Goal: Task Accomplishment & Management: Complete application form

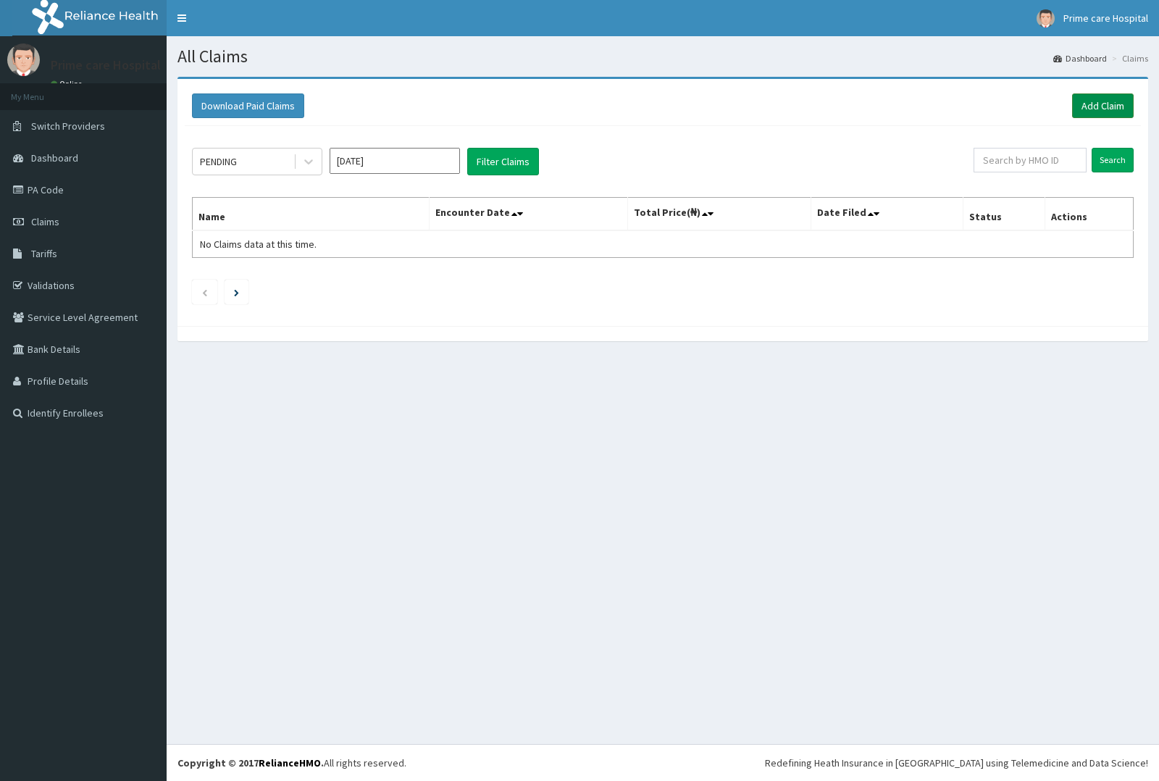
click at [1106, 106] on link "Add Claim" at bounding box center [1103, 105] width 62 height 25
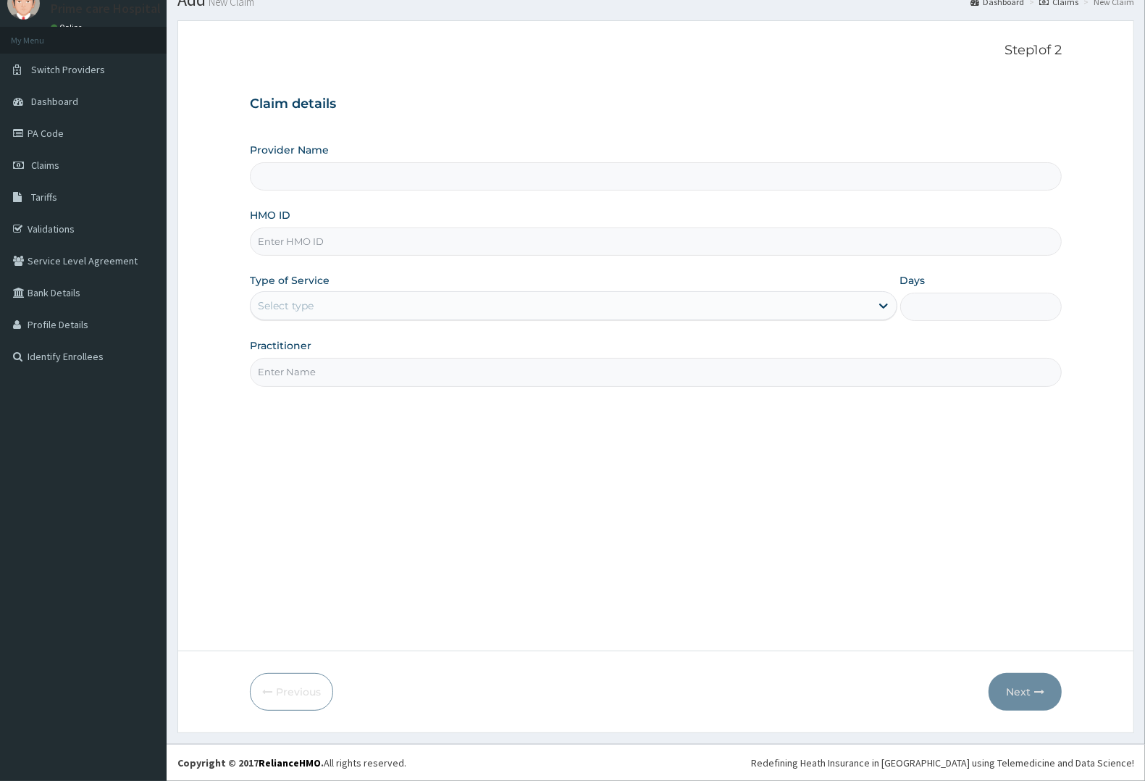
click at [354, 250] on input "HMO ID" at bounding box center [656, 241] width 812 height 28
type input "TDP/10305/B"
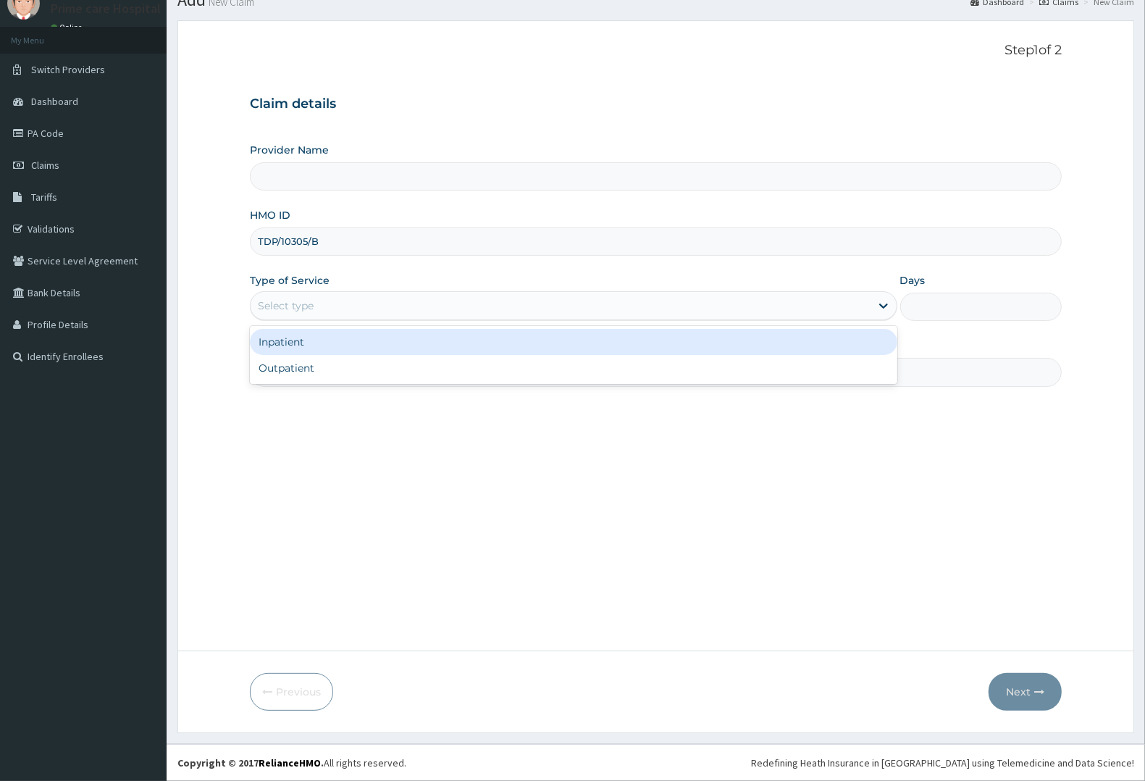
click at [343, 302] on div "Select type" at bounding box center [561, 305] width 620 height 23
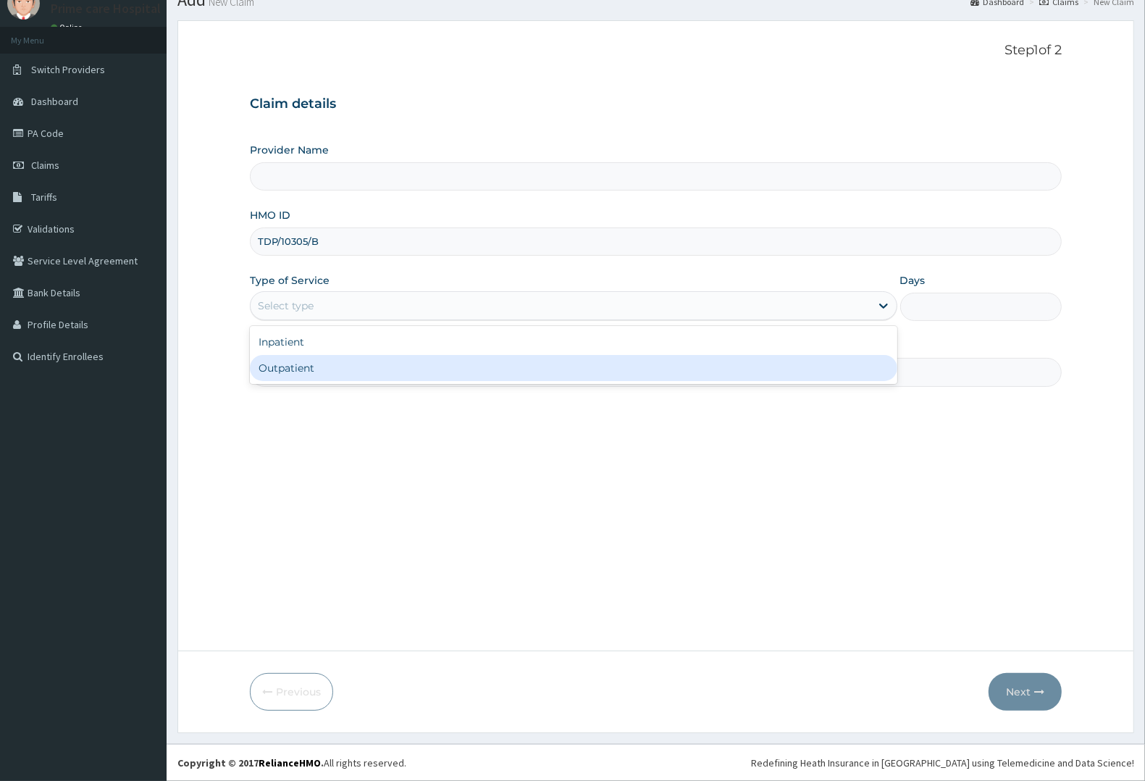
click at [317, 372] on div "Outpatient" at bounding box center [574, 368] width 648 height 26
type input "1"
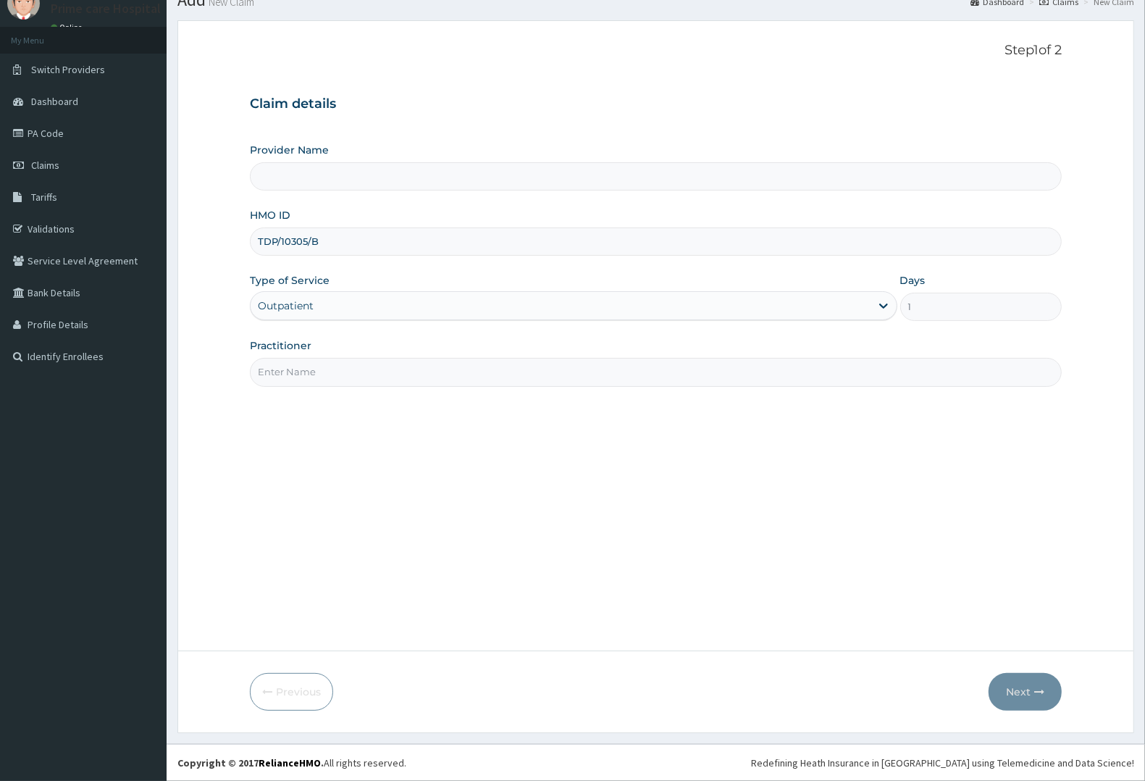
click at [317, 379] on input "Practitioner" at bounding box center [656, 372] width 812 height 28
type input "D"
type input "Prime care hospital"
type input "DR PEACE"
click at [1023, 690] on button "Next" at bounding box center [1025, 692] width 73 height 38
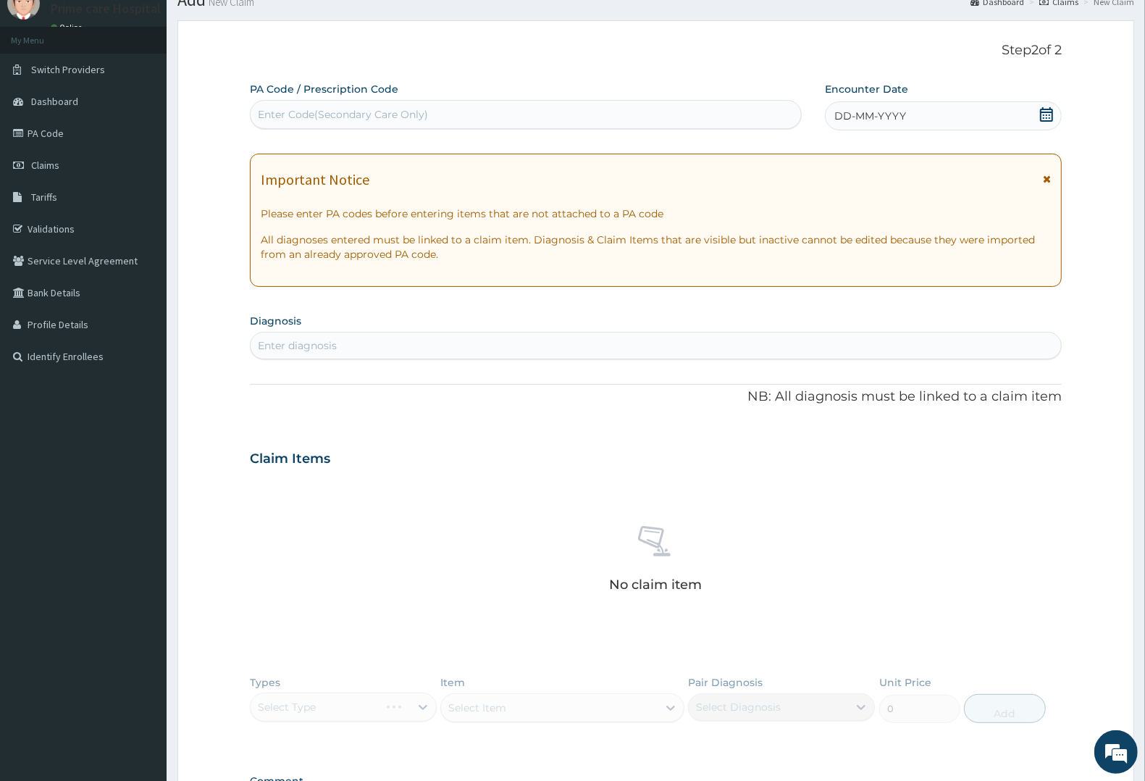
click at [1045, 114] on icon at bounding box center [1046, 114] width 14 height 14
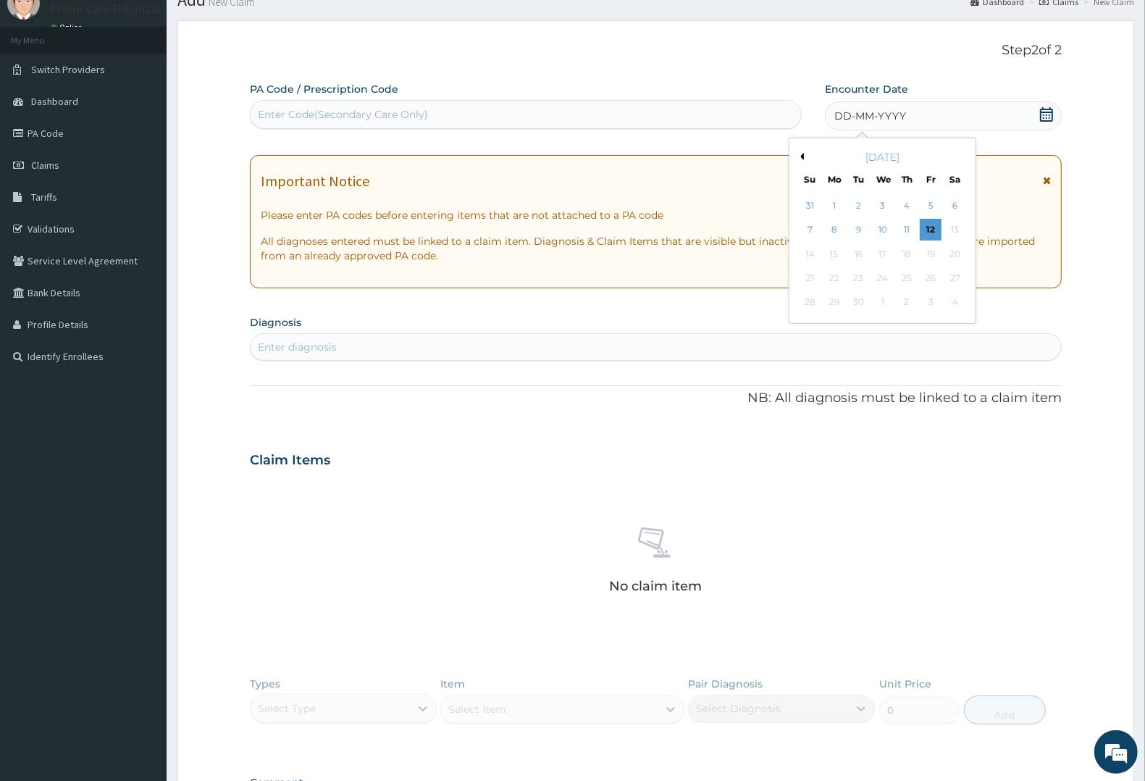
click at [806, 156] on div "[DATE]" at bounding box center [882, 157] width 175 height 14
click at [801, 151] on div "[DATE]" at bounding box center [882, 157] width 175 height 14
click at [888, 157] on div "[DATE]" at bounding box center [882, 157] width 175 height 14
drag, startPoint x: 856, startPoint y: 154, endPoint x: 815, endPoint y: 158, distance: 41.4
click at [856, 156] on div "[DATE]" at bounding box center [882, 157] width 175 height 14
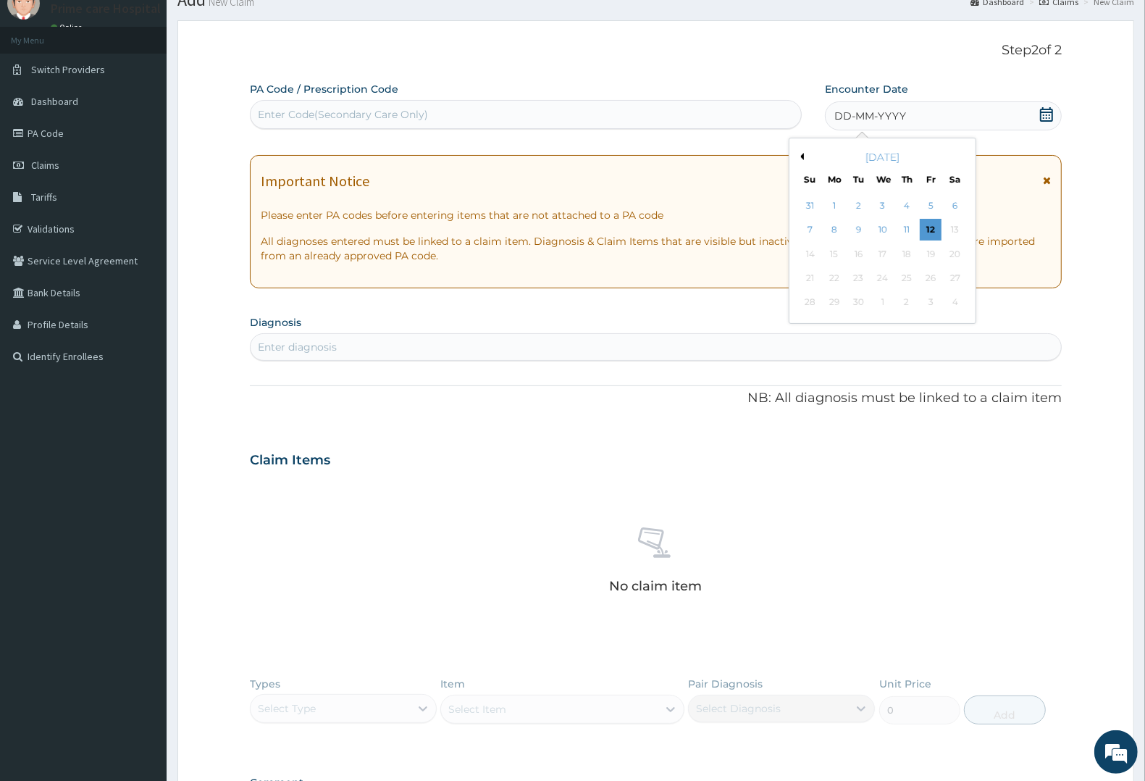
click at [804, 154] on button "Previous Month" at bounding box center [800, 156] width 7 height 7
click at [932, 251] on div "15" at bounding box center [932, 254] width 22 height 22
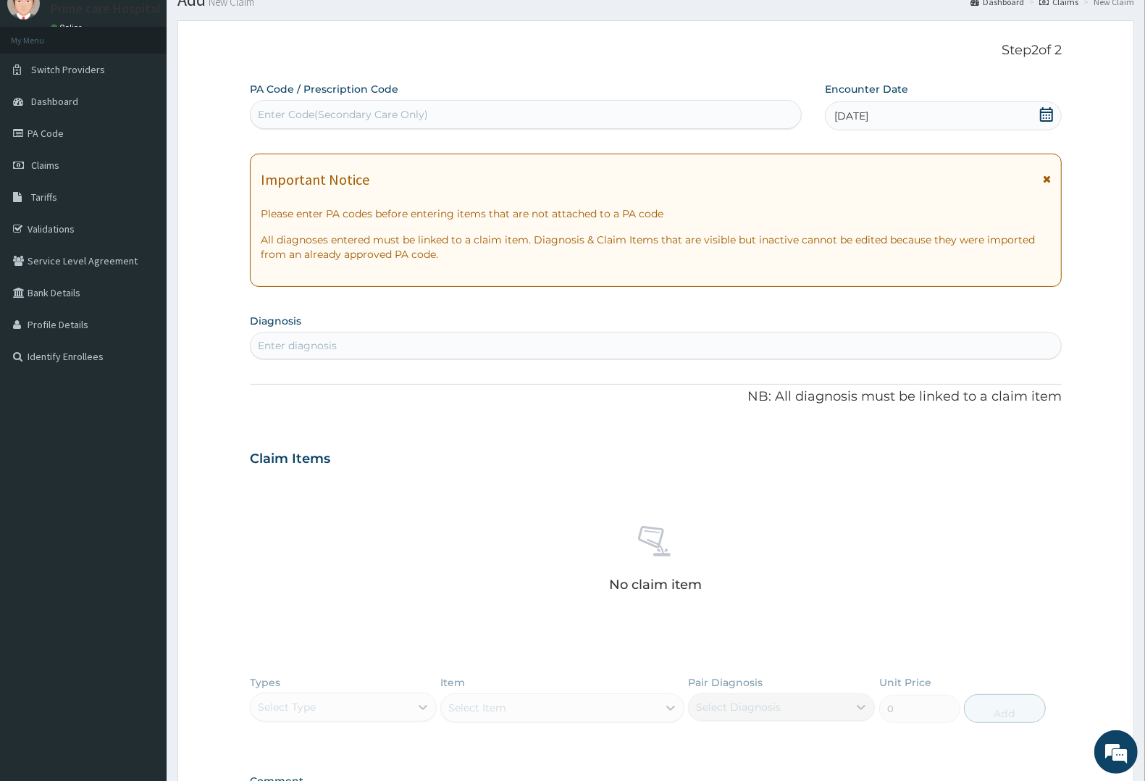
click at [430, 344] on div "Enter diagnosis" at bounding box center [656, 345] width 811 height 23
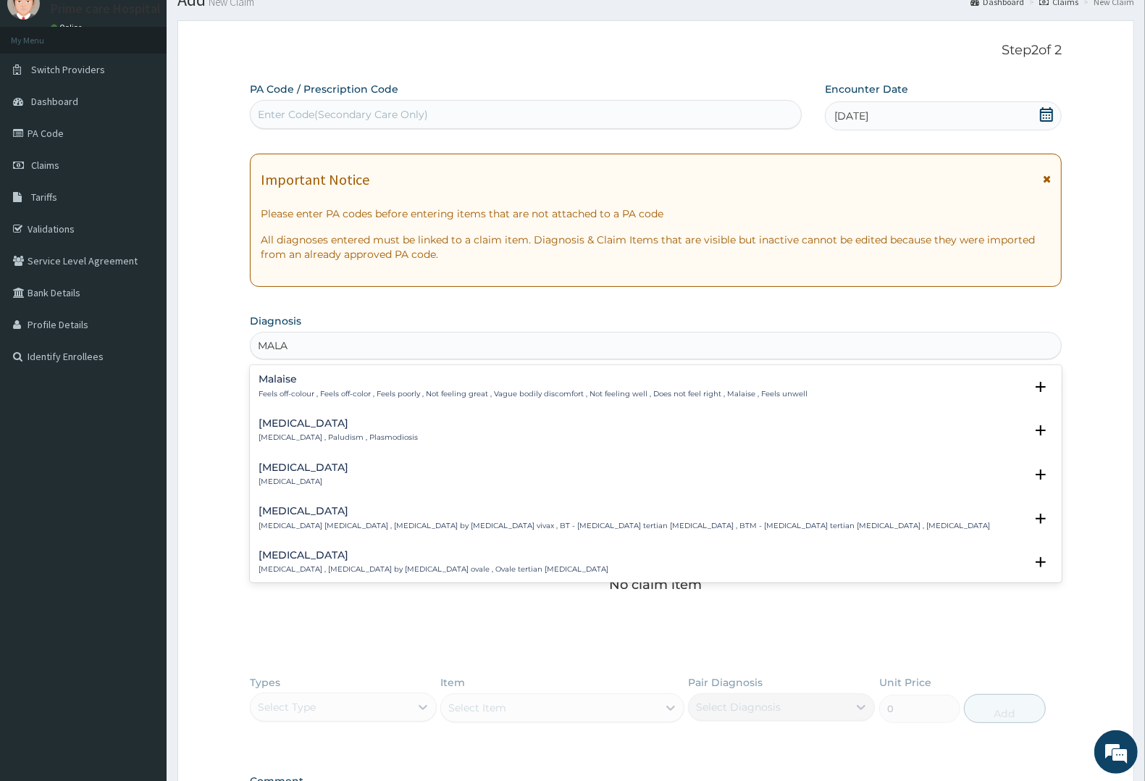
type input "MALAR"
click at [290, 424] on h4 "[MEDICAL_DATA]" at bounding box center [338, 423] width 159 height 11
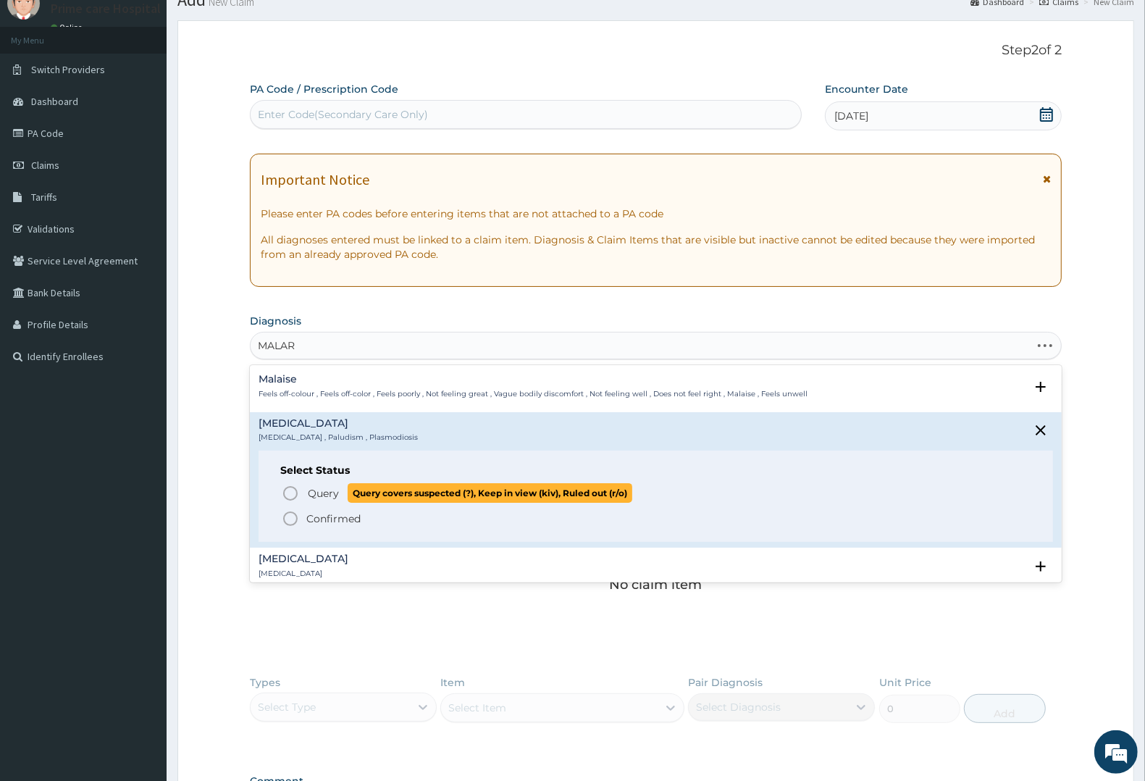
click at [320, 493] on span "Query" at bounding box center [323, 493] width 31 height 14
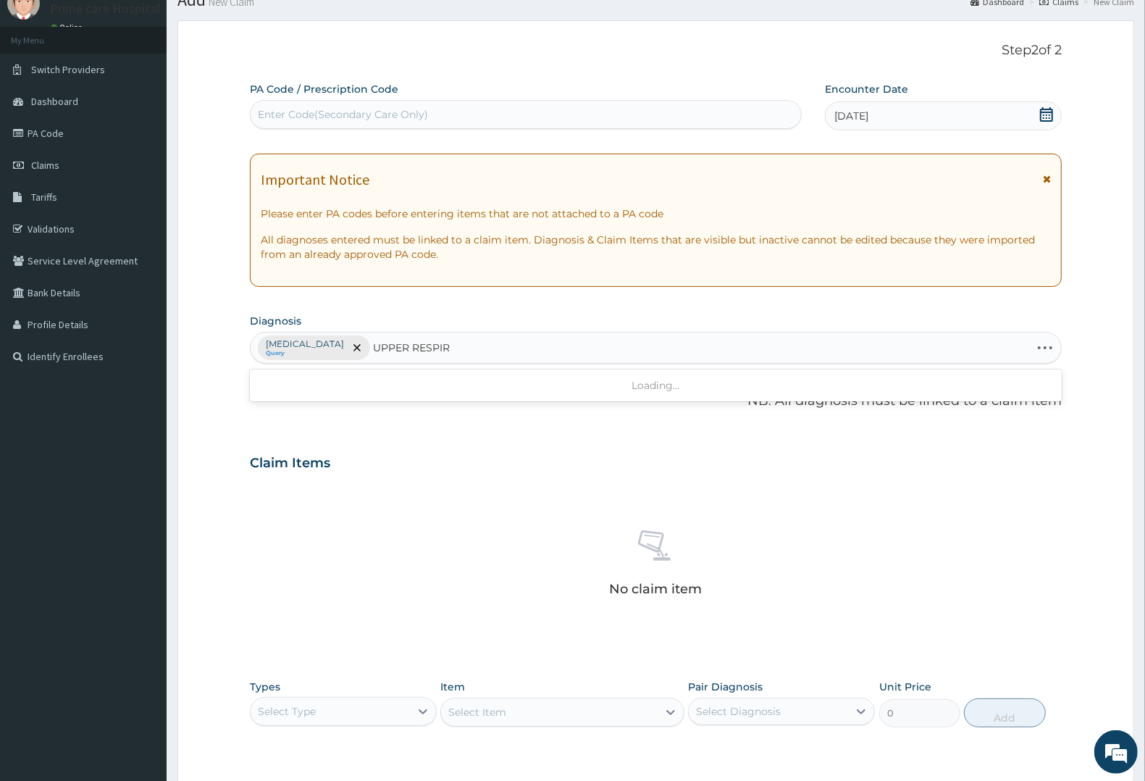
type input "UPPER RESPIRA"
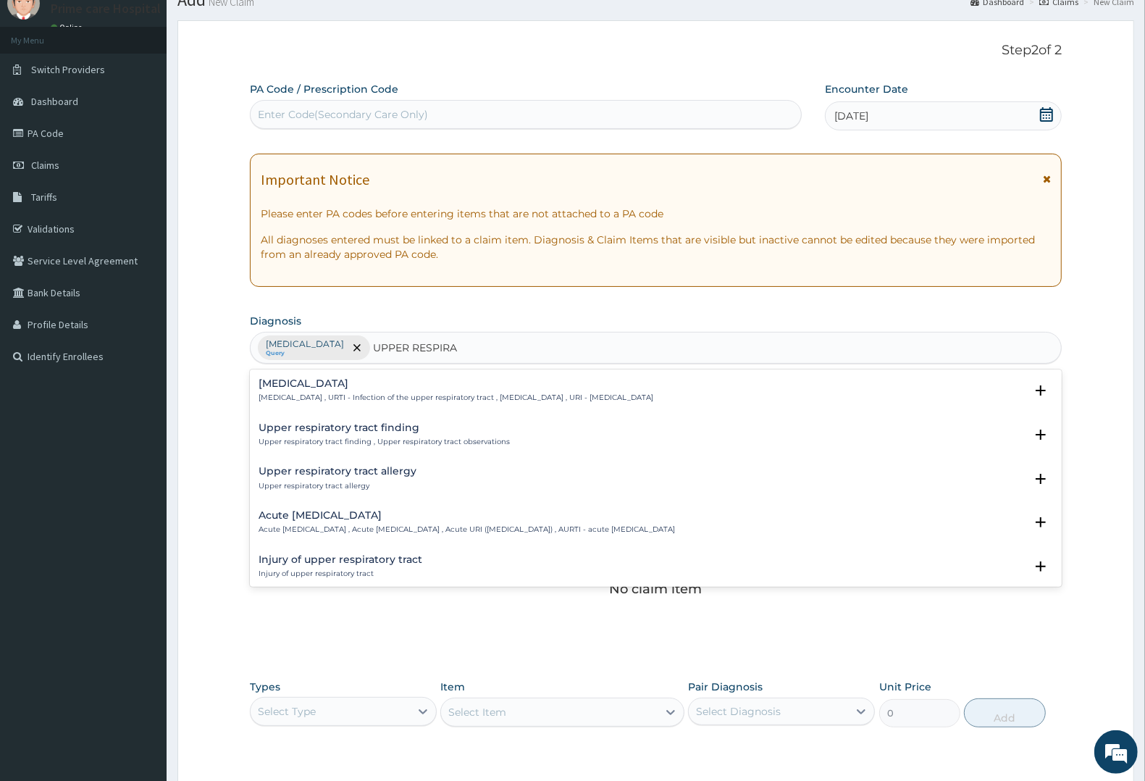
click at [355, 385] on h4 "Upper respiratory infection" at bounding box center [456, 383] width 395 height 11
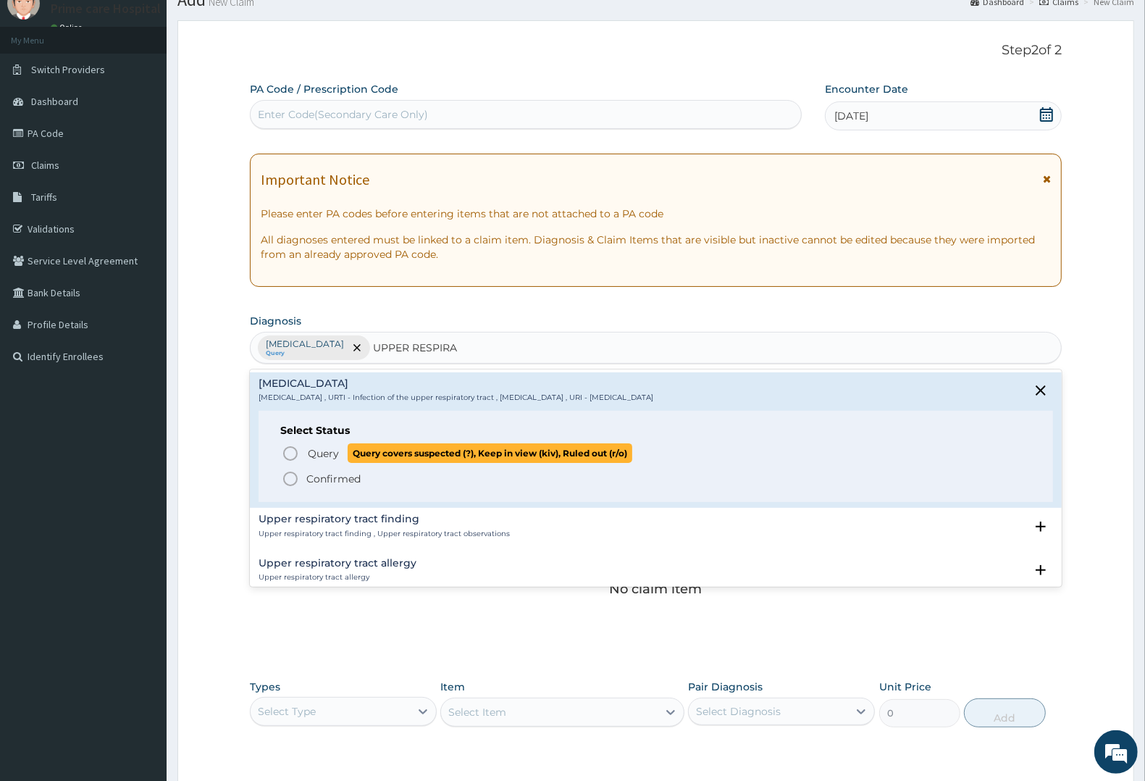
click at [317, 453] on span "Query" at bounding box center [323, 453] width 31 height 14
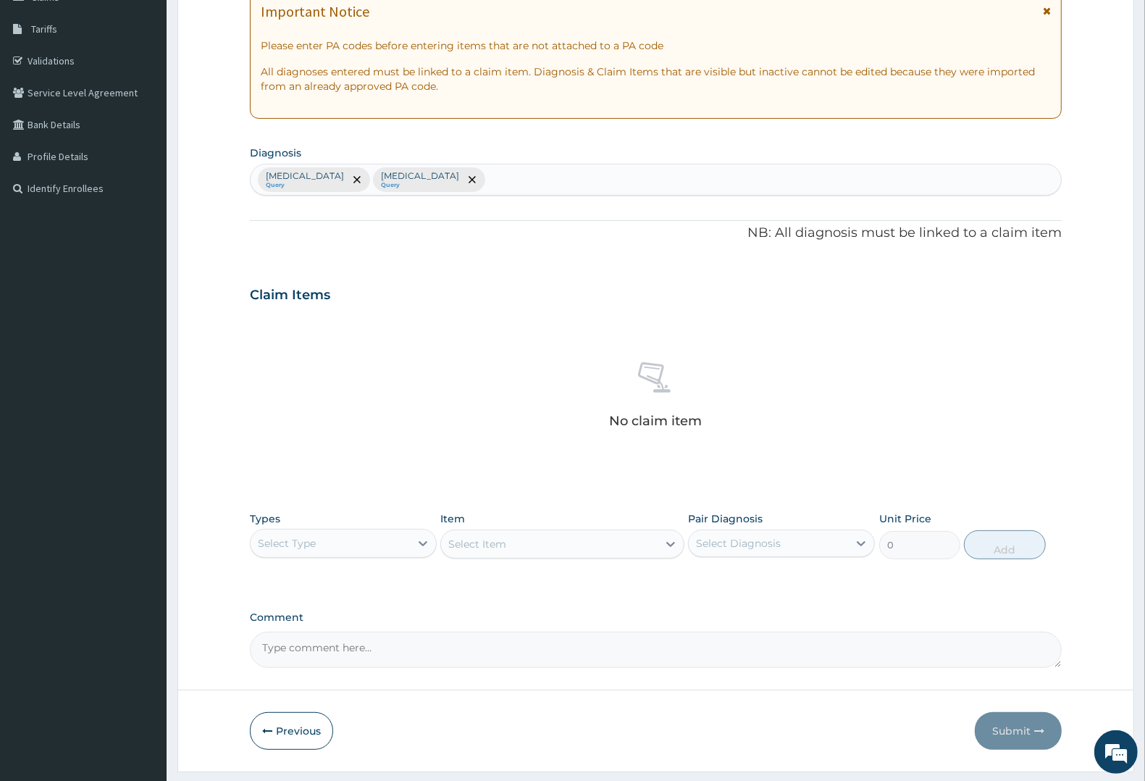
scroll to position [264, 0]
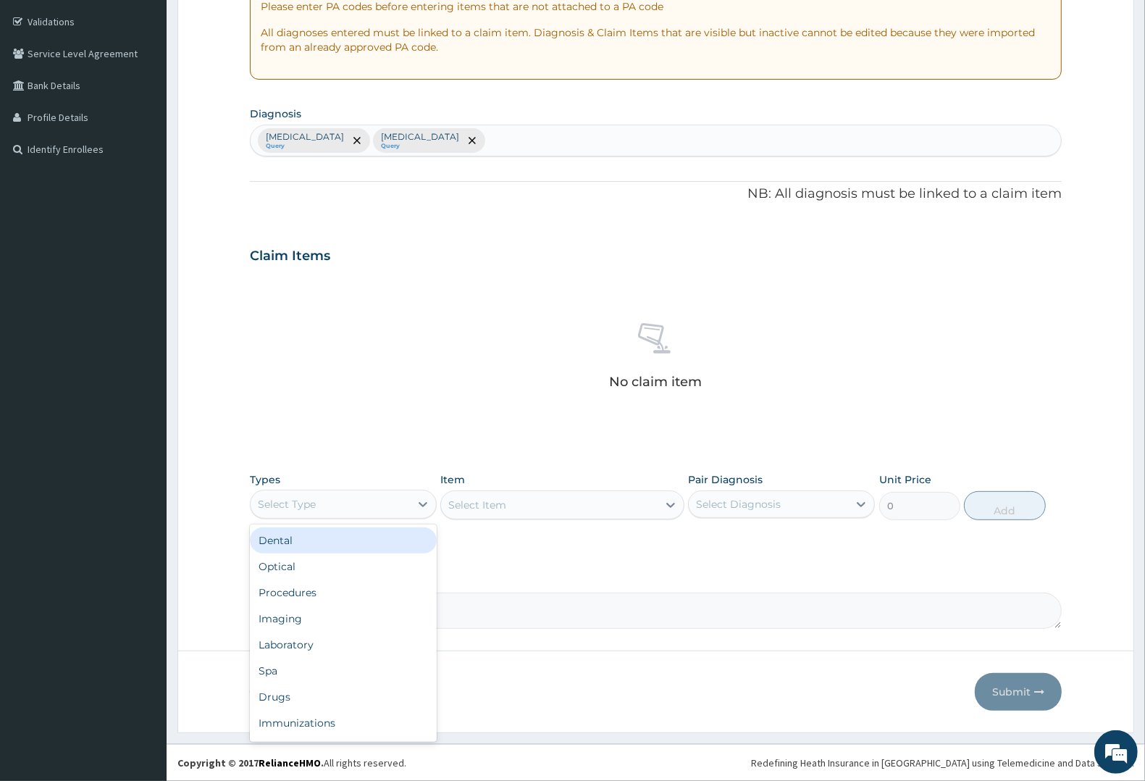
click at [309, 497] on div "Select Type" at bounding box center [287, 504] width 58 height 14
drag, startPoint x: 288, startPoint y: 641, endPoint x: 314, endPoint y: 614, distance: 37.4
click at [290, 641] on div "Laboratory" at bounding box center [343, 645] width 187 height 26
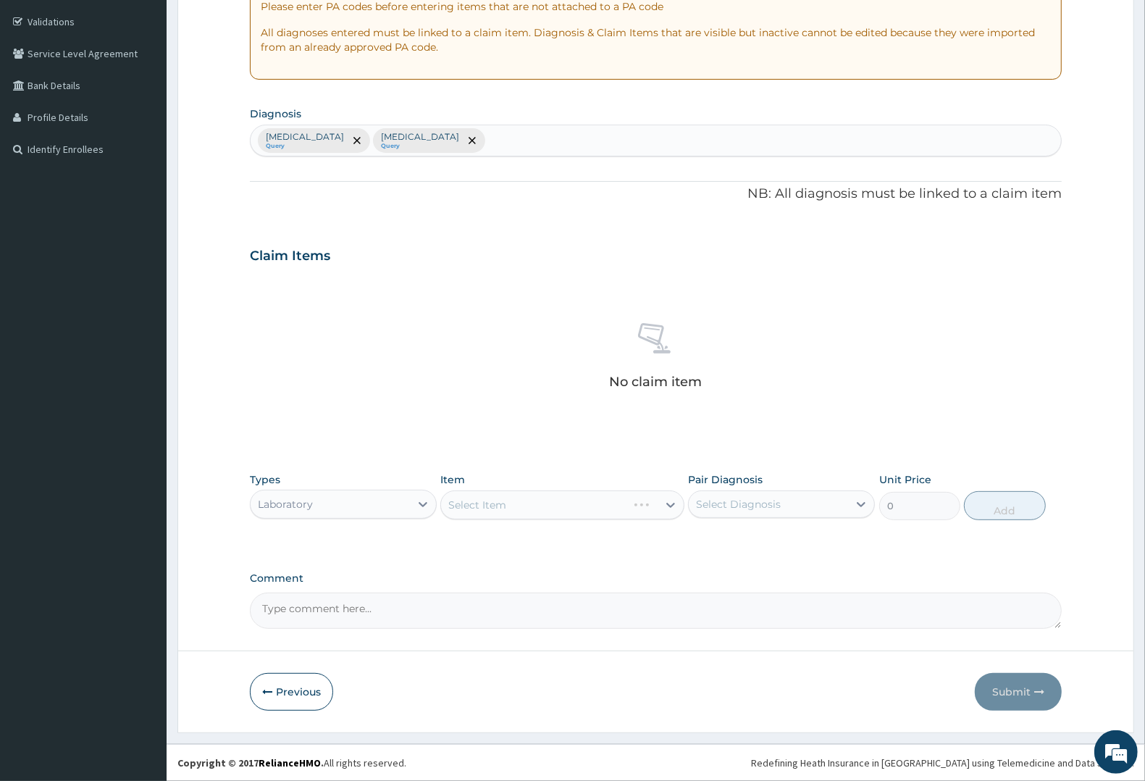
click at [558, 501] on div "Select Item" at bounding box center [561, 504] width 243 height 29
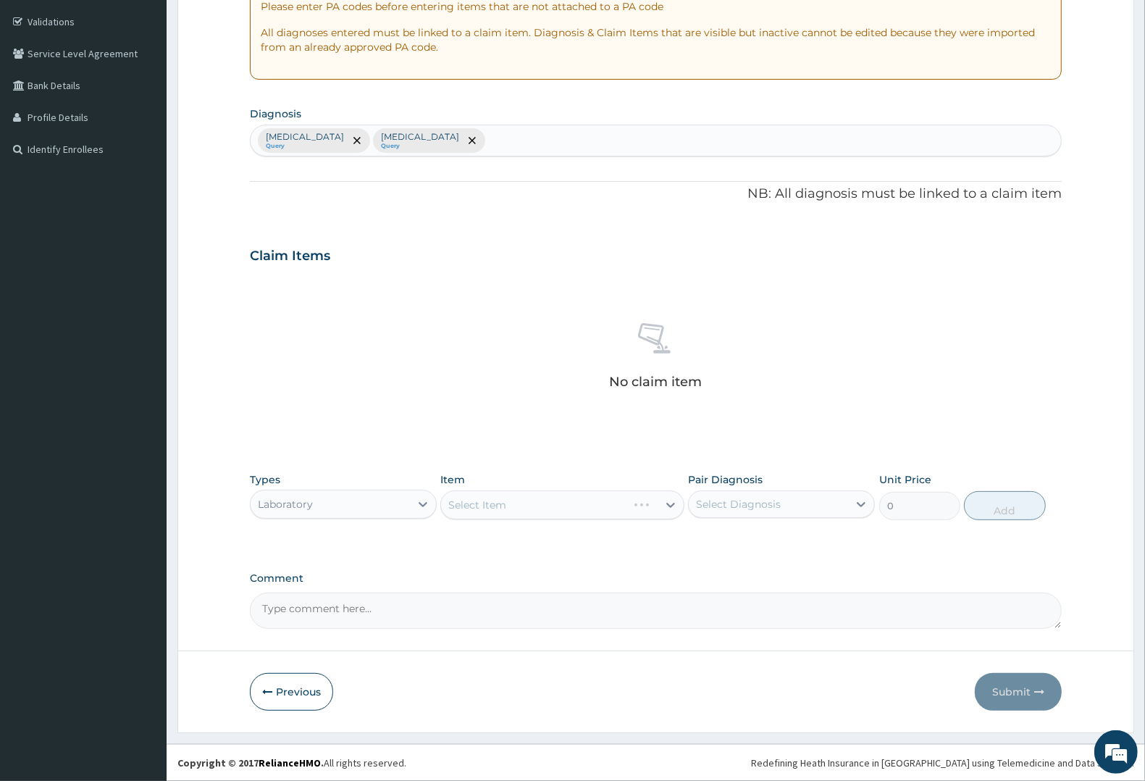
click at [600, 500] on div "Select Item" at bounding box center [561, 504] width 243 height 29
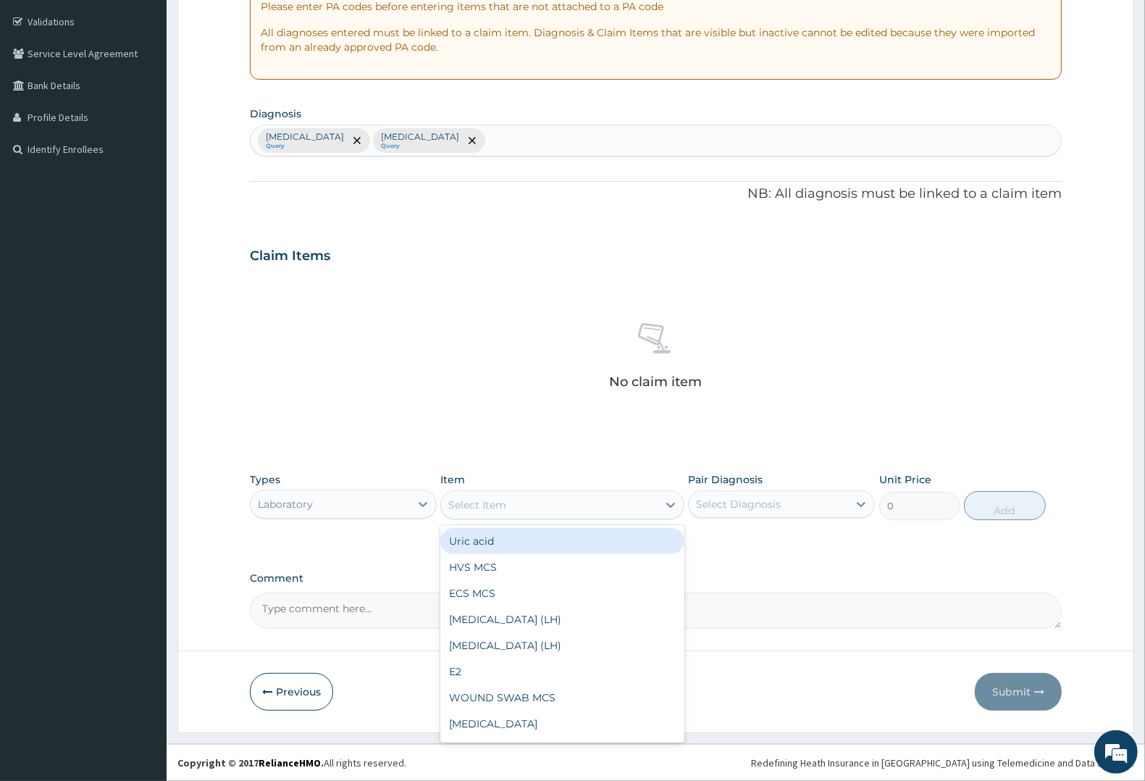
click at [601, 501] on div "Select Item" at bounding box center [549, 504] width 216 height 23
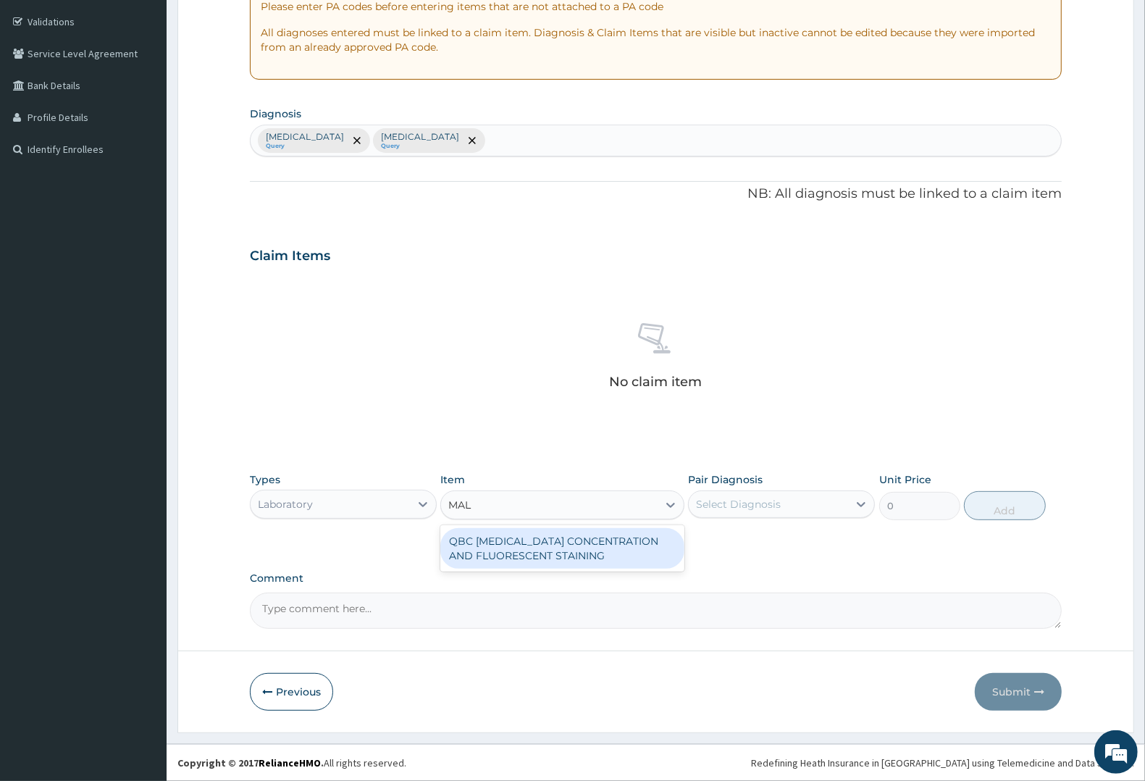
type input "MALA"
click at [554, 545] on div "QBC MALARIA CONCENTRATION AND FLUORESCENT STAINING" at bounding box center [561, 548] width 243 height 41
type input "1800"
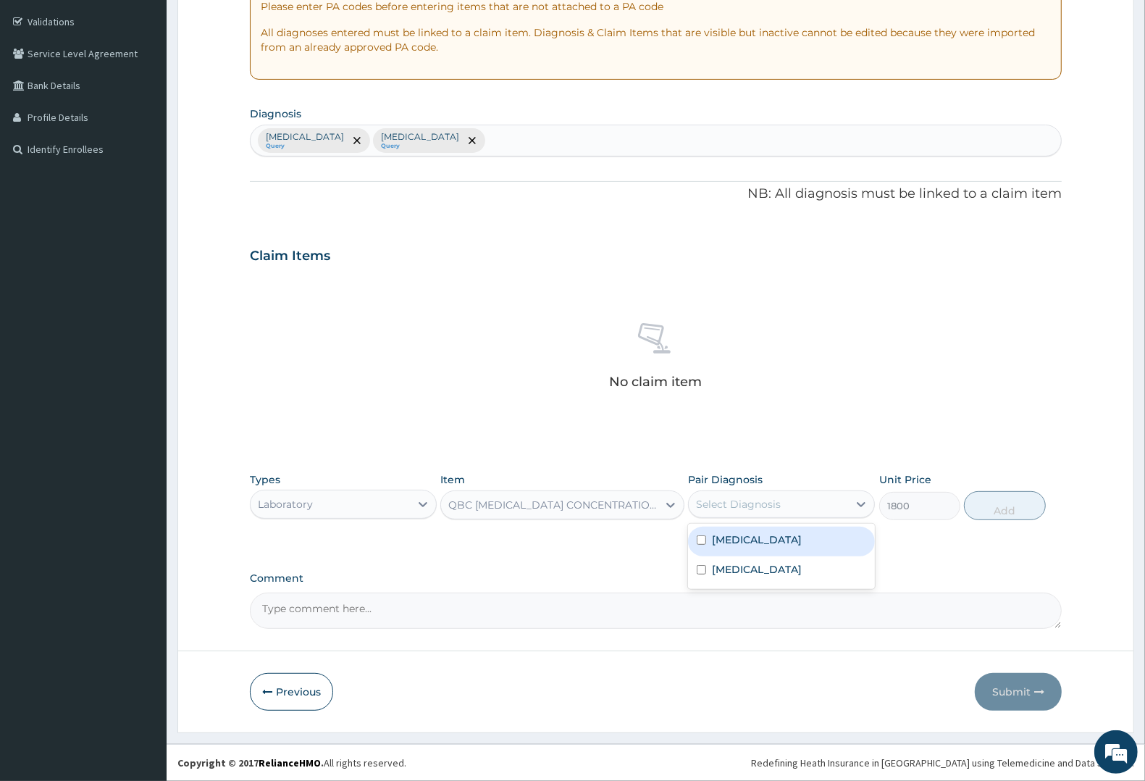
click at [788, 501] on div "Select Diagnosis" at bounding box center [768, 504] width 159 height 23
click at [764, 549] on div "[MEDICAL_DATA]" at bounding box center [781, 542] width 187 height 30
checkbox input "true"
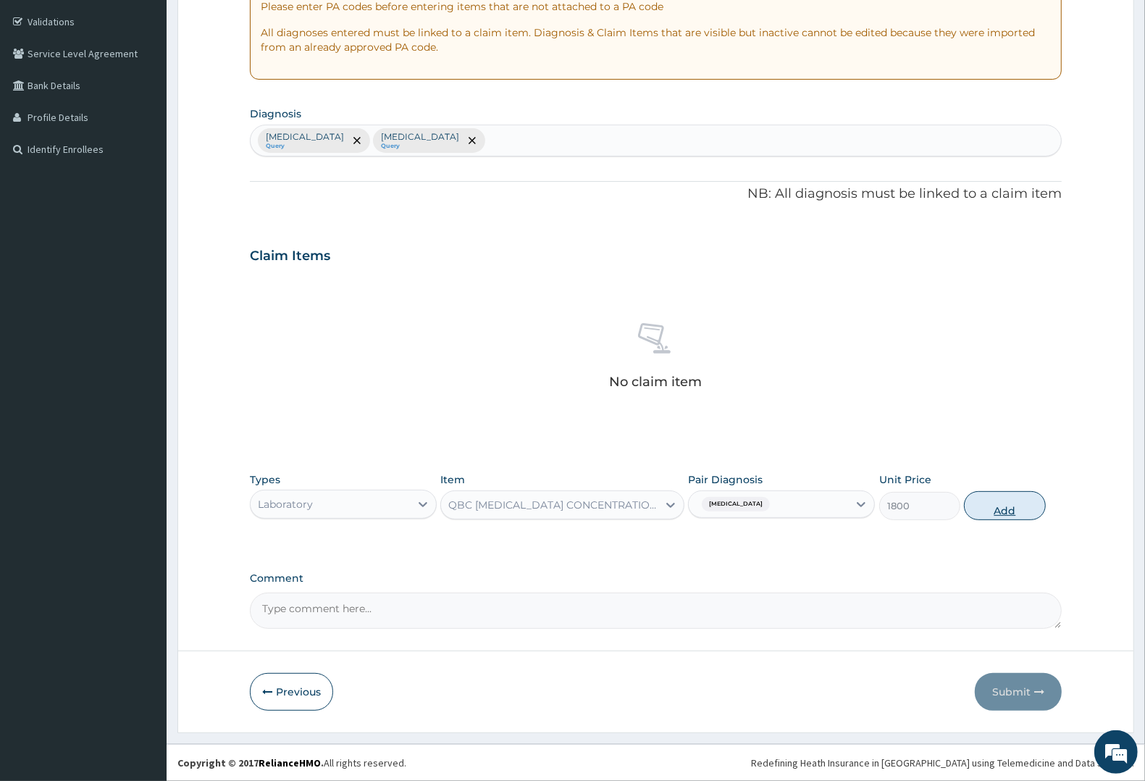
click at [1004, 501] on button "Add" at bounding box center [1004, 505] width 81 height 29
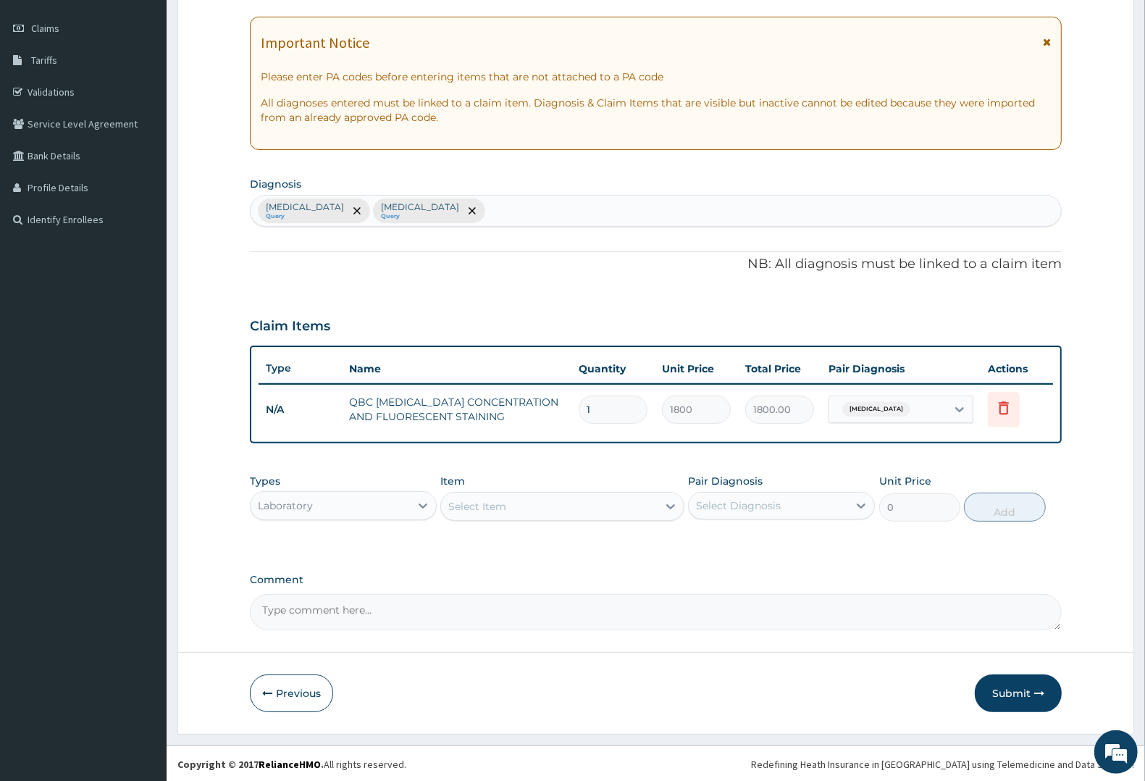
click at [495, 499] on div "Select Item" at bounding box center [477, 506] width 58 height 14
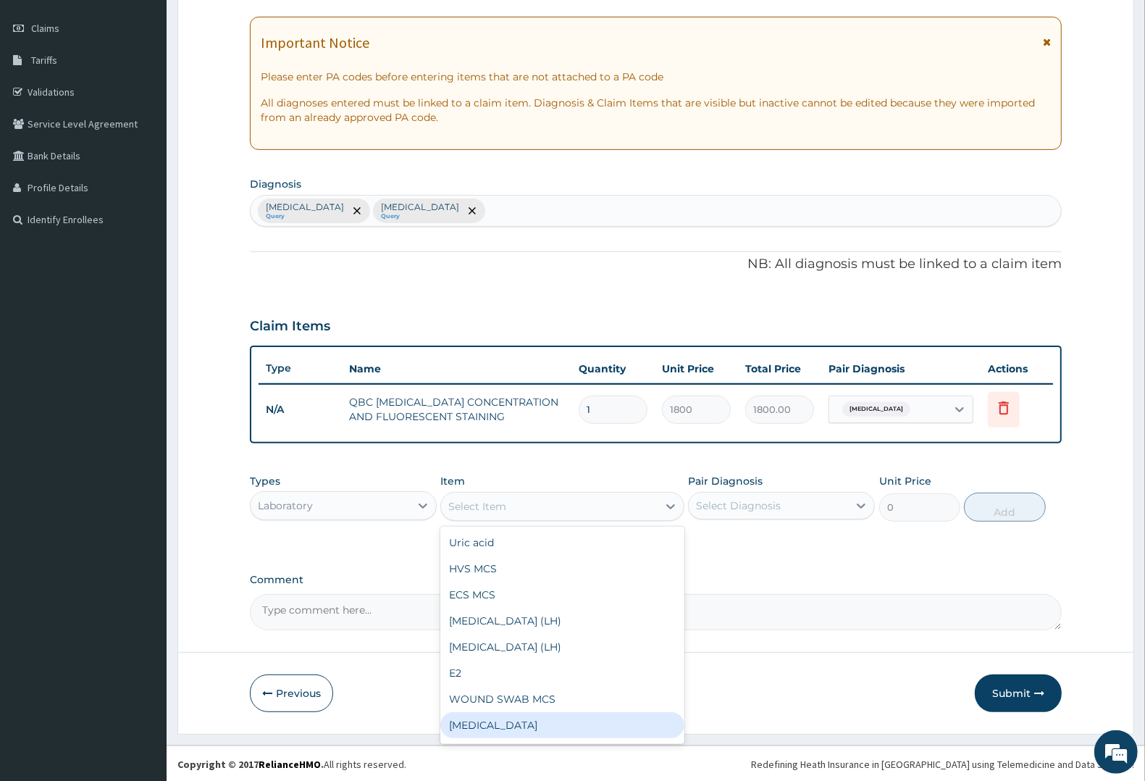
drag, startPoint x: 496, startPoint y: 717, endPoint x: 623, endPoint y: 614, distance: 163.3
click at [498, 717] on div "Full blood count" at bounding box center [561, 725] width 243 height 26
type input "3000"
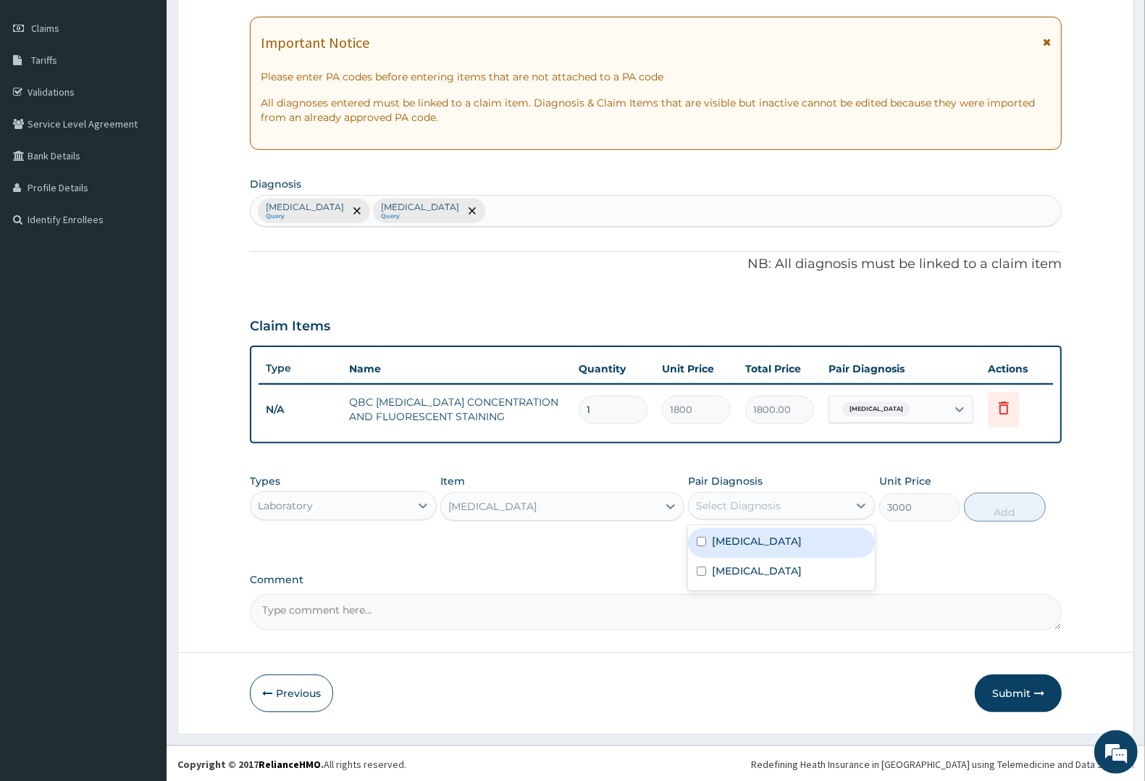
click at [772, 504] on div "Select Diagnosis" at bounding box center [738, 505] width 85 height 14
click at [754, 559] on div "Upper respiratory infection" at bounding box center [781, 573] width 187 height 30
checkbox input "true"
click at [748, 528] on div "[MEDICAL_DATA]" at bounding box center [781, 543] width 187 height 30
checkbox input "true"
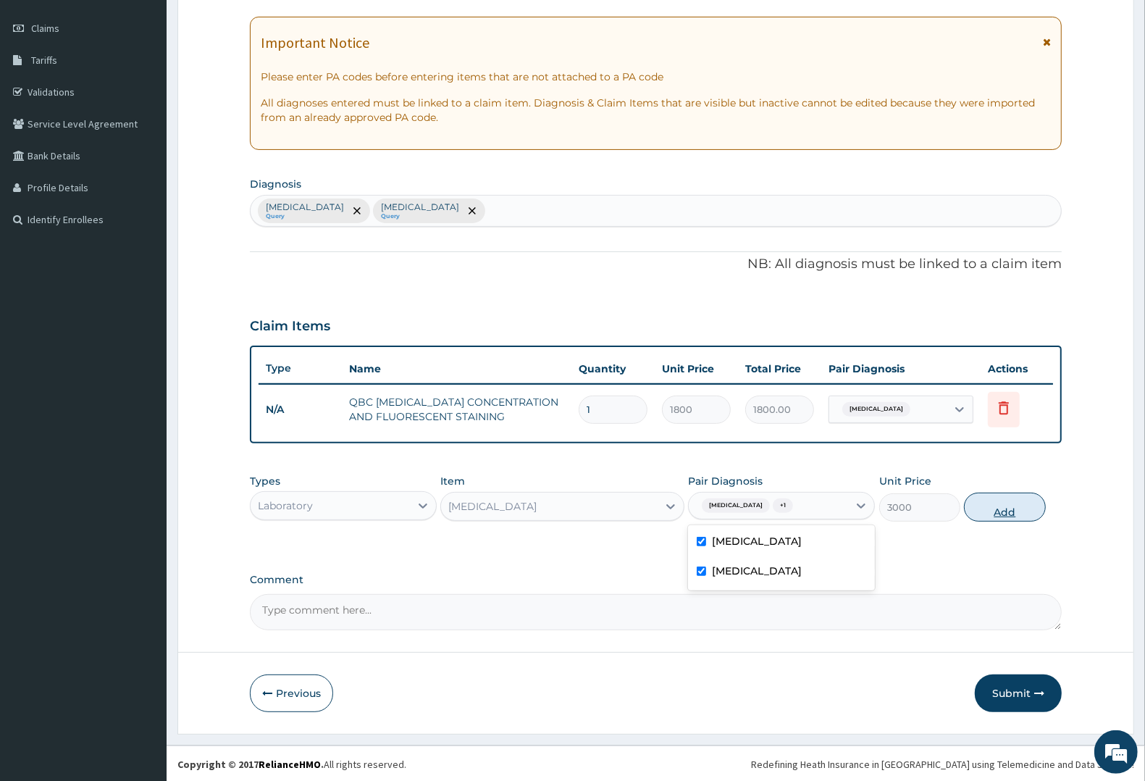
click at [994, 504] on button "Add" at bounding box center [1004, 507] width 81 height 29
type input "0"
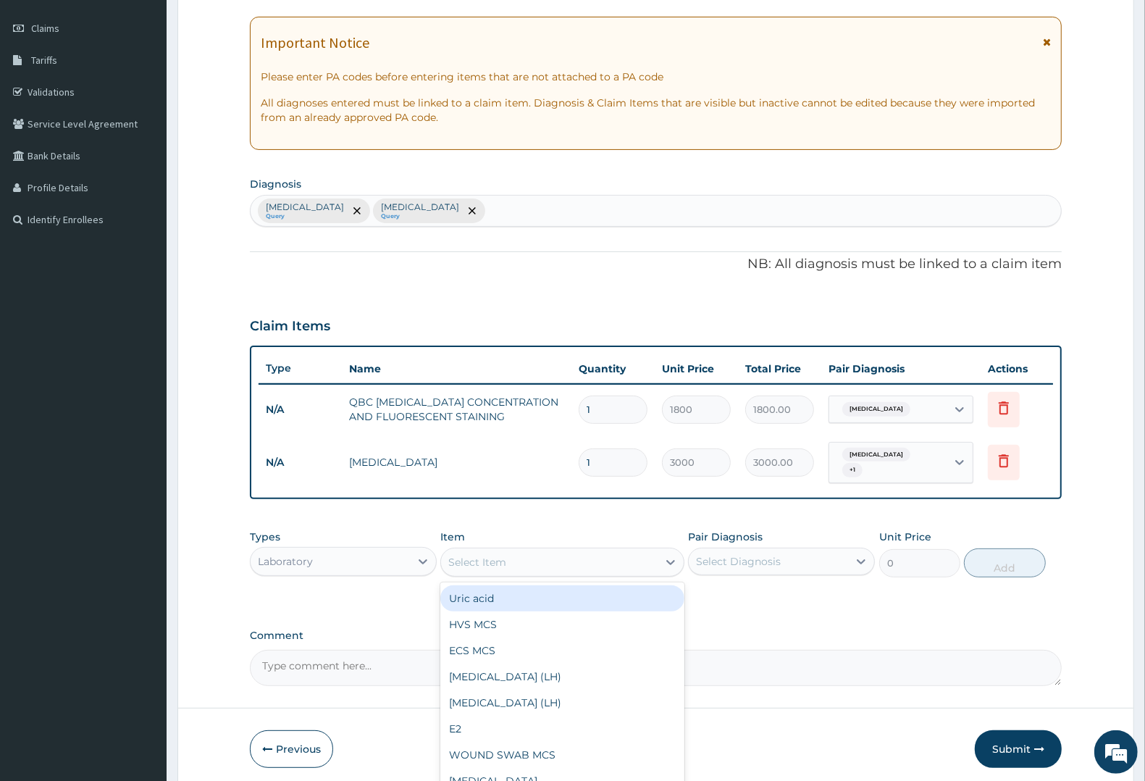
click at [504, 556] on div "Select Item" at bounding box center [477, 562] width 58 height 14
type input "SPU"
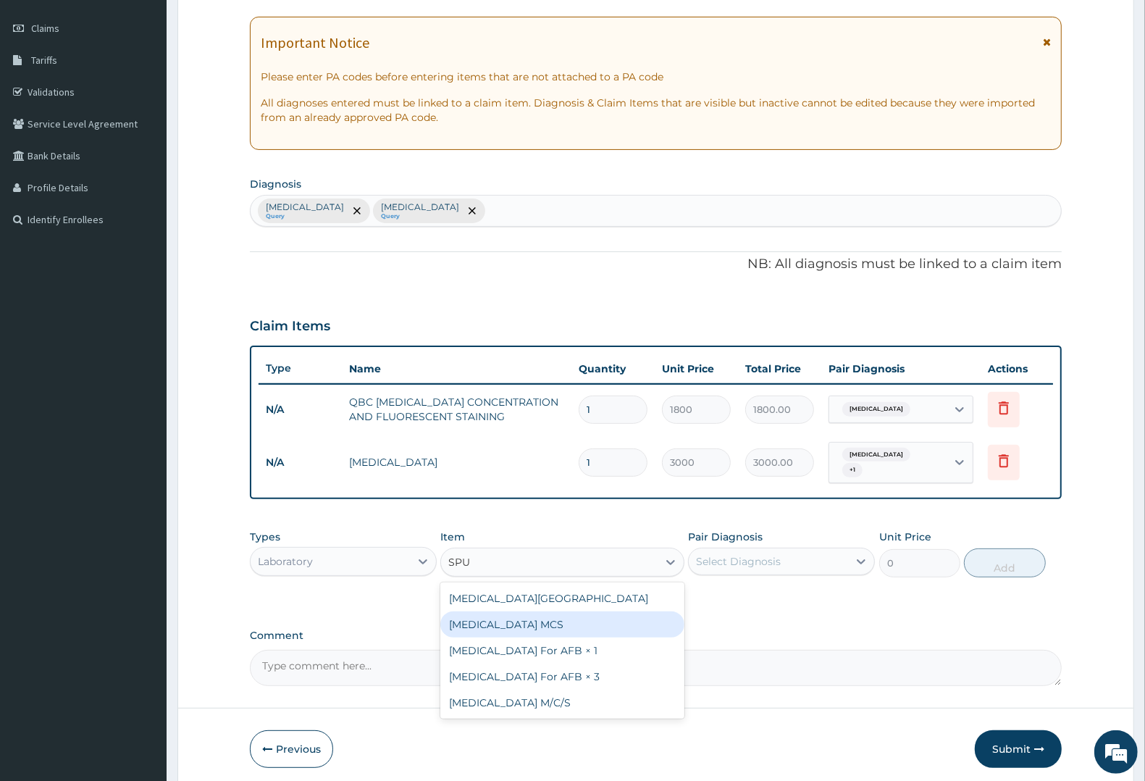
click at [484, 617] on div "Sputum MCS" at bounding box center [561, 624] width 243 height 26
type input "3000"
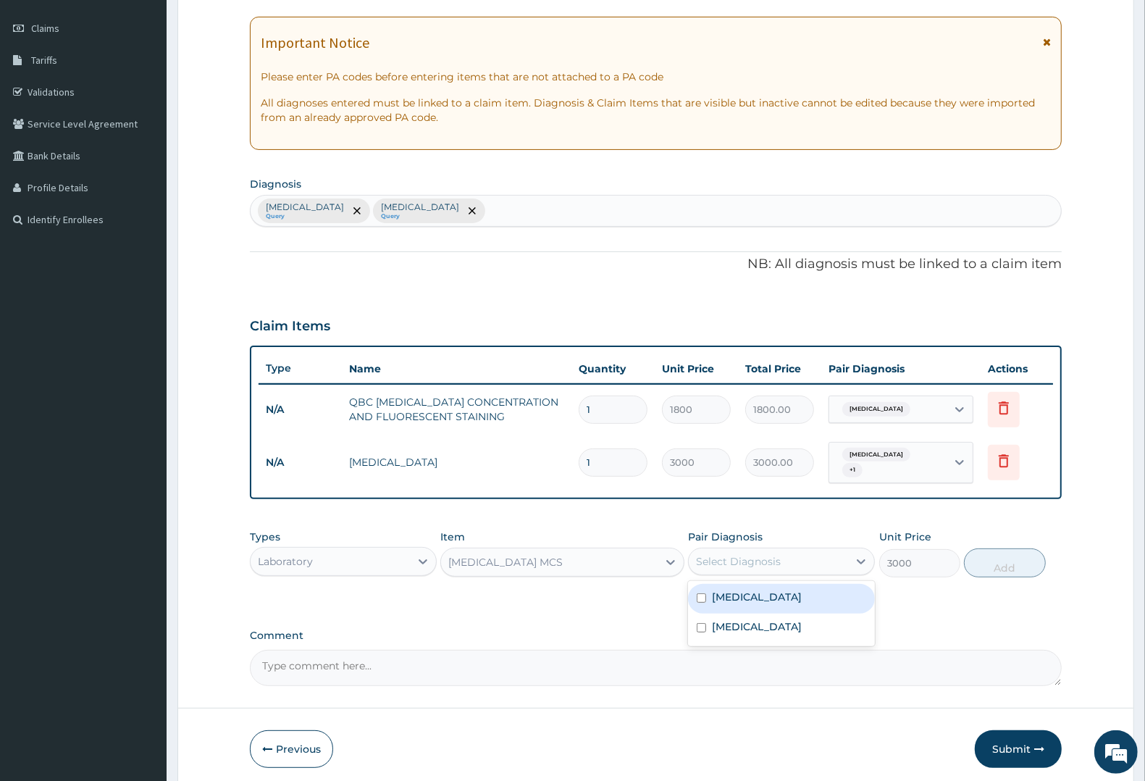
click at [741, 551] on div "Select Diagnosis" at bounding box center [768, 561] width 159 height 23
click at [734, 620] on label "Upper respiratory infection" at bounding box center [757, 626] width 90 height 14
checkbox input "true"
click at [1011, 559] on button "Add" at bounding box center [1004, 562] width 81 height 29
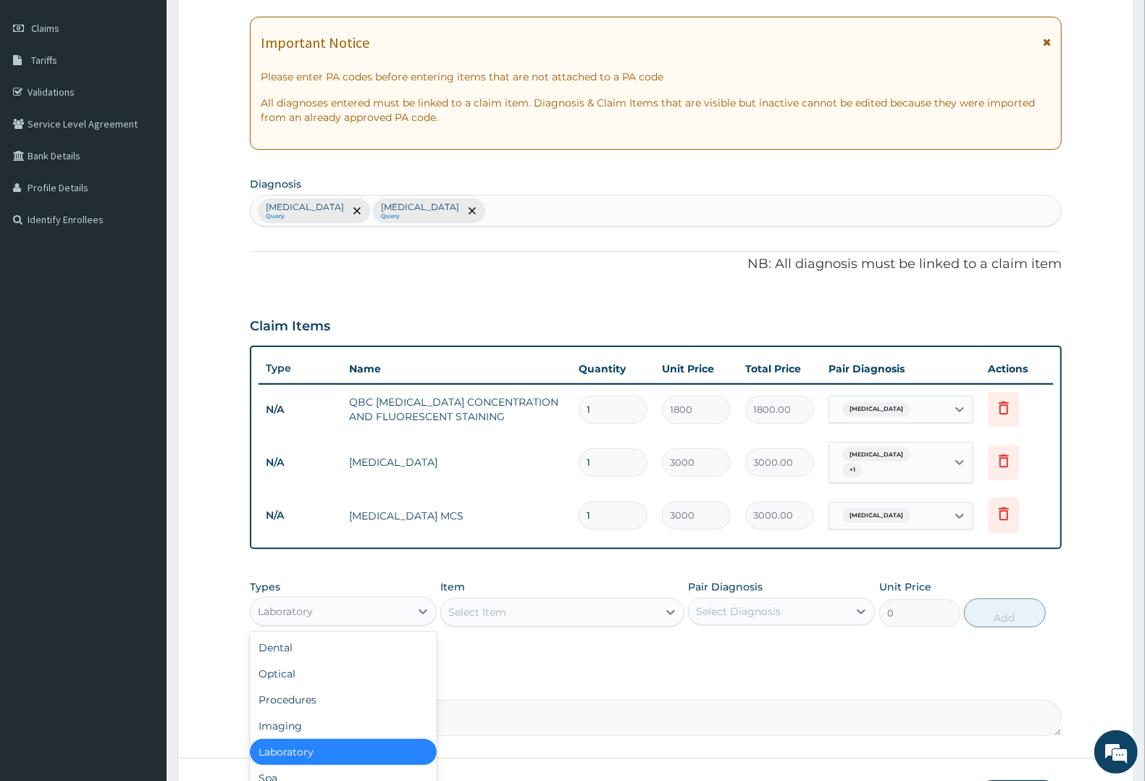
click at [314, 613] on div "Laboratory" at bounding box center [330, 611] width 159 height 23
drag, startPoint x: 283, startPoint y: 705, endPoint x: 427, endPoint y: 611, distance: 172.8
click at [287, 701] on div "Procedures" at bounding box center [343, 700] width 187 height 26
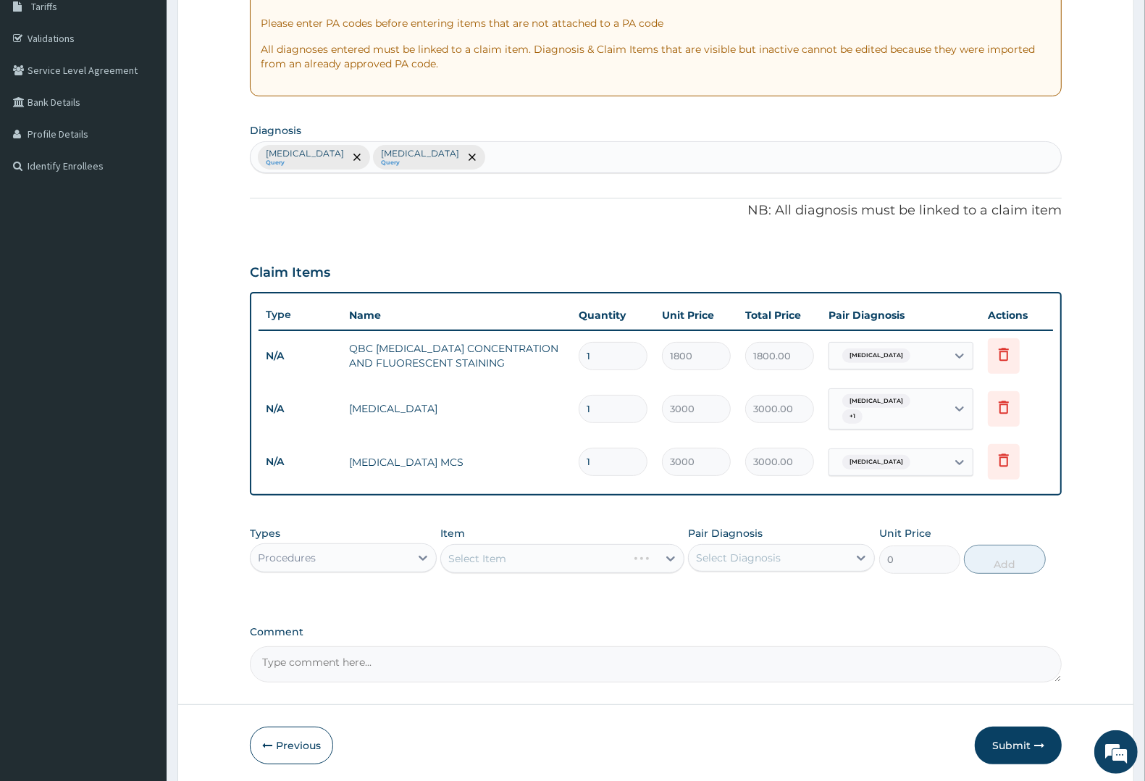
scroll to position [301, 0]
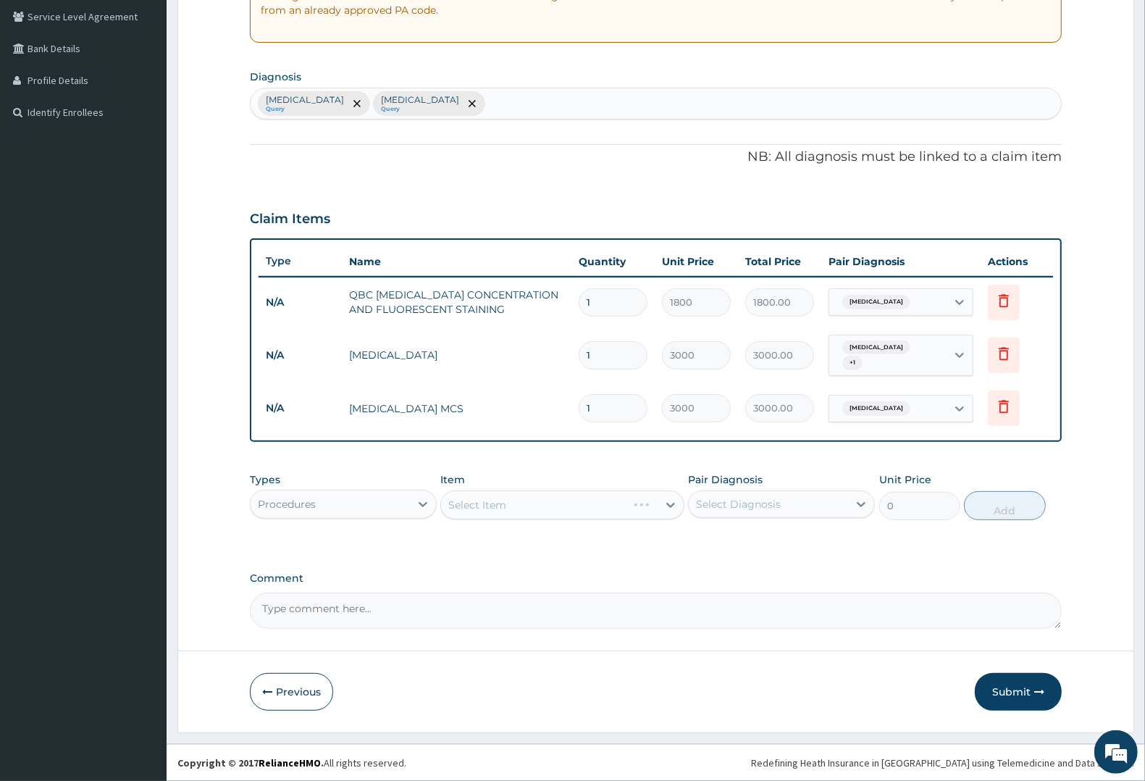
click at [513, 498] on div "Select Item" at bounding box center [561, 504] width 243 height 29
click at [509, 505] on div "Select Item" at bounding box center [561, 504] width 243 height 29
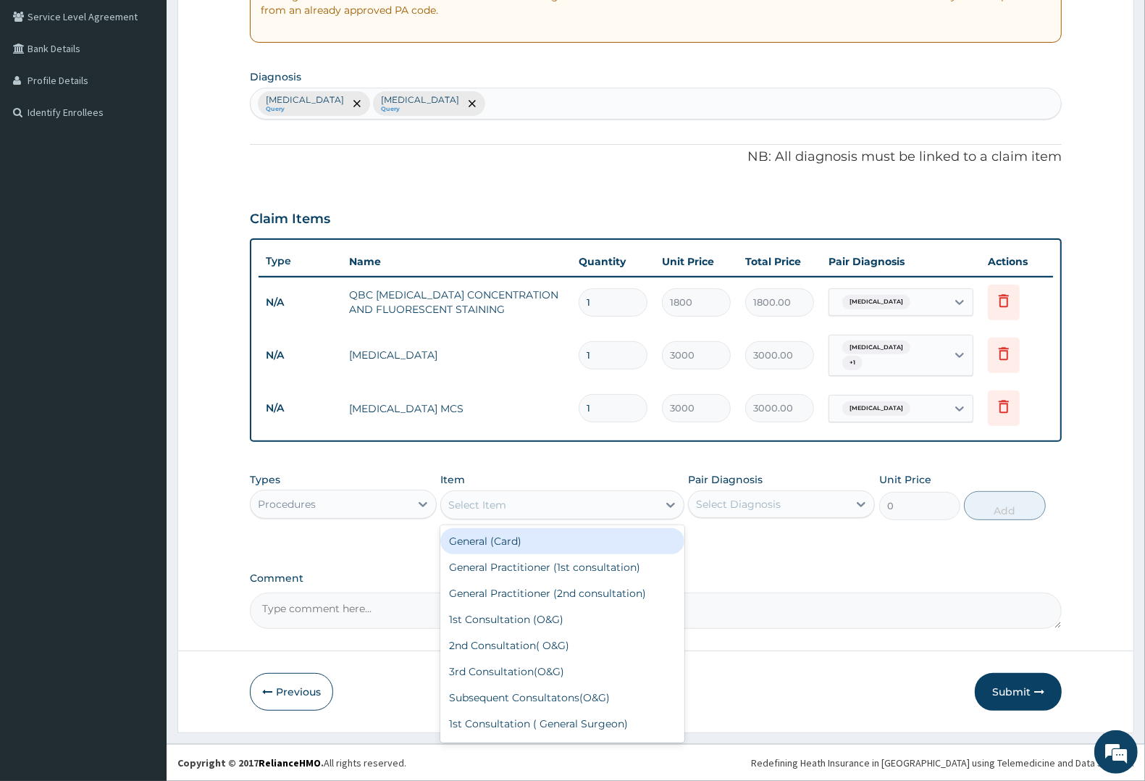
click at [587, 495] on div "Select Item" at bounding box center [549, 504] width 216 height 23
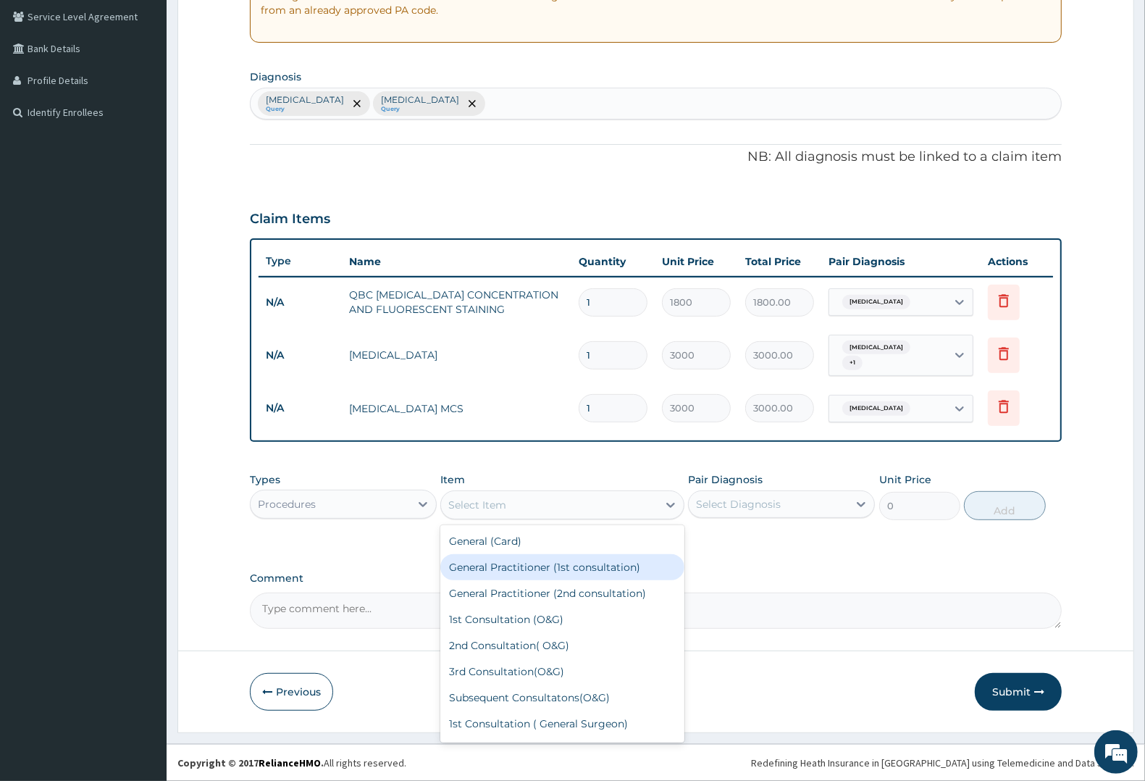
drag, startPoint x: 548, startPoint y: 564, endPoint x: 711, endPoint y: 516, distance: 169.9
click at [562, 556] on div "General Practitioner (1st consultation)" at bounding box center [561, 567] width 243 height 26
type input "2250"
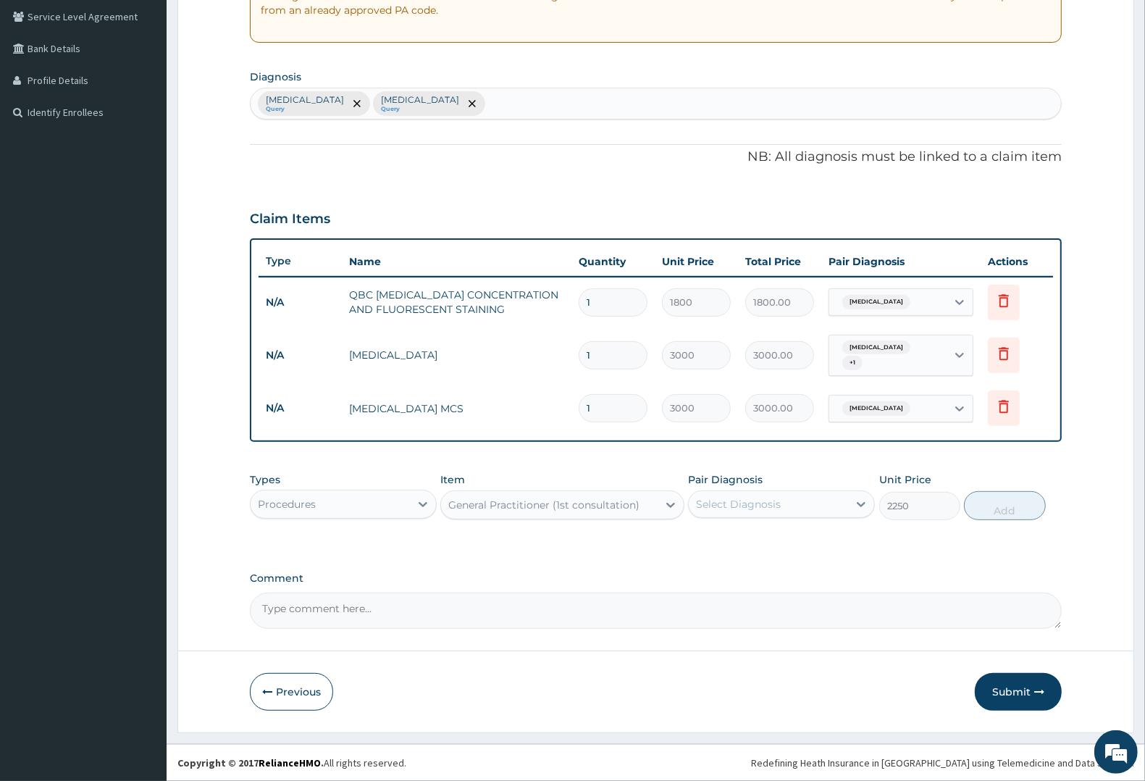
drag, startPoint x: 753, startPoint y: 498, endPoint x: 753, endPoint y: 512, distance: 14.5
click at [753, 501] on div "Select Diagnosis" at bounding box center [738, 504] width 85 height 14
drag, startPoint x: 751, startPoint y: 542, endPoint x: 750, endPoint y: 562, distance: 20.3
click at [751, 548] on div "[MEDICAL_DATA]" at bounding box center [781, 542] width 187 height 30
checkbox input "true"
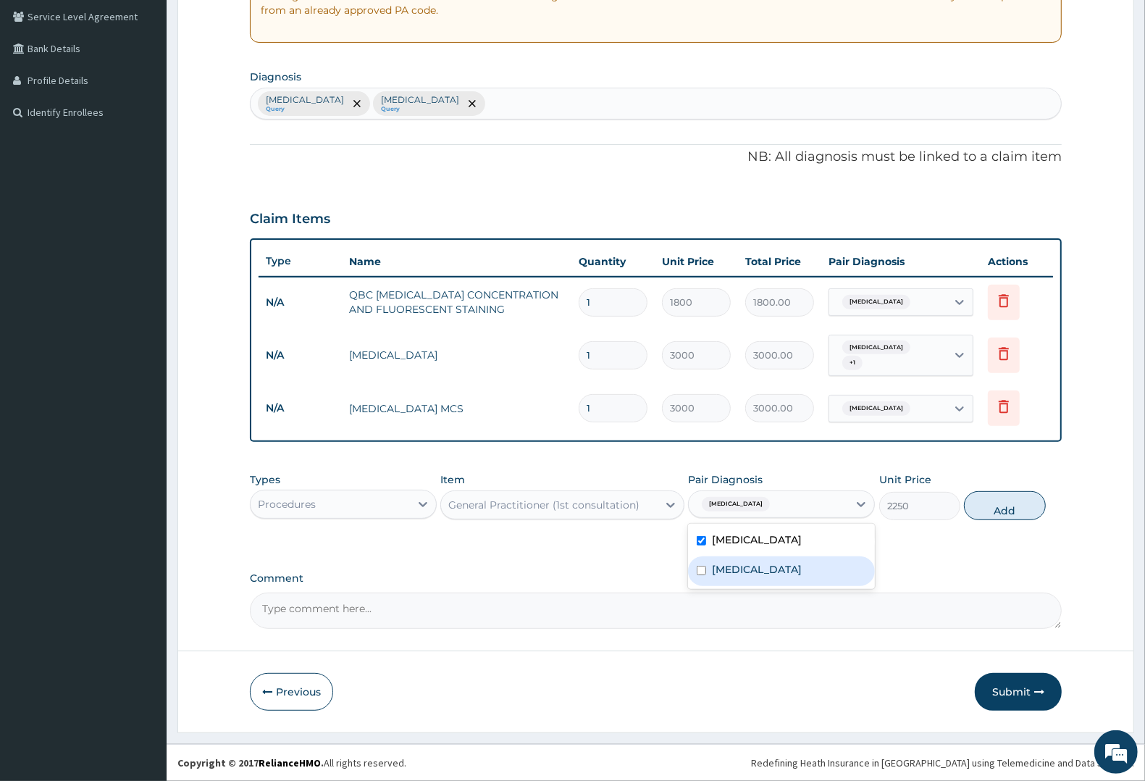
click at [750, 565] on label "Upper respiratory infection" at bounding box center [757, 569] width 90 height 14
checkbox input "true"
click at [1009, 497] on button "Add" at bounding box center [1004, 505] width 81 height 29
type input "0"
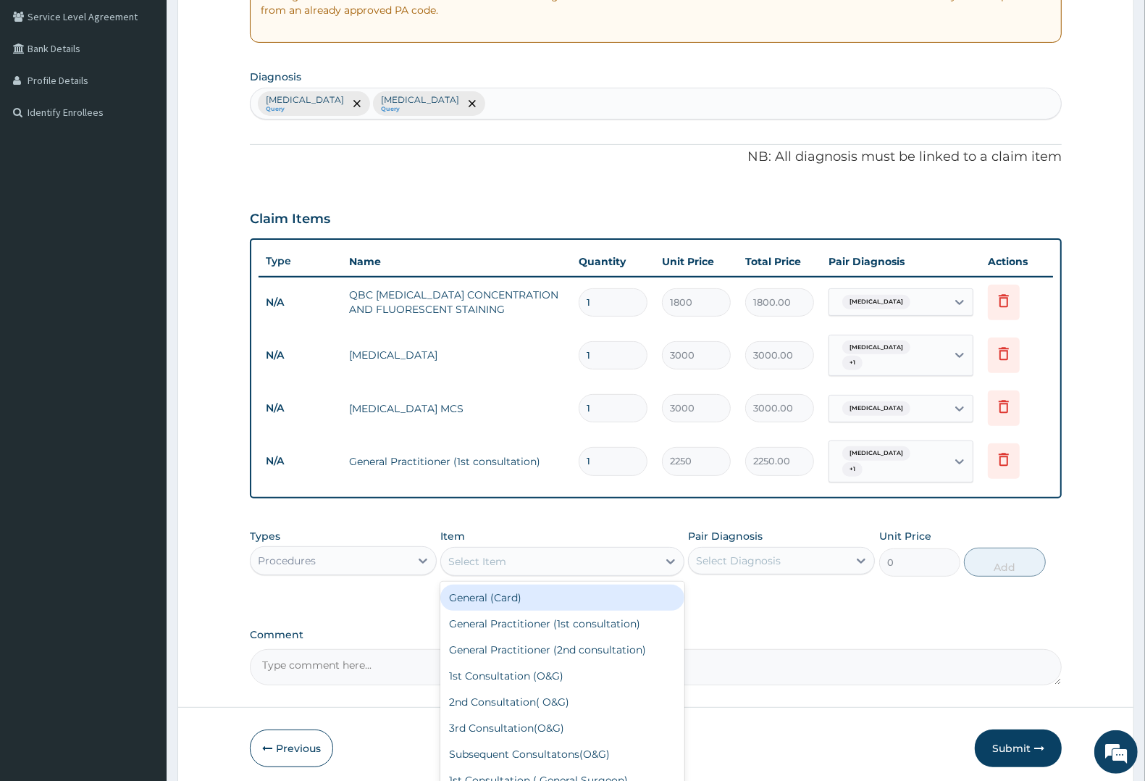
click at [482, 554] on div "Select Item" at bounding box center [477, 561] width 58 height 14
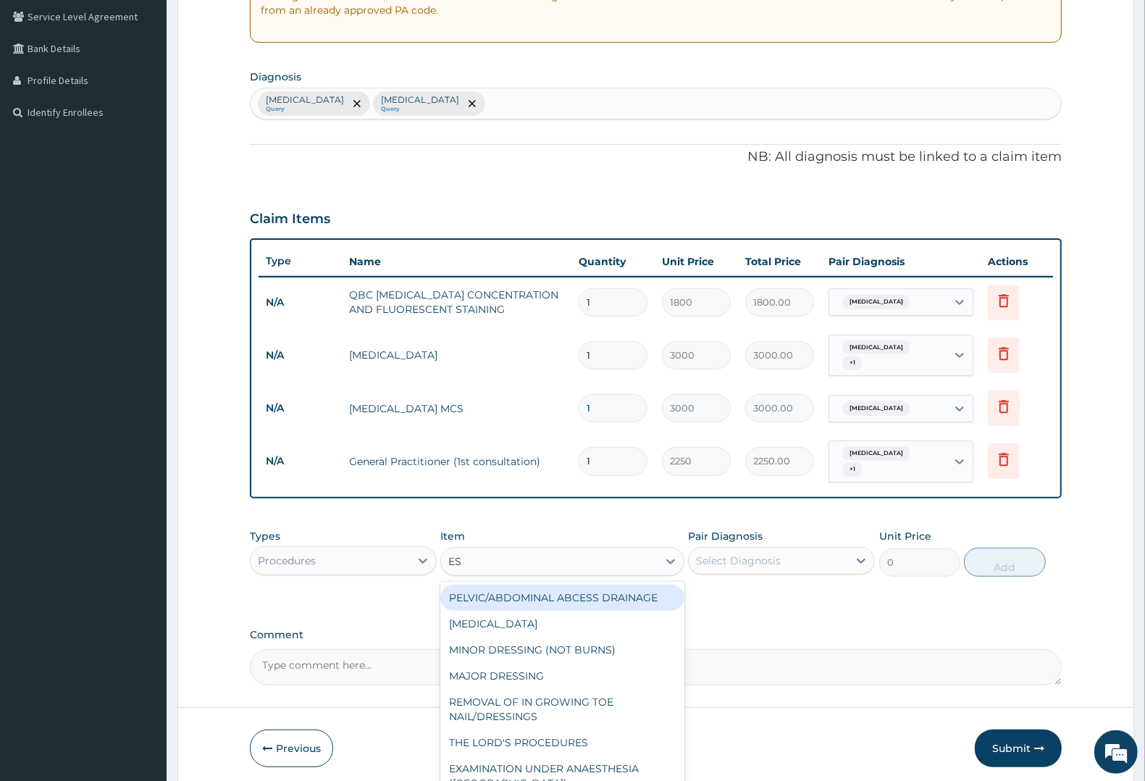
type input "ESR"
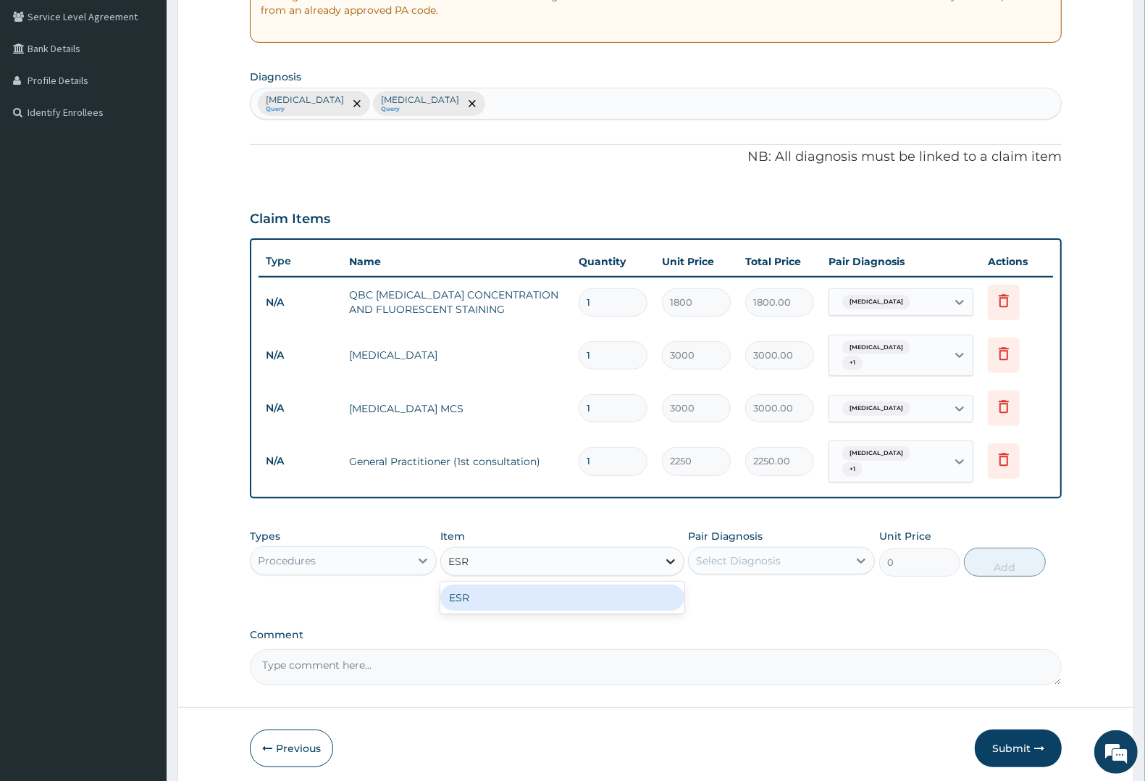
drag, startPoint x: 478, startPoint y: 580, endPoint x: 678, endPoint y: 541, distance: 203.7
click at [500, 582] on div "ESR" at bounding box center [561, 598] width 243 height 32
click at [603, 589] on div "ESR" at bounding box center [561, 598] width 243 height 26
type input "4000"
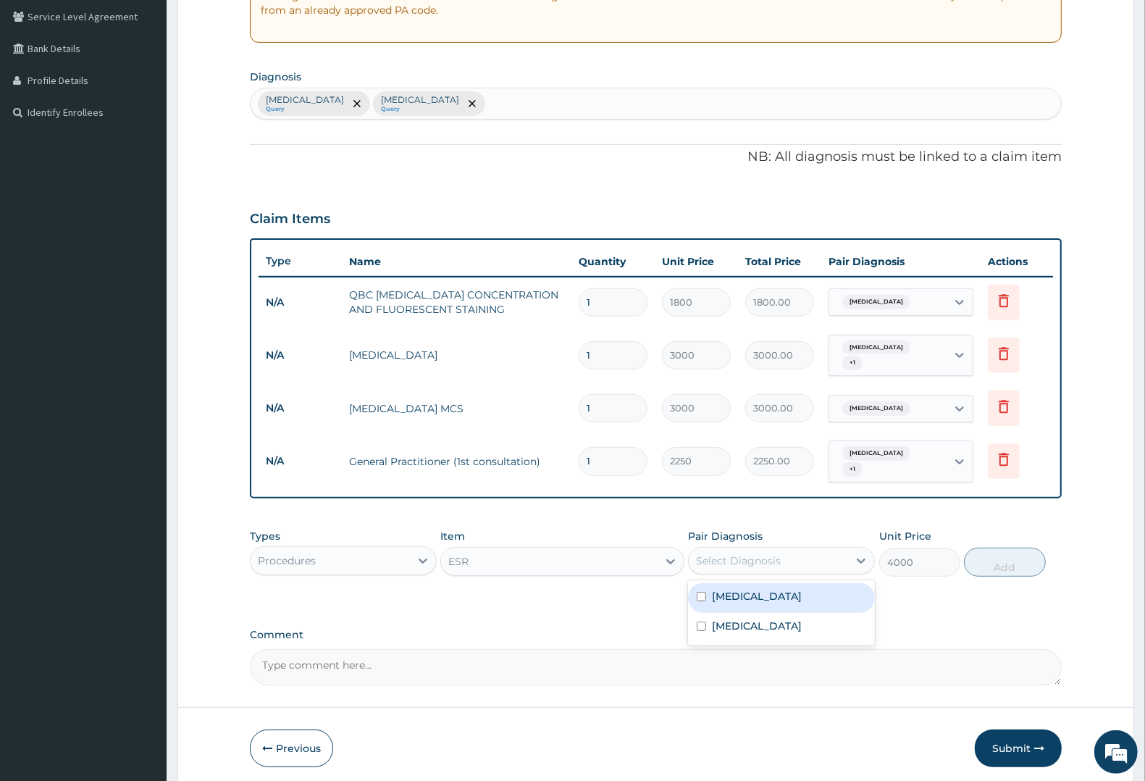
click at [748, 553] on div "Select Diagnosis" at bounding box center [738, 560] width 85 height 14
click at [746, 619] on label "Upper respiratory infection" at bounding box center [757, 626] width 90 height 14
checkbox input "true"
drag, startPoint x: 976, startPoint y: 554, endPoint x: 831, endPoint y: 559, distance: 145.7
click at [972, 556] on button "Add" at bounding box center [1004, 562] width 81 height 29
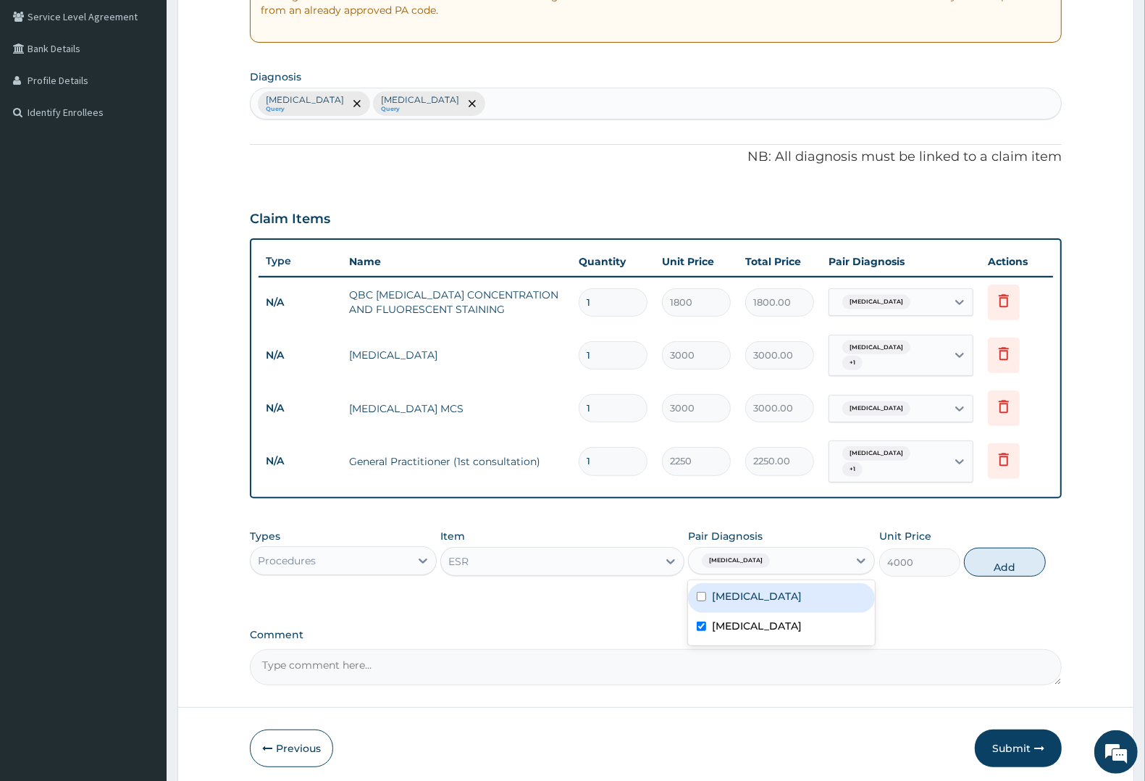
type input "0"
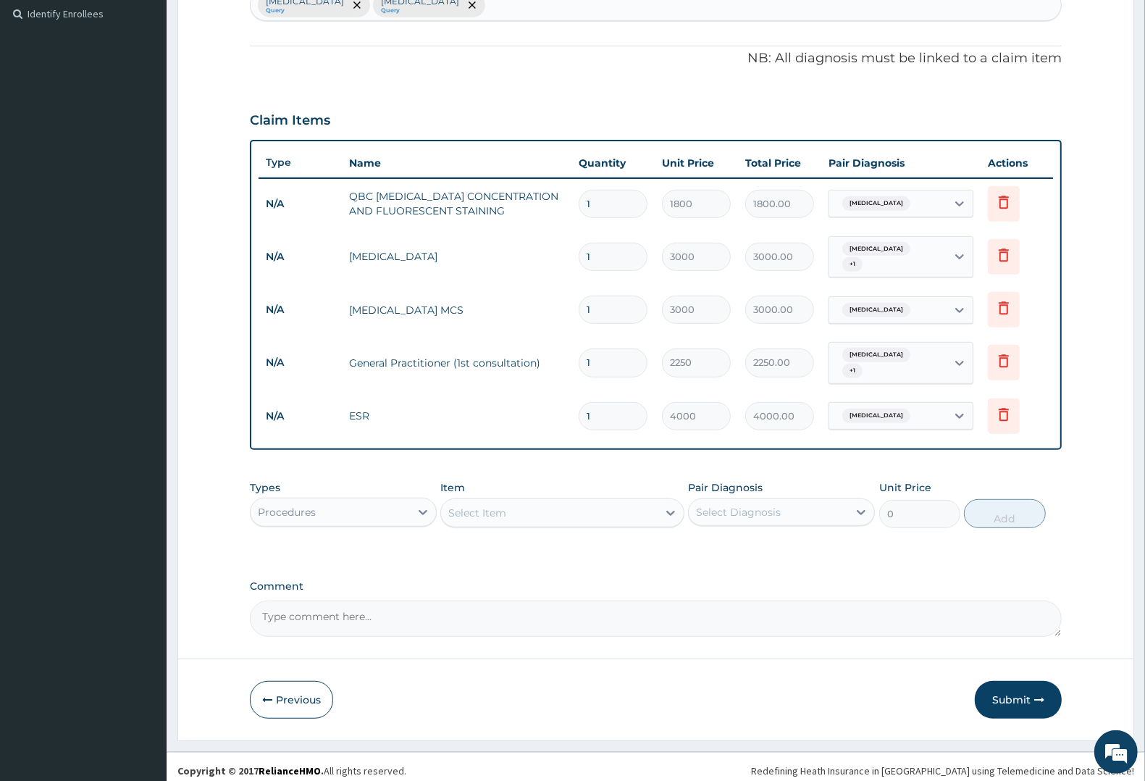
scroll to position [400, 0]
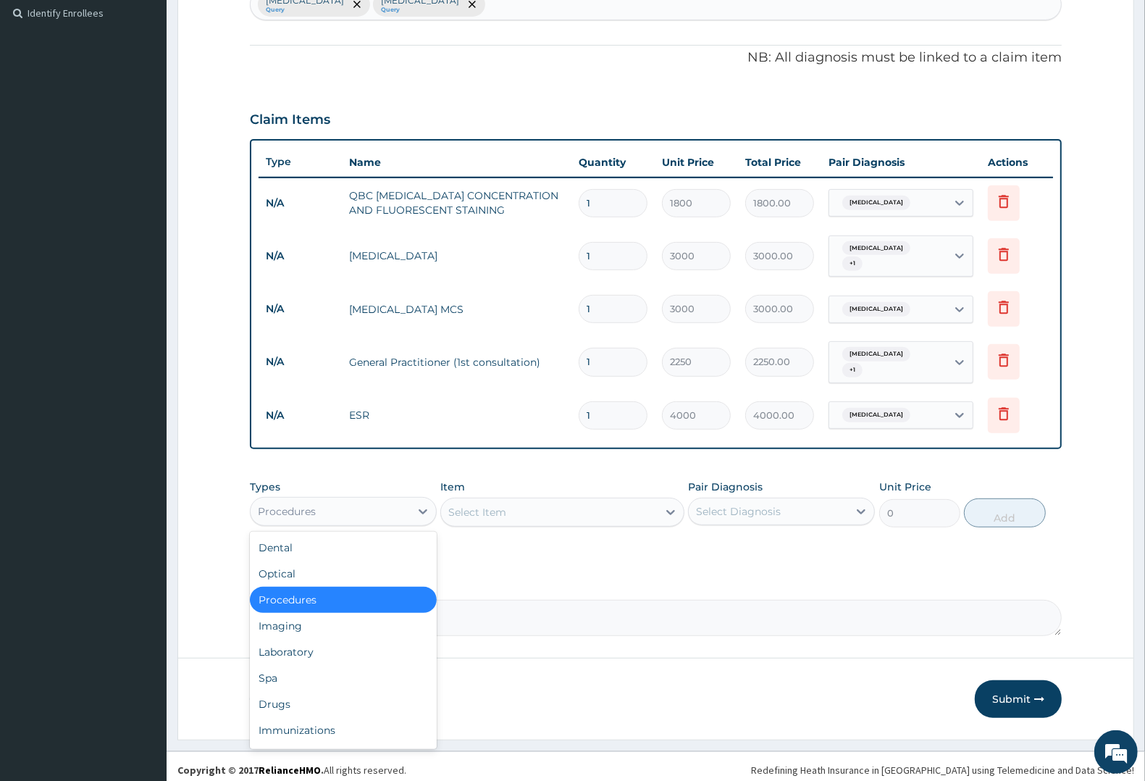
click at [309, 504] on div "Procedures" at bounding box center [287, 511] width 58 height 14
drag, startPoint x: 283, startPoint y: 694, endPoint x: 354, endPoint y: 635, distance: 91.5
click at [288, 692] on div "Drugs" at bounding box center [343, 704] width 187 height 26
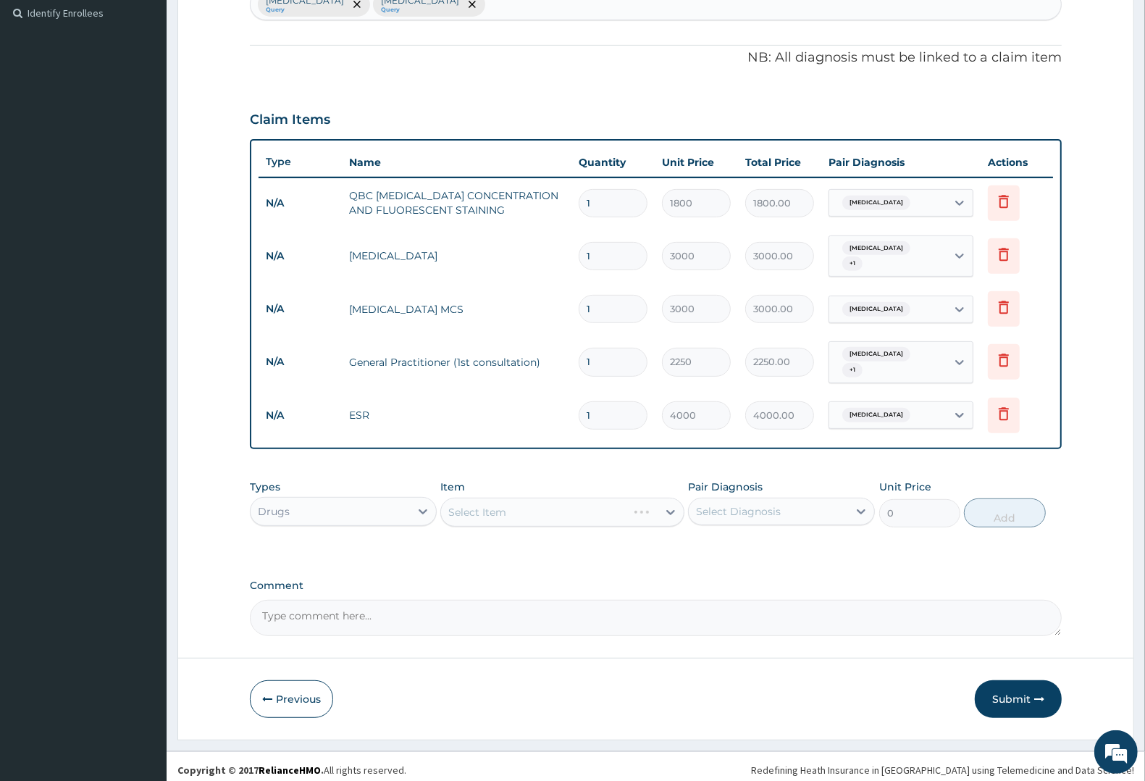
click at [545, 501] on div "Select Item" at bounding box center [561, 512] width 243 height 29
click at [547, 501] on div "Select Item" at bounding box center [561, 512] width 243 height 29
click at [595, 498] on div "Select Item" at bounding box center [561, 512] width 243 height 29
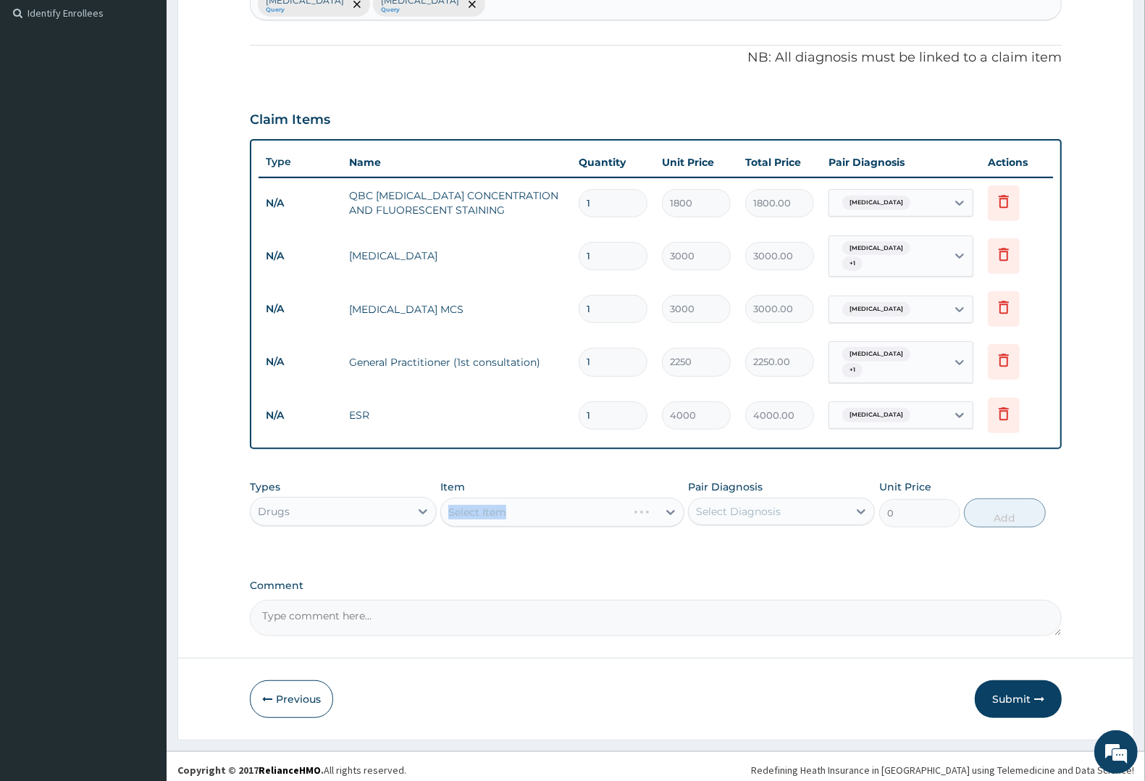
click at [616, 501] on div "Select Item" at bounding box center [561, 512] width 243 height 29
click at [616, 501] on div "Select Item" at bounding box center [549, 512] width 216 height 23
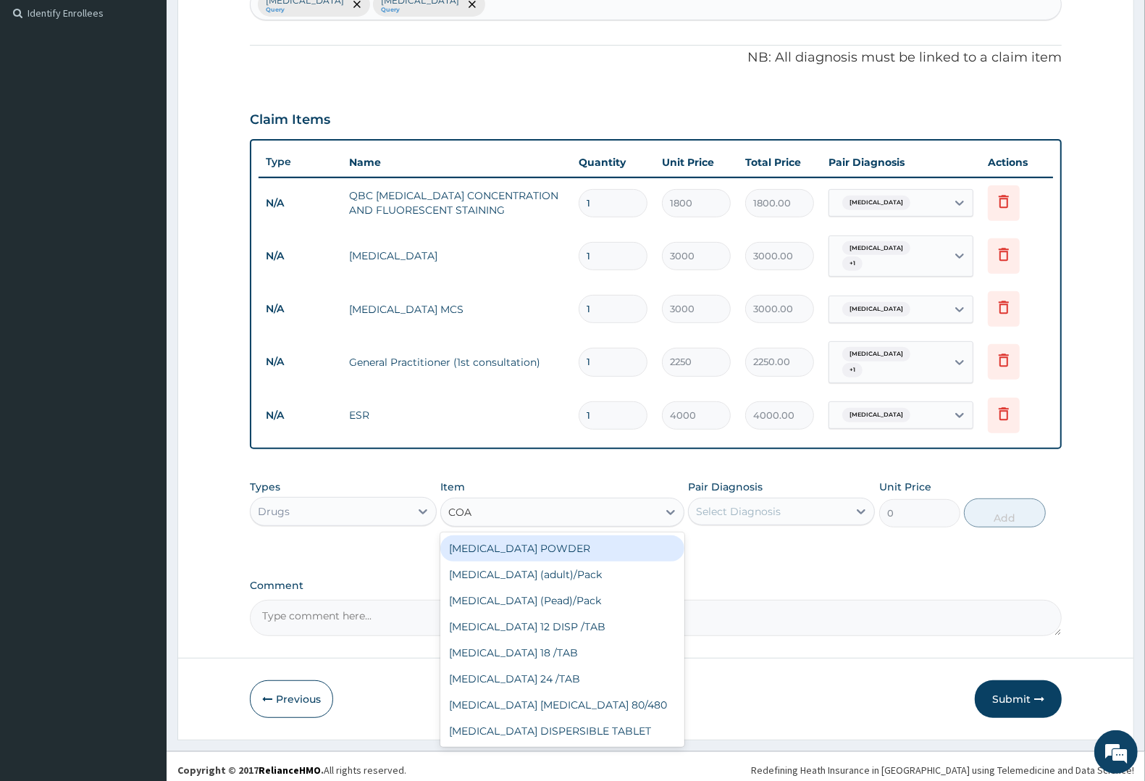
type input "COAR"
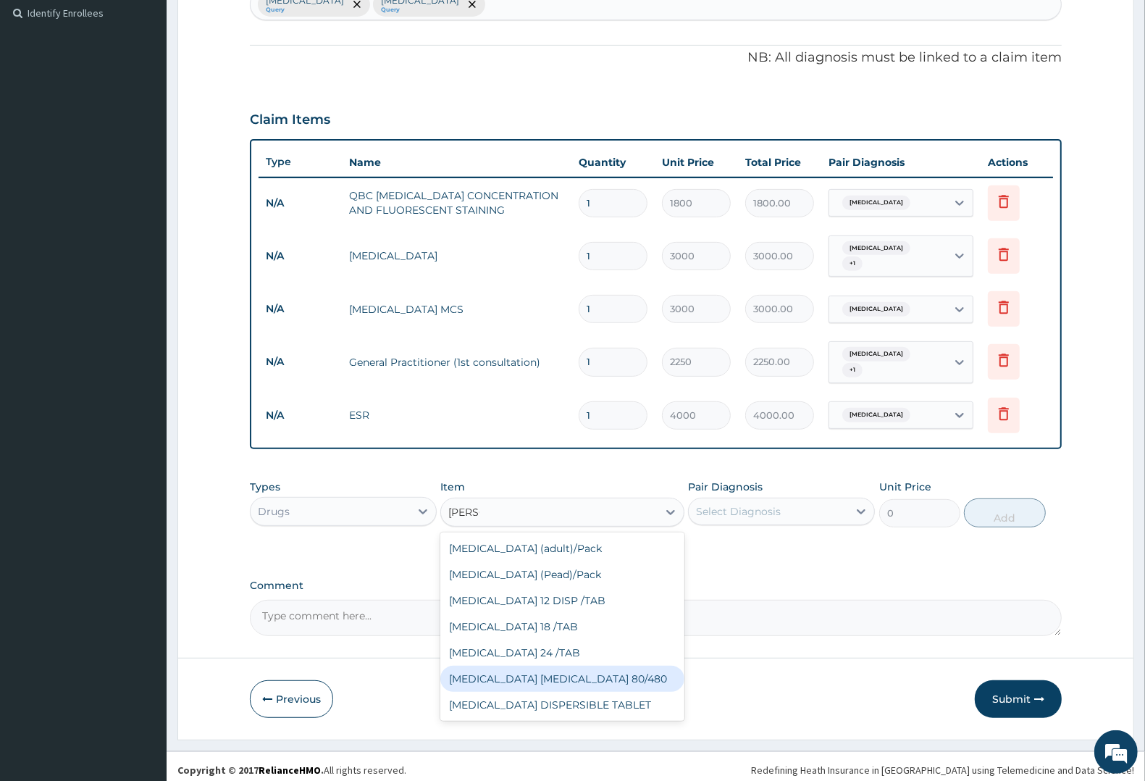
drag, startPoint x: 544, startPoint y: 670, endPoint x: 636, endPoint y: 587, distance: 123.6
click at [545, 669] on div "COARTEM D TAB 80/480" at bounding box center [561, 679] width 243 height 26
type input "1299.38"
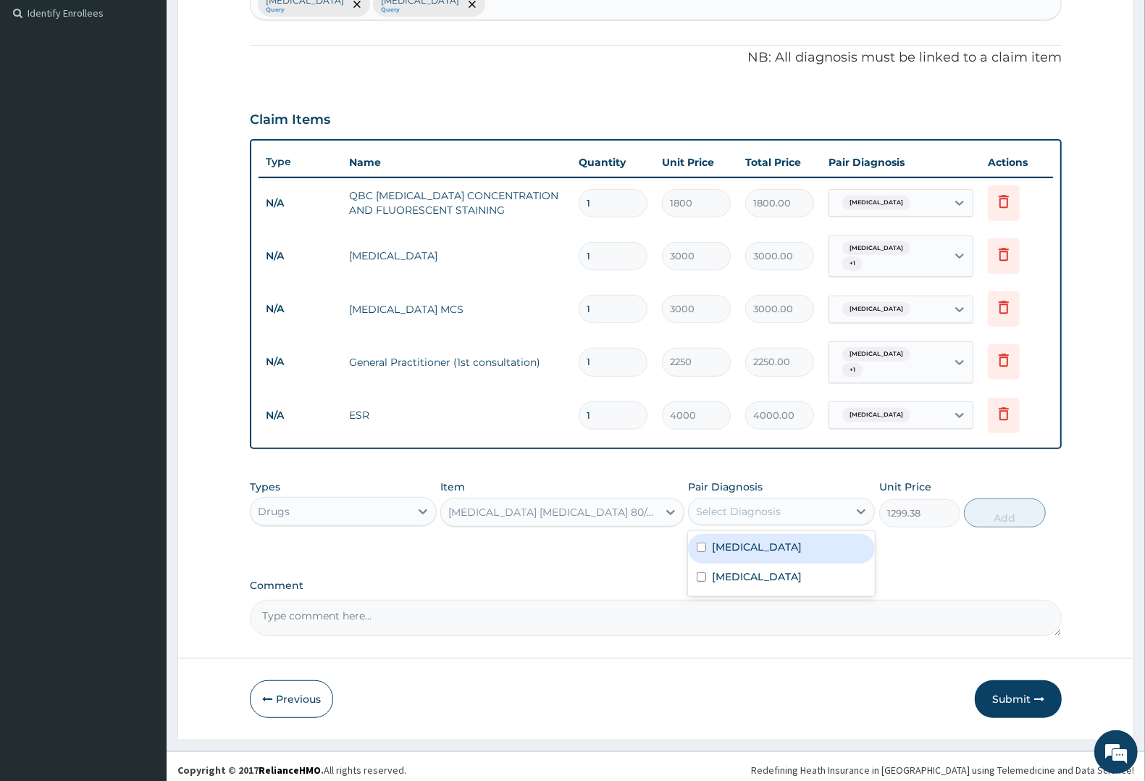
click at [750, 504] on div "Select Diagnosis" at bounding box center [738, 511] width 85 height 14
click at [759, 548] on div "[MEDICAL_DATA]" at bounding box center [781, 549] width 187 height 30
checkbox input "true"
click at [1005, 503] on button "Add" at bounding box center [1004, 512] width 81 height 29
type input "0"
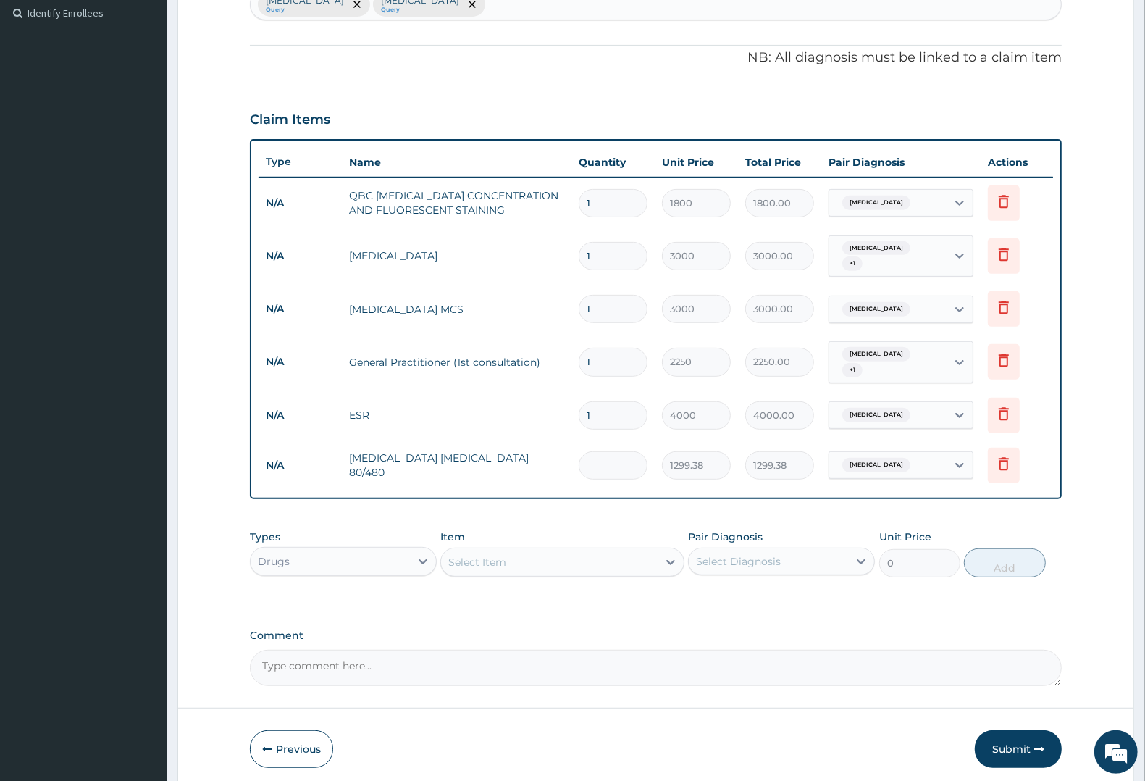
type input "0.00"
type input "6"
type input "7796.28"
type input "6"
click at [487, 555] on div "Select Item" at bounding box center [477, 562] width 58 height 14
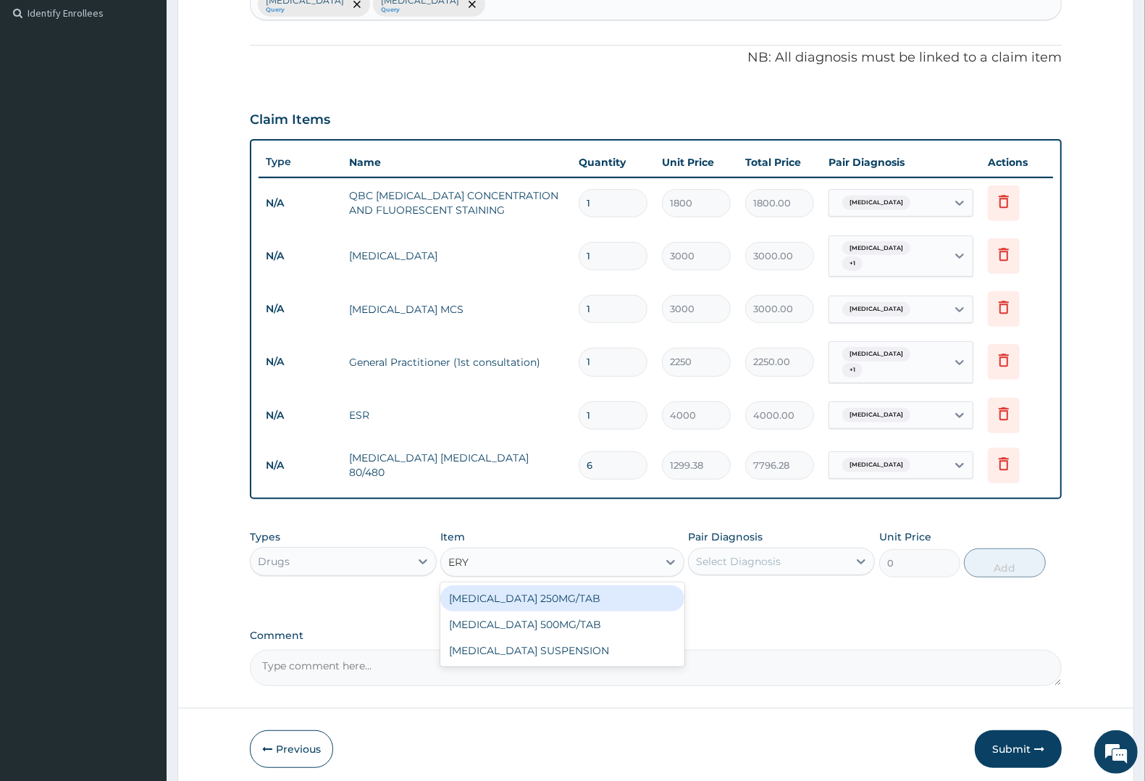
type input "ERYT"
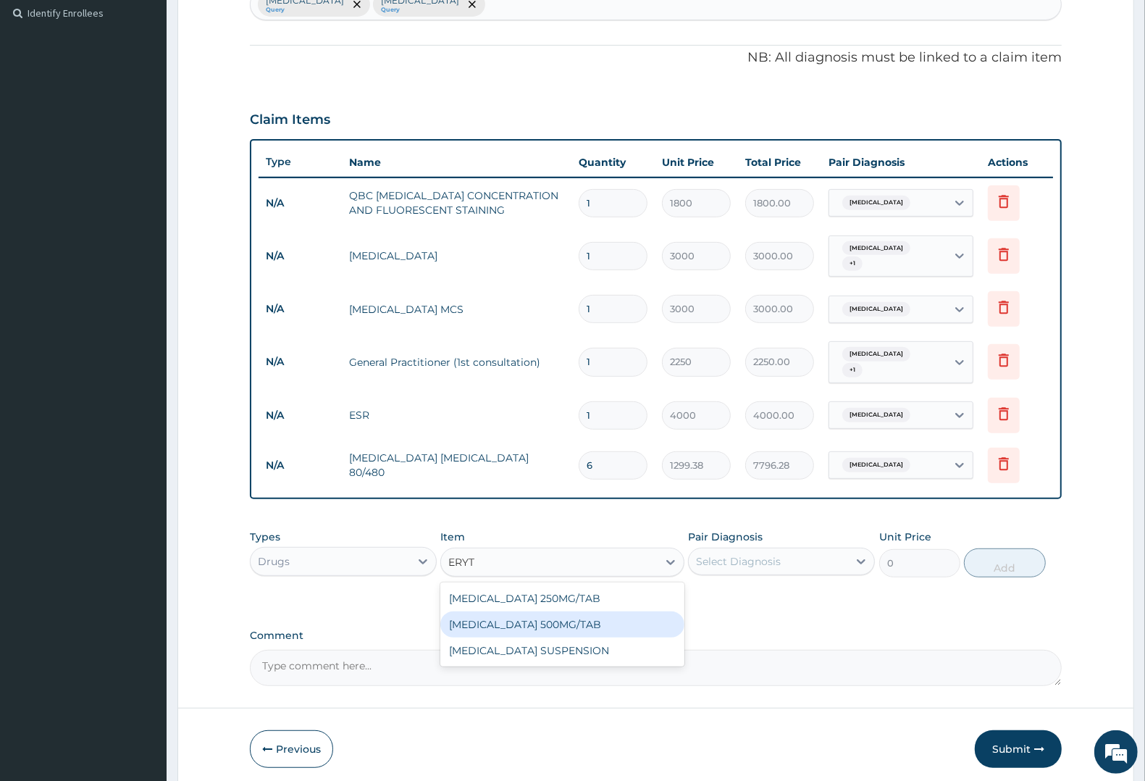
drag, startPoint x: 545, startPoint y: 617, endPoint x: 582, endPoint y: 588, distance: 47.0
click at [553, 611] on div "ERYTHROMYCIN 500MG/TAB" at bounding box center [561, 624] width 243 height 26
type input "27.56"
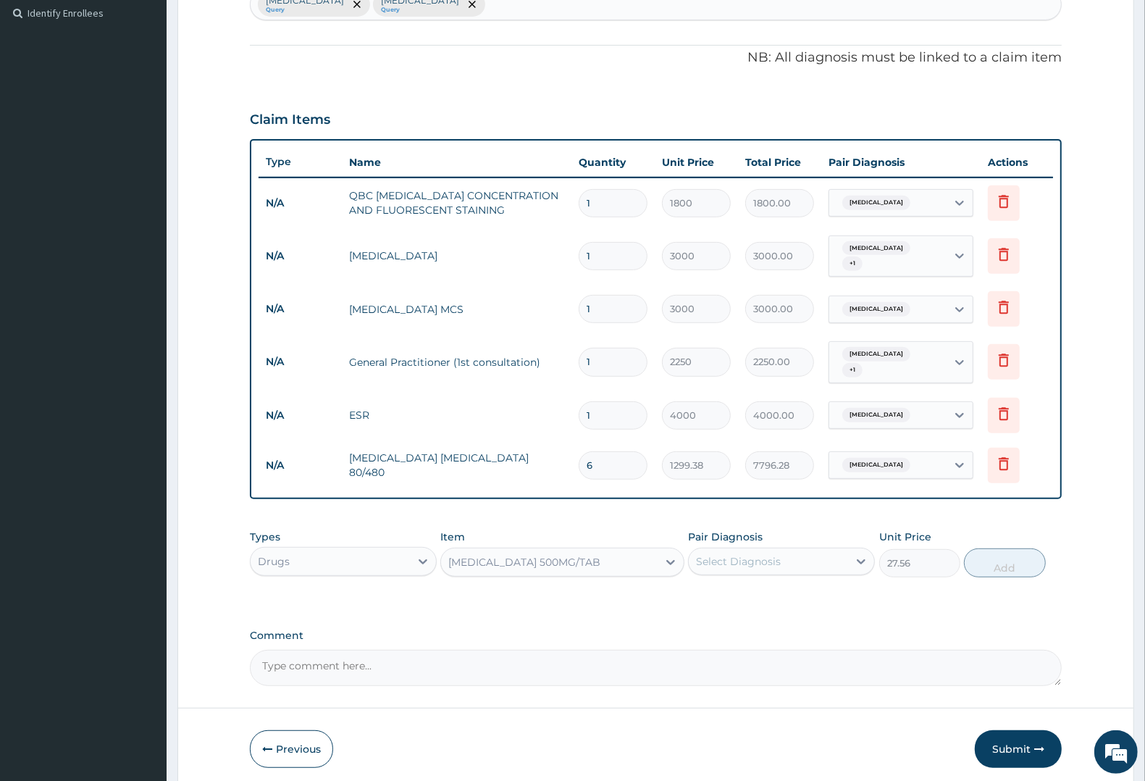
click at [758, 554] on div "Select Diagnosis" at bounding box center [738, 561] width 85 height 14
drag, startPoint x: 758, startPoint y: 624, endPoint x: 777, endPoint y: 612, distance: 21.5
click at [759, 624] on label "Upper respiratory infection" at bounding box center [757, 626] width 90 height 14
checkbox input "true"
click at [1014, 555] on button "Add" at bounding box center [1004, 562] width 81 height 29
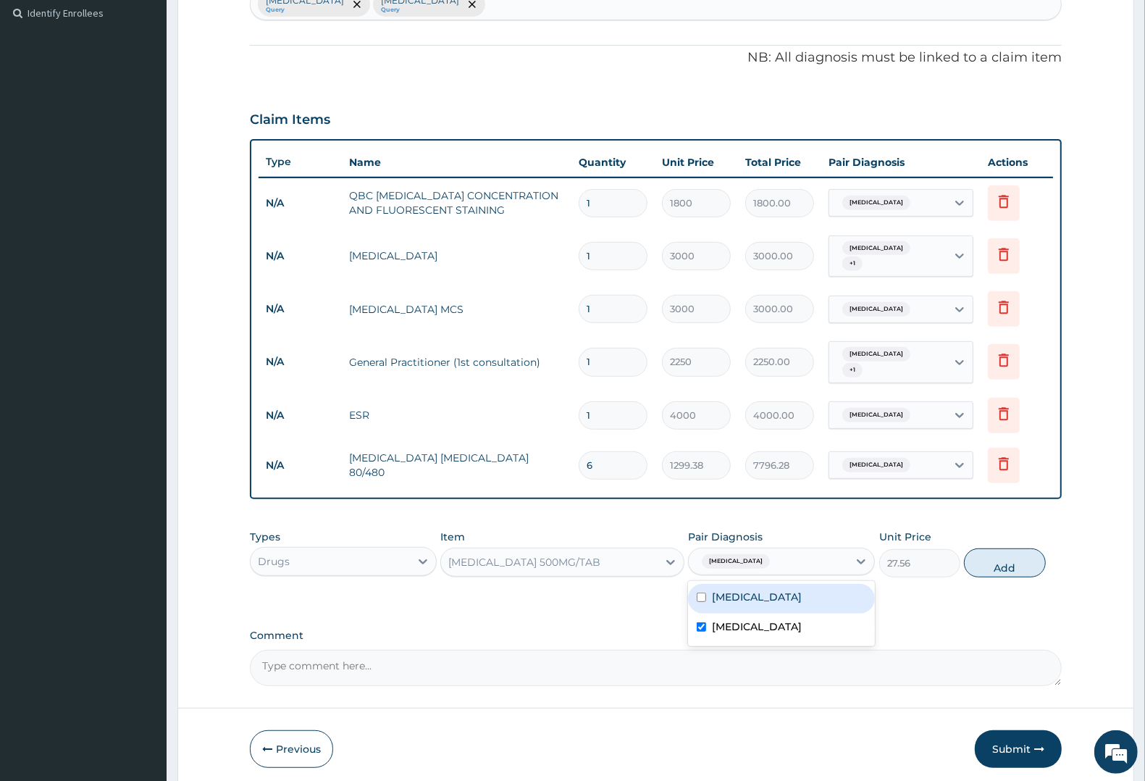
type input "0"
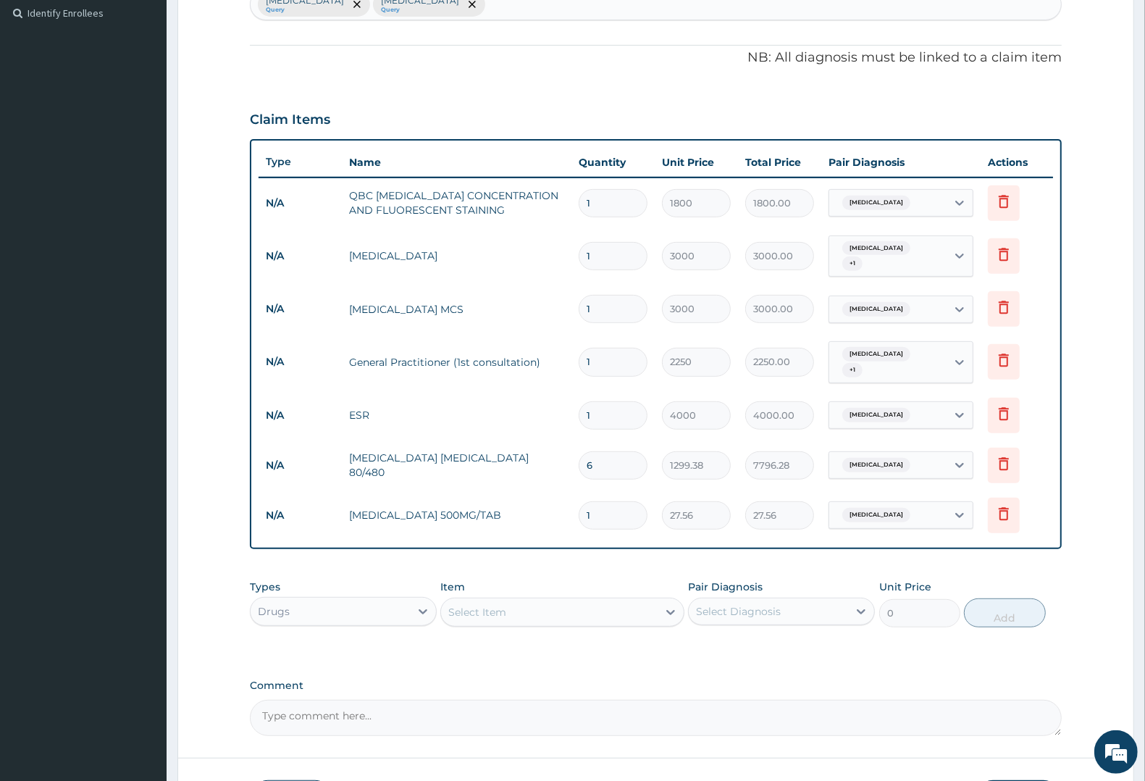
type input "10"
type input "275.60"
type input "10"
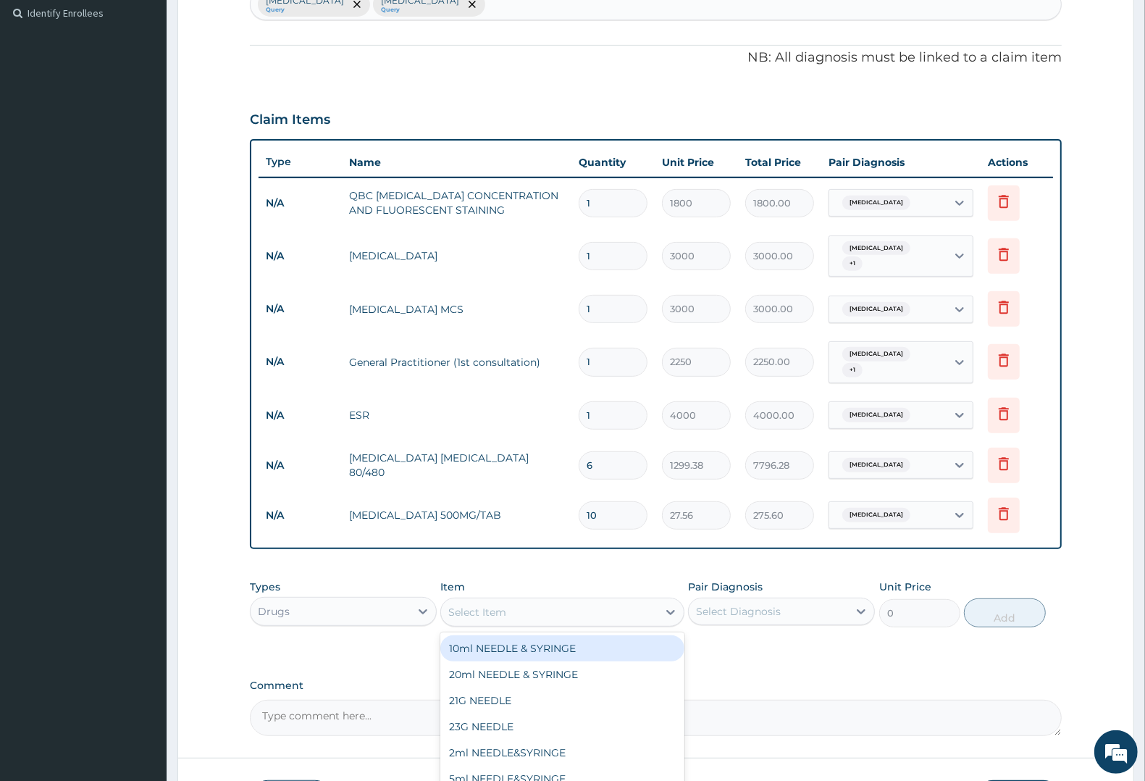
click at [469, 605] on div "Select Item" at bounding box center [477, 612] width 58 height 14
type input "LORATI"
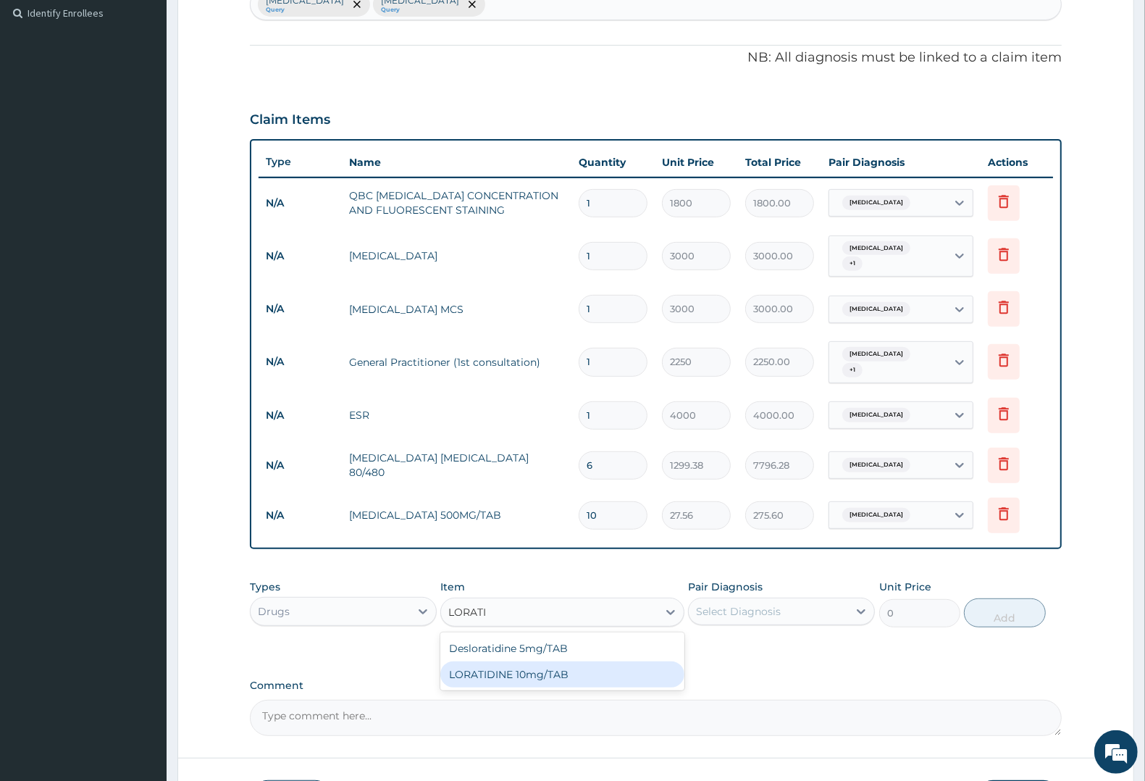
drag, startPoint x: 508, startPoint y: 665, endPoint x: 530, endPoint y: 650, distance: 26.1
click at [514, 661] on div "LORATIDINE 10mg/TAB" at bounding box center [561, 674] width 243 height 26
type input "17.33"
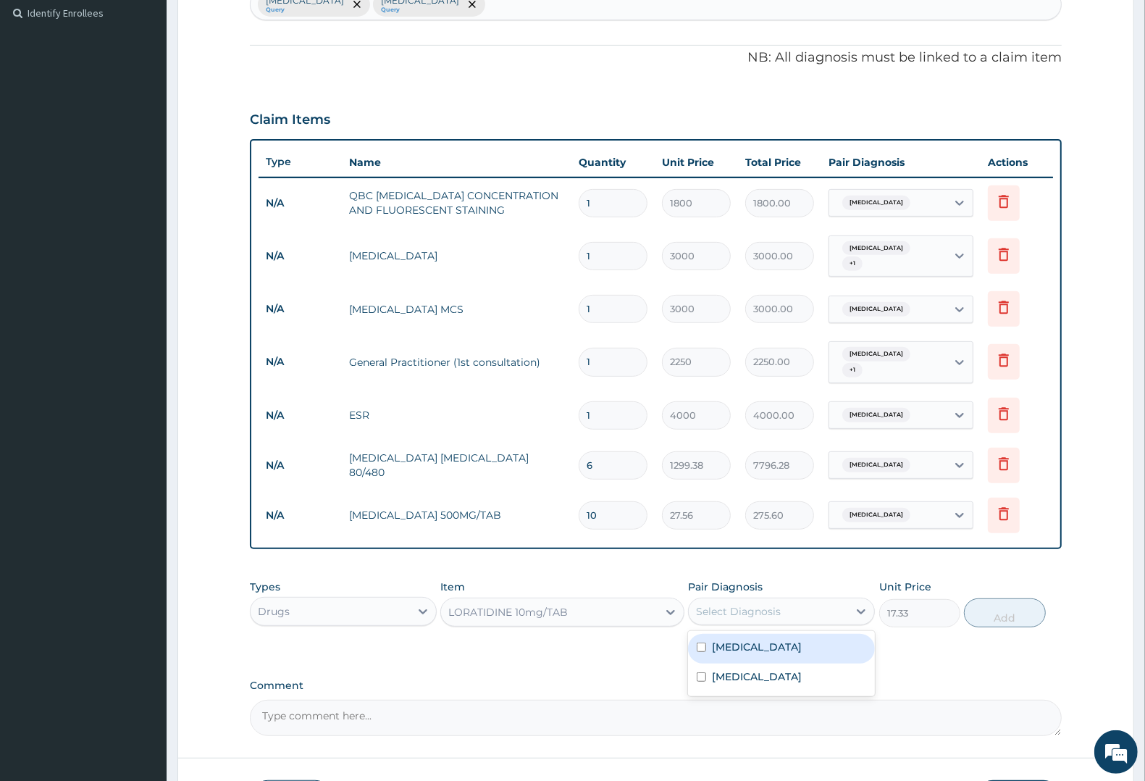
drag, startPoint x: 712, startPoint y: 603, endPoint x: 726, endPoint y: 638, distance: 38.1
click at [714, 604] on div "Select Diagnosis" at bounding box center [738, 611] width 85 height 14
click at [727, 664] on div "Upper respiratory infection" at bounding box center [781, 679] width 187 height 30
checkbox input "true"
click at [973, 602] on button "Add" at bounding box center [1004, 612] width 81 height 29
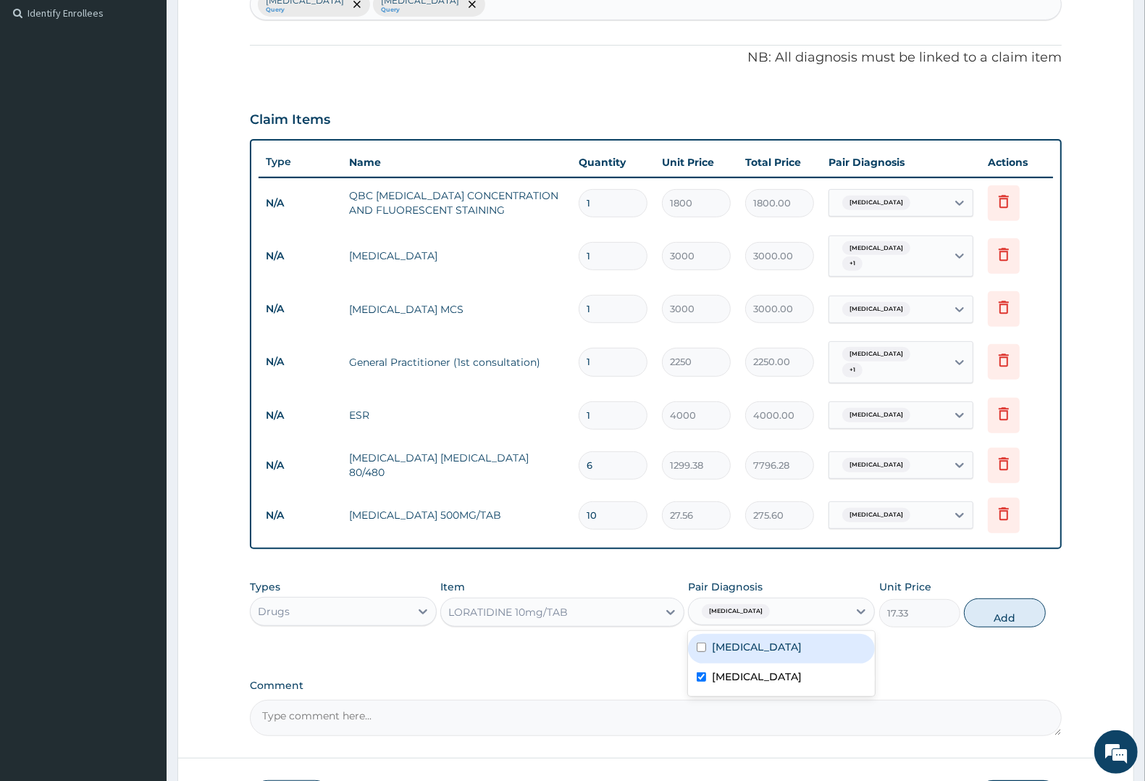
type input "0"
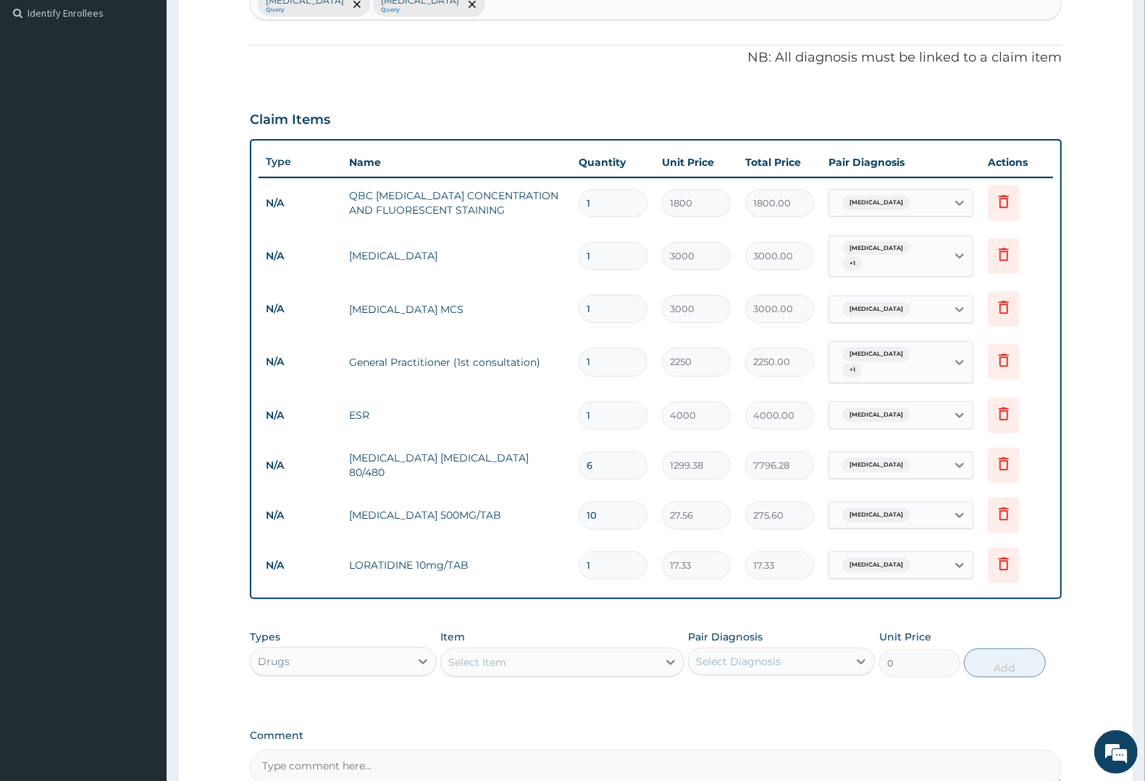
type input "0.00"
type input "5"
type input "86.65"
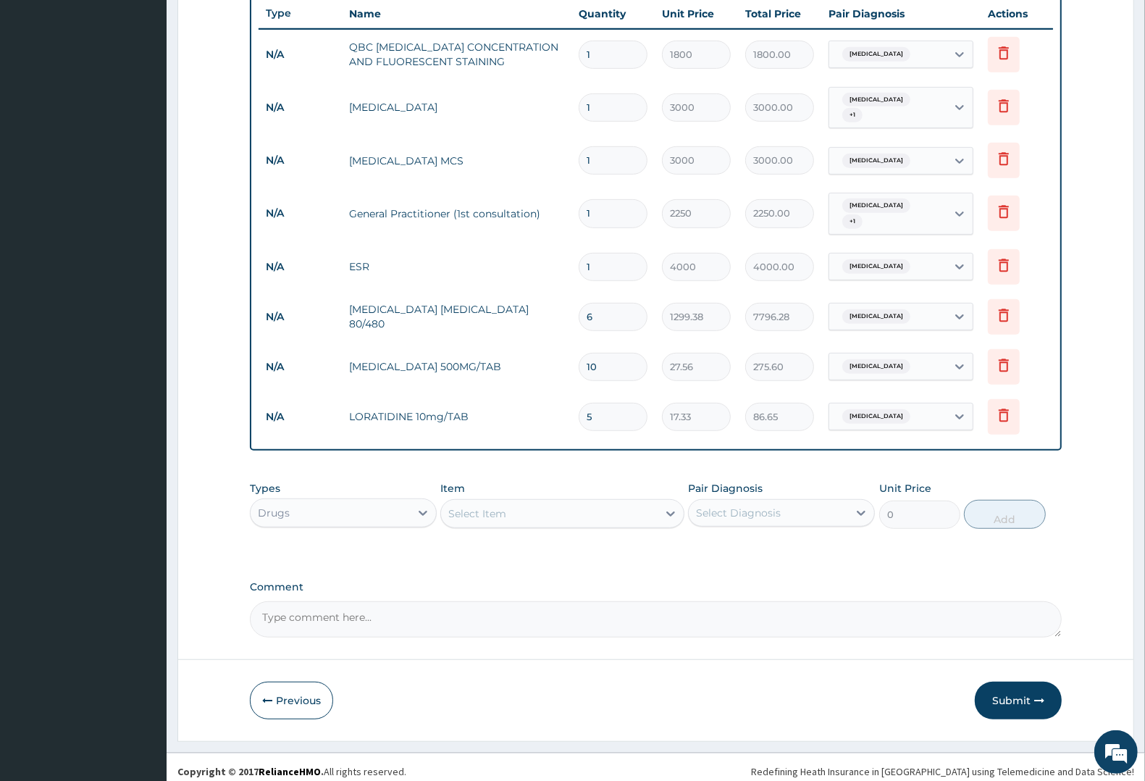
scroll to position [551, 0]
type input "5"
click at [478, 504] on div "Select Item" at bounding box center [477, 511] width 58 height 14
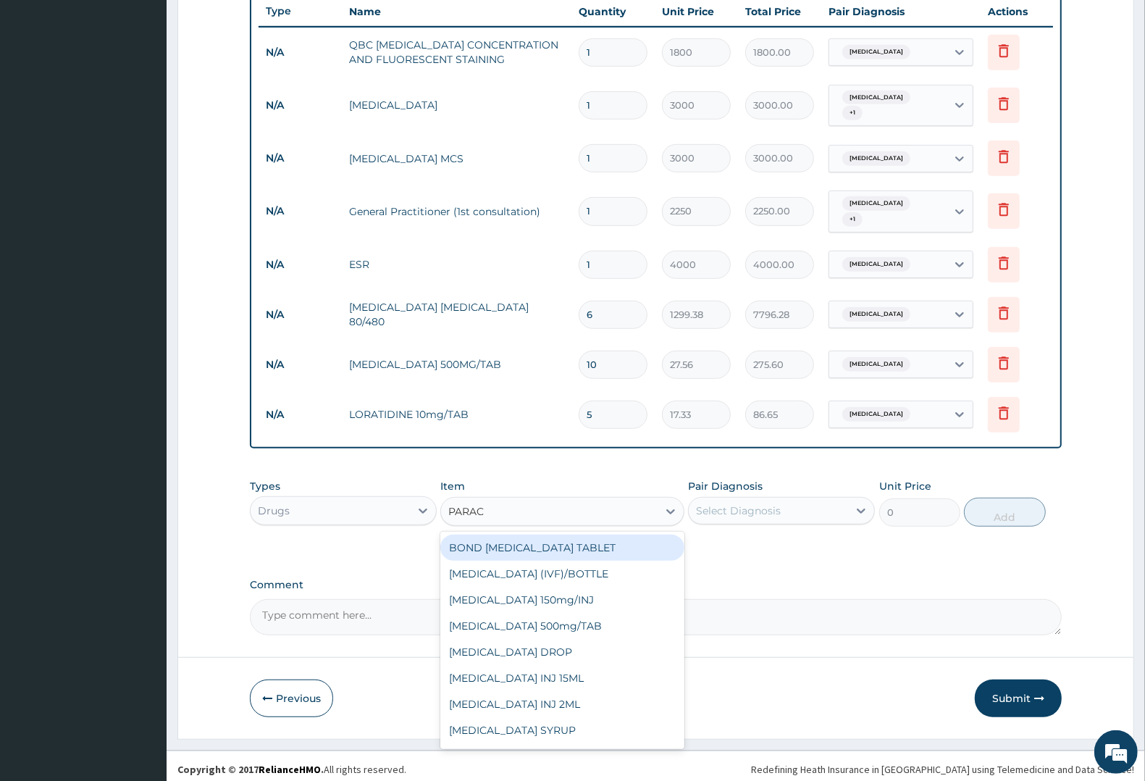
type input "PARACE"
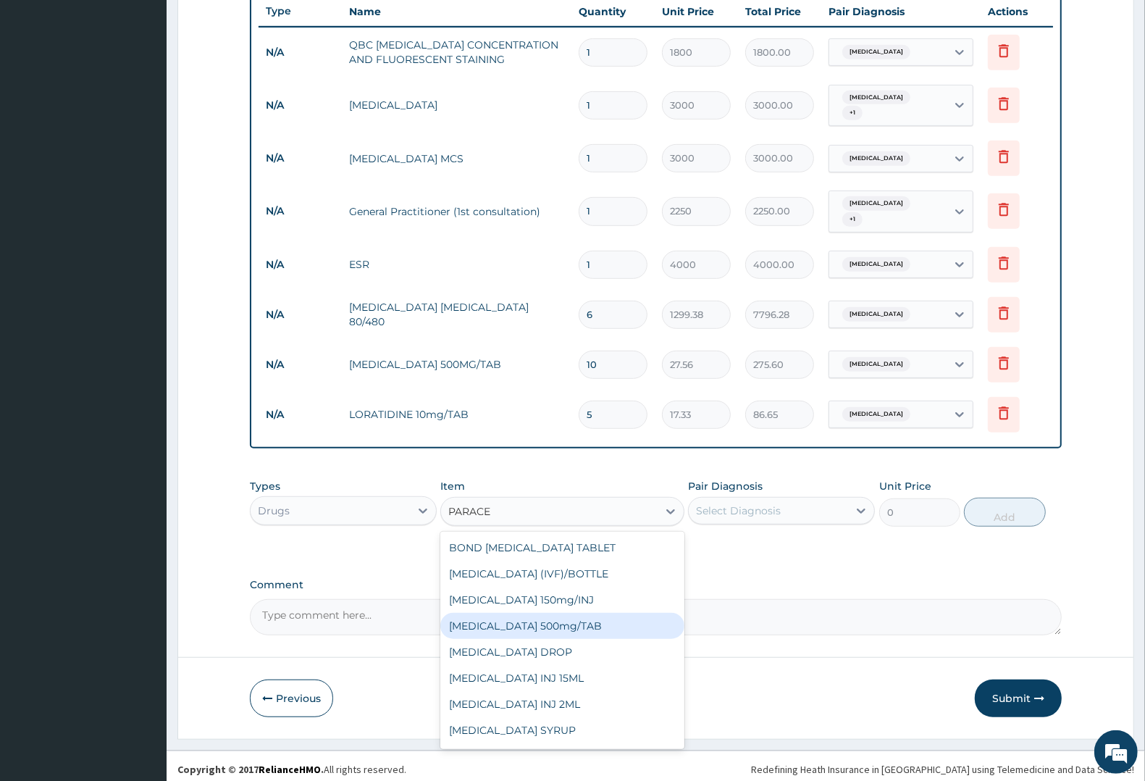
drag, startPoint x: 527, startPoint y: 625, endPoint x: 672, endPoint y: 572, distance: 154.9
click at [527, 624] on div "PARACETAMOL 500mg/TAB" at bounding box center [561, 626] width 243 height 26
type input "7.88"
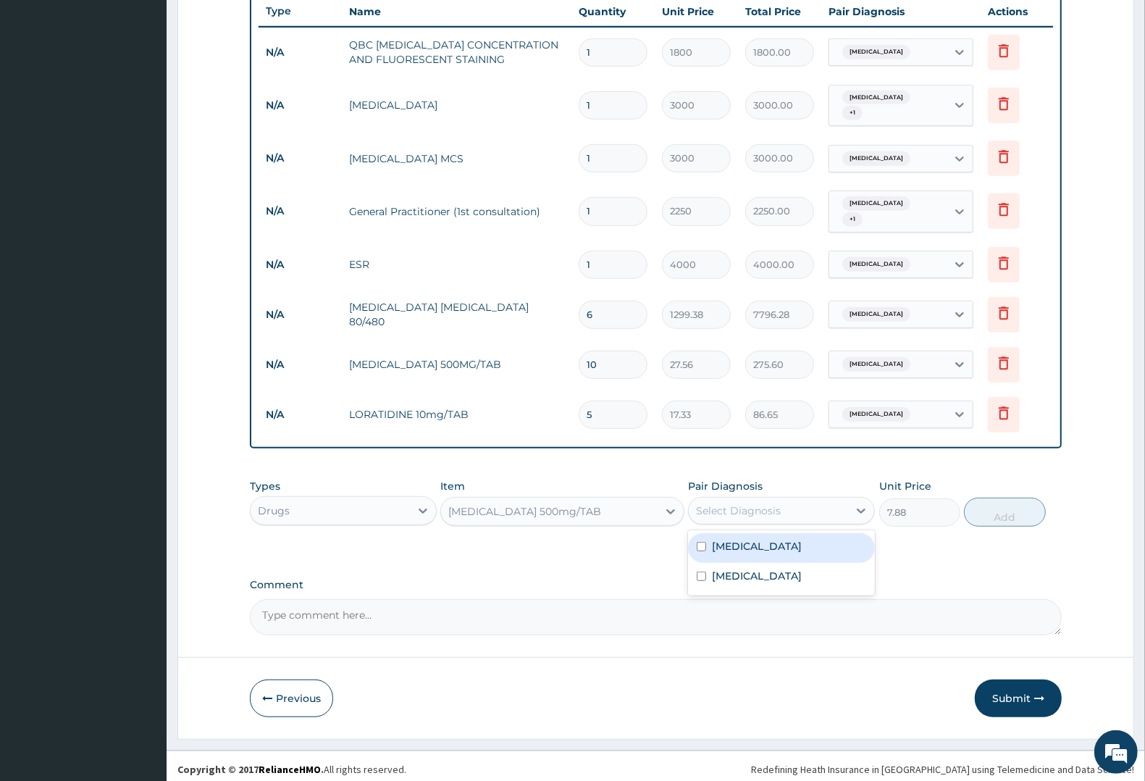
click at [770, 503] on div "Select Diagnosis" at bounding box center [738, 510] width 85 height 14
drag, startPoint x: 764, startPoint y: 541, endPoint x: 764, endPoint y: 563, distance: 21.7
click at [764, 552] on div "[MEDICAL_DATA]" at bounding box center [781, 548] width 187 height 30
checkbox input "true"
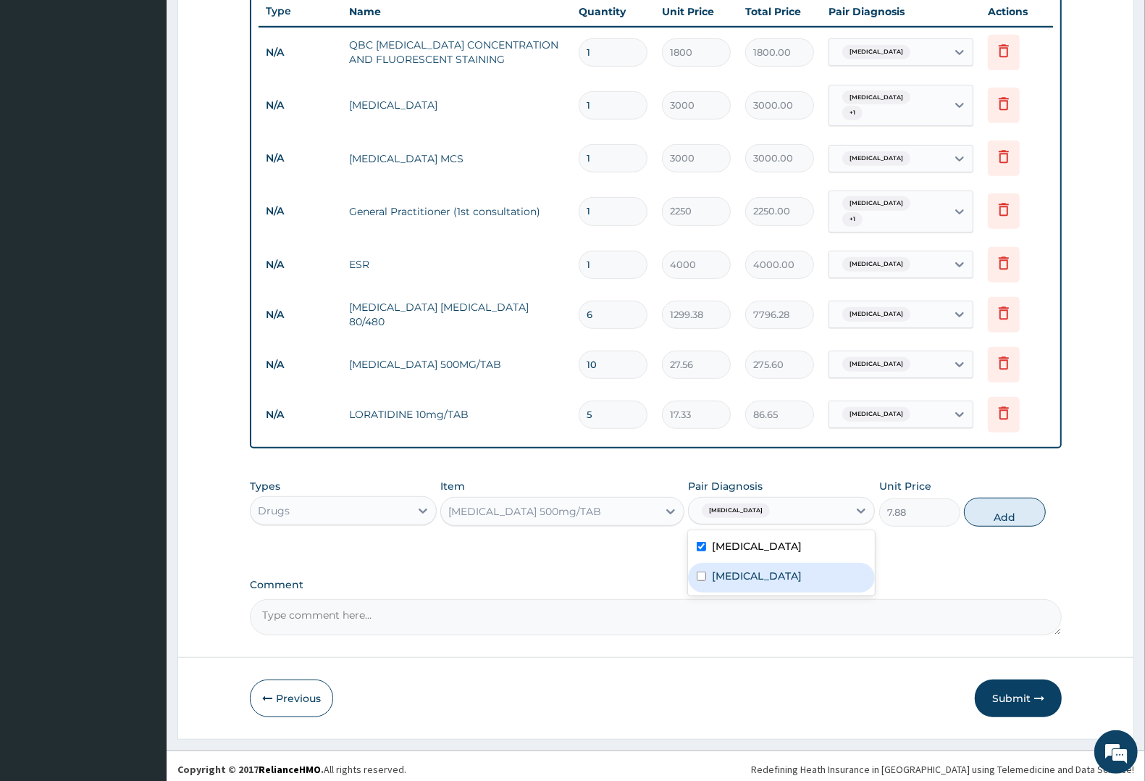
click at [763, 569] on label "Upper respiratory infection" at bounding box center [757, 576] width 90 height 14
checkbox input "true"
click at [1002, 511] on button "Add" at bounding box center [1004, 512] width 81 height 29
type input "0"
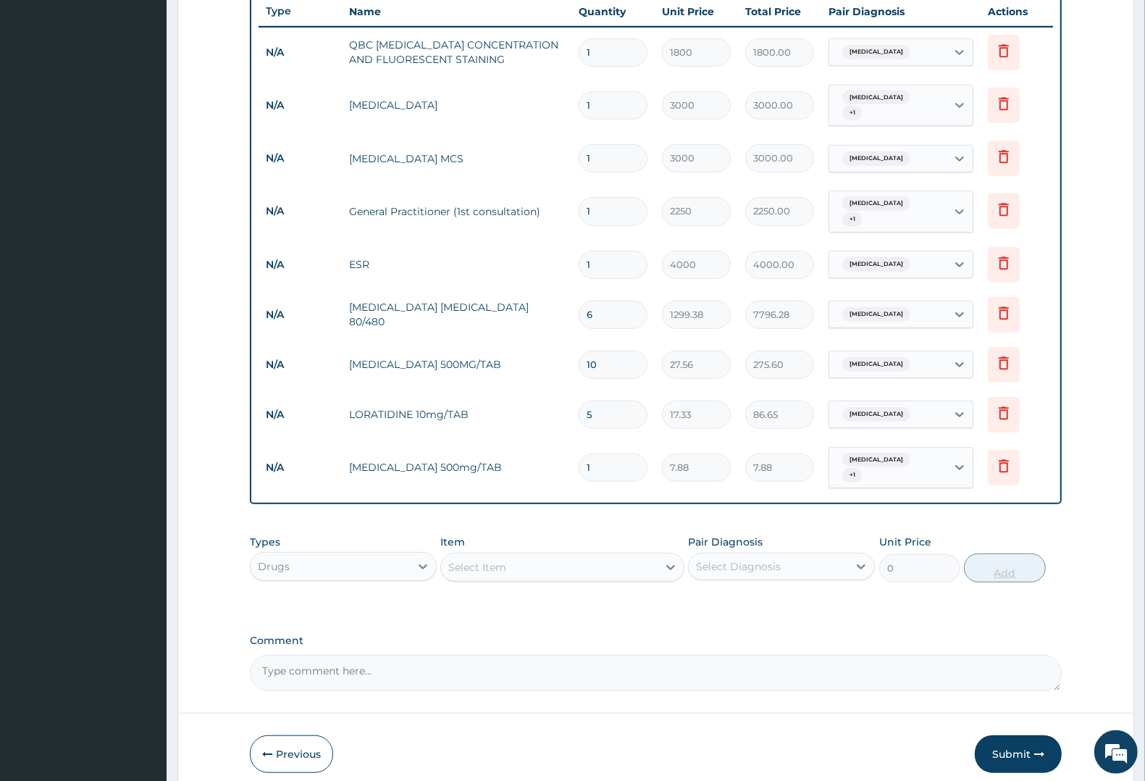
type input "18"
type input "141.84"
type input "18"
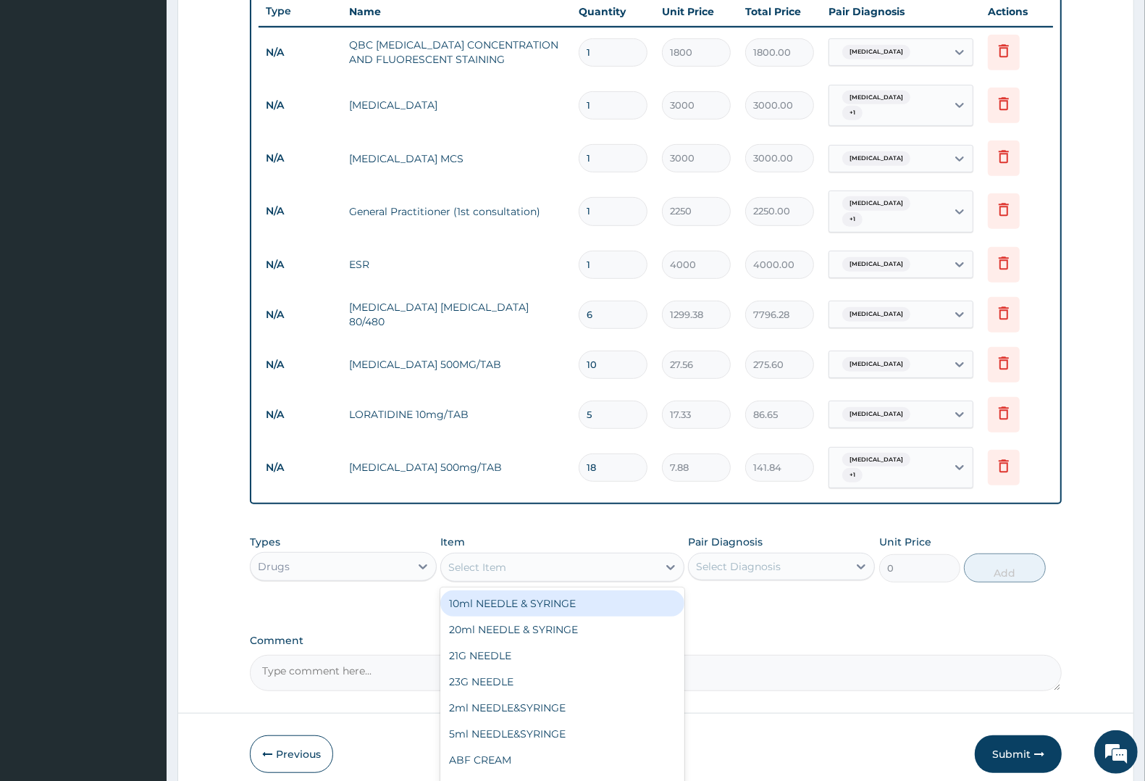
click at [501, 560] on div "Select Item" at bounding box center [477, 567] width 58 height 14
type input "COUG"
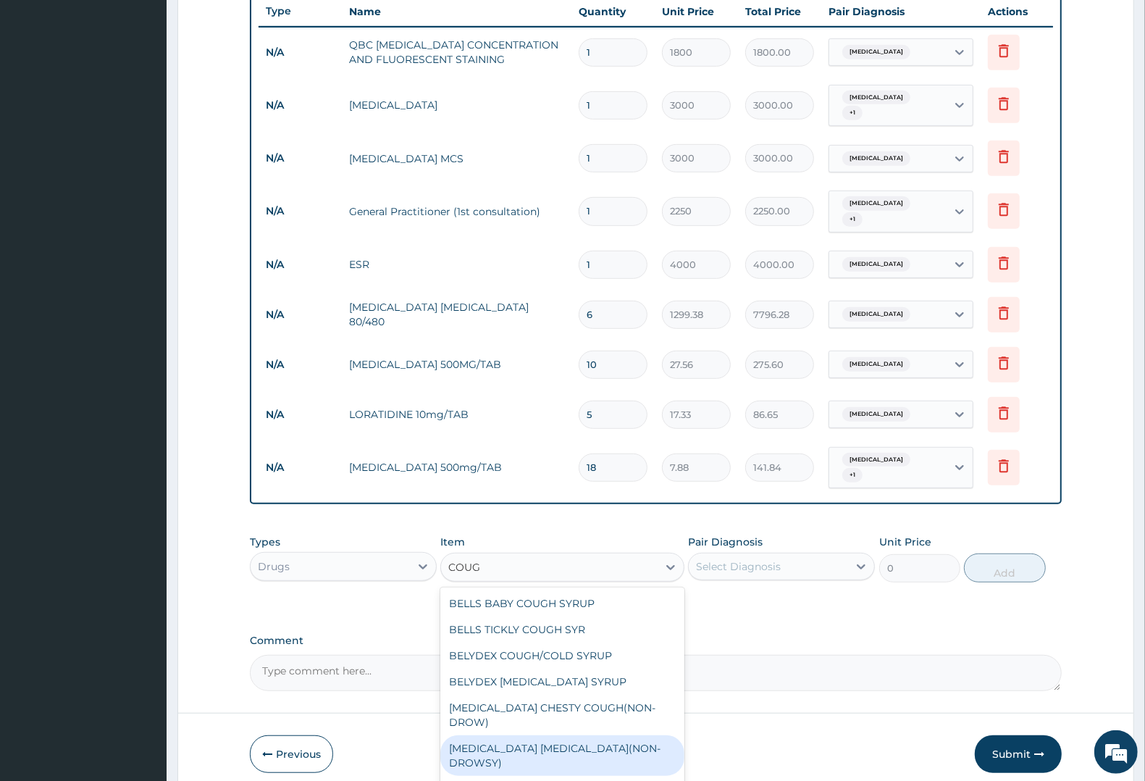
click at [544, 735] on div "BENYLIN DRY COUGH(NON-DROWSY)" at bounding box center [561, 755] width 243 height 41
type input "1063.12"
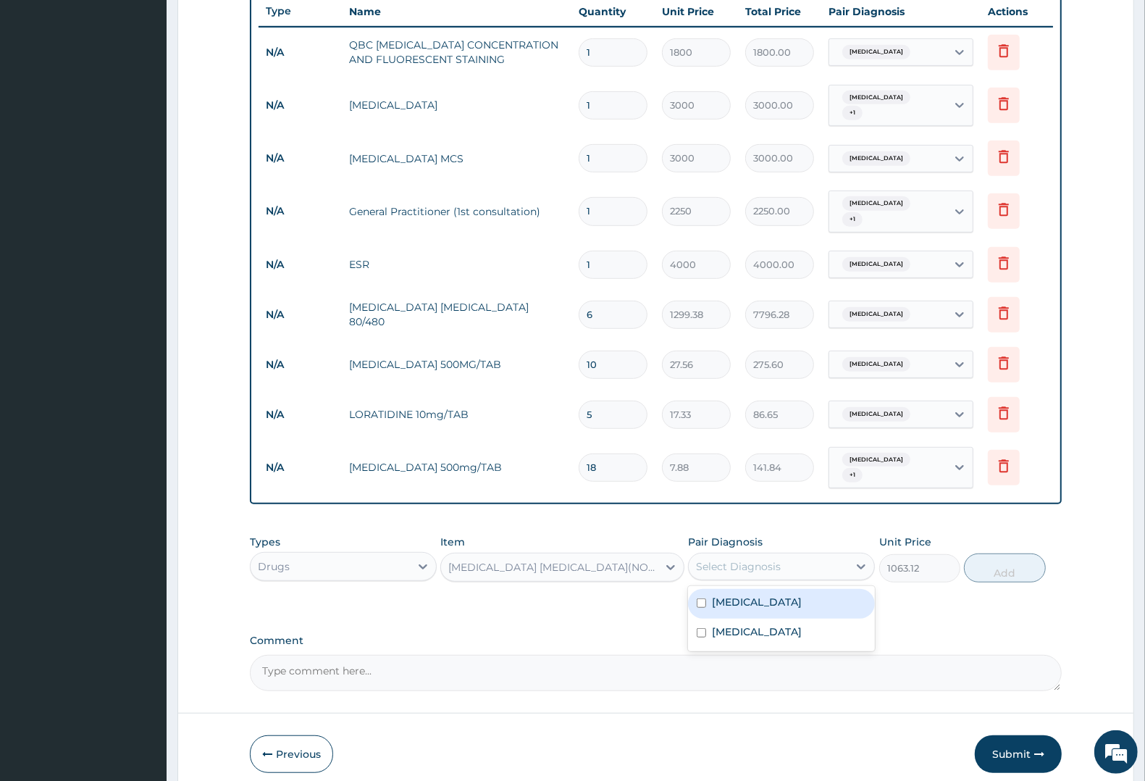
click at [780, 555] on div "Select Diagnosis" at bounding box center [768, 566] width 159 height 23
click at [766, 624] on label "Upper respiratory infection" at bounding box center [757, 631] width 90 height 14
checkbox input "true"
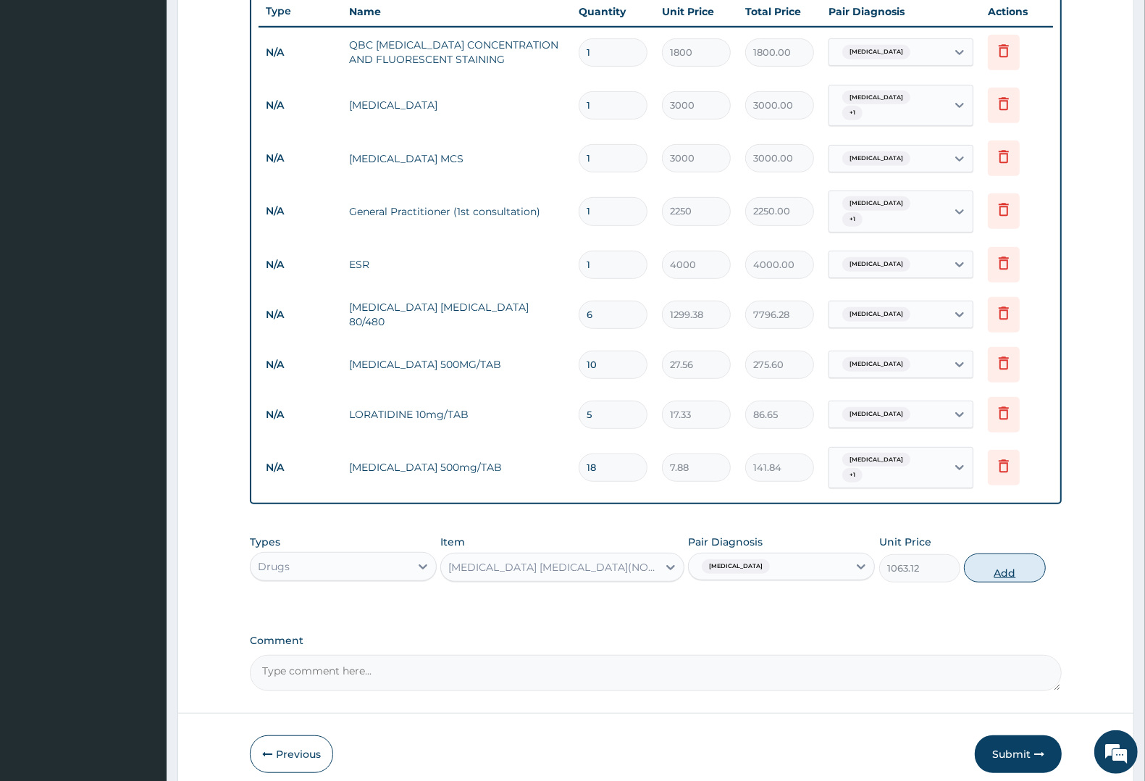
click at [1019, 560] on button "Add" at bounding box center [1004, 567] width 81 height 29
type input "0"
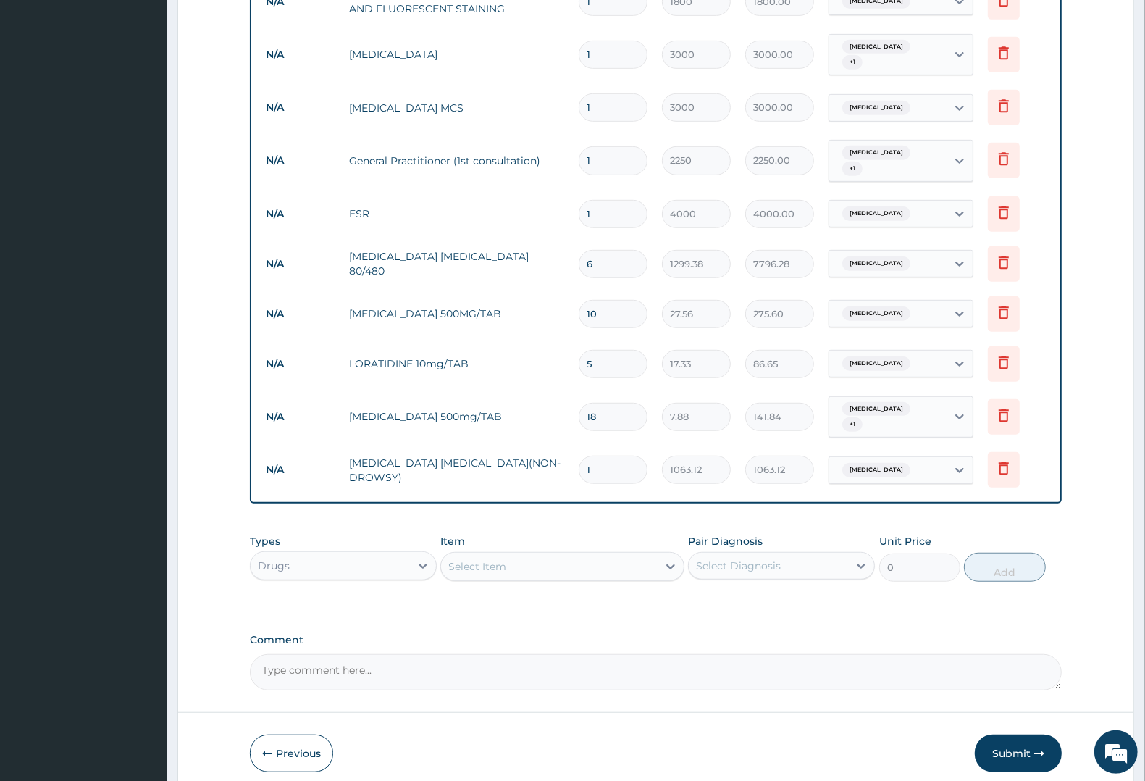
scroll to position [650, 0]
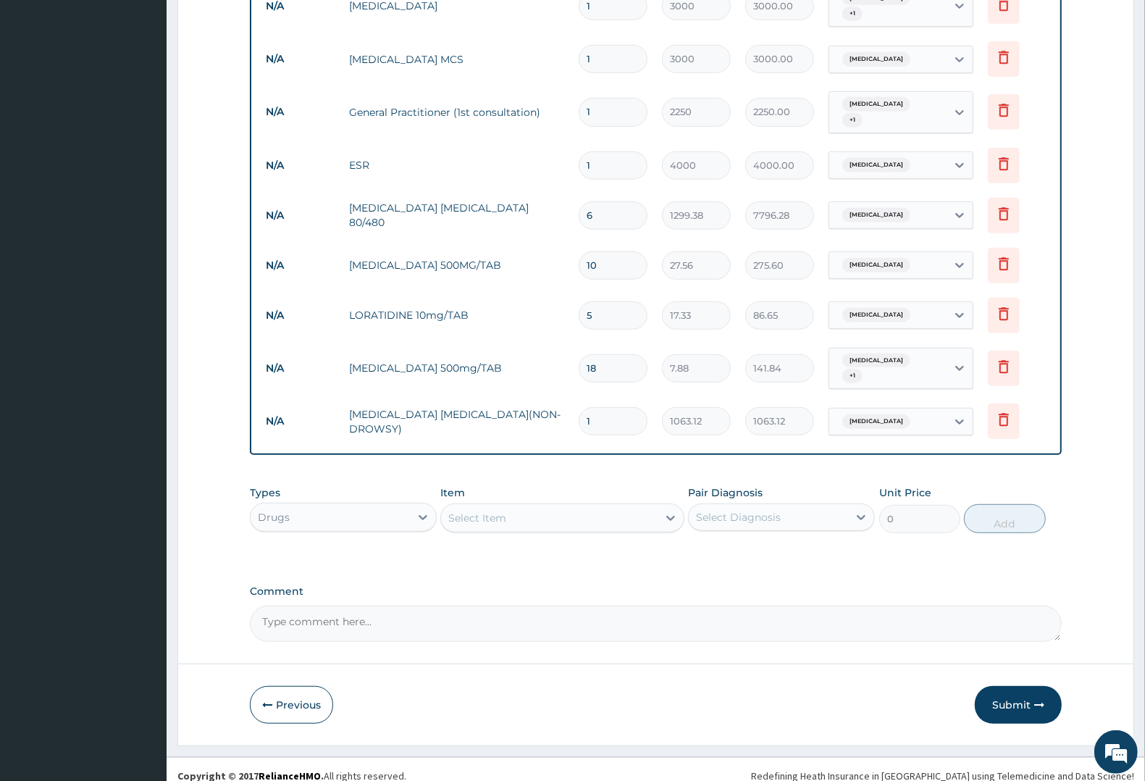
click at [1018, 688] on button "Submit" at bounding box center [1018, 705] width 87 height 38
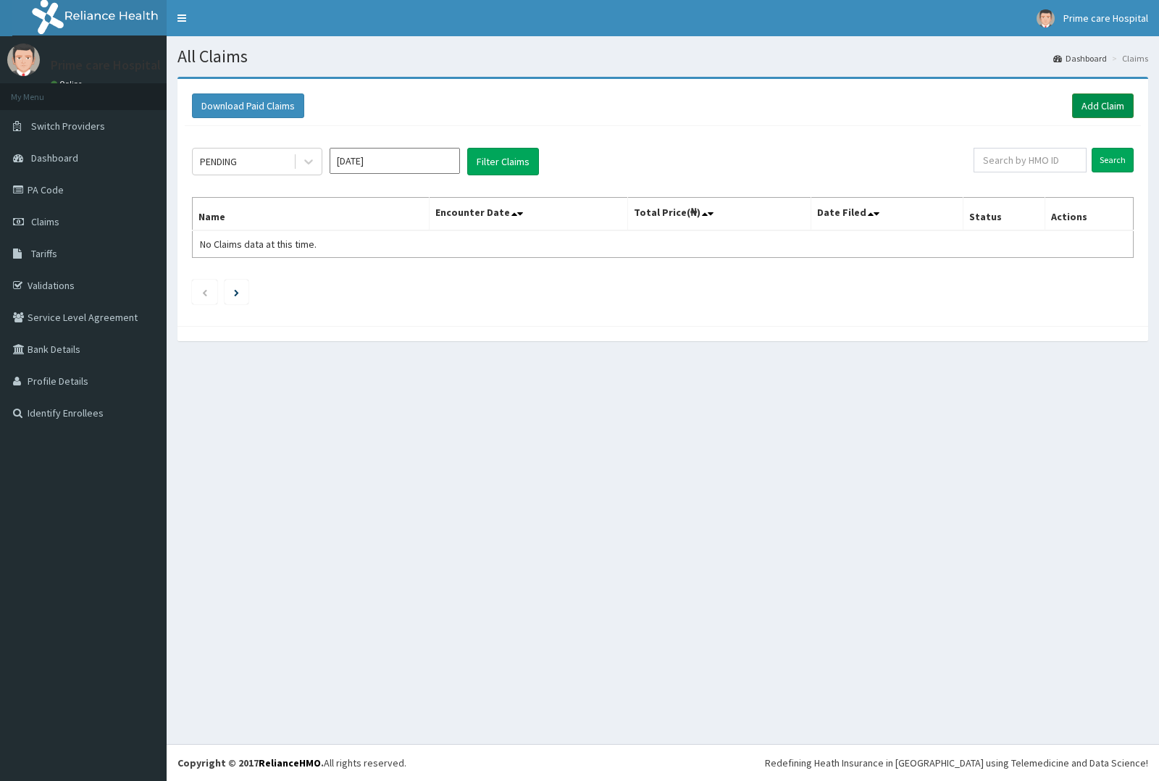
click at [1095, 101] on link "Add Claim" at bounding box center [1103, 105] width 62 height 25
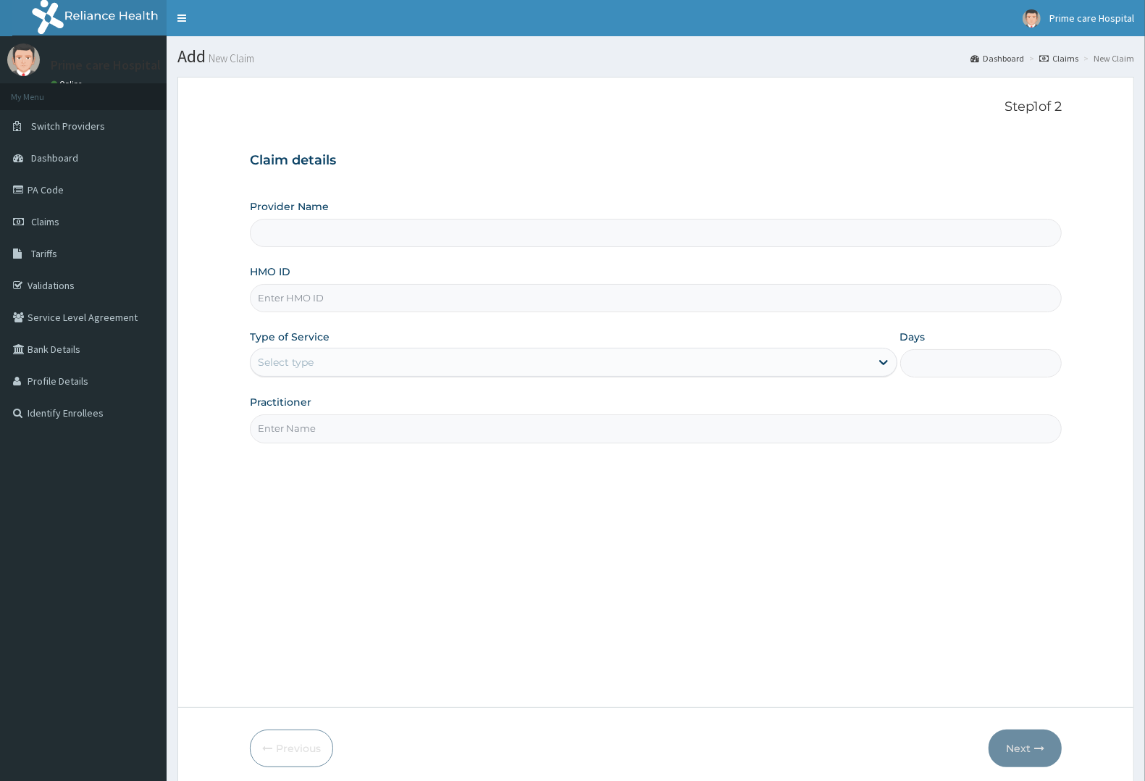
scroll to position [57, 0]
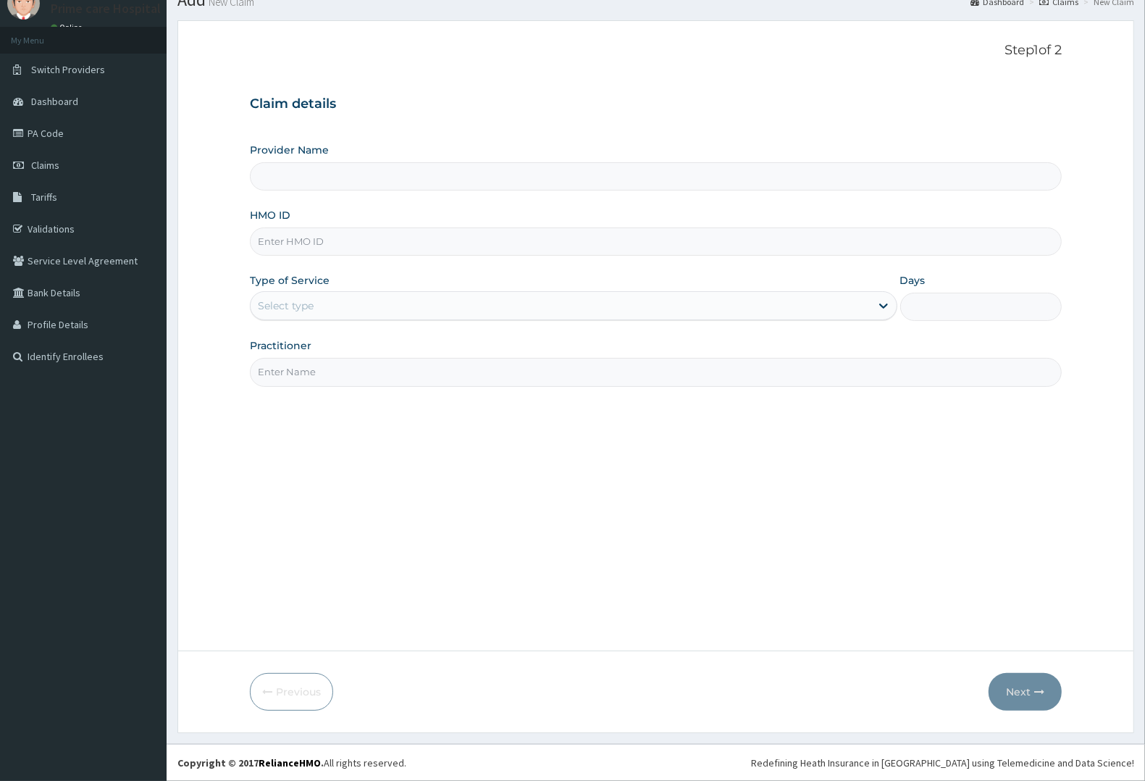
click at [338, 240] on input "HMO ID" at bounding box center [656, 241] width 812 height 28
type input "GMT"
type input "Prime care hospital"
type input "GMT/10383/F"
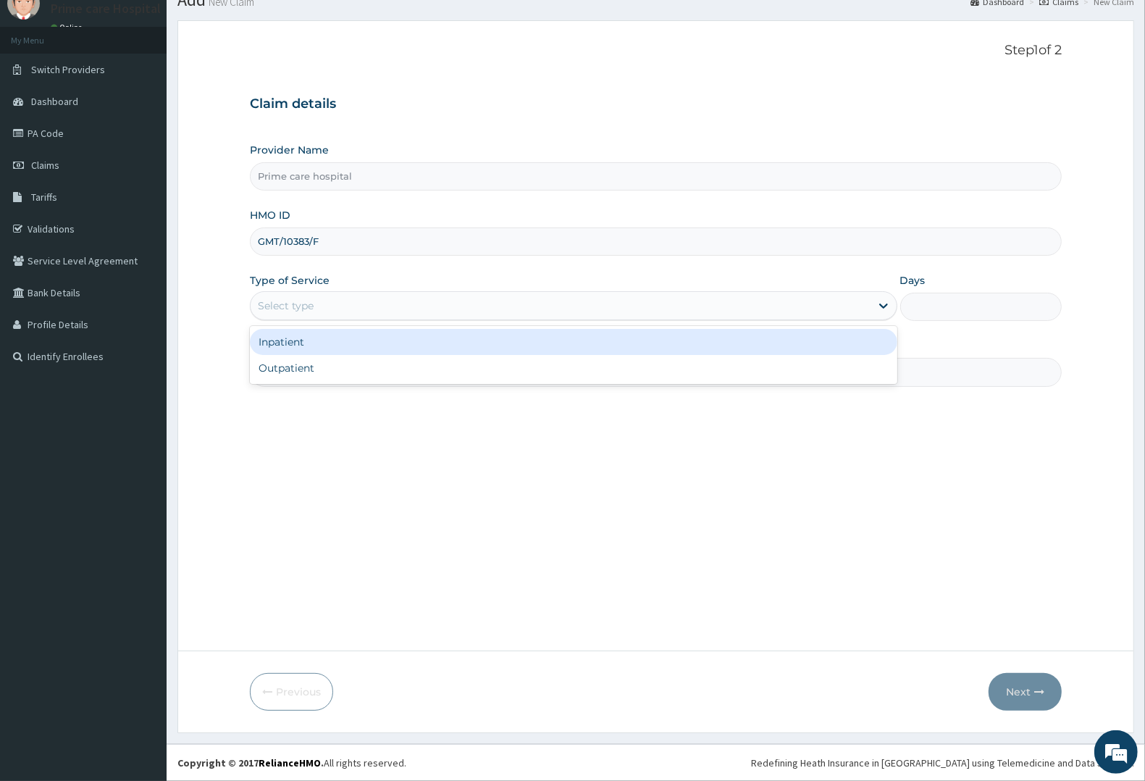
click at [320, 298] on div "Select type" at bounding box center [561, 305] width 620 height 23
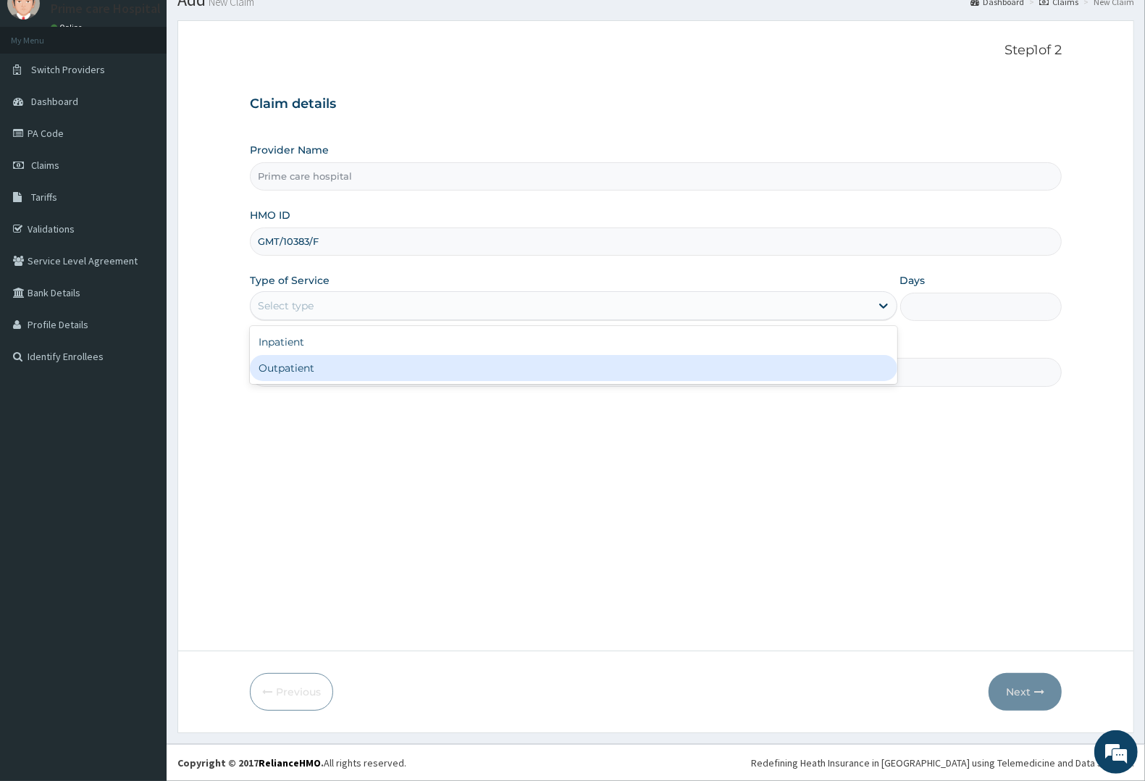
click at [303, 375] on div "Outpatient" at bounding box center [574, 368] width 648 height 26
type input "1"
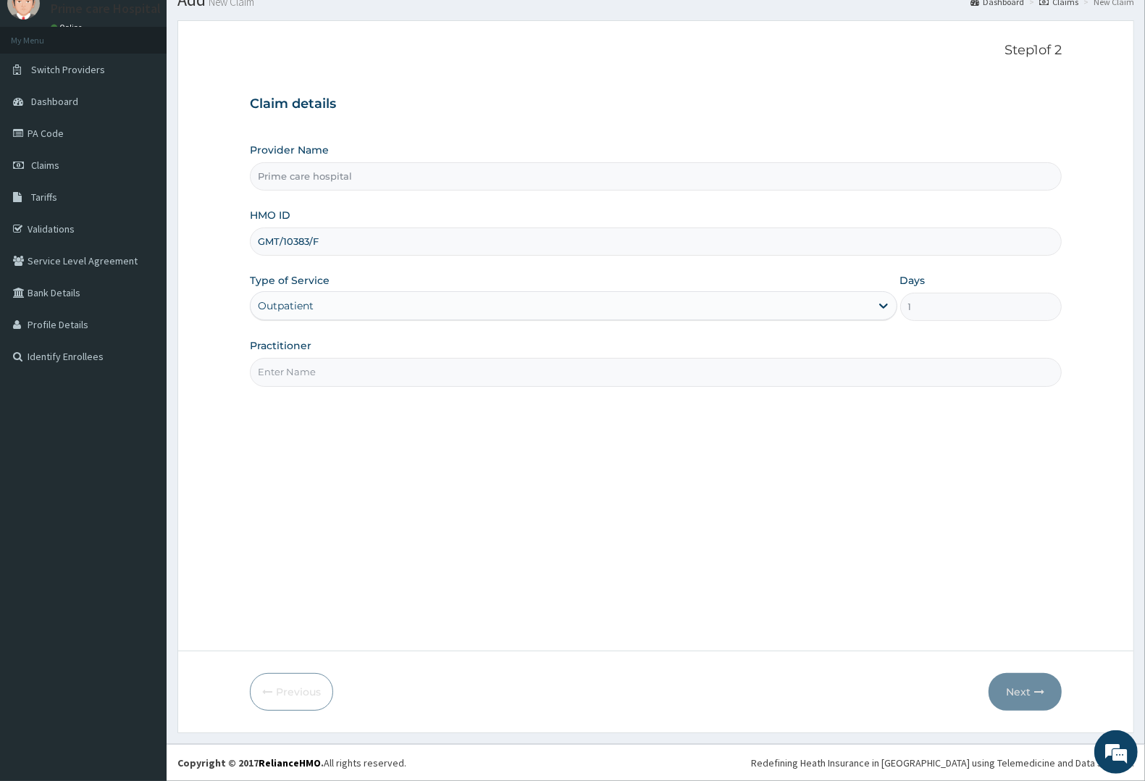
click at [303, 375] on input "Practitioner" at bounding box center [656, 372] width 812 height 28
type input "DR MIKE"
click at [1025, 695] on button "Next" at bounding box center [1025, 692] width 73 height 38
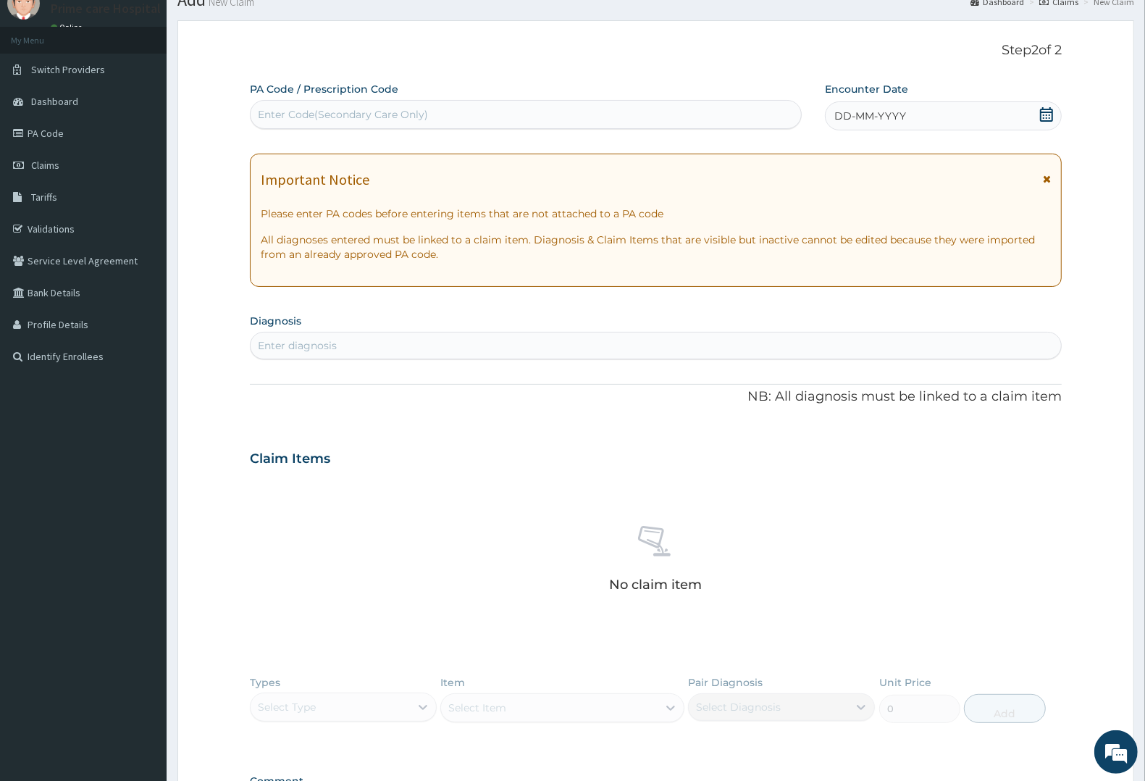
click at [1044, 110] on icon at bounding box center [1046, 114] width 14 height 14
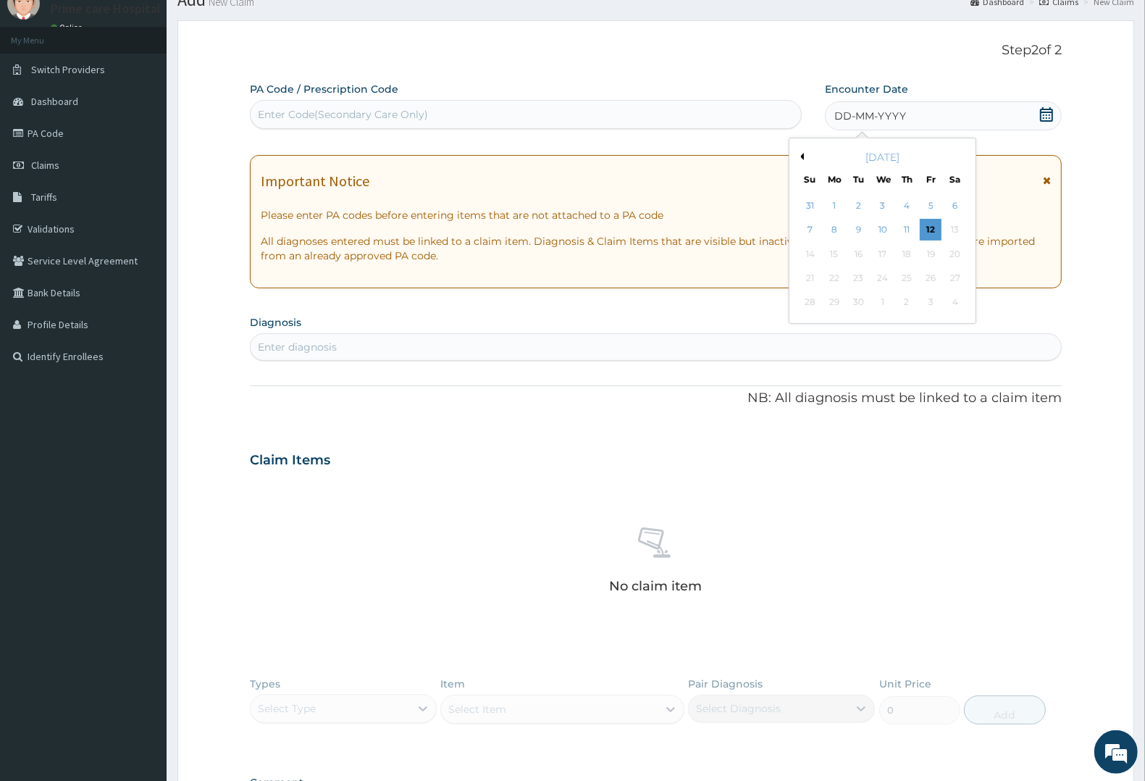
click at [801, 154] on button "Previous Month" at bounding box center [800, 156] width 7 height 7
click at [934, 252] on div "15" at bounding box center [932, 254] width 22 height 22
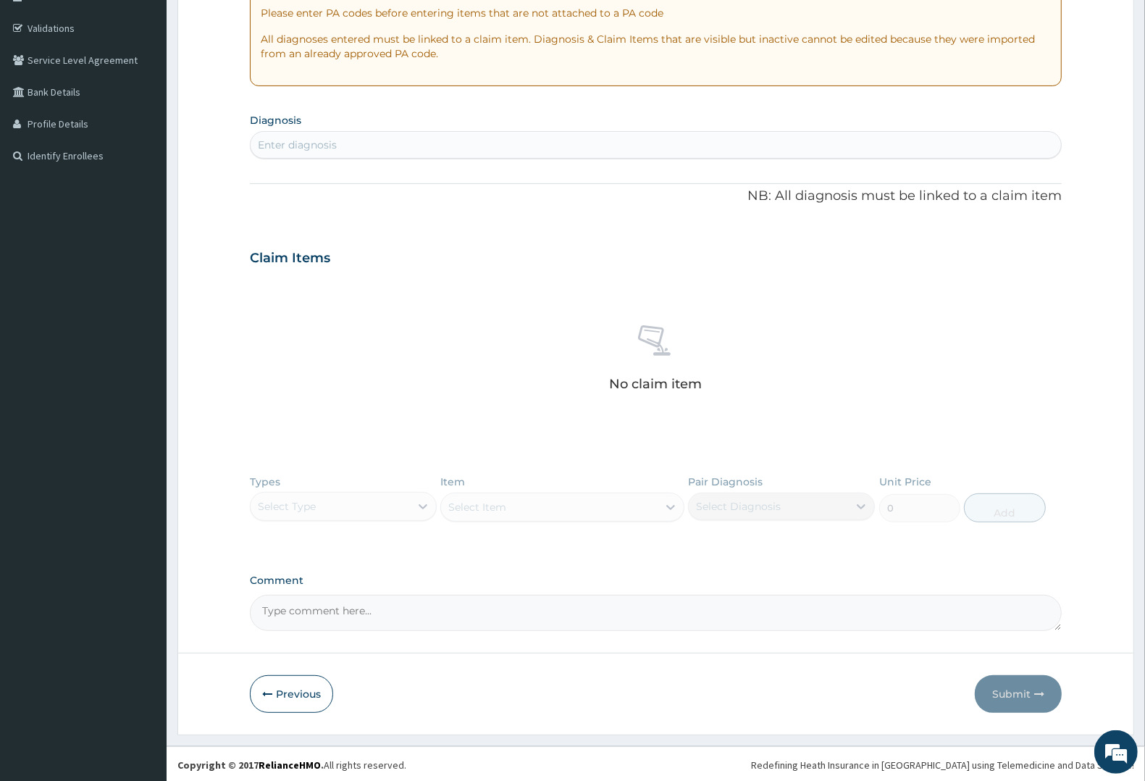
scroll to position [259, 0]
click at [333, 142] on div "Enter diagnosis" at bounding box center [297, 142] width 79 height 14
type input "MALA"
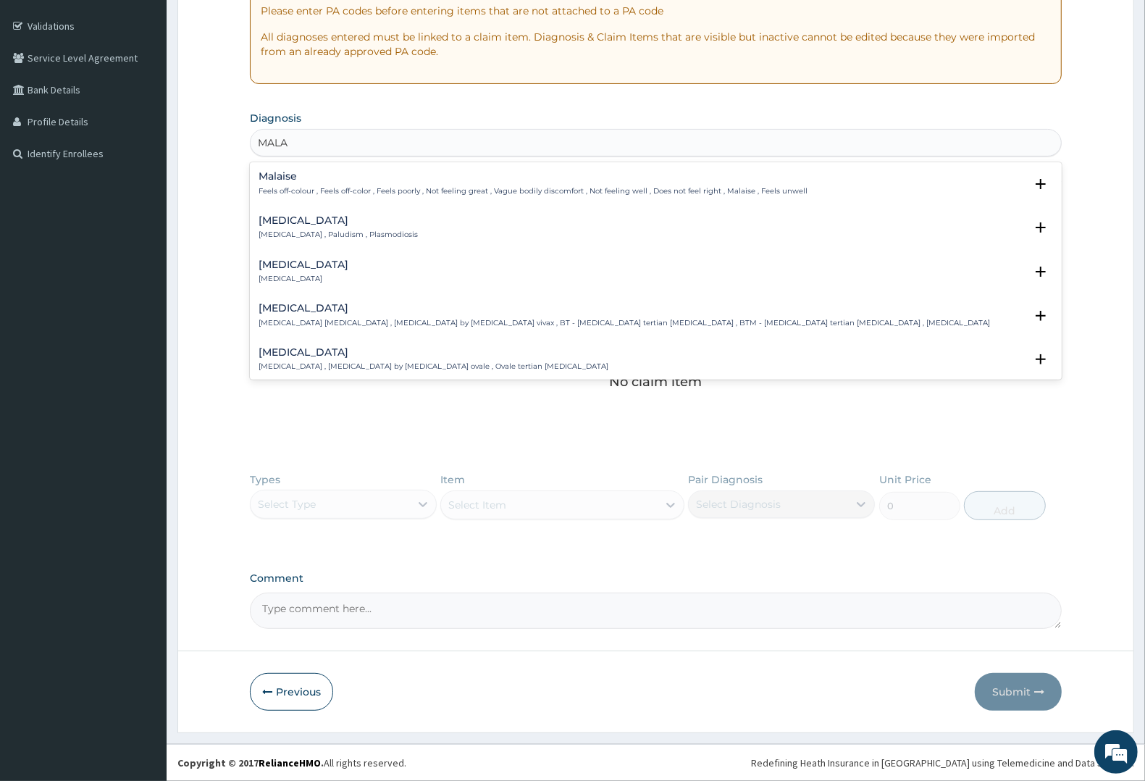
click at [299, 225] on h4 "Malaria" at bounding box center [338, 220] width 159 height 11
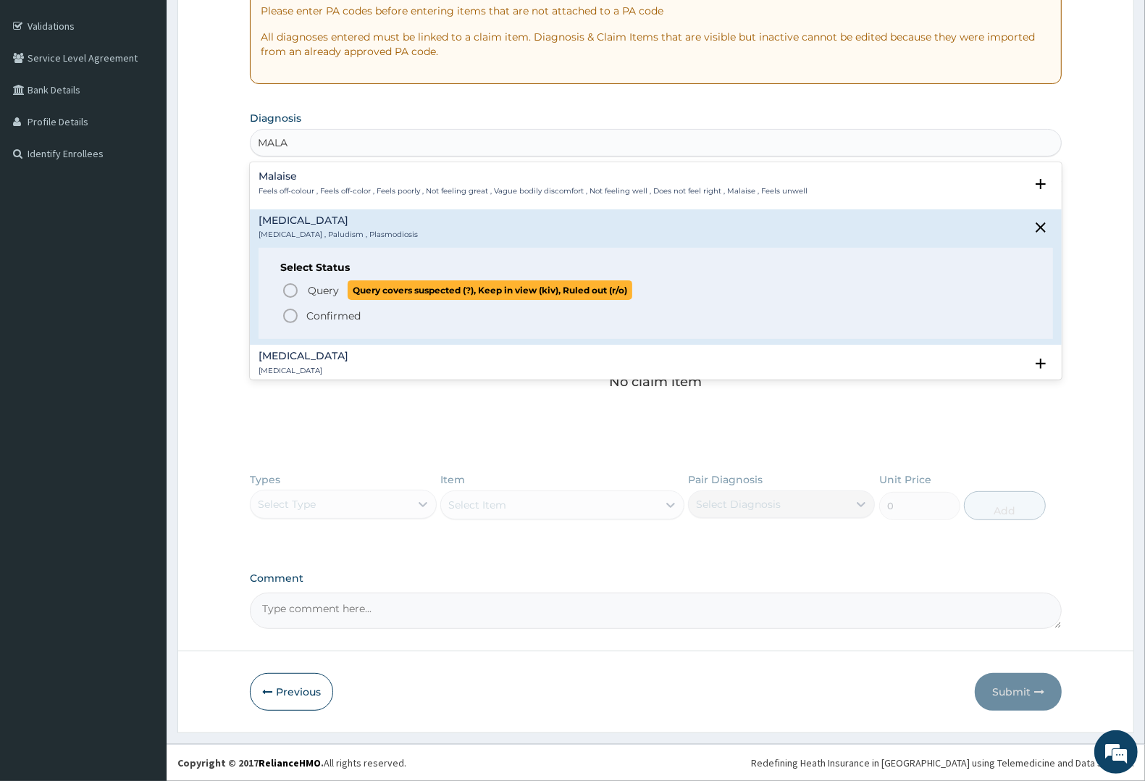
click at [298, 287] on icon "status option query" at bounding box center [290, 290] width 17 height 17
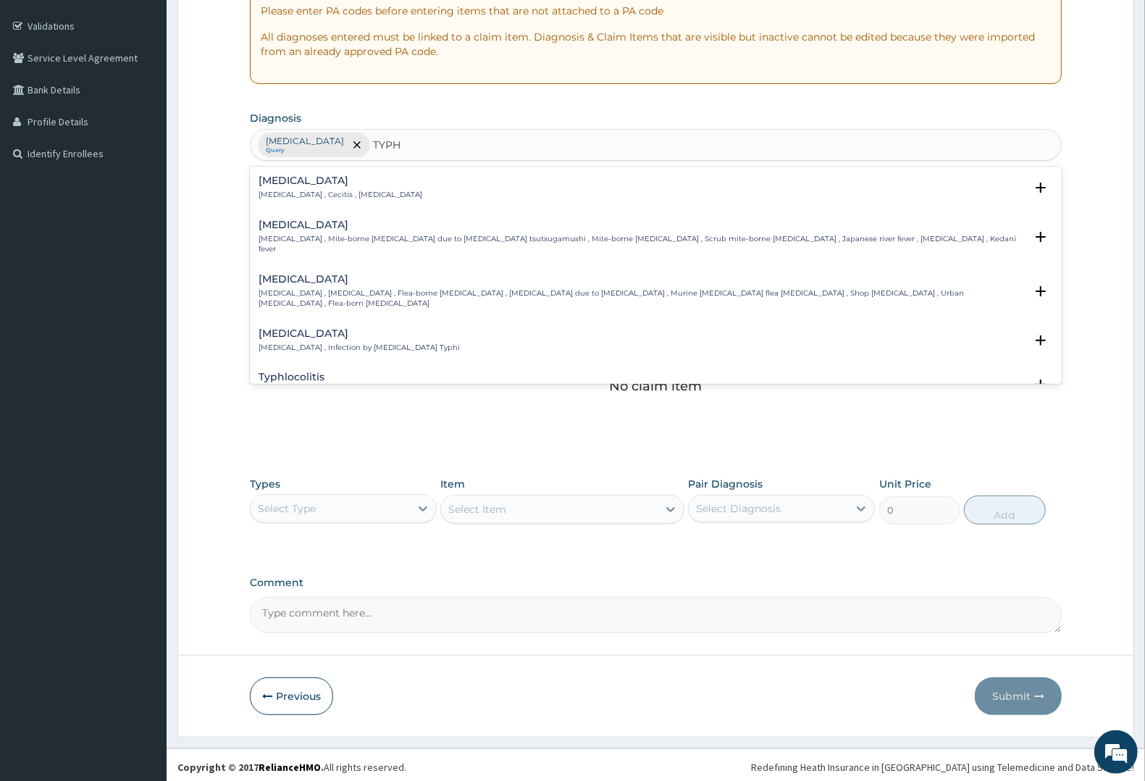
type input "TYPHO"
click at [306, 328] on h4 "Typhoid fever" at bounding box center [359, 333] width 201 height 11
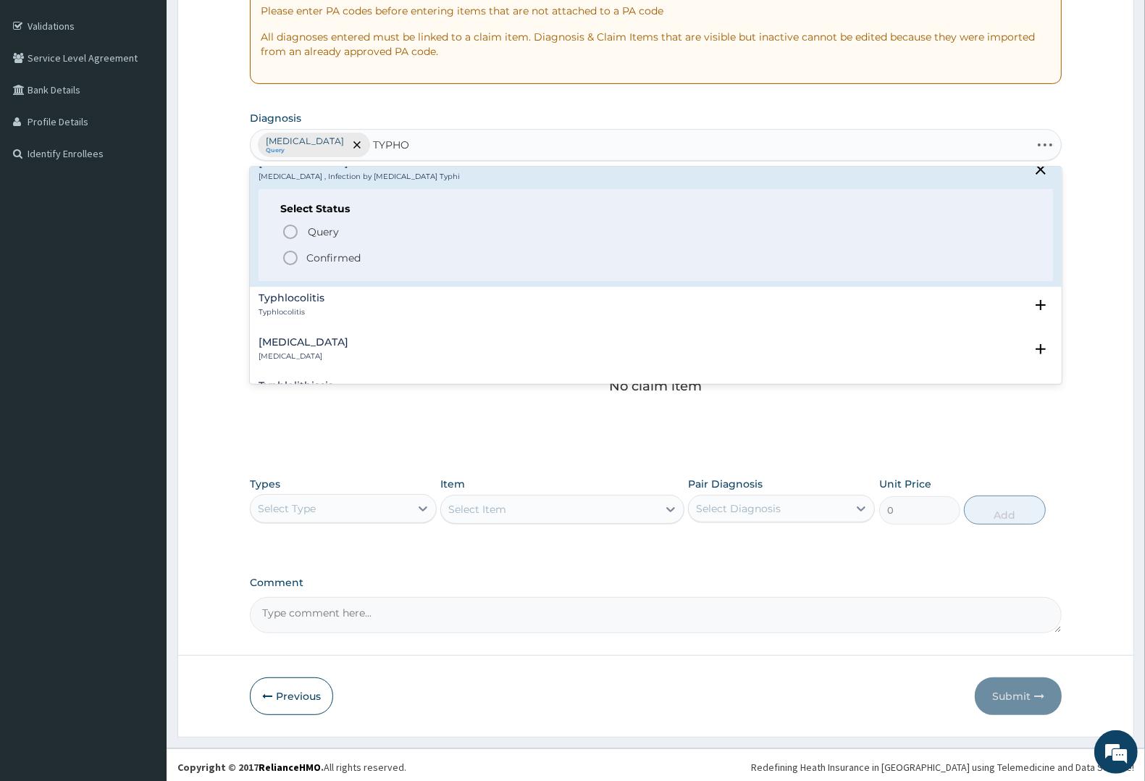
scroll to position [181, 0]
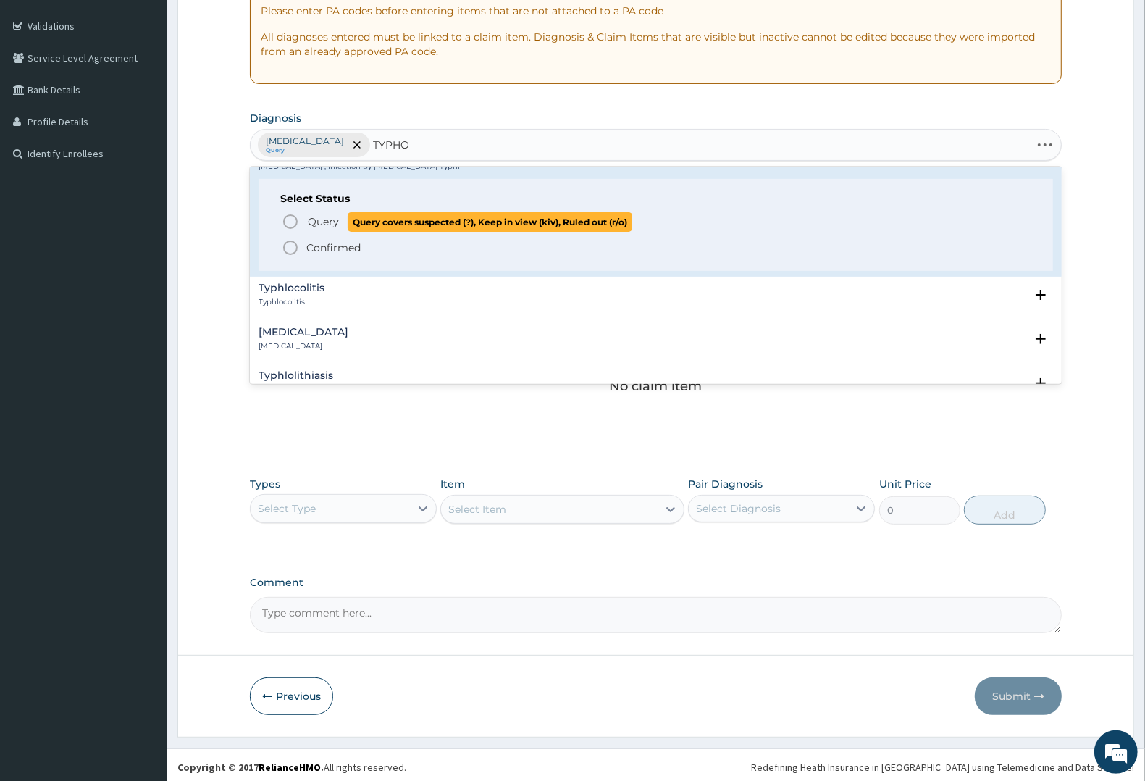
click at [348, 212] on span "Query covers suspected (?), Keep in view (kiv), Ruled out (r/o)" at bounding box center [490, 222] width 285 height 20
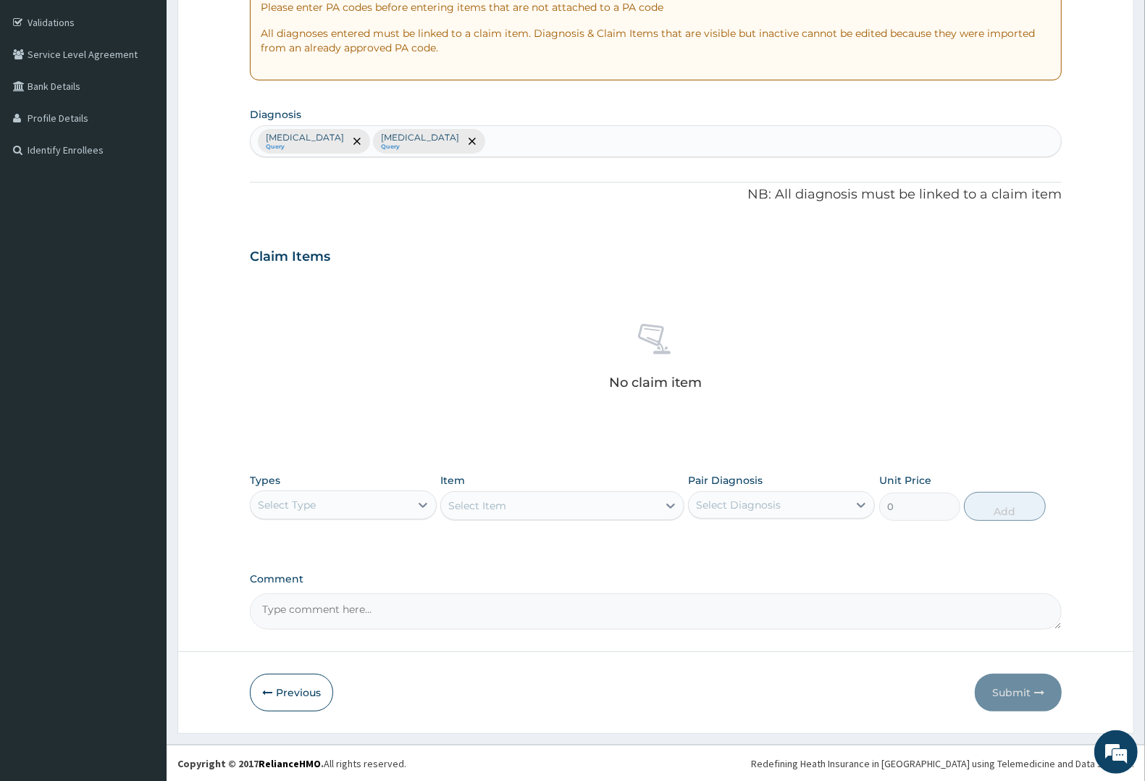
scroll to position [264, 0]
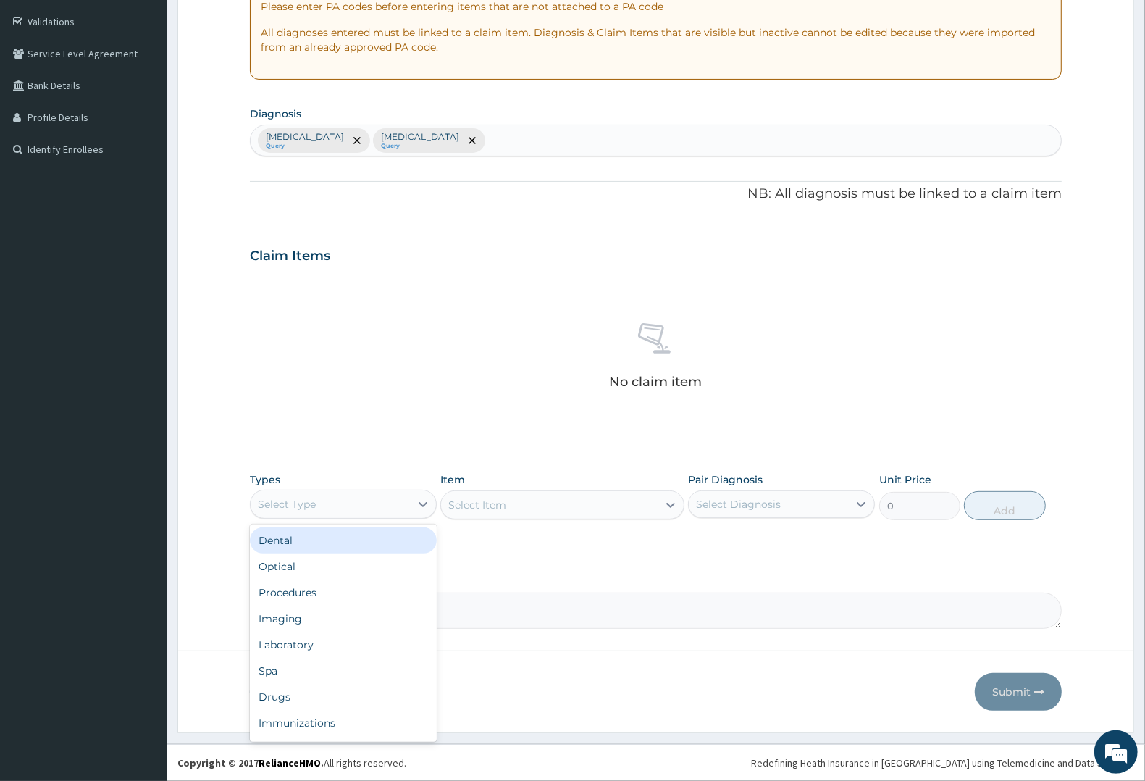
click at [345, 495] on div "Select Type" at bounding box center [330, 504] width 159 height 23
click at [298, 594] on div "Procedures" at bounding box center [343, 593] width 187 height 26
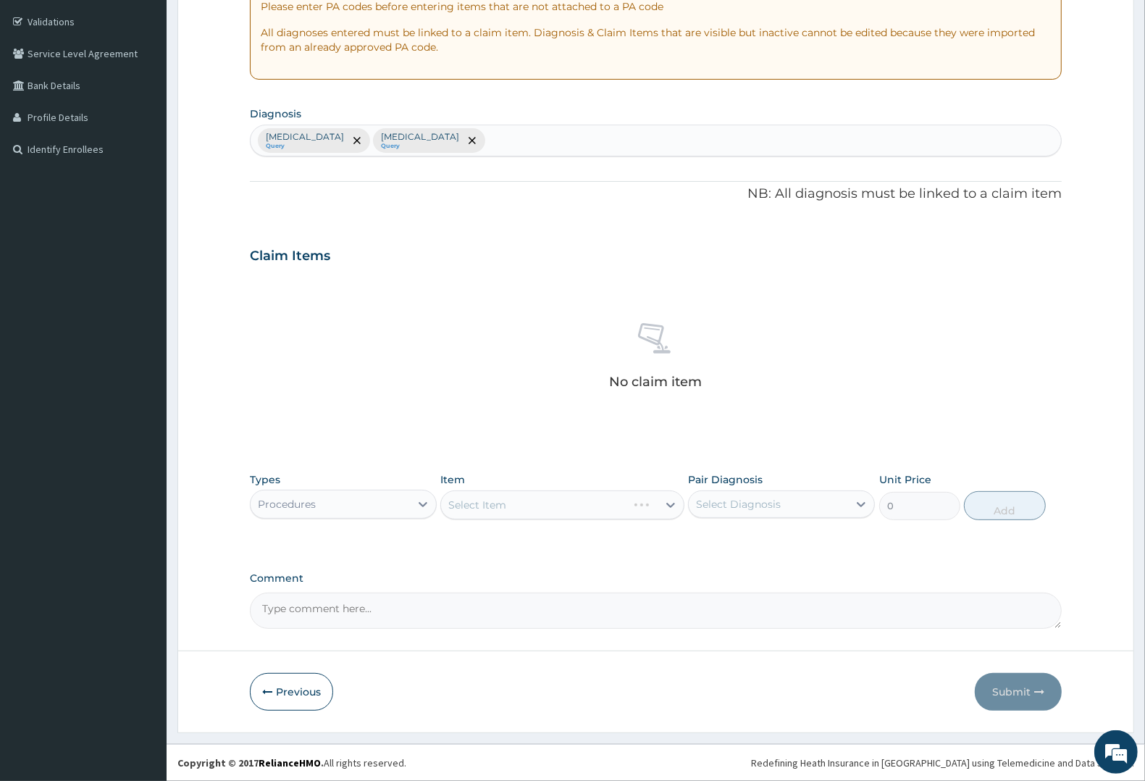
click at [532, 508] on div "Select Item" at bounding box center [561, 504] width 243 height 29
click at [587, 502] on div "Select Item" at bounding box center [561, 504] width 243 height 29
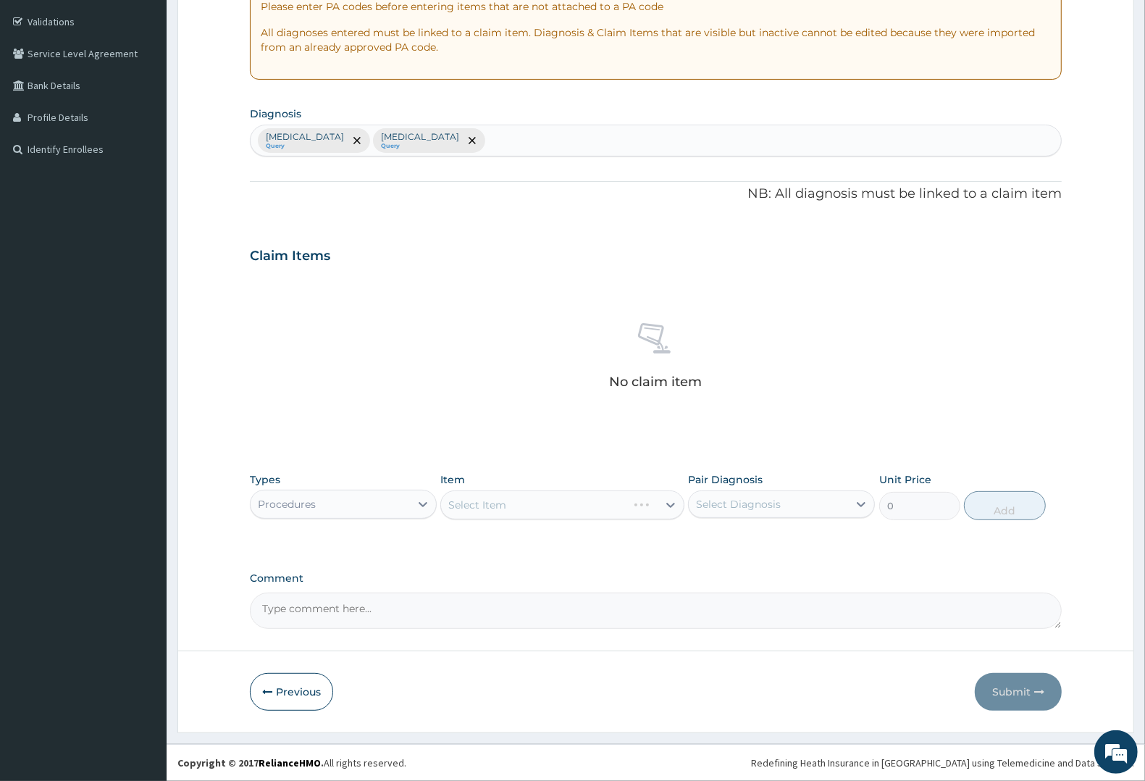
click at [645, 506] on div "Select Item" at bounding box center [561, 504] width 243 height 29
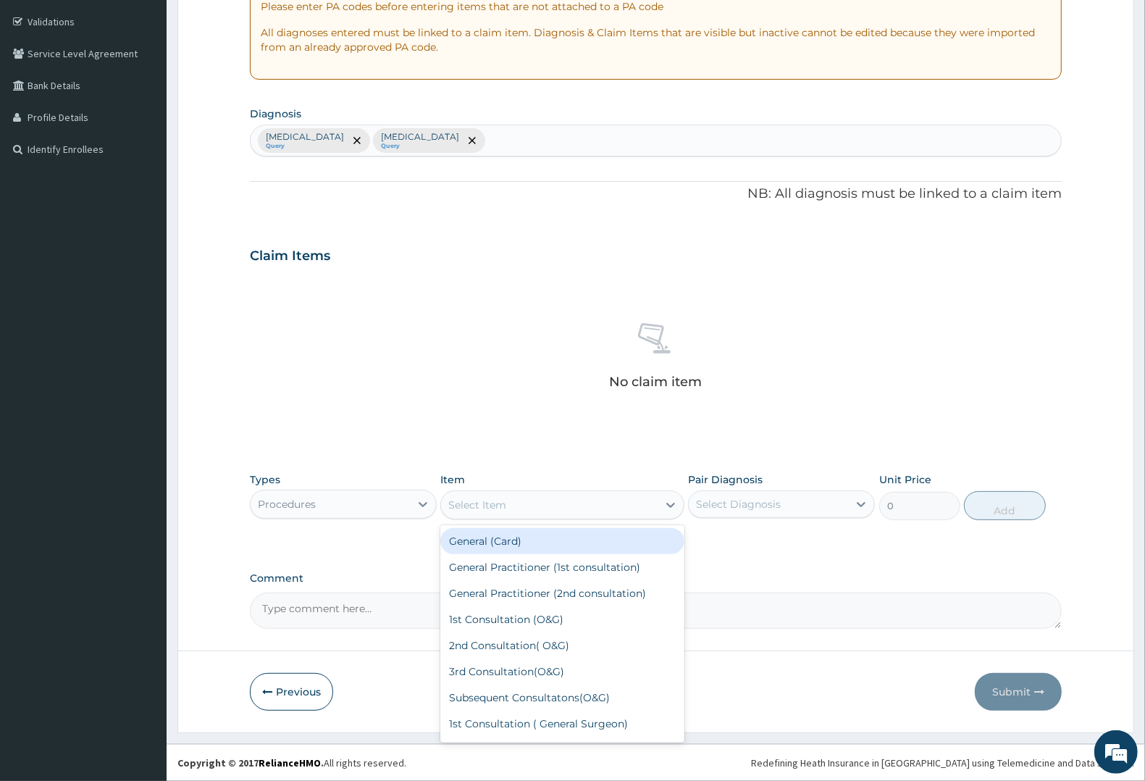
click at [624, 505] on div "Select Item" at bounding box center [549, 504] width 216 height 23
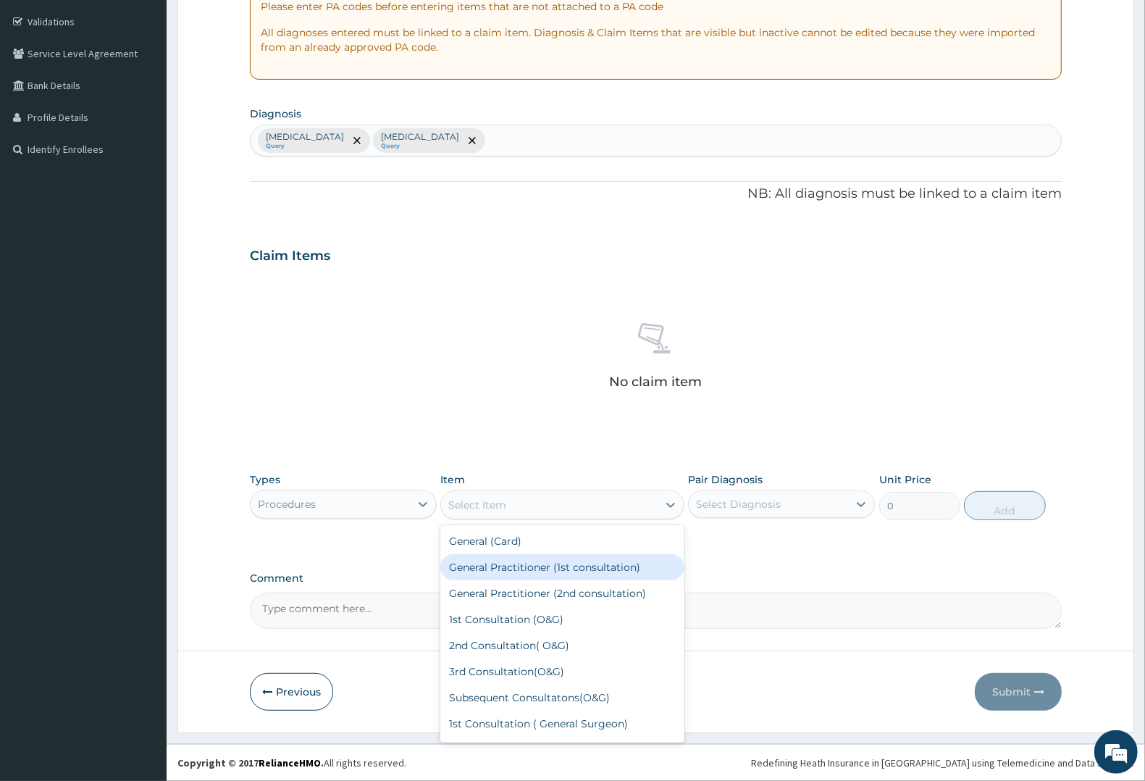
click at [595, 562] on div "General Practitioner (1st consultation)" at bounding box center [561, 567] width 243 height 26
type input "2250"
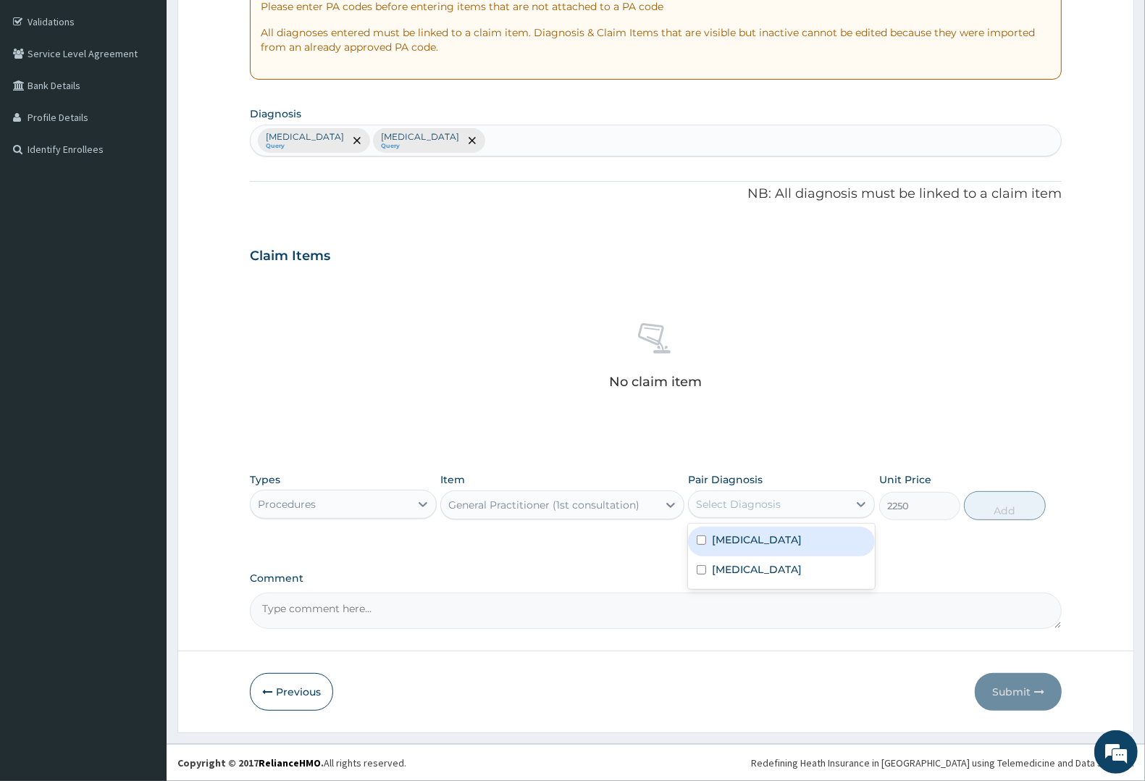
click at [773, 503] on div "Select Diagnosis" at bounding box center [738, 504] width 85 height 14
click at [753, 566] on label "Typhoid fever" at bounding box center [757, 569] width 90 height 14
checkbox input "true"
click at [750, 547] on div "[MEDICAL_DATA]" at bounding box center [781, 542] width 187 height 30
checkbox input "true"
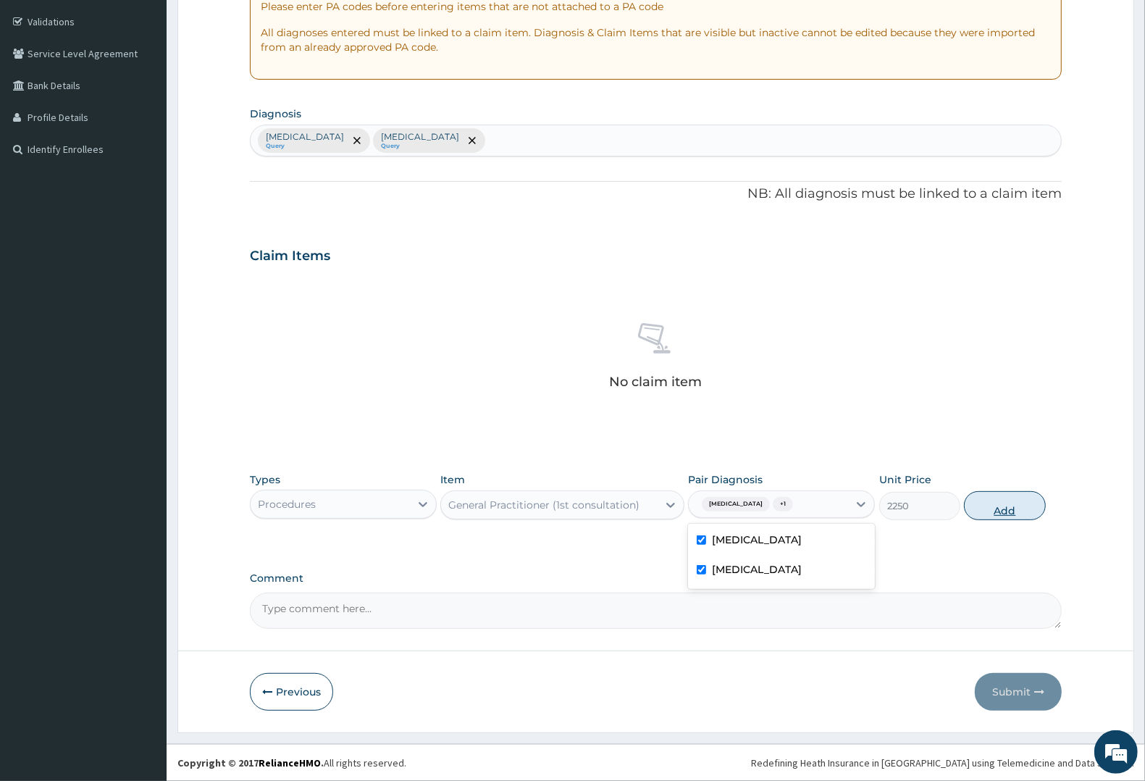
click at [1012, 506] on button "Add" at bounding box center [1004, 505] width 81 height 29
type input "0"
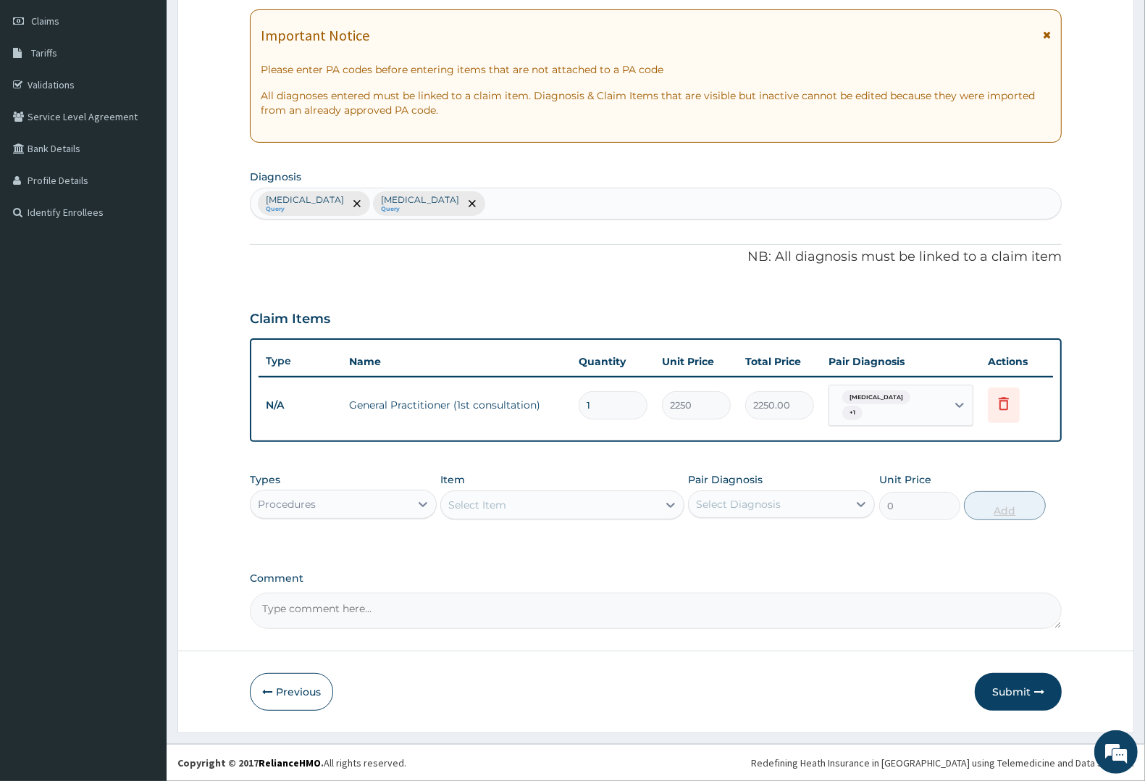
scroll to position [193, 0]
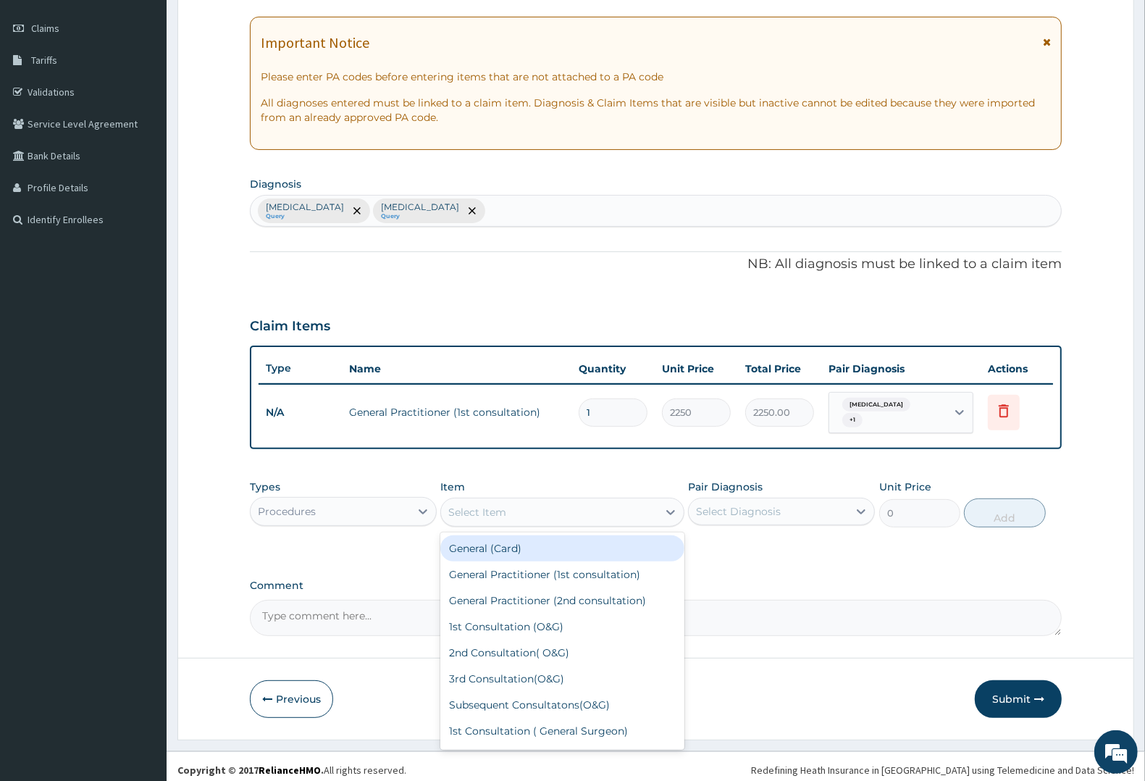
click at [512, 505] on div "Select Item" at bounding box center [549, 512] width 216 height 23
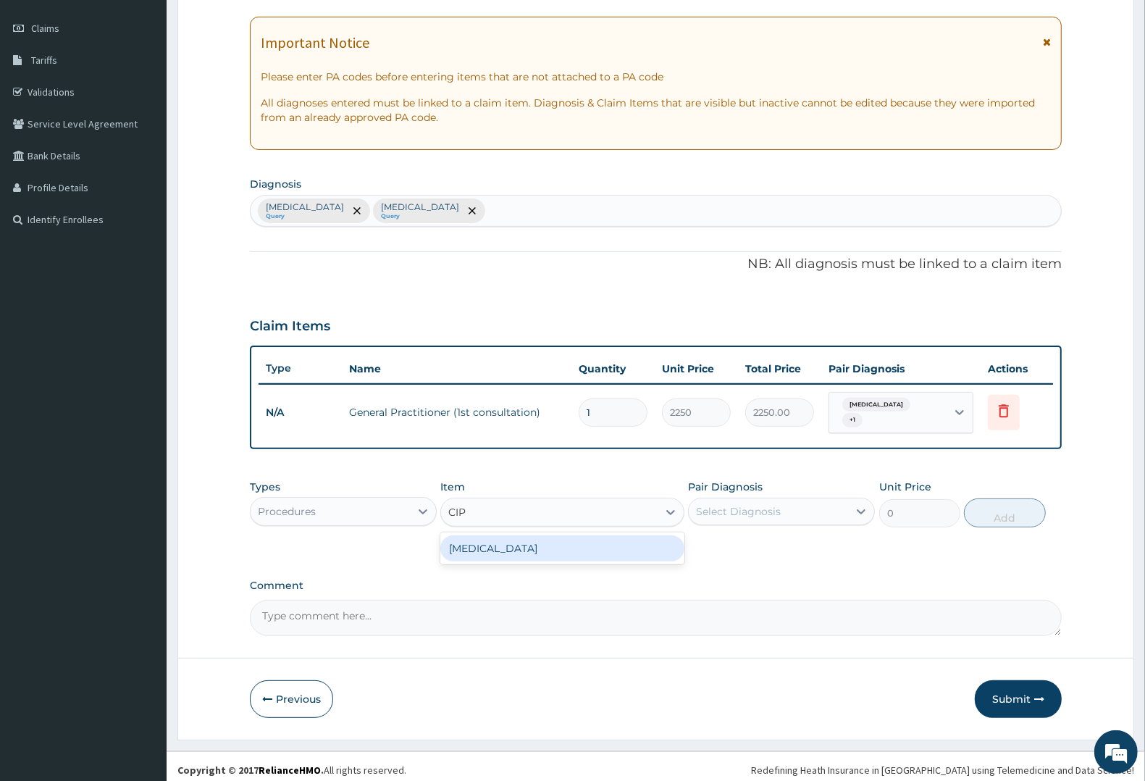
type input "CIPR"
drag, startPoint x: 511, startPoint y: 537, endPoint x: 676, endPoint y: 509, distance: 167.0
click at [516, 537] on div "[MEDICAL_DATA]" at bounding box center [561, 548] width 243 height 26
type input "150"
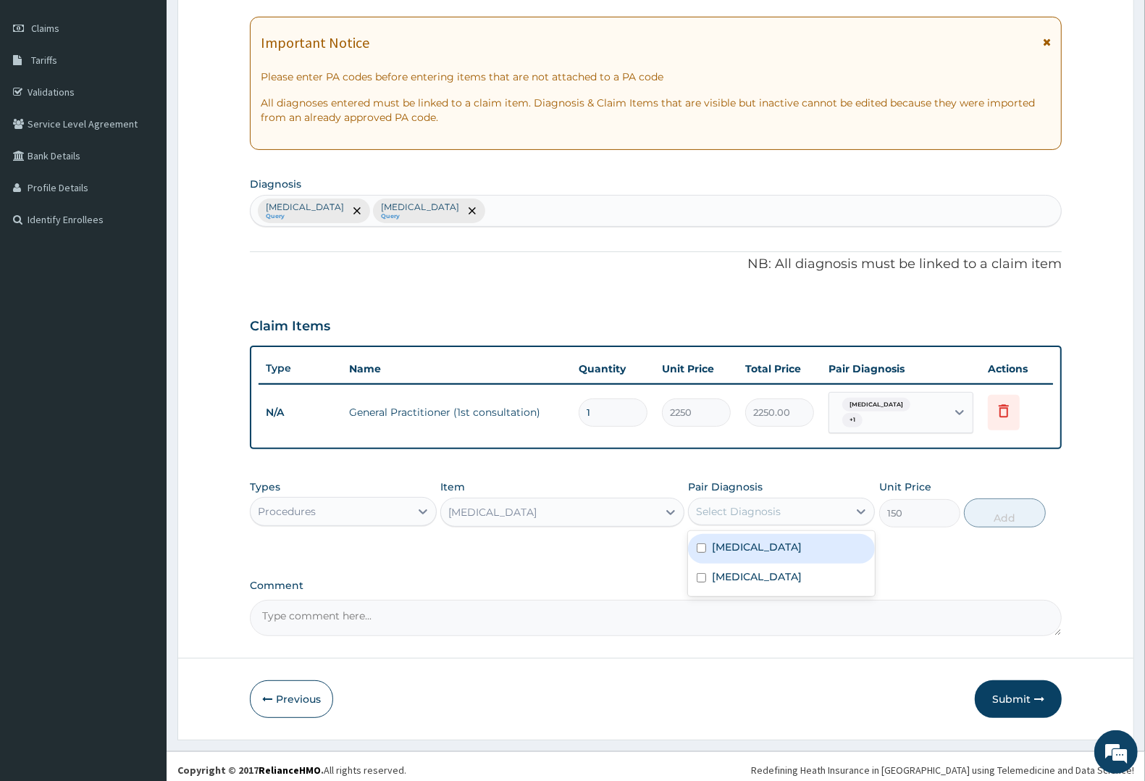
click at [797, 506] on div "Select Diagnosis" at bounding box center [768, 511] width 159 height 23
drag, startPoint x: 769, startPoint y: 542, endPoint x: 761, endPoint y: 561, distance: 21.1
click at [769, 544] on div "[MEDICAL_DATA]" at bounding box center [781, 549] width 187 height 30
checkbox input "true"
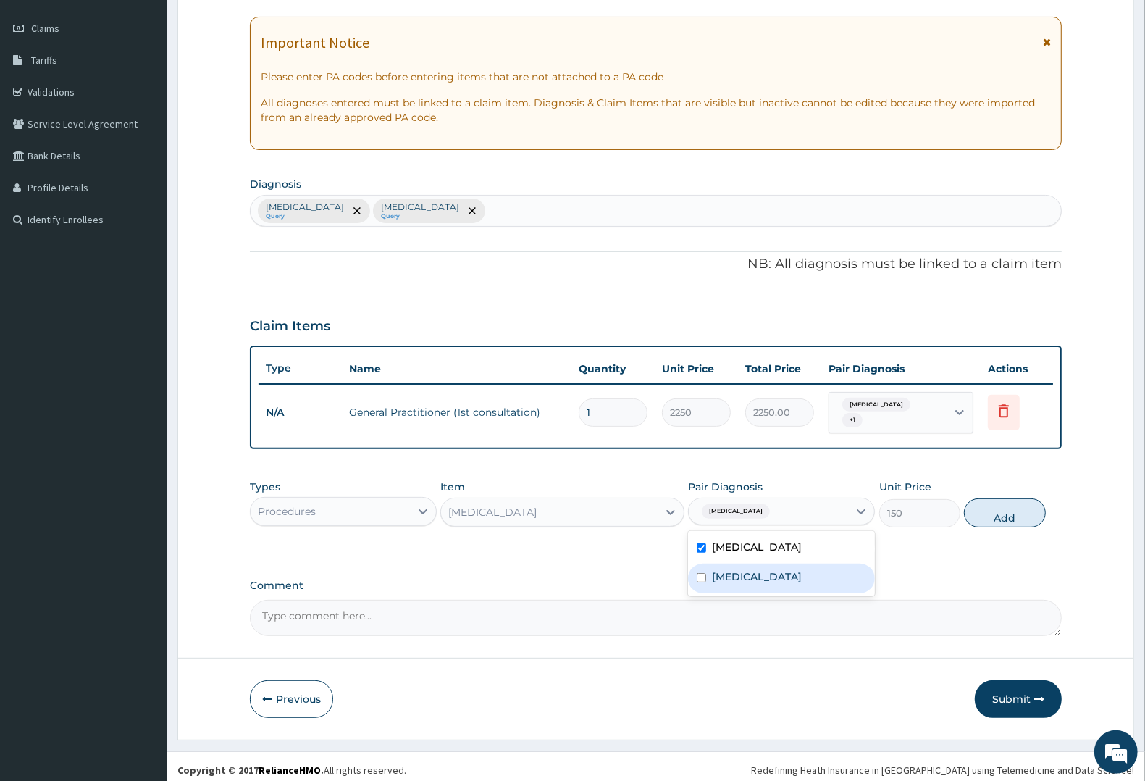
click at [758, 569] on label "Typhoid fever" at bounding box center [757, 576] width 90 height 14
checkbox input "true"
click at [1014, 507] on button "Add" at bounding box center [1004, 512] width 81 height 29
type input "0"
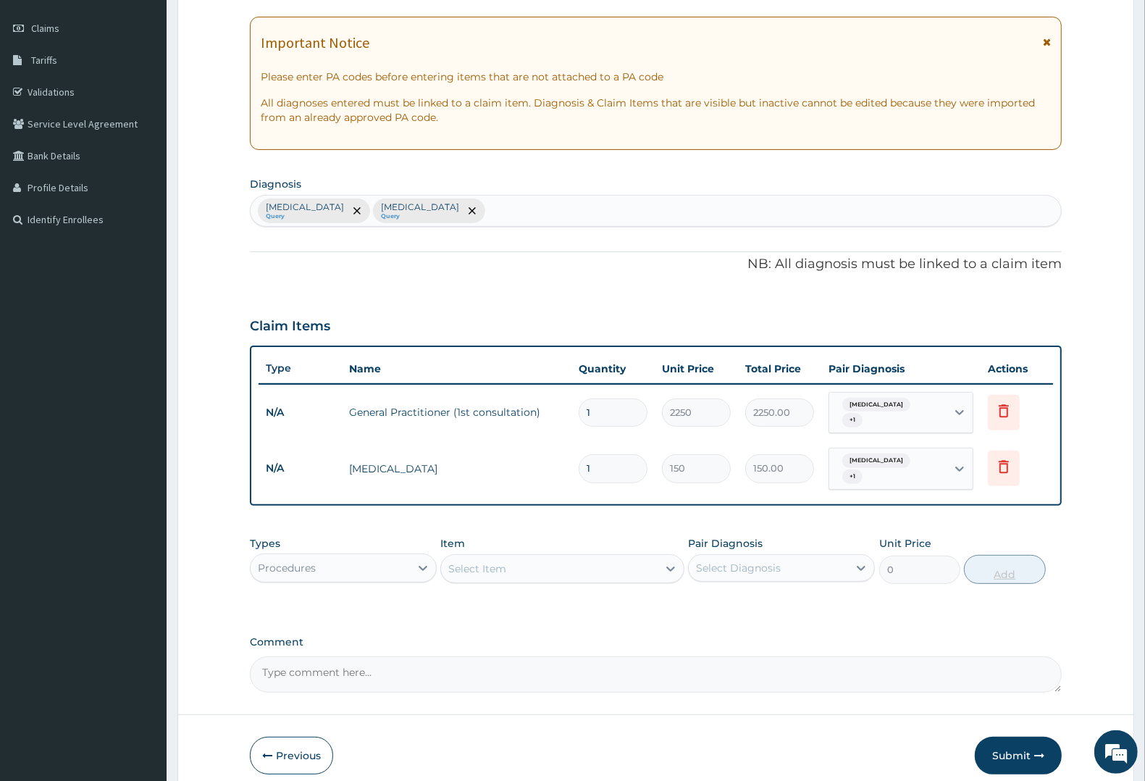
type input "10"
type input "1500.00"
type input "10"
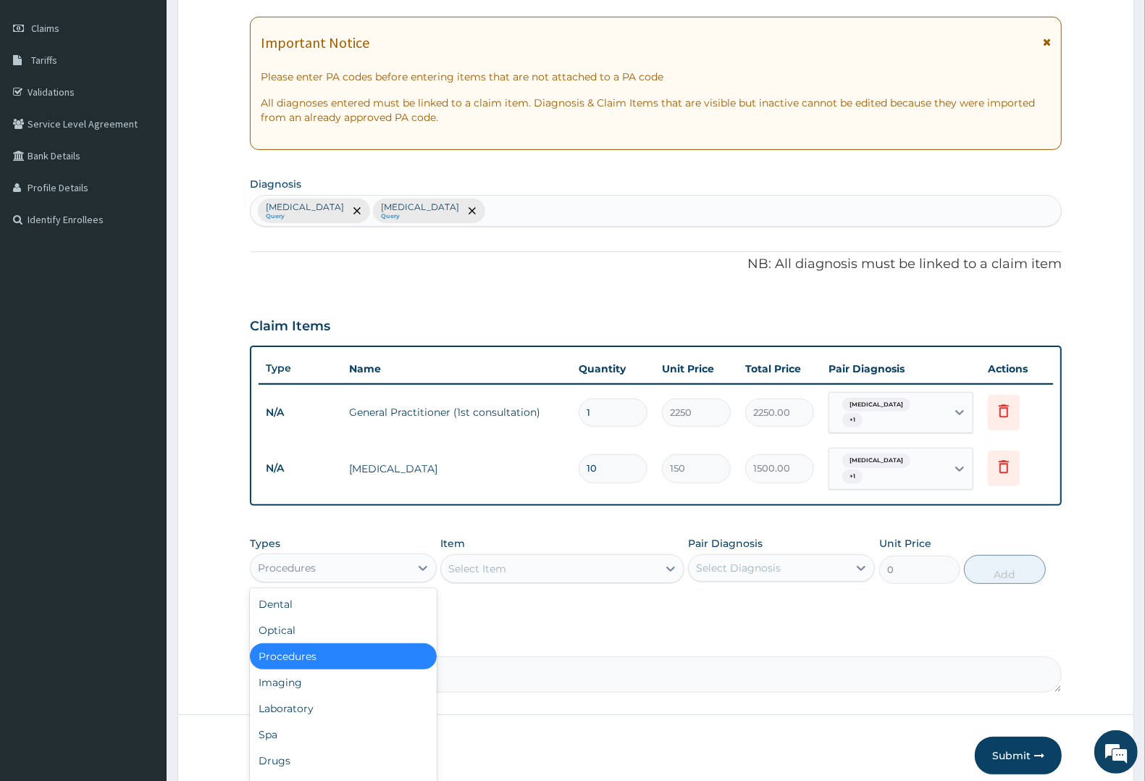
click at [290, 561] on div "Procedures" at bounding box center [287, 568] width 58 height 14
click at [269, 701] on div "Laboratory" at bounding box center [343, 708] width 187 height 26
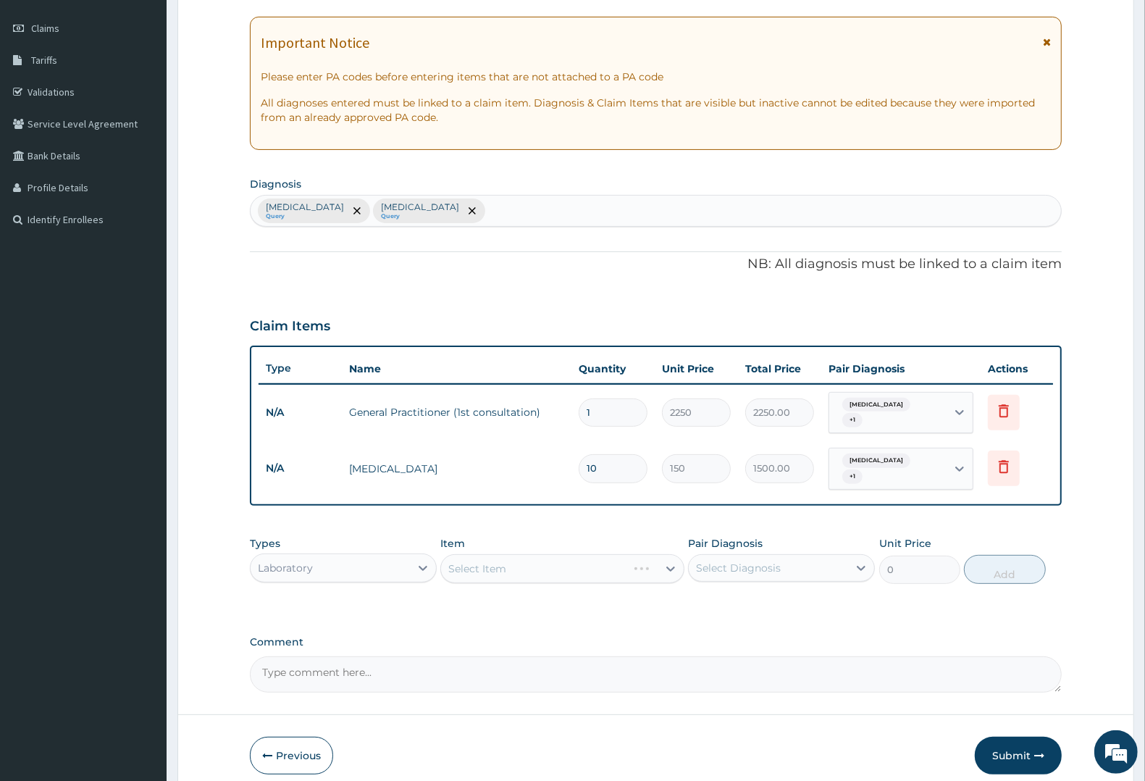
click at [508, 554] on div "Select Item" at bounding box center [561, 568] width 243 height 29
click at [508, 556] on div "Select Item" at bounding box center [561, 568] width 243 height 29
click at [580, 554] on div "Select Item" at bounding box center [561, 568] width 243 height 29
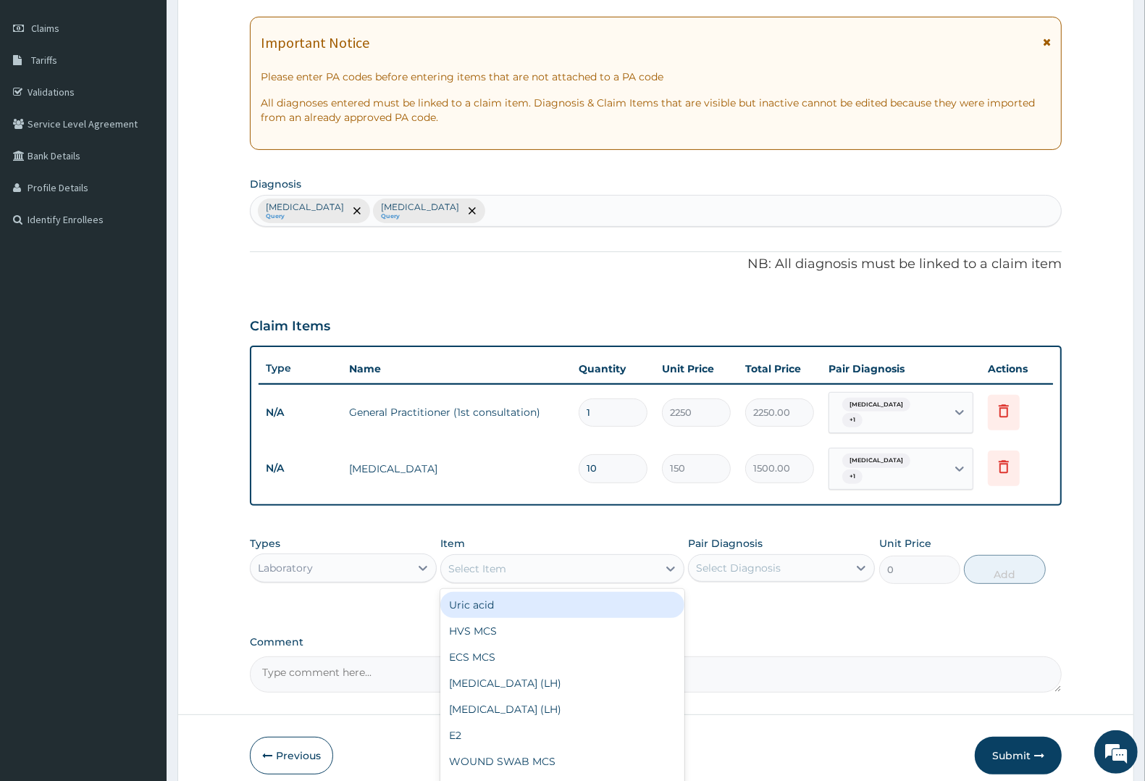
click at [580, 557] on div "Select Item" at bounding box center [549, 568] width 216 height 23
drag, startPoint x: 479, startPoint y: 763, endPoint x: 632, endPoint y: 653, distance: 188.5
click at [482, 774] on div "Full blood count" at bounding box center [561, 787] width 243 height 26
type input "3000"
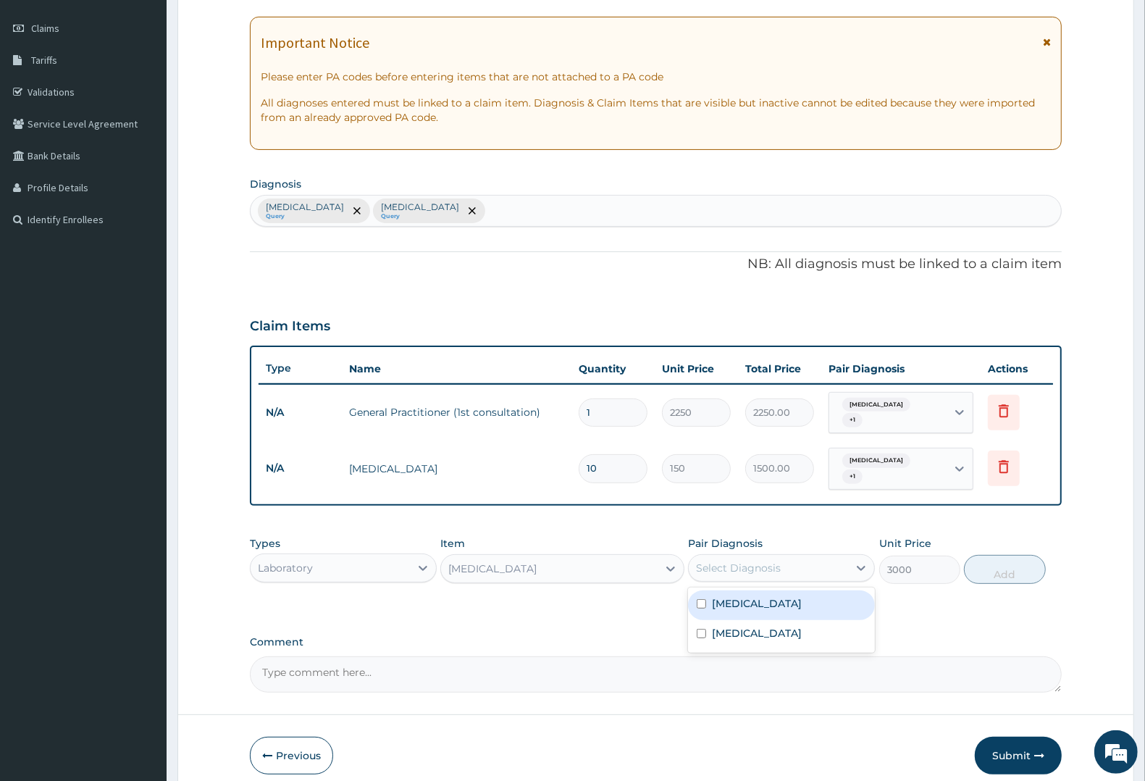
drag, startPoint x: 735, startPoint y: 547, endPoint x: 735, endPoint y: 588, distance: 41.3
click at [735, 561] on div "Select Diagnosis" at bounding box center [738, 568] width 85 height 14
drag, startPoint x: 735, startPoint y: 588, endPoint x: 735, endPoint y: 621, distance: 32.6
click at [735, 598] on div "Malaria" at bounding box center [781, 605] width 187 height 30
checkbox input "true"
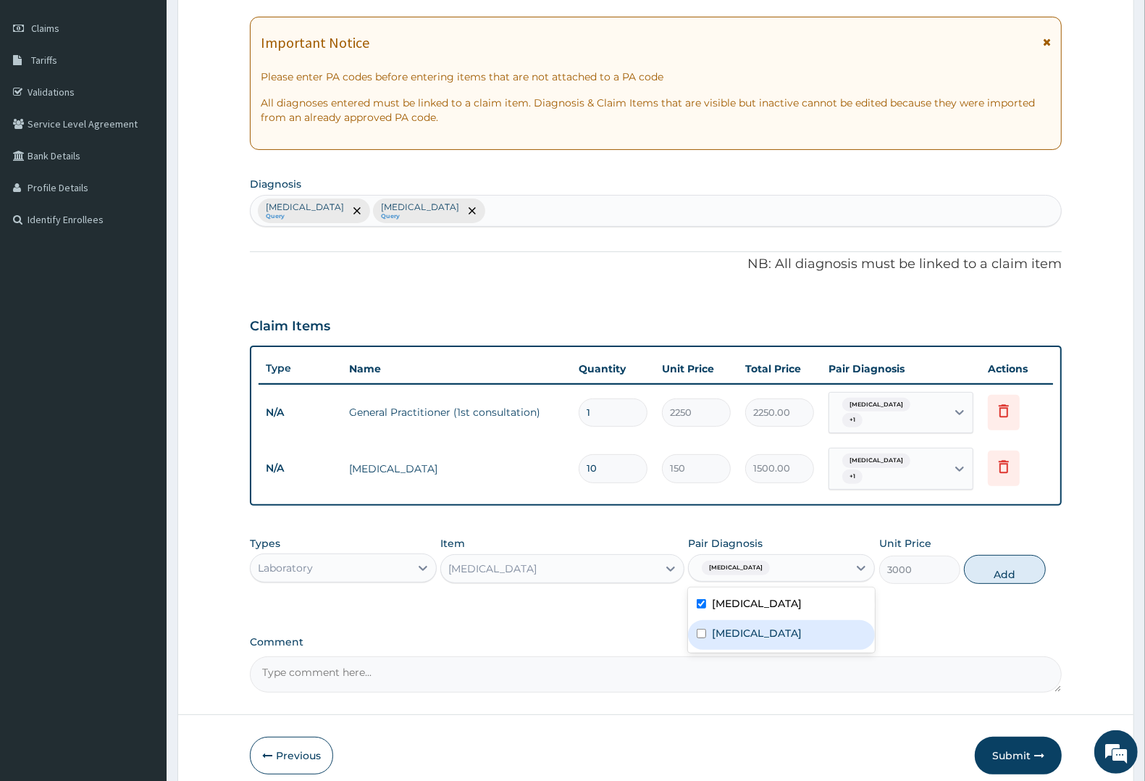
click at [735, 626] on label "Typhoid fever" at bounding box center [757, 633] width 90 height 14
checkbox input "true"
click at [990, 555] on button "Add" at bounding box center [1004, 569] width 81 height 29
type input "0"
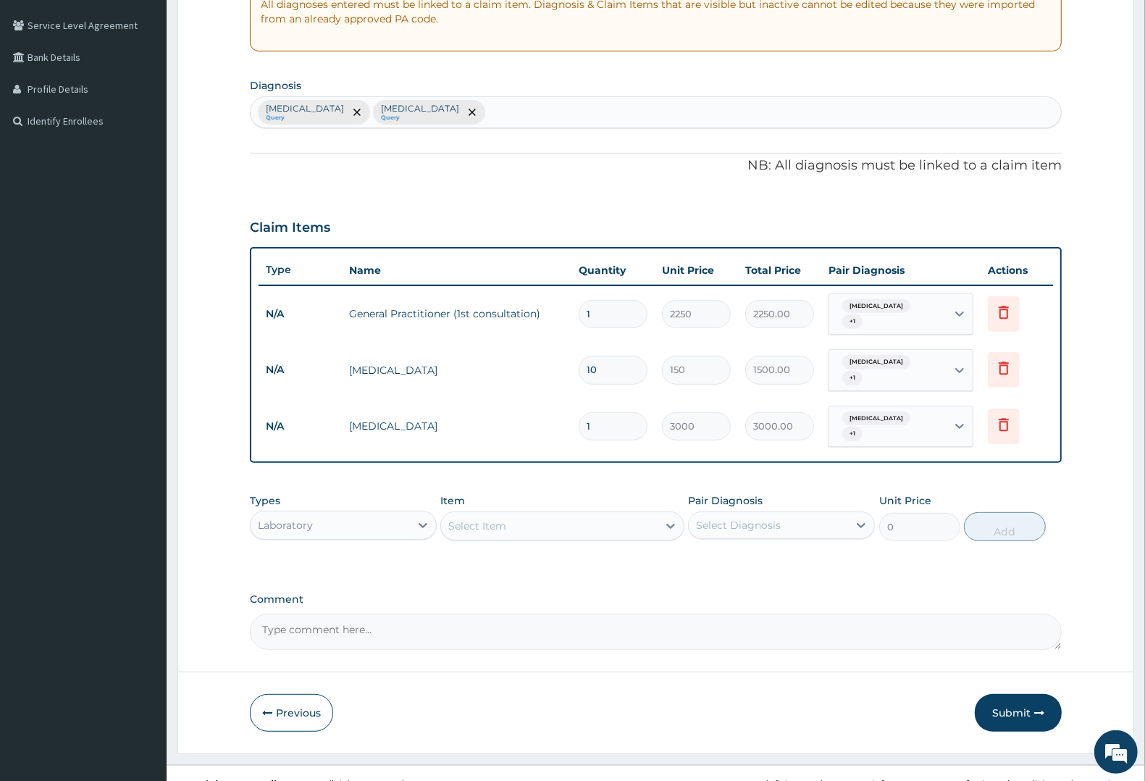
scroll to position [294, 0]
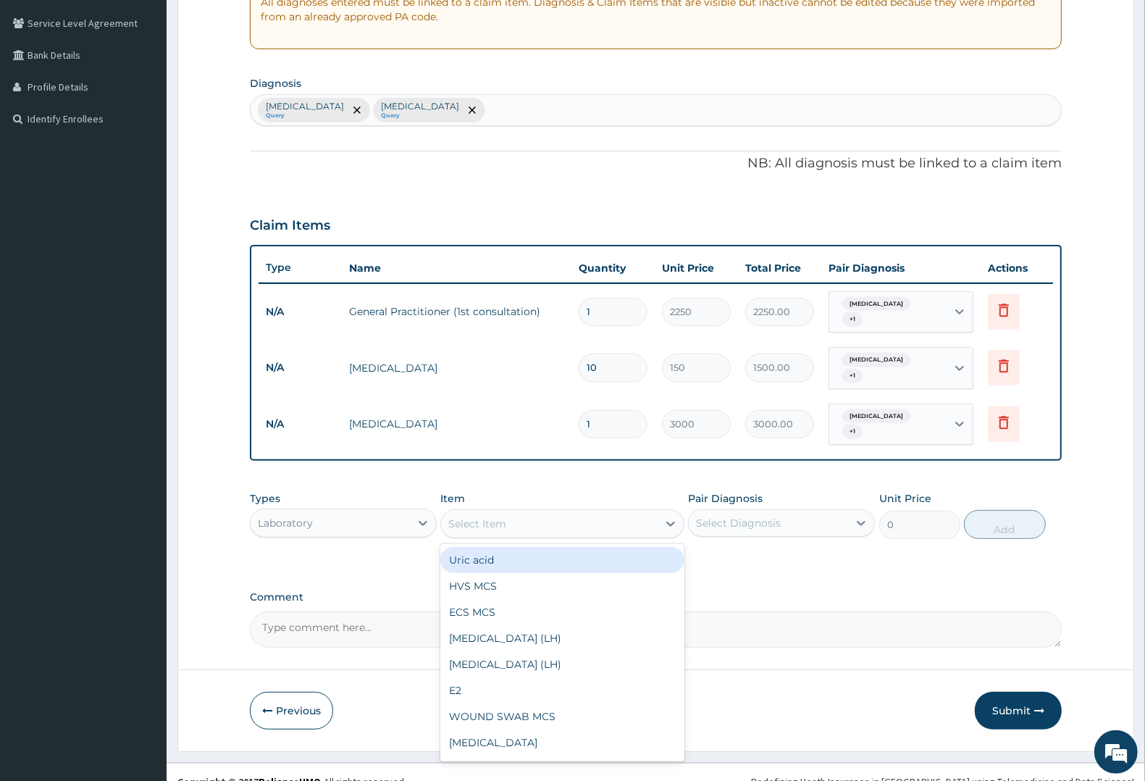
click at [518, 512] on div "Select Item" at bounding box center [549, 523] width 216 height 23
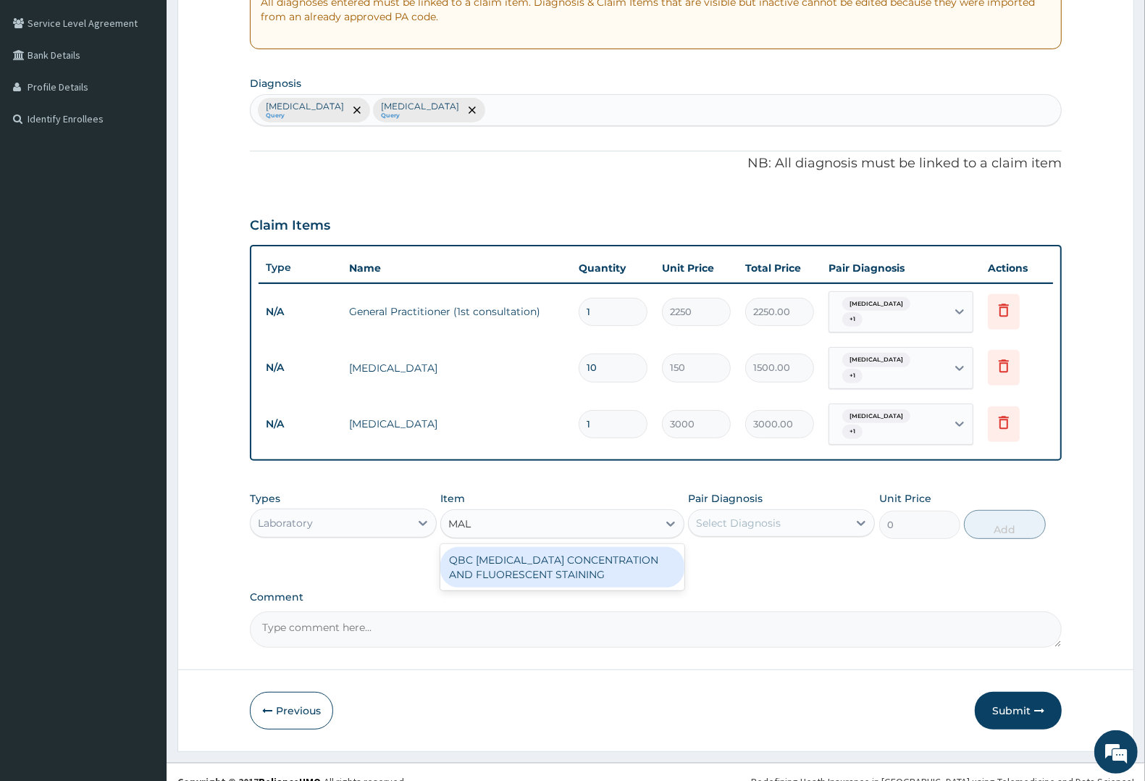
type input "MALA"
drag, startPoint x: 519, startPoint y: 533, endPoint x: 660, endPoint y: 524, distance: 141.6
click at [520, 547] on div "QBC MALARIA CONCENTRATION AND FLUORESCENT STAINING" at bounding box center [561, 567] width 243 height 41
type input "1800"
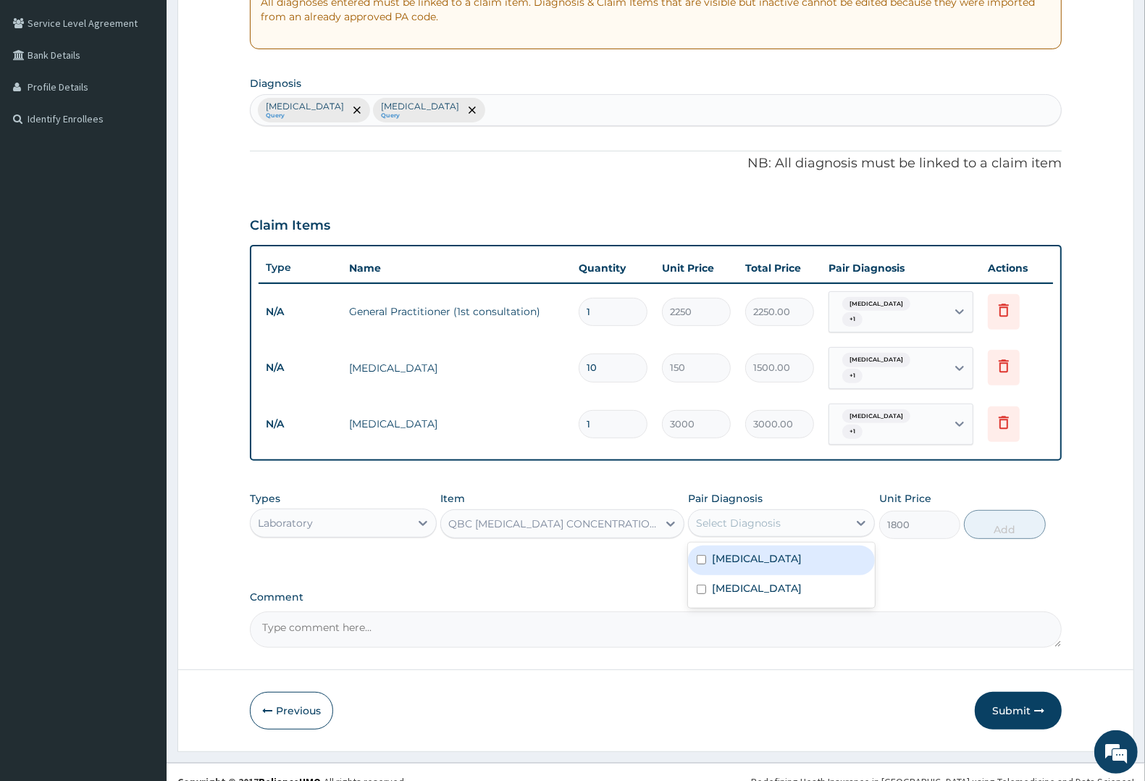
click at [791, 511] on div "Select Diagnosis" at bounding box center [768, 522] width 159 height 23
click at [755, 545] on div "[MEDICAL_DATA]" at bounding box center [781, 560] width 187 height 30
checkbox input "true"
click at [1023, 510] on button "Add" at bounding box center [1004, 524] width 81 height 29
type input "0"
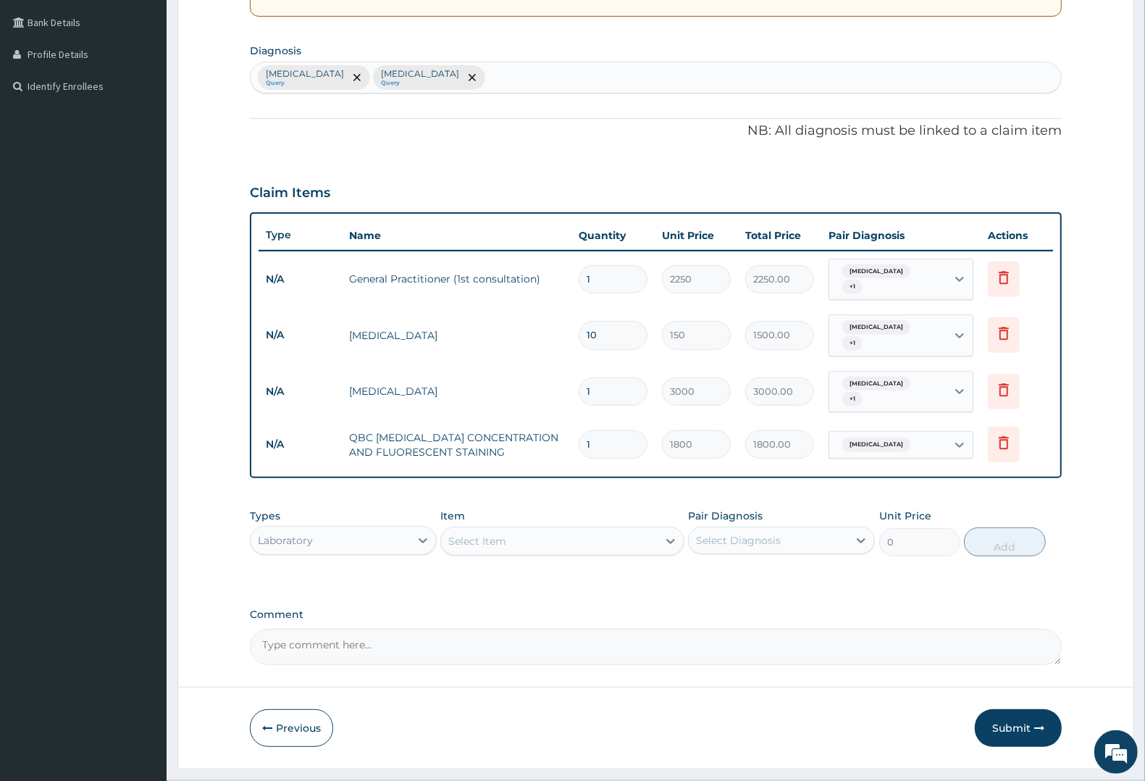
scroll to position [344, 0]
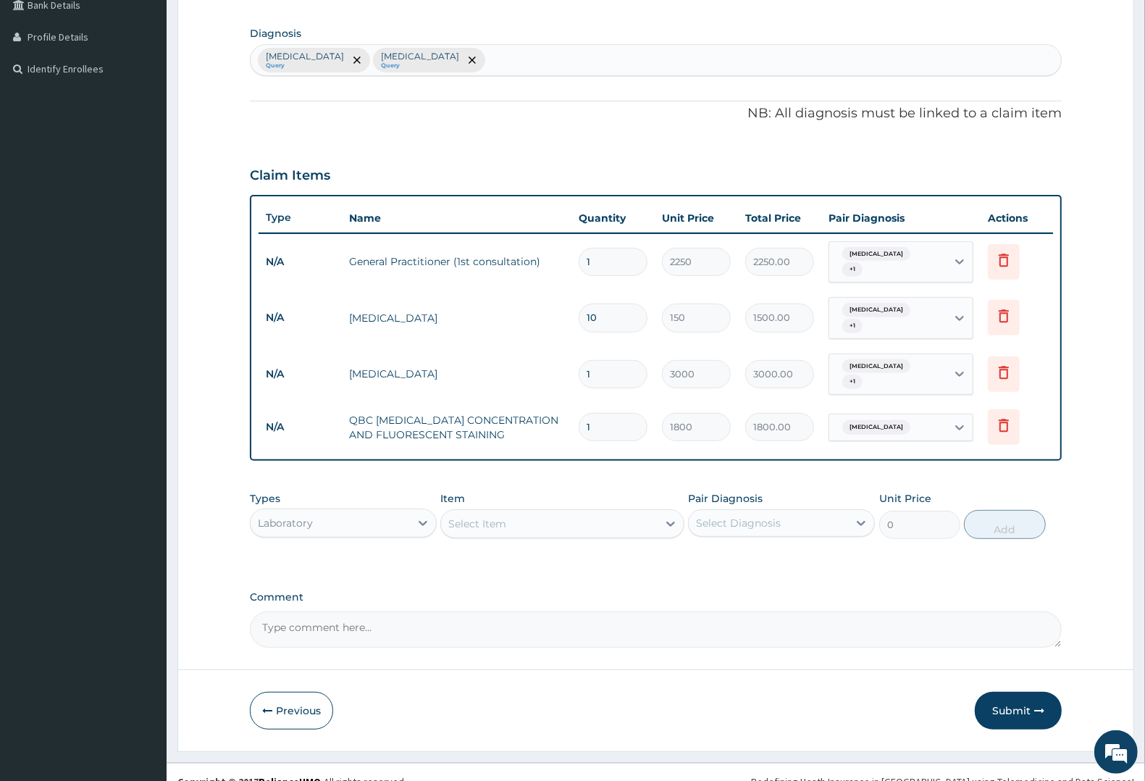
click at [277, 516] on div "Laboratory" at bounding box center [285, 523] width 55 height 14
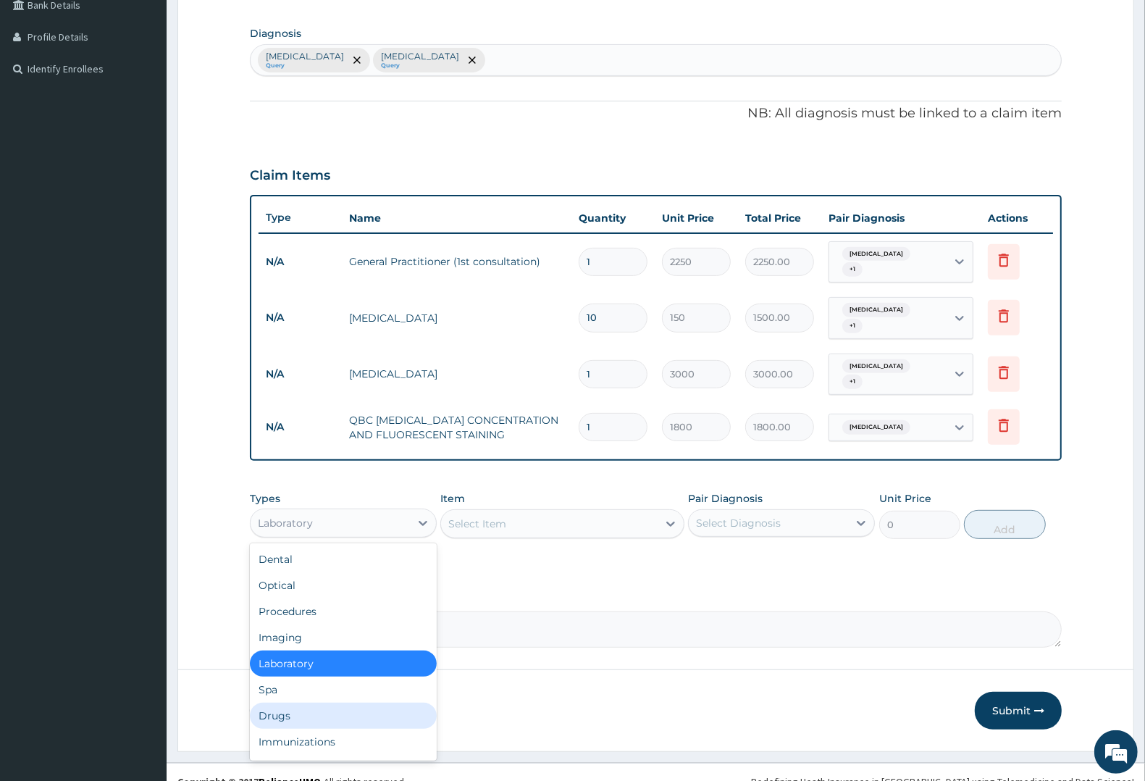
drag, startPoint x: 277, startPoint y: 701, endPoint x: 414, endPoint y: 611, distance: 164.1
click at [283, 703] on div "Drugs" at bounding box center [343, 716] width 187 height 26
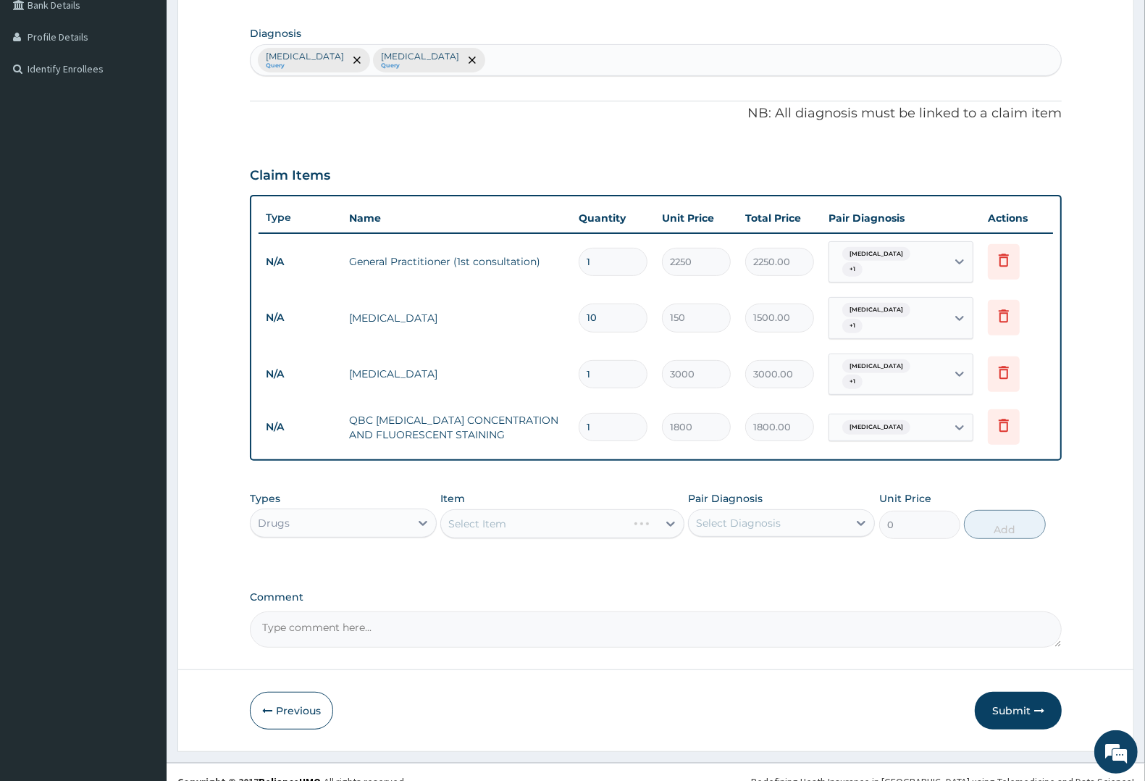
click at [584, 509] on div "Select Item" at bounding box center [561, 523] width 243 height 29
click at [599, 509] on div "Select Item" at bounding box center [561, 523] width 243 height 29
click at [611, 509] on div "Select Item" at bounding box center [561, 523] width 243 height 29
click at [611, 512] on div "Select Item" at bounding box center [549, 523] width 216 height 23
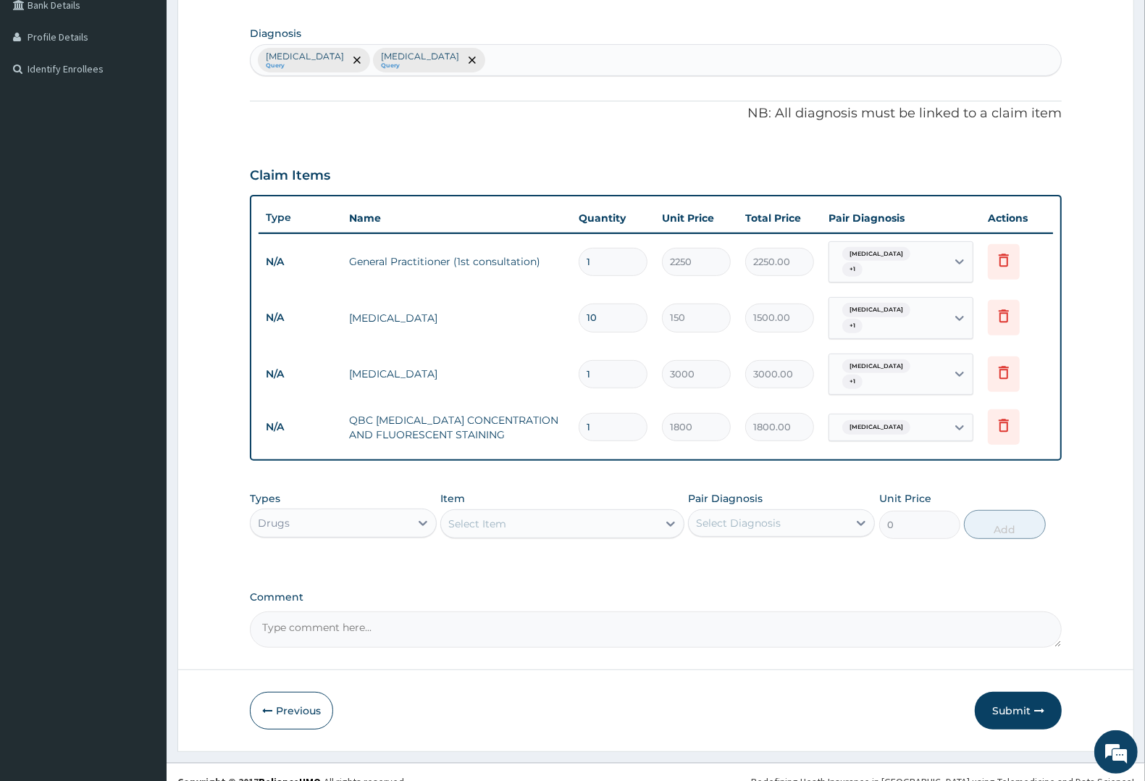
click at [611, 512] on div "Select Item" at bounding box center [549, 523] width 216 height 23
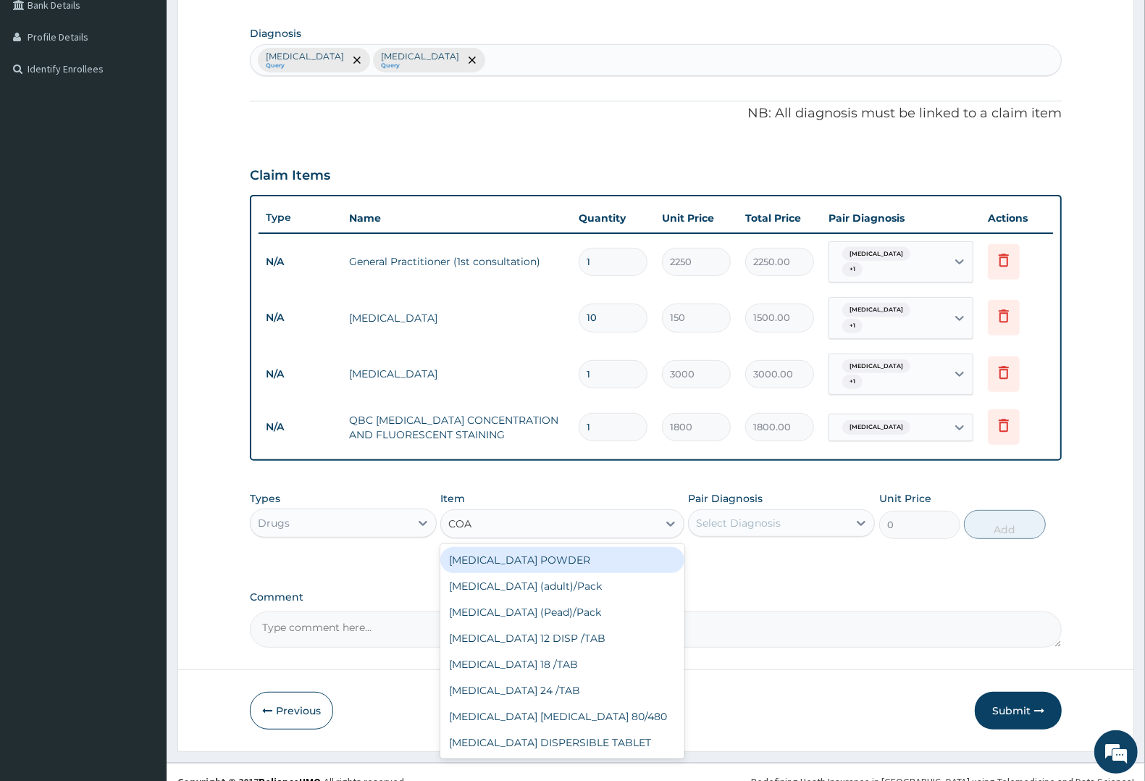
type input "COAR"
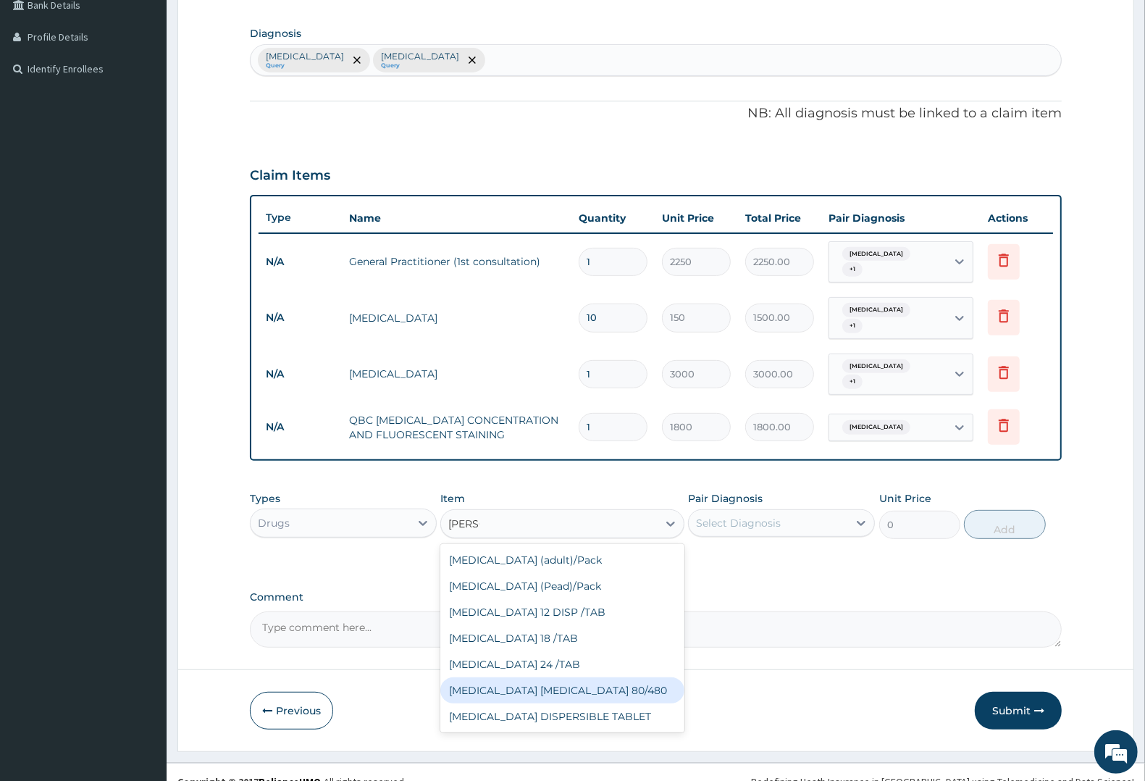
click at [512, 677] on div "COARTEM D TAB 80/480" at bounding box center [561, 690] width 243 height 26
type input "1299.38"
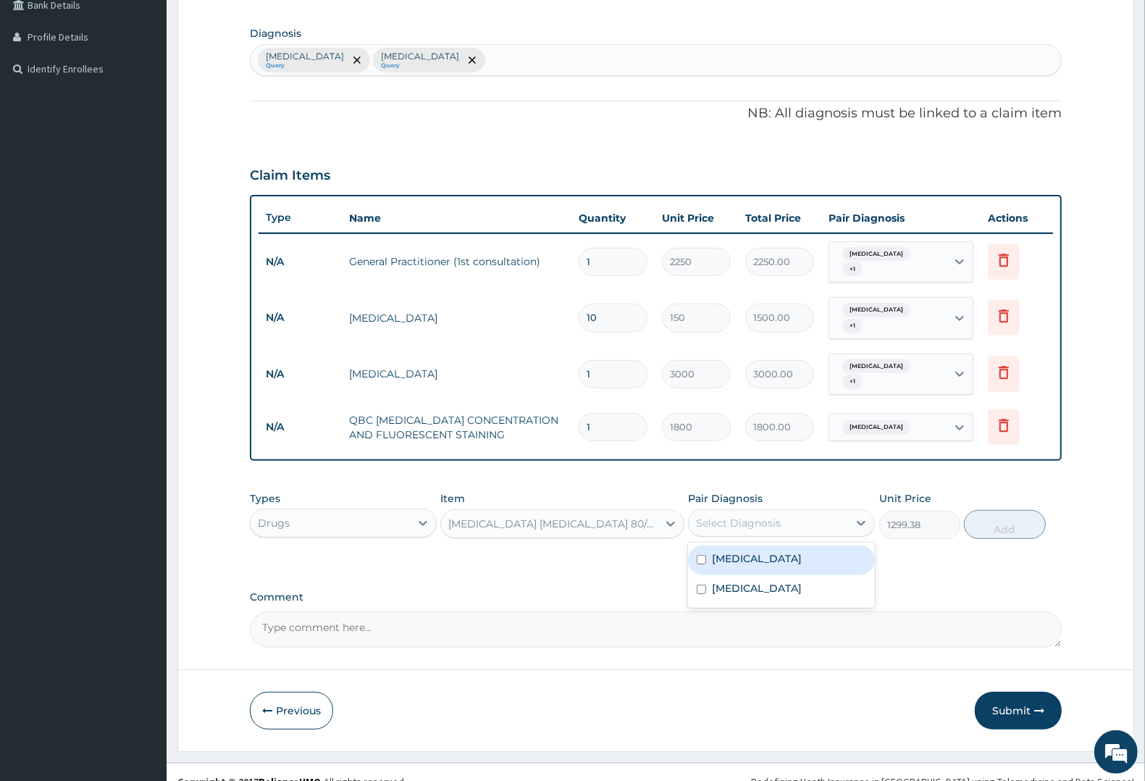
click at [726, 516] on div "Select Diagnosis" at bounding box center [738, 523] width 85 height 14
drag, startPoint x: 742, startPoint y: 540, endPoint x: 898, endPoint y: 502, distance: 160.2
click at [758, 545] on div "[MEDICAL_DATA]" at bounding box center [781, 560] width 187 height 30
checkbox input "true"
click at [996, 510] on button "Add" at bounding box center [1004, 524] width 81 height 29
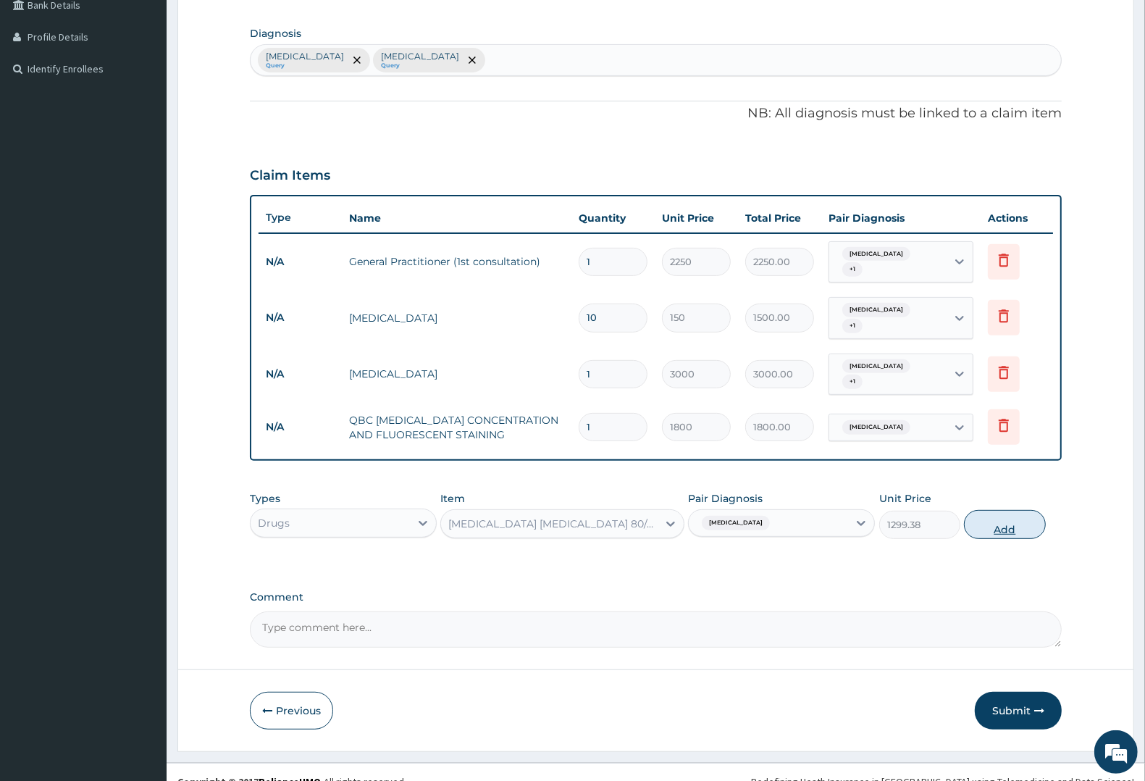
type input "0"
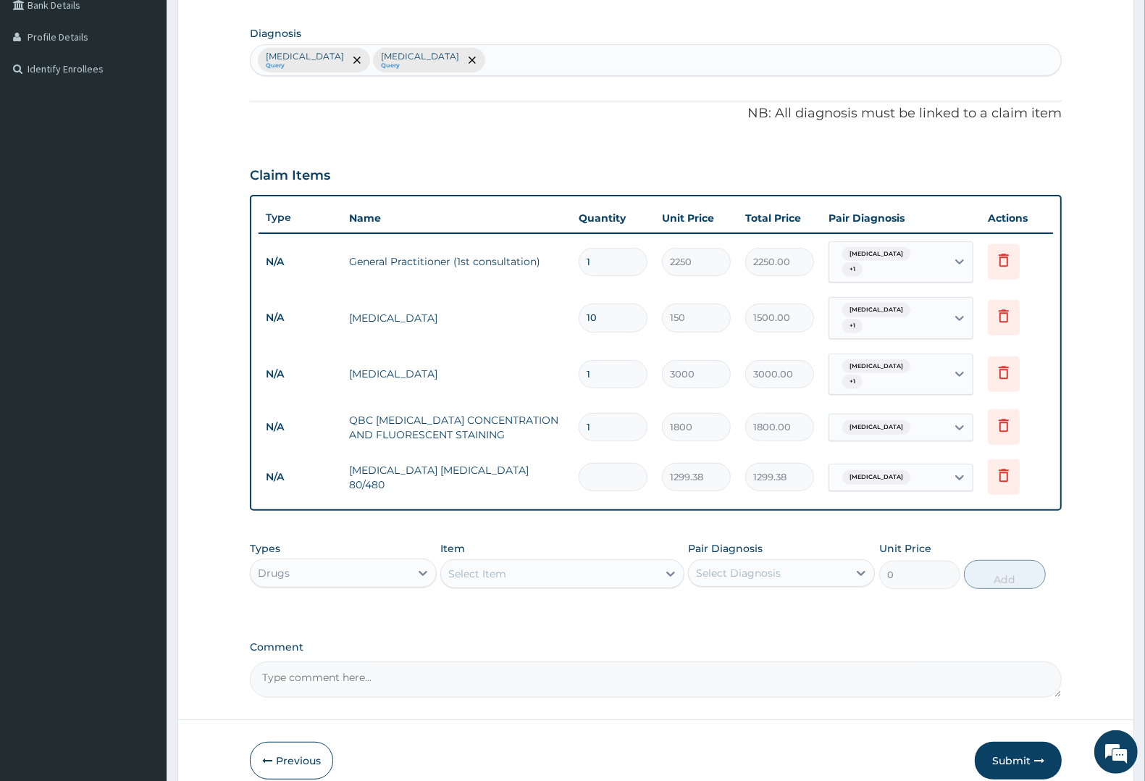
type input "0.00"
type input "6"
type input "7796.28"
type input "6"
click at [526, 562] on div "Select Item" at bounding box center [549, 573] width 216 height 23
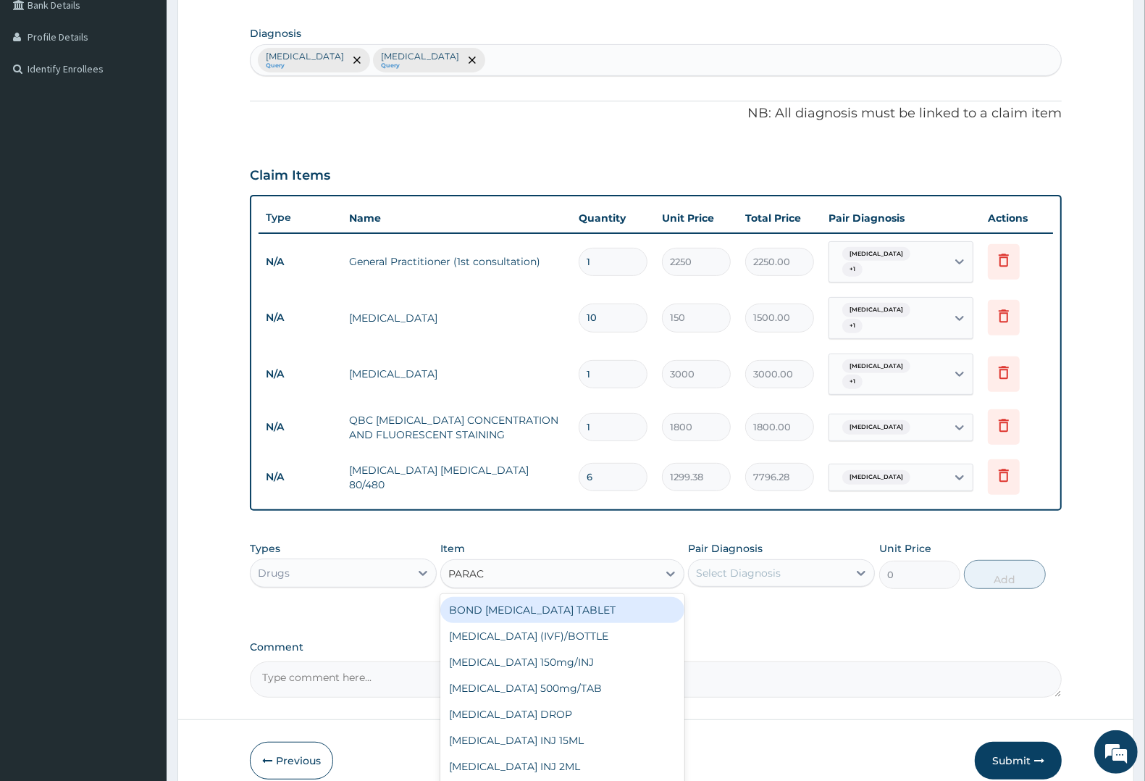
type input "PARACE"
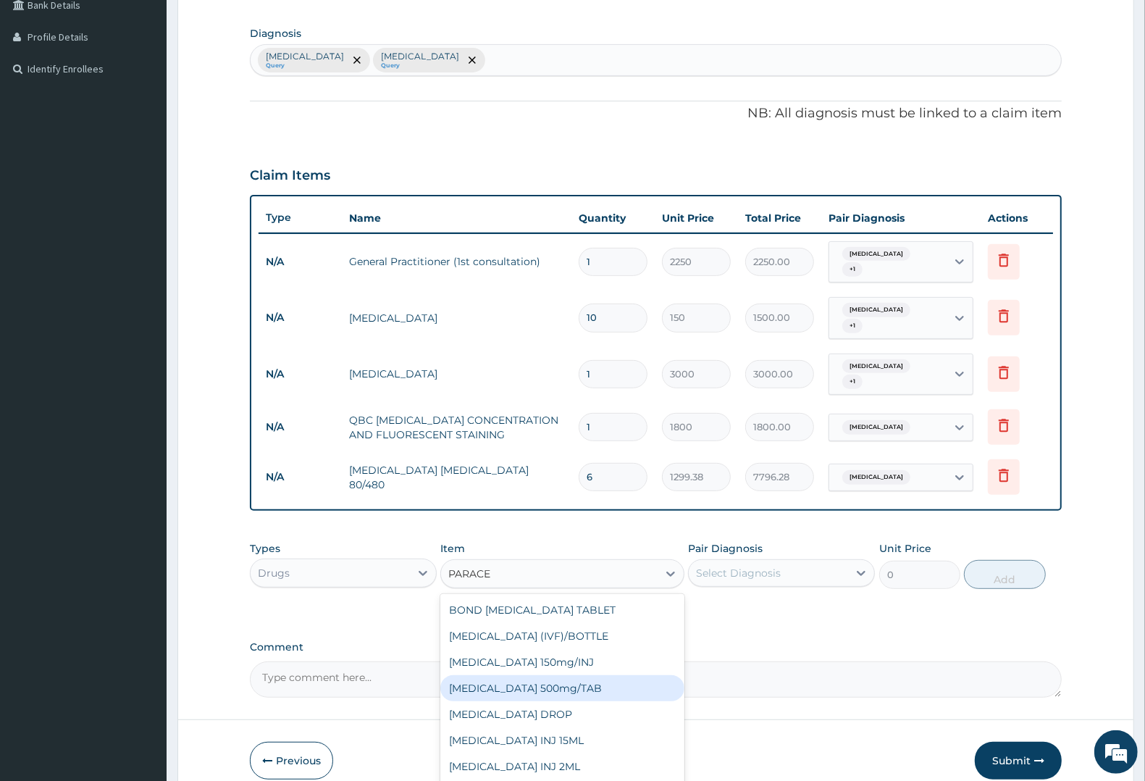
drag, startPoint x: 545, startPoint y: 667, endPoint x: 697, endPoint y: 600, distance: 166.4
click at [569, 675] on div "PARACETAMOL 500mg/TAB" at bounding box center [561, 688] width 243 height 26
type input "7.88"
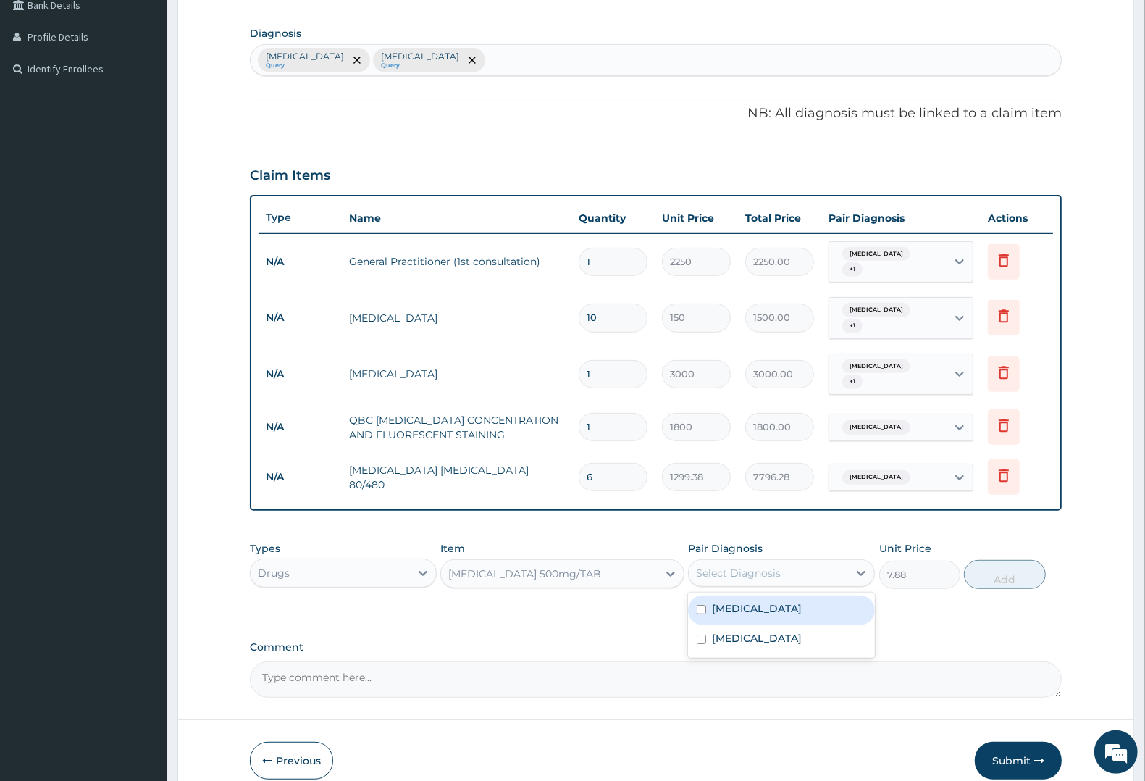
click at [768, 566] on div "Select Diagnosis" at bounding box center [738, 573] width 85 height 14
click at [761, 595] on div "[MEDICAL_DATA]" at bounding box center [781, 610] width 187 height 30
checkbox input "true"
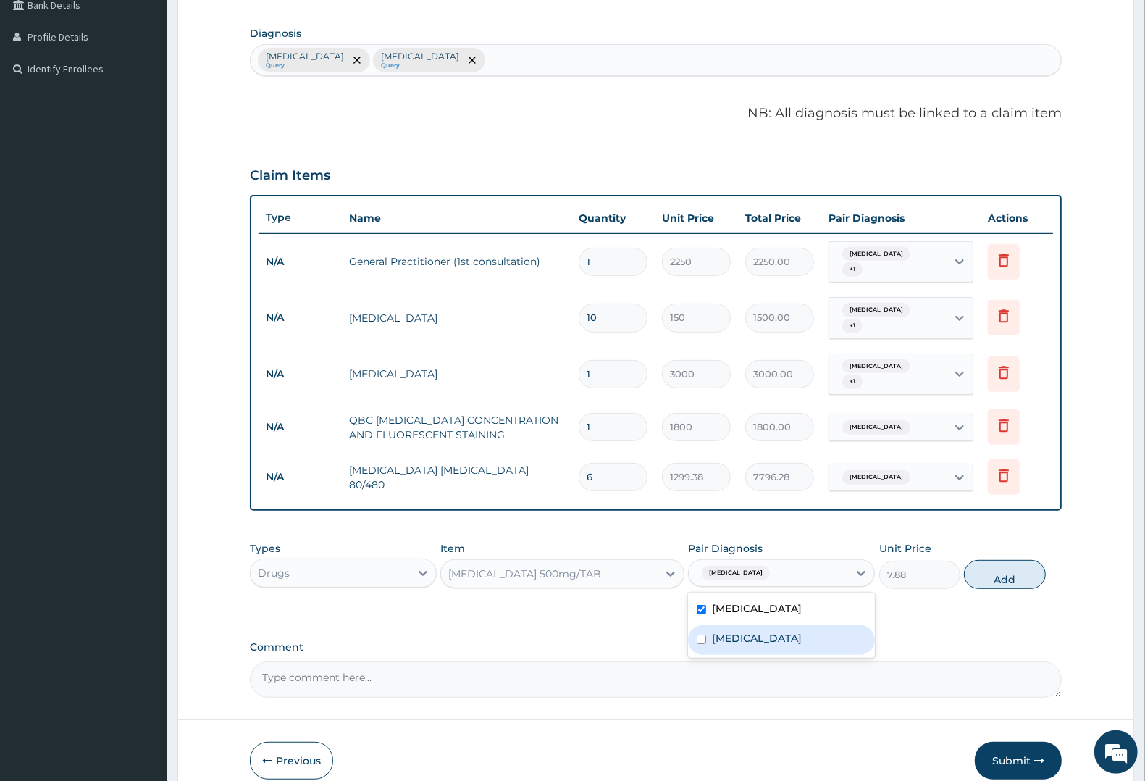
click at [759, 631] on label "Typhoid fever" at bounding box center [757, 638] width 90 height 14
checkbox input "true"
click at [998, 560] on button "Add" at bounding box center [1004, 574] width 81 height 29
type input "0"
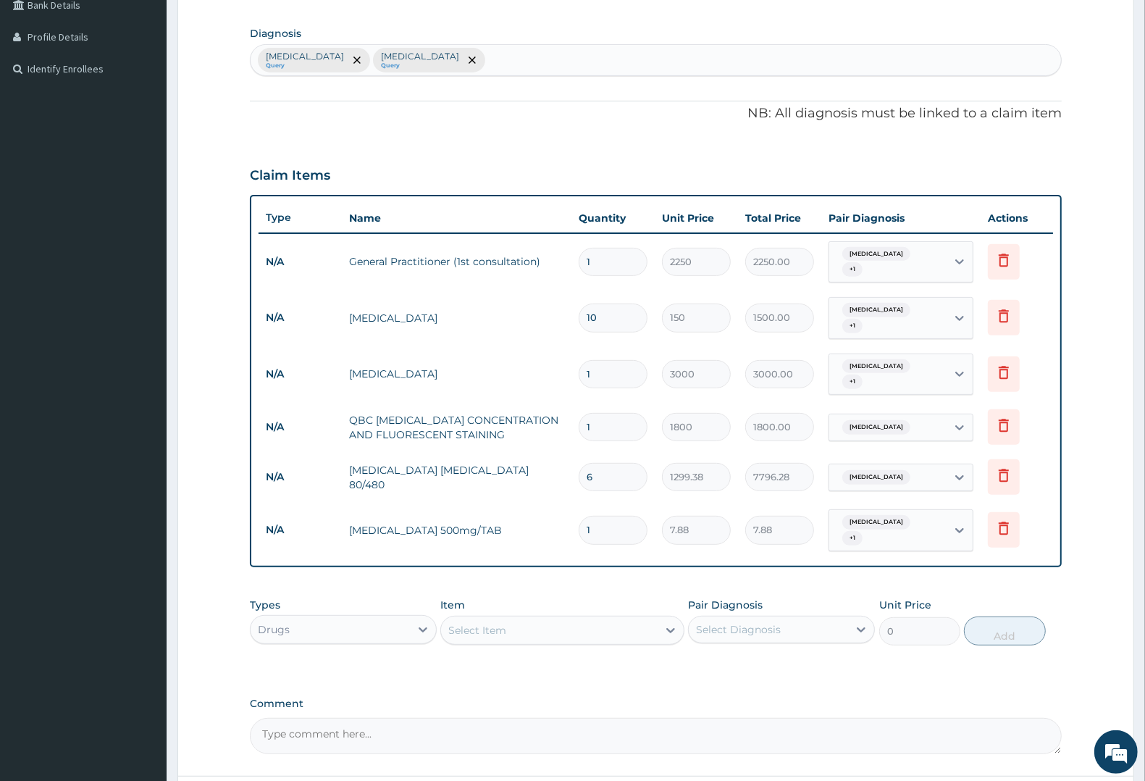
type input "18"
type input "141.84"
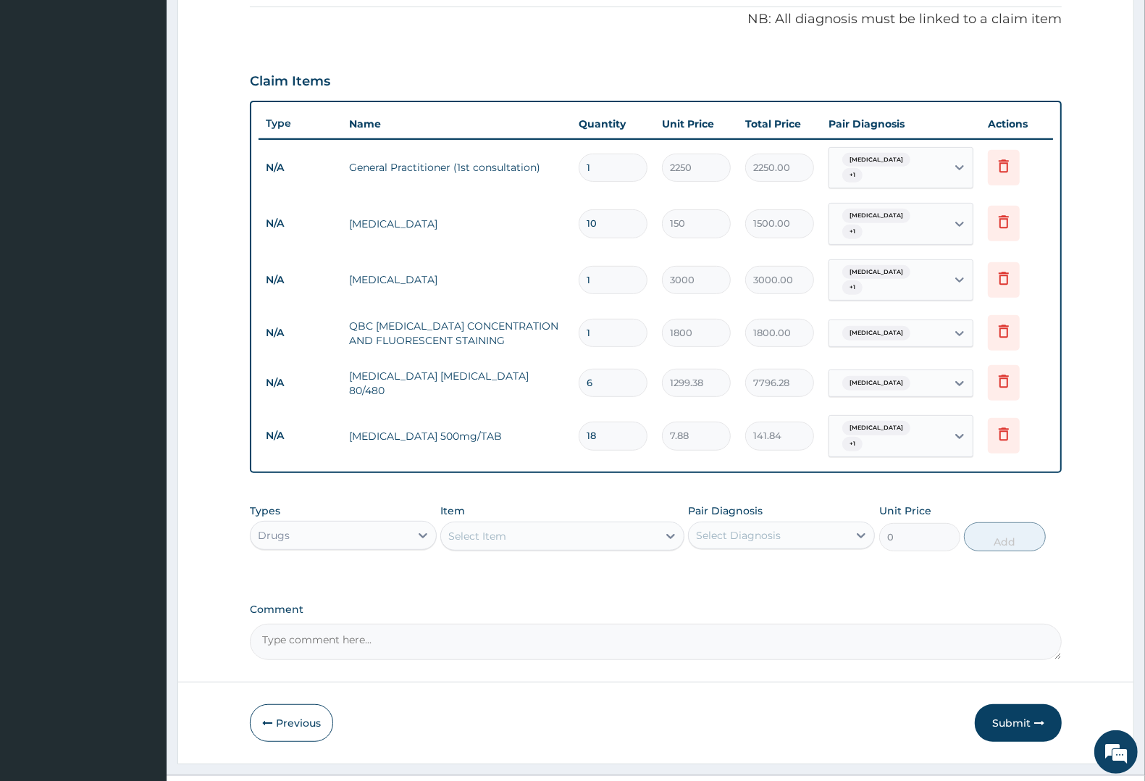
scroll to position [443, 0]
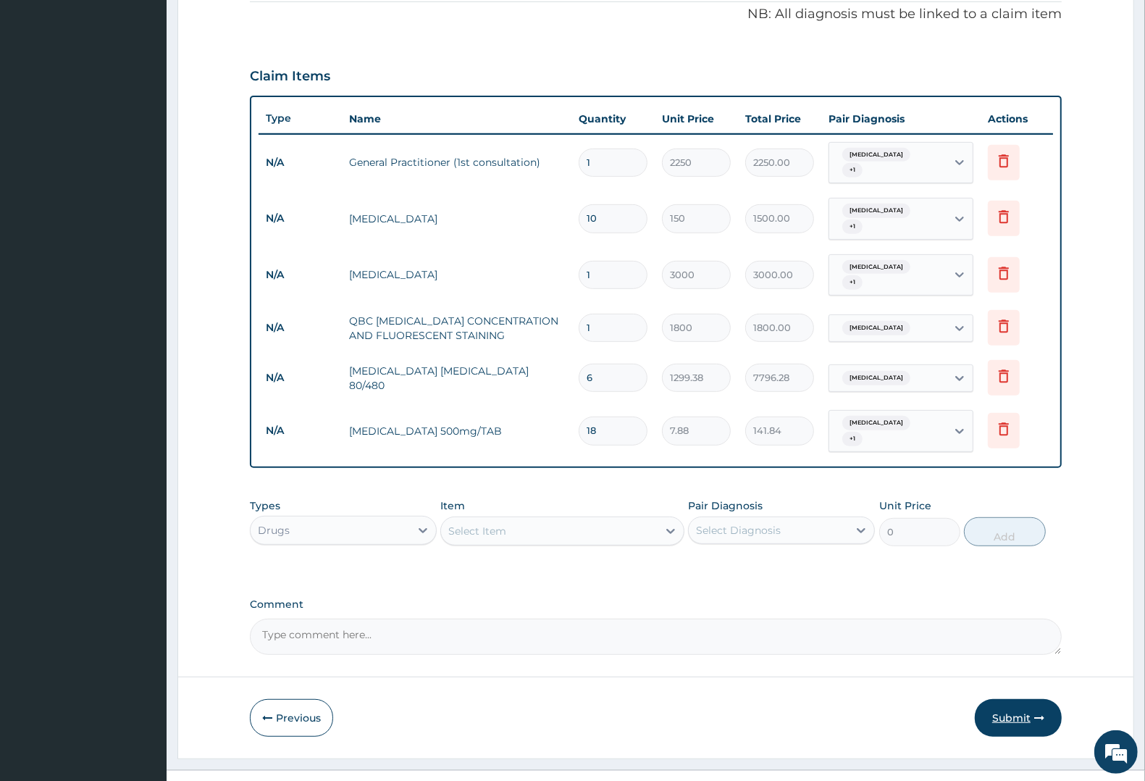
type input "18"
click at [1004, 699] on button "Submit" at bounding box center [1018, 718] width 87 height 38
click at [1018, 699] on button "Submit" at bounding box center [1018, 718] width 87 height 38
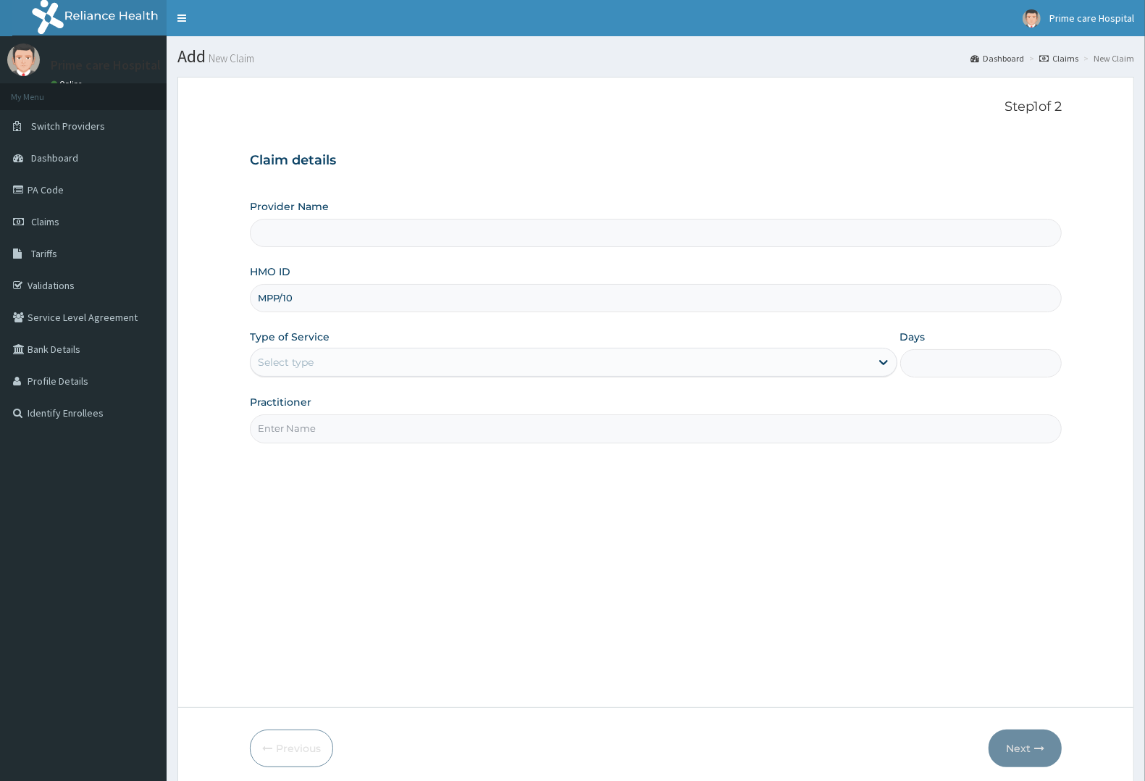
type input "MPP/105"
type input "Prime care hospital"
type input "MPP/10531/A"
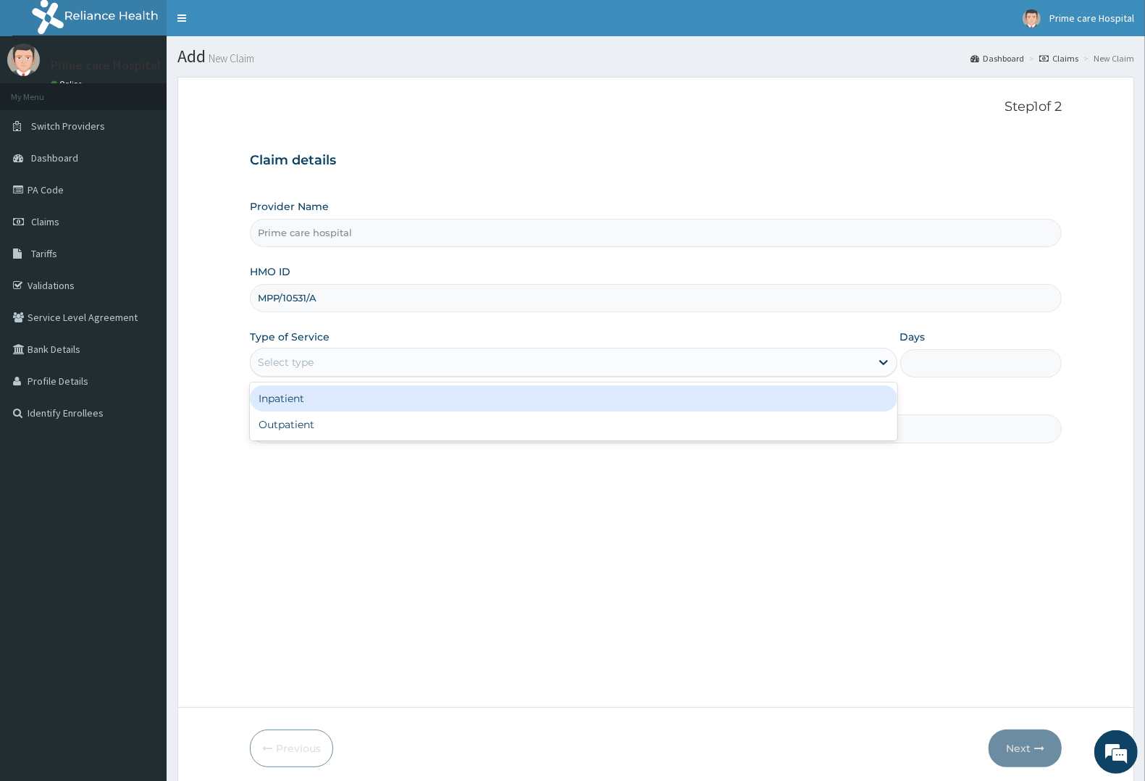
click at [334, 356] on div "Select type" at bounding box center [561, 362] width 620 height 23
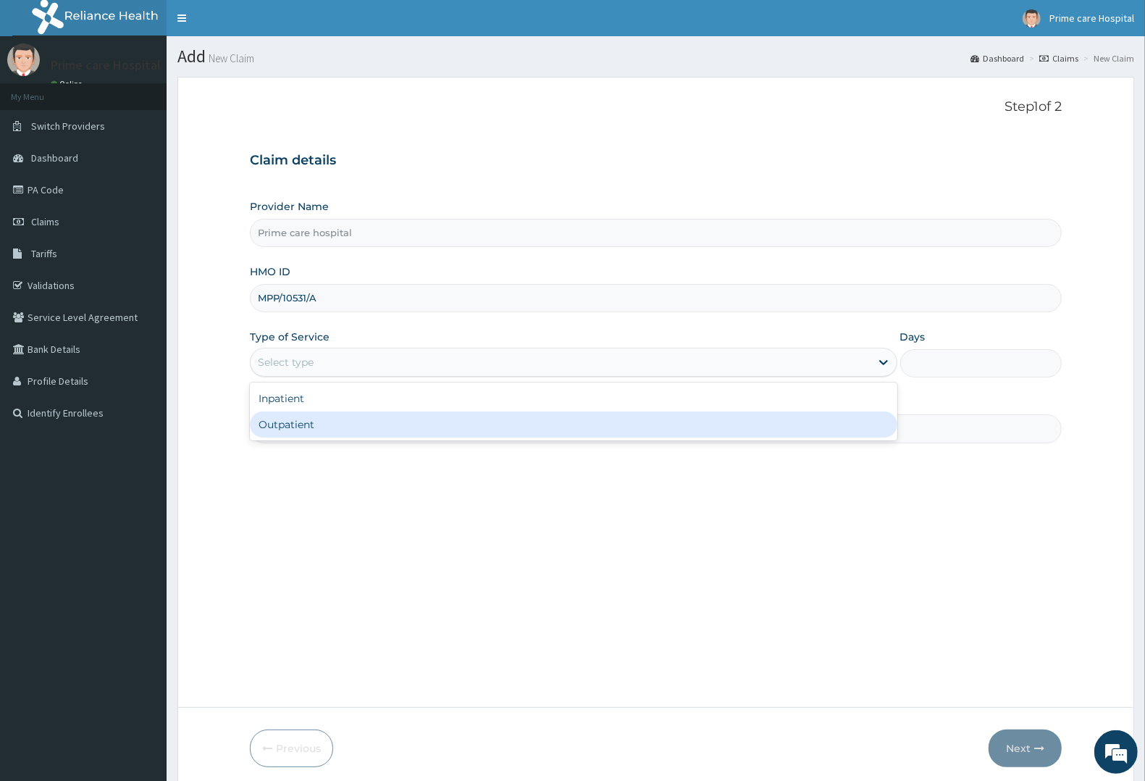
click at [320, 417] on div "Outpatient" at bounding box center [574, 424] width 648 height 26
type input "1"
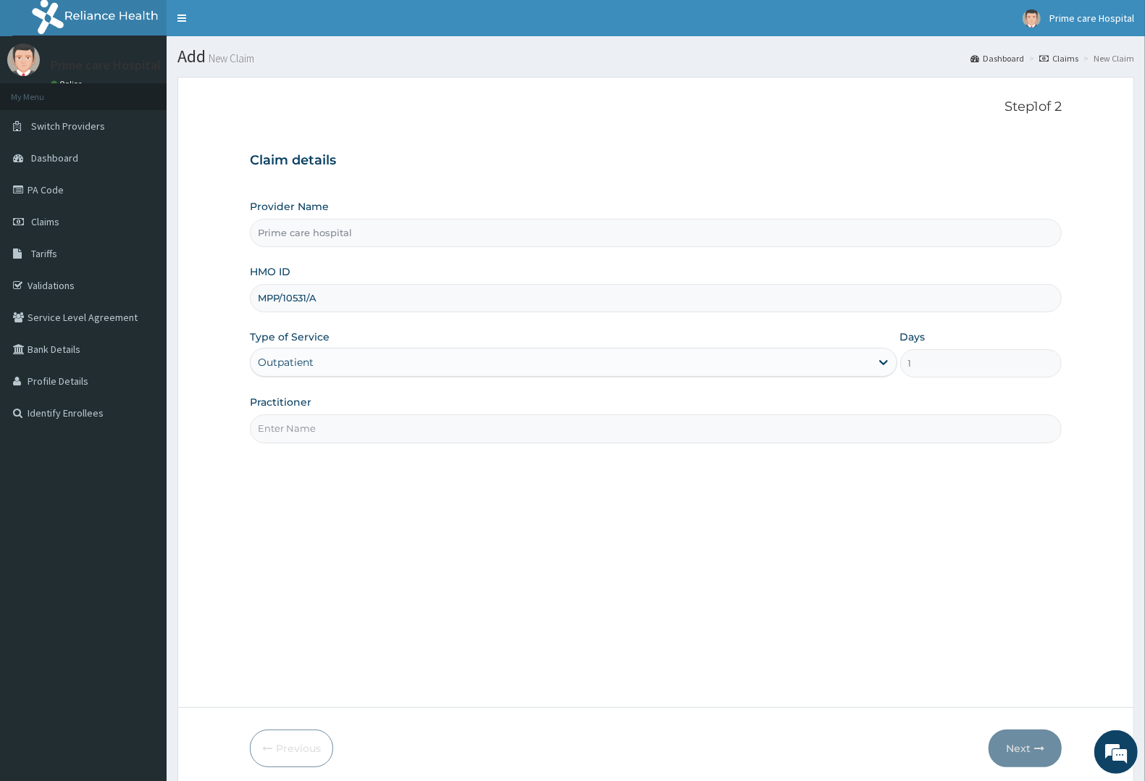
click at [320, 417] on input "Practitioner" at bounding box center [656, 428] width 812 height 28
type input "DR SOLOMON"
click at [1016, 742] on button "Next" at bounding box center [1025, 748] width 73 height 38
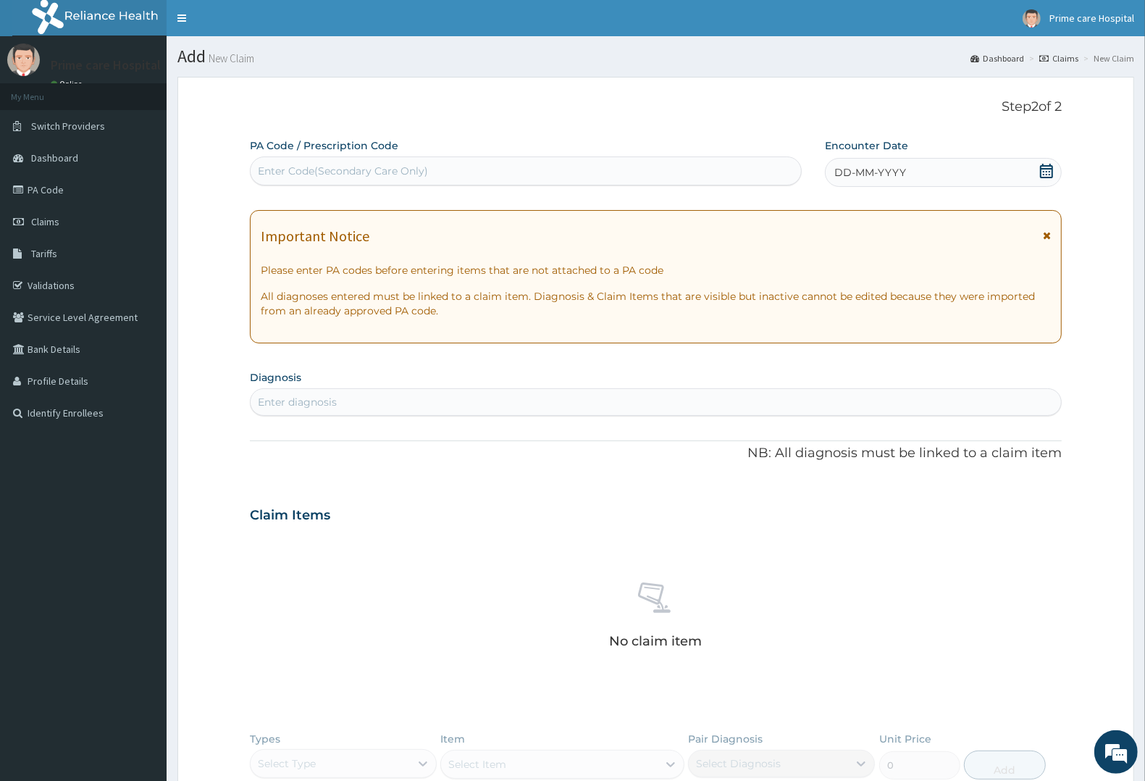
click at [432, 175] on div "Enter Code(Secondary Care Only)" at bounding box center [526, 170] width 551 height 23
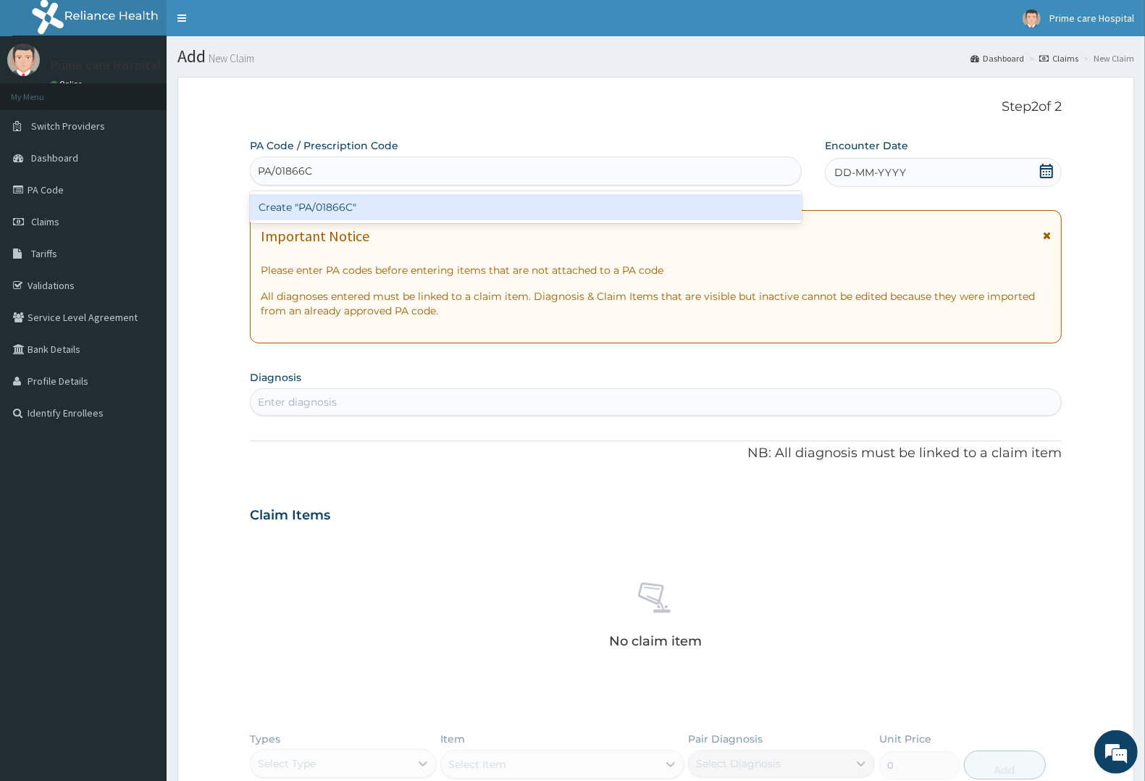
type input "PA/01866C"
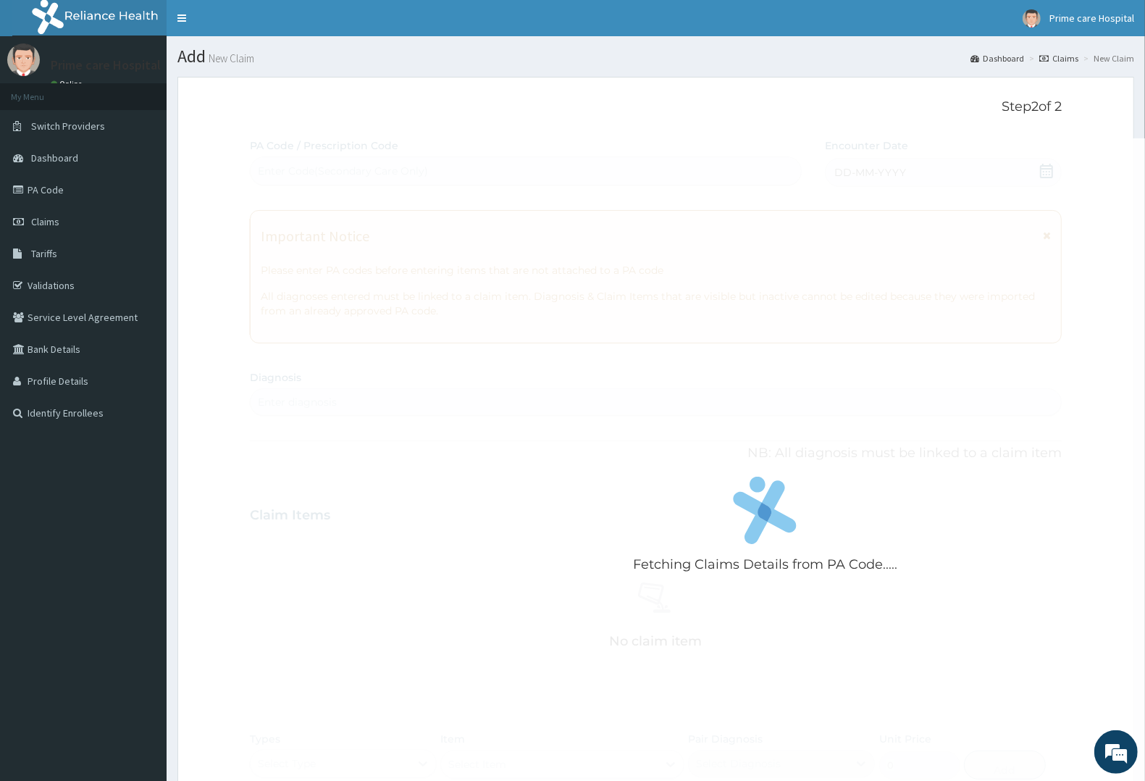
click at [895, 172] on div "Fetching Claims Details from PA Code..... PA Code / Prescription Code Enter Cod…" at bounding box center [656, 513] width 812 height 750
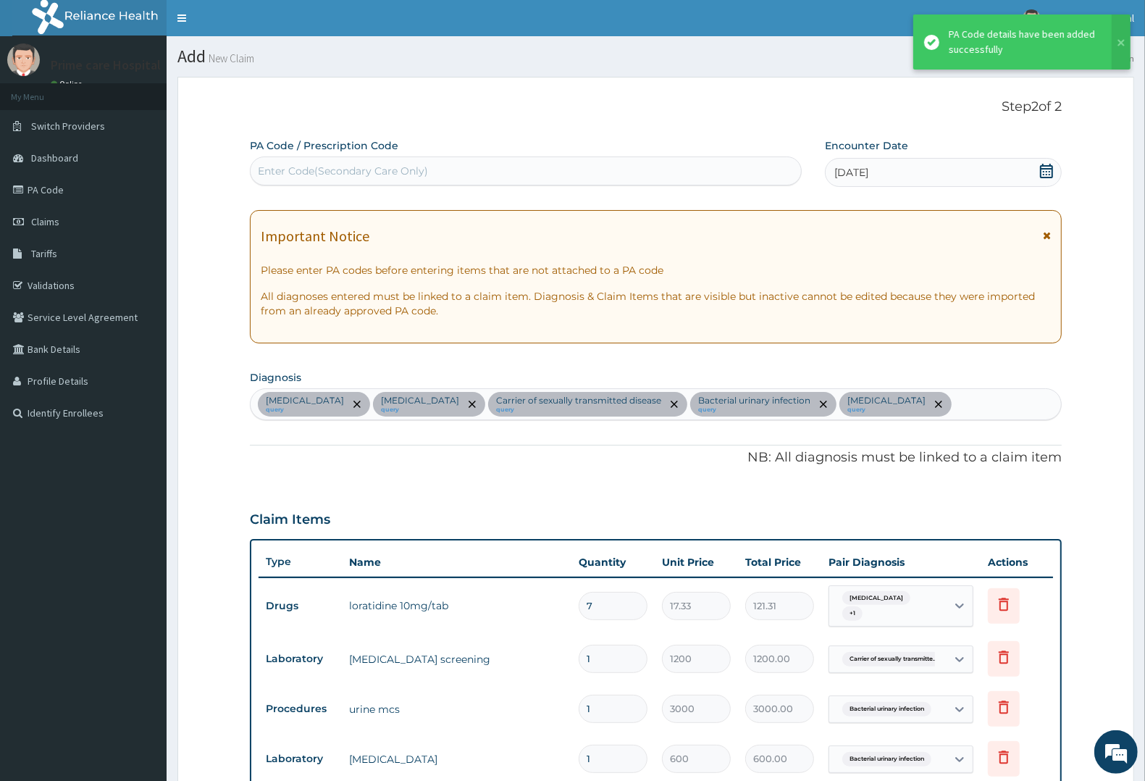
scroll to position [450, 0]
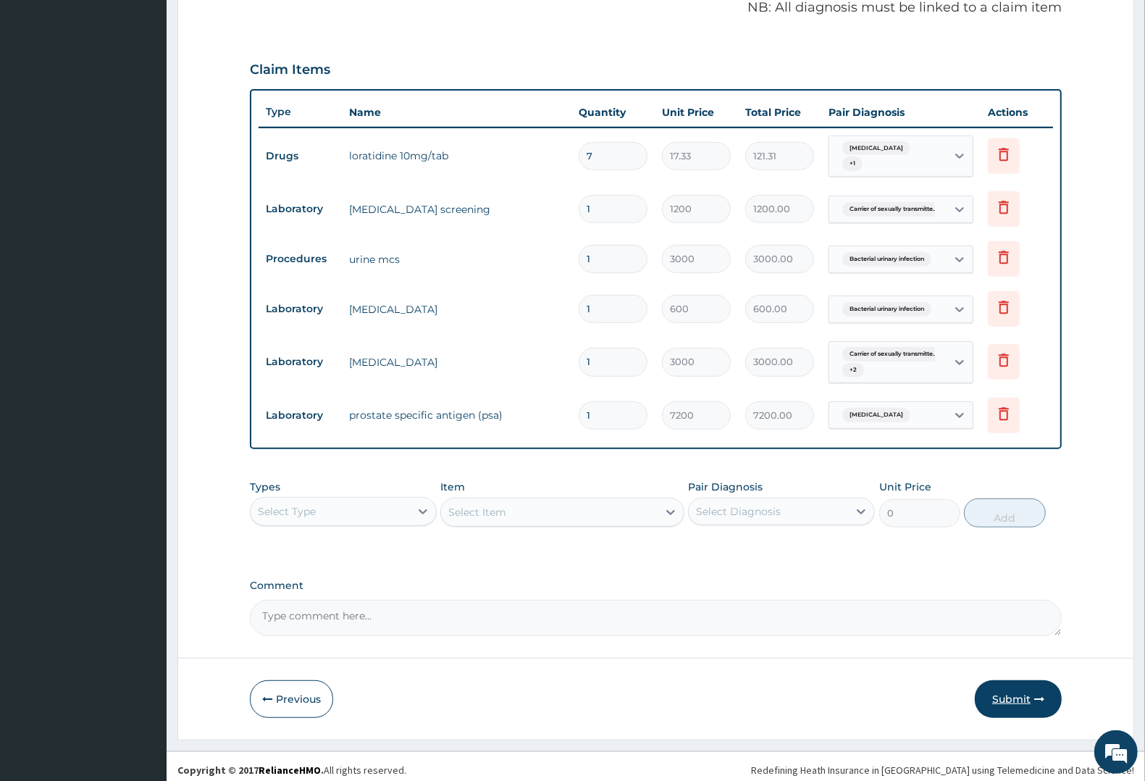
click at [1011, 689] on button "Submit" at bounding box center [1018, 699] width 87 height 38
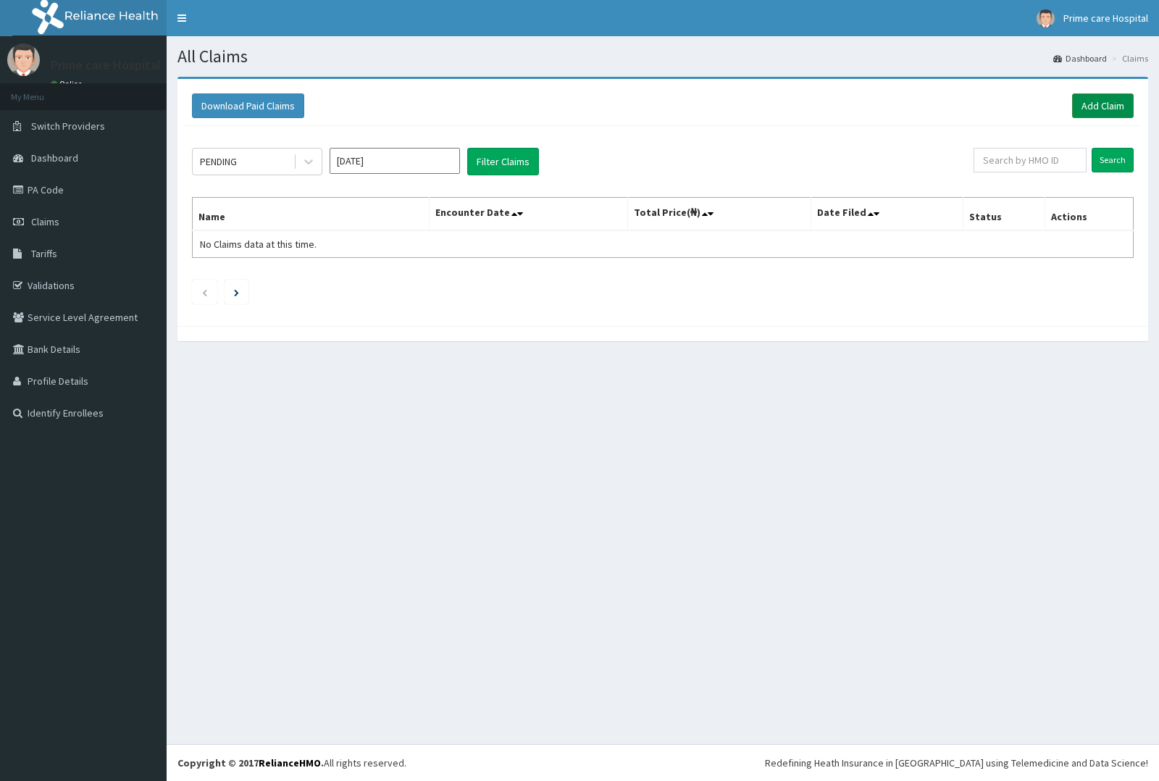
click at [1105, 101] on link "Add Claim" at bounding box center [1103, 105] width 62 height 25
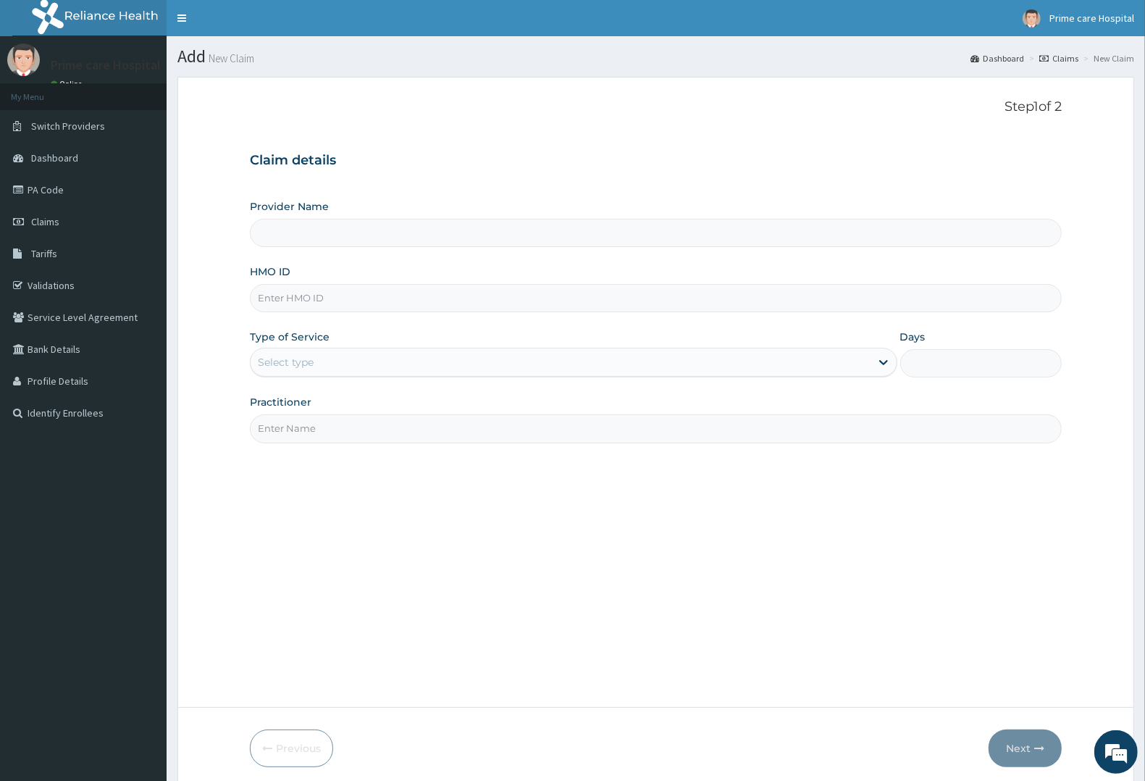
scroll to position [57, 0]
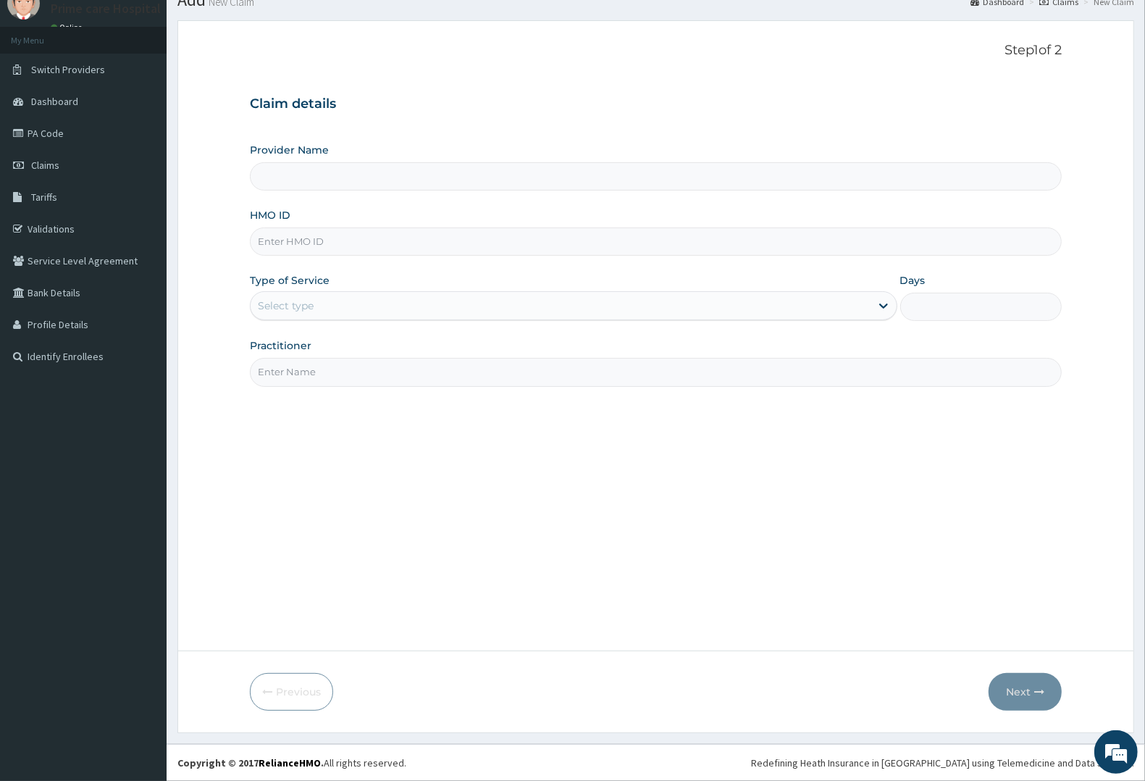
type input "Prime care hospital"
click at [309, 237] on input "HMO ID" at bounding box center [656, 241] width 812 height 28
type input "MPP/10531/C"
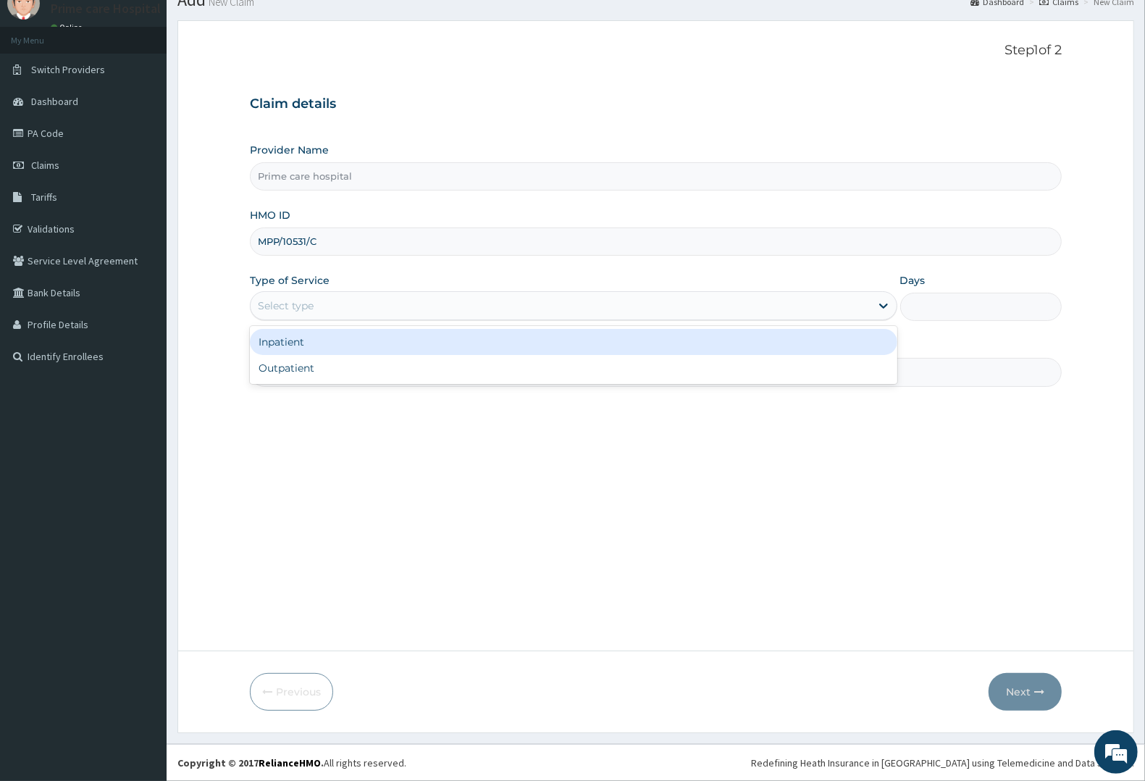
click at [346, 295] on div "Select type" at bounding box center [561, 305] width 620 height 23
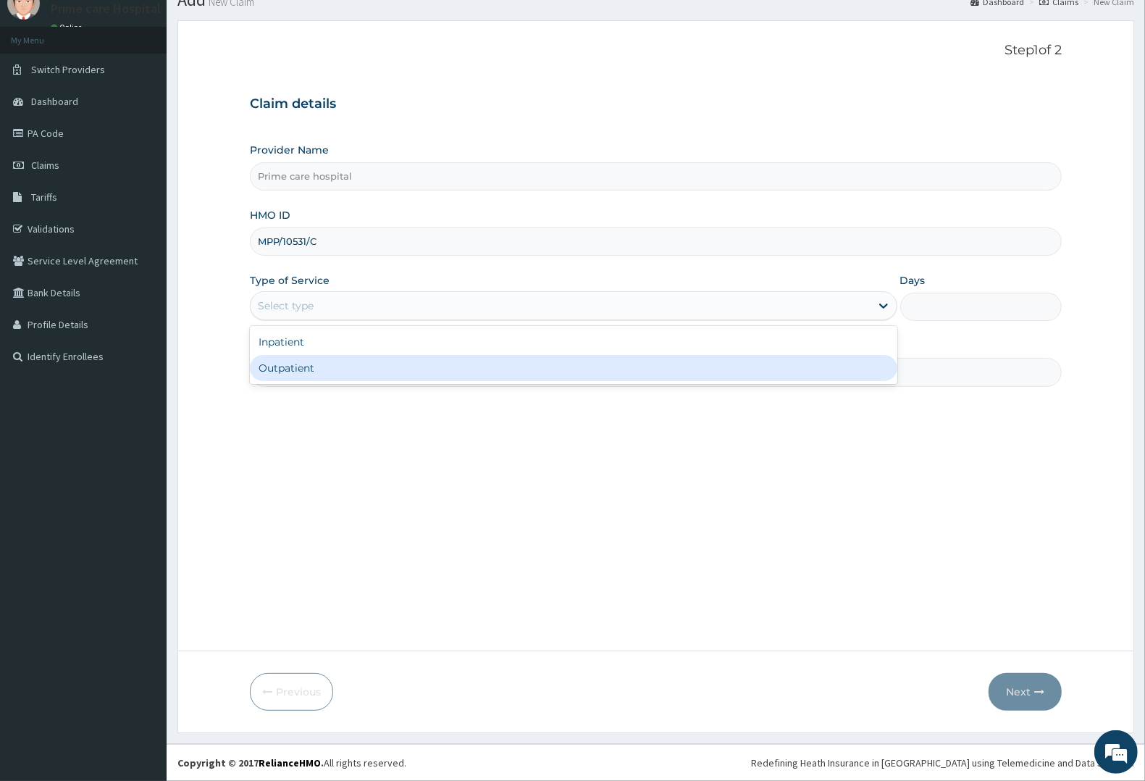
click at [341, 360] on div "Outpatient" at bounding box center [574, 368] width 648 height 26
type input "1"
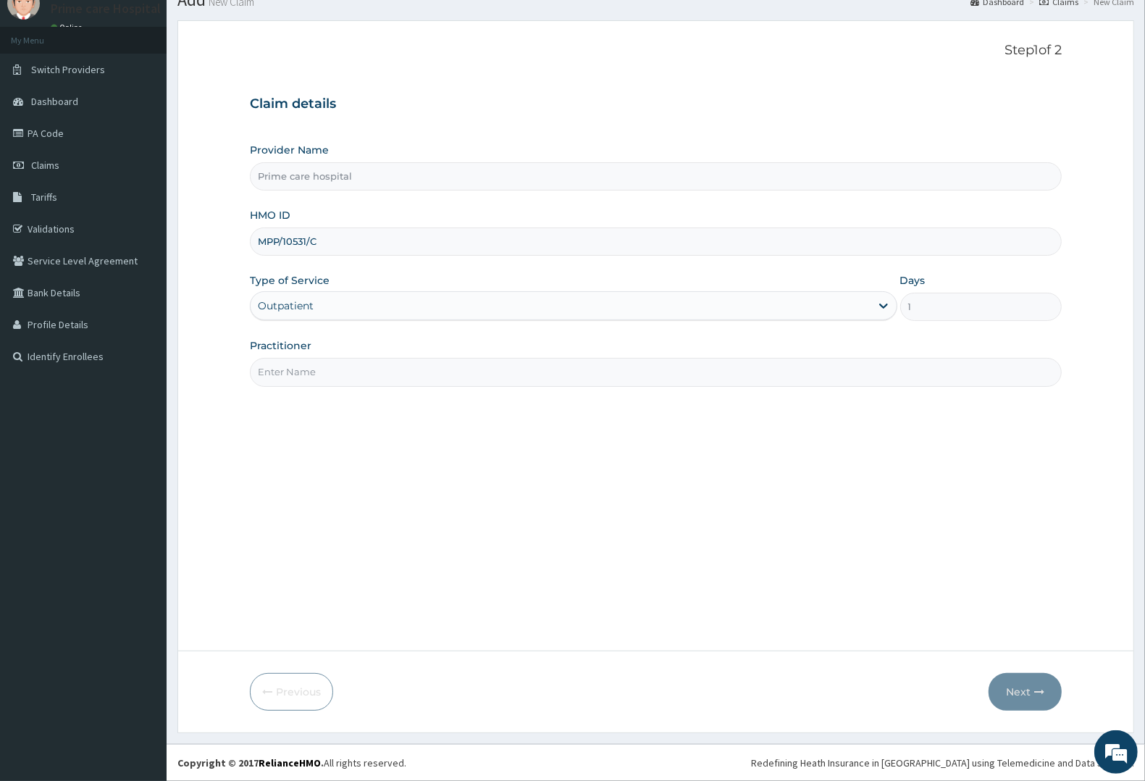
click at [337, 367] on input "Practitioner" at bounding box center [656, 372] width 812 height 28
type input "[PERSON_NAME]"
click at [1026, 683] on button "Next" at bounding box center [1025, 692] width 73 height 38
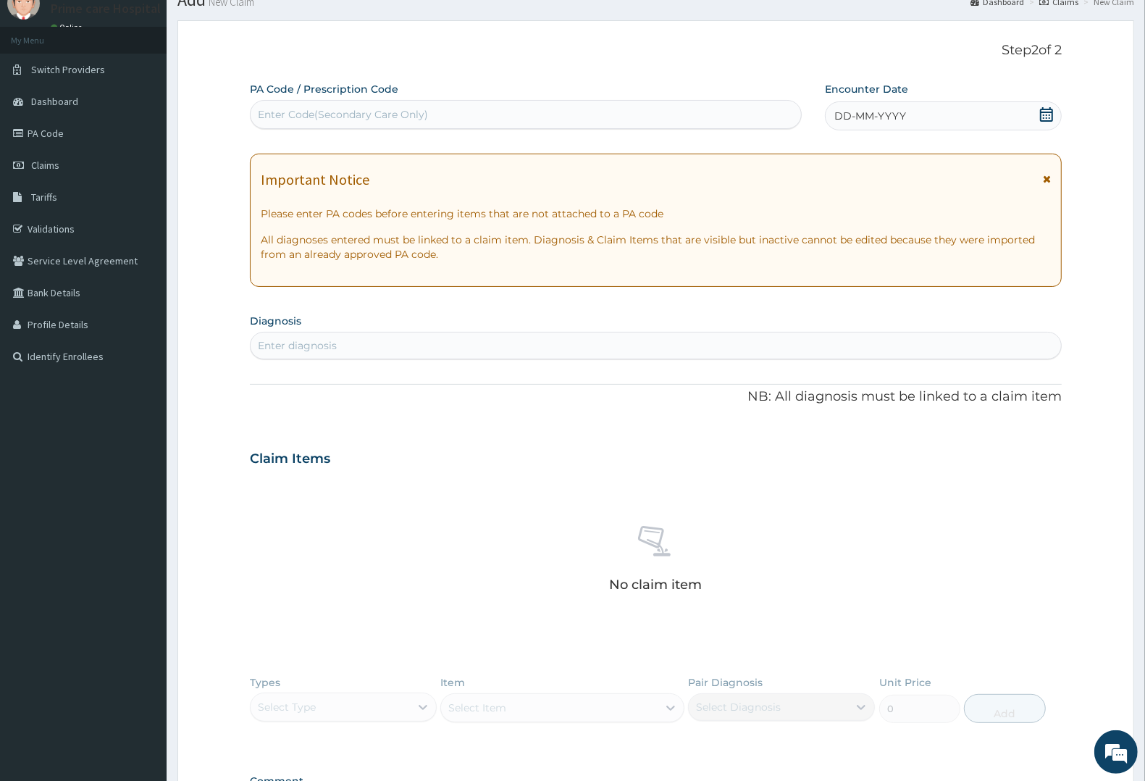
click at [437, 109] on div "Enter Code(Secondary Care Only)" at bounding box center [526, 114] width 551 height 23
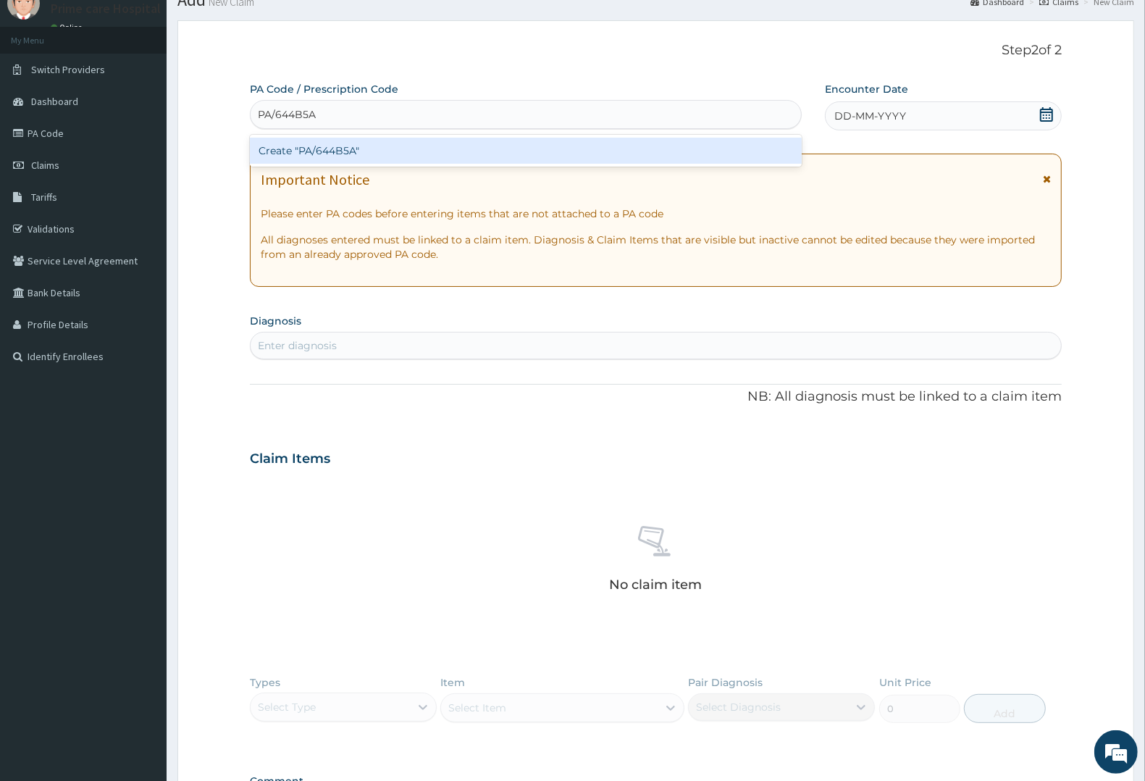
type input "PA/644B5A"
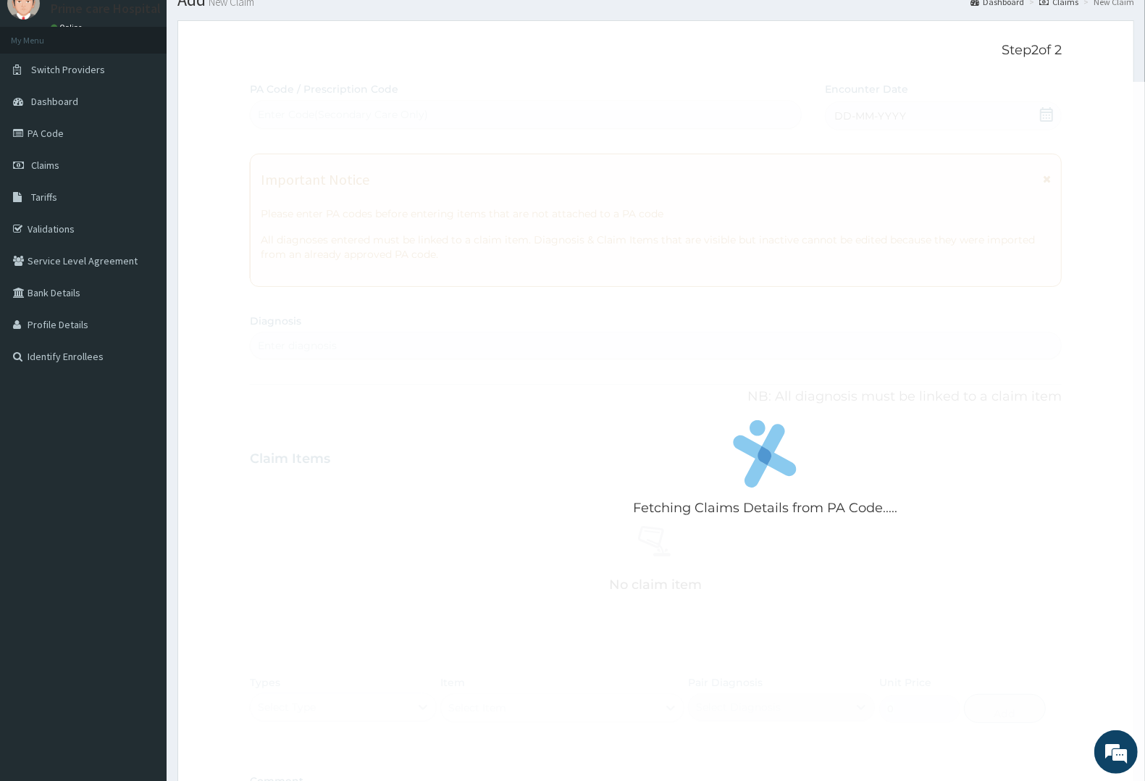
click at [887, 114] on div "Fetching Claims Details from PA Code..... PA Code / Prescription Code Enter Cod…" at bounding box center [656, 457] width 812 height 750
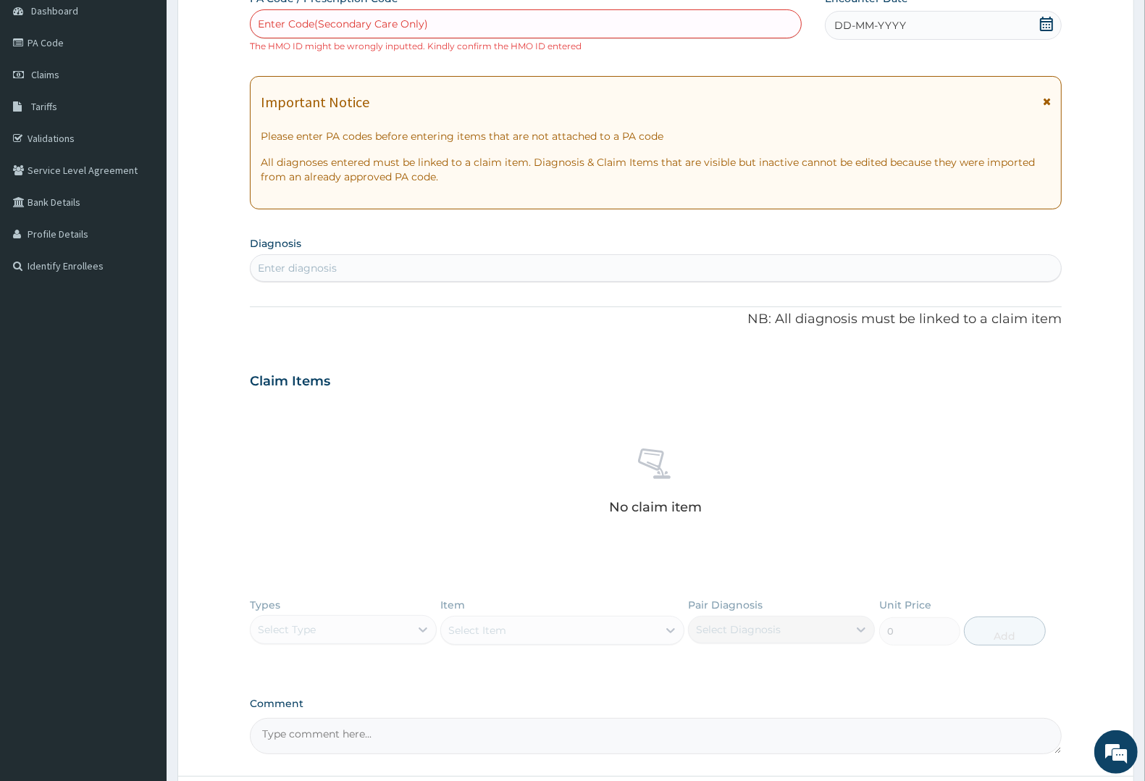
scroll to position [273, 0]
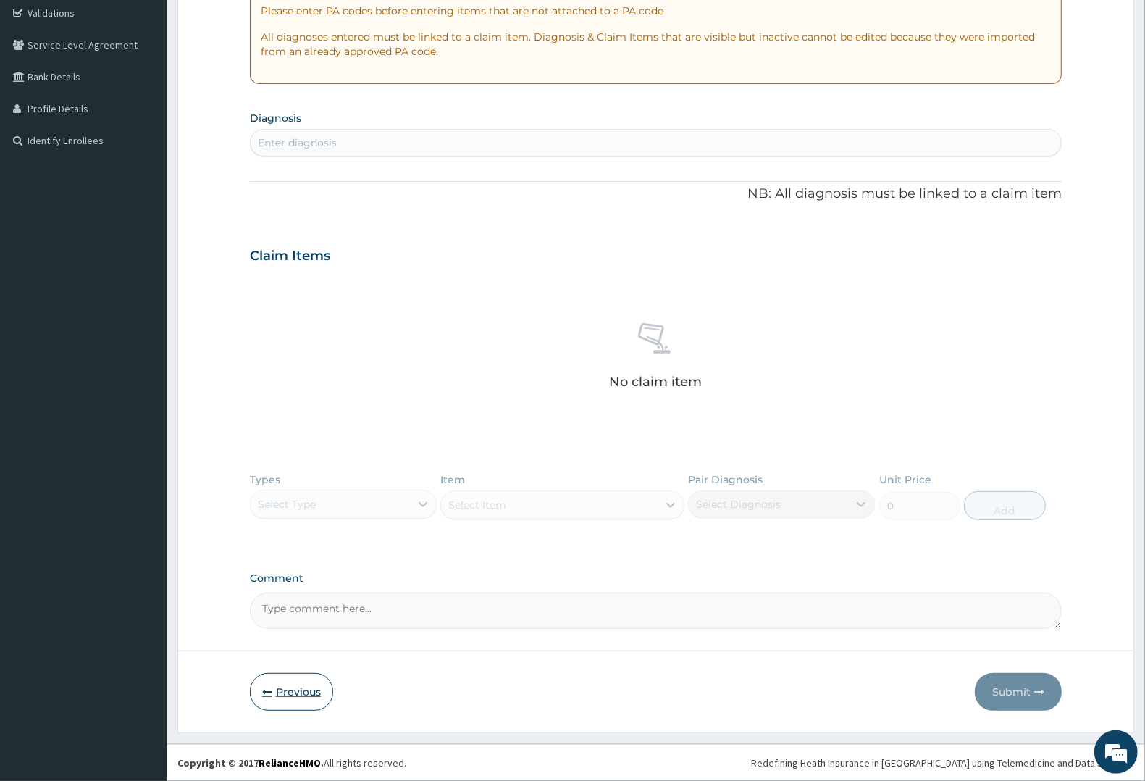
click at [305, 692] on button "Previous" at bounding box center [291, 692] width 83 height 38
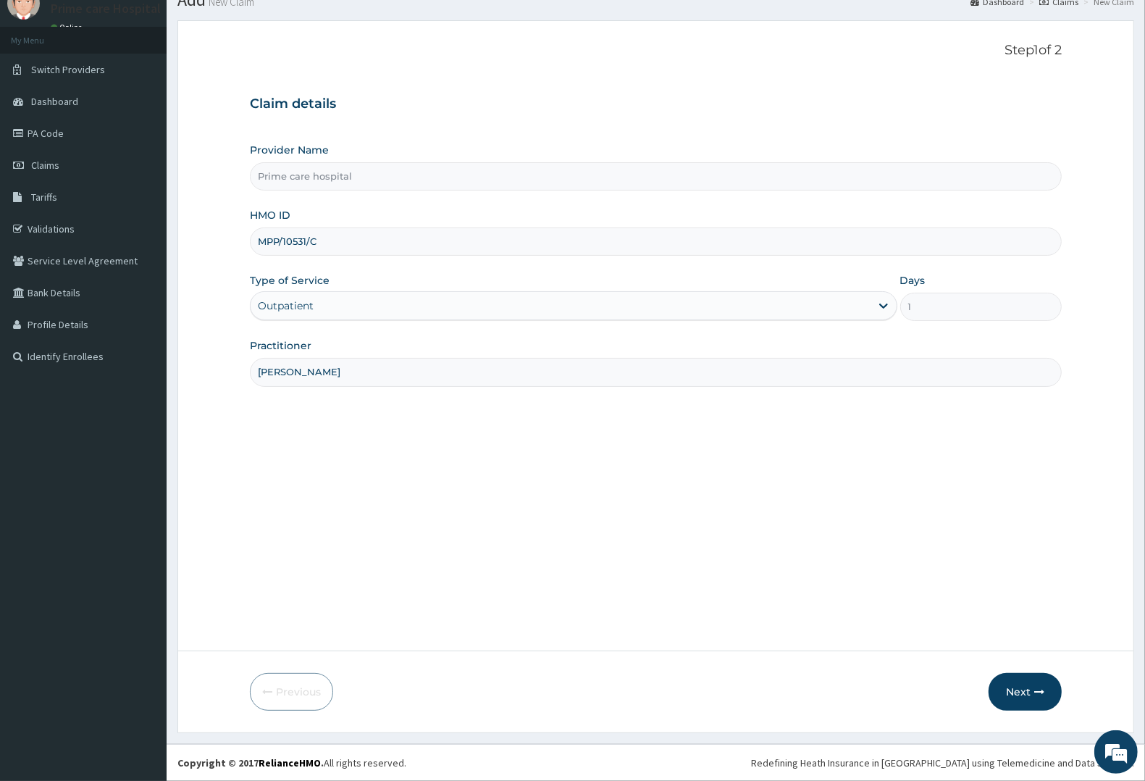
click at [344, 232] on input "MPP/10531/C" at bounding box center [656, 241] width 812 height 28
type input "MPP/10531/A"
click at [1016, 686] on button "Next" at bounding box center [1025, 692] width 73 height 38
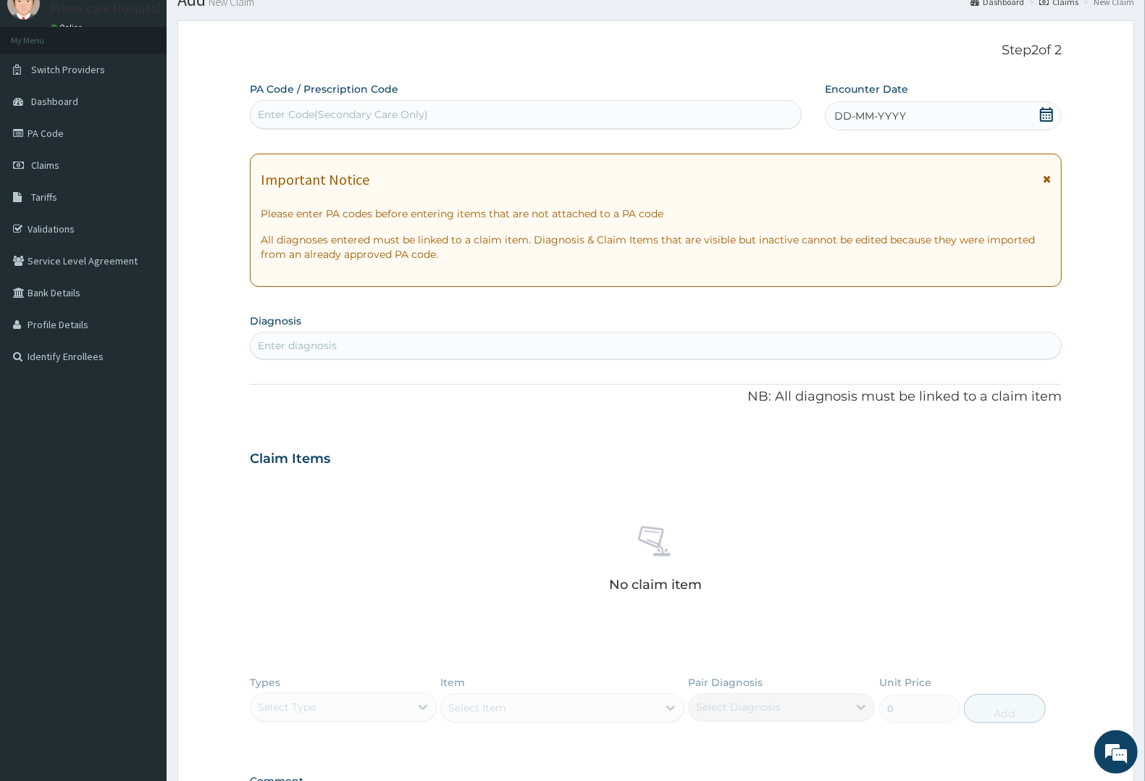
click at [397, 107] on div "Enter Code(Secondary Care Only)" at bounding box center [343, 114] width 170 height 14
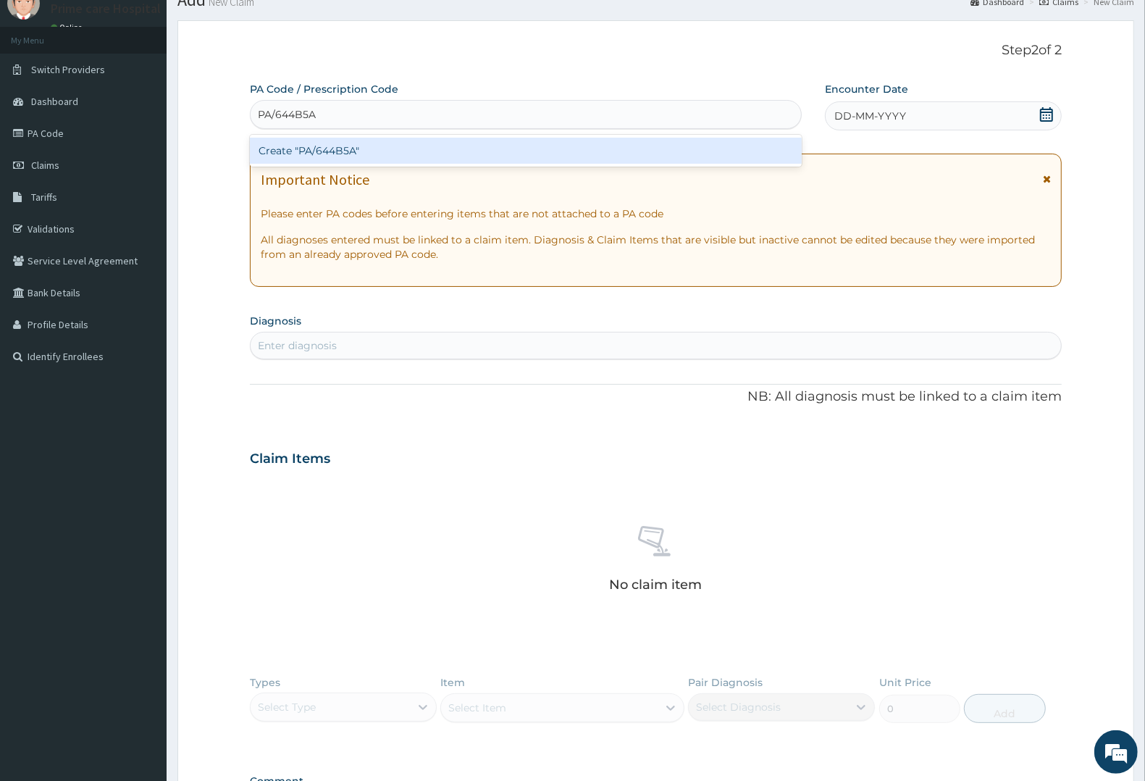
type input "PA/644B5A"
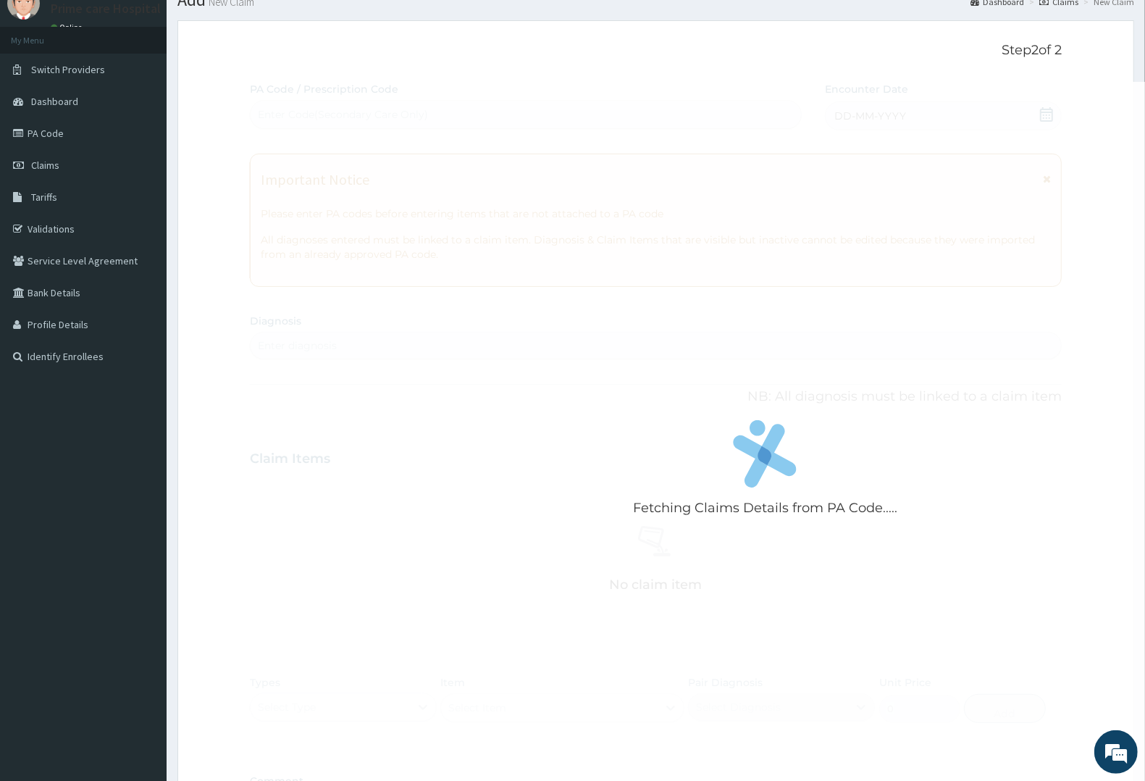
click at [874, 110] on div "Fetching Claims Details from PA Code..... PA Code / Prescription Code Enter Cod…" at bounding box center [656, 457] width 812 height 750
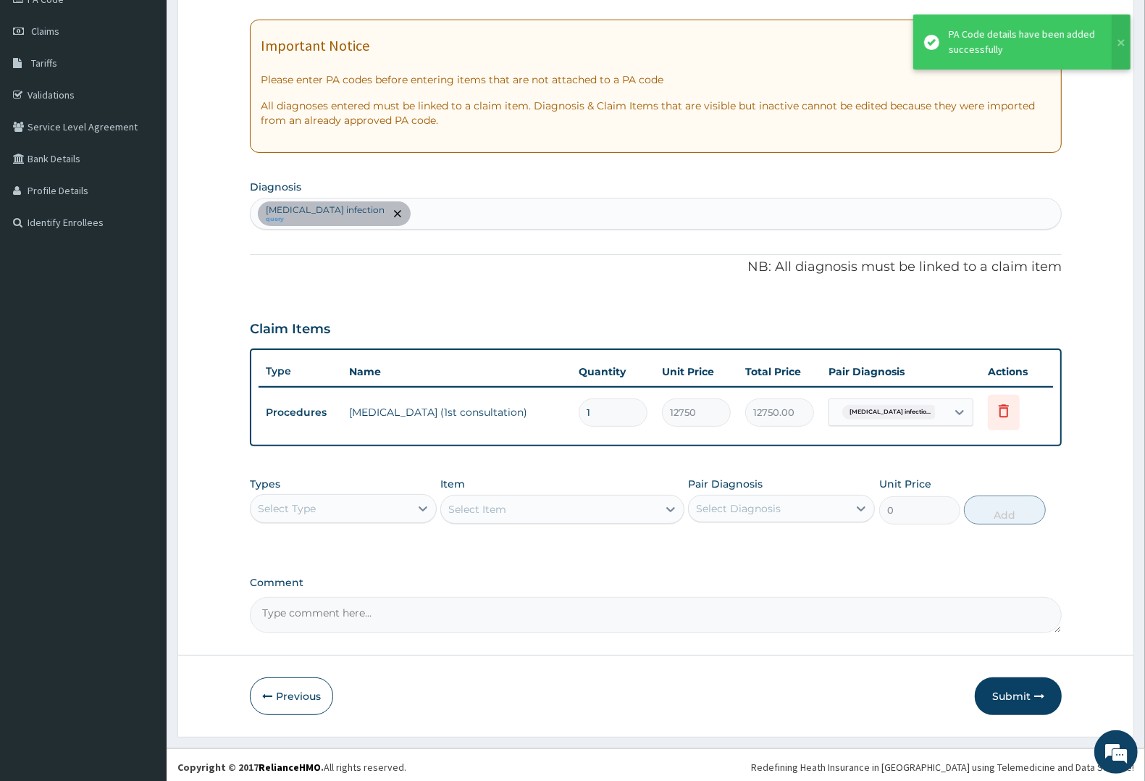
scroll to position [193, 0]
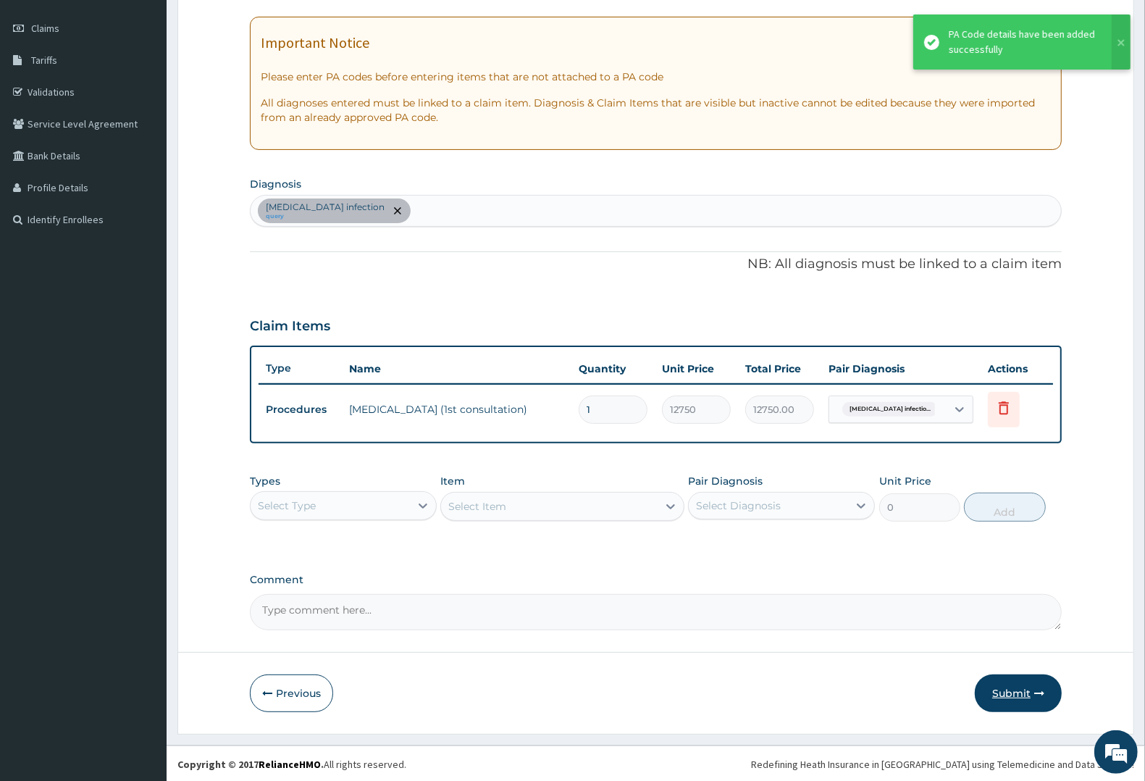
click at [1020, 688] on button "Submit" at bounding box center [1018, 693] width 87 height 38
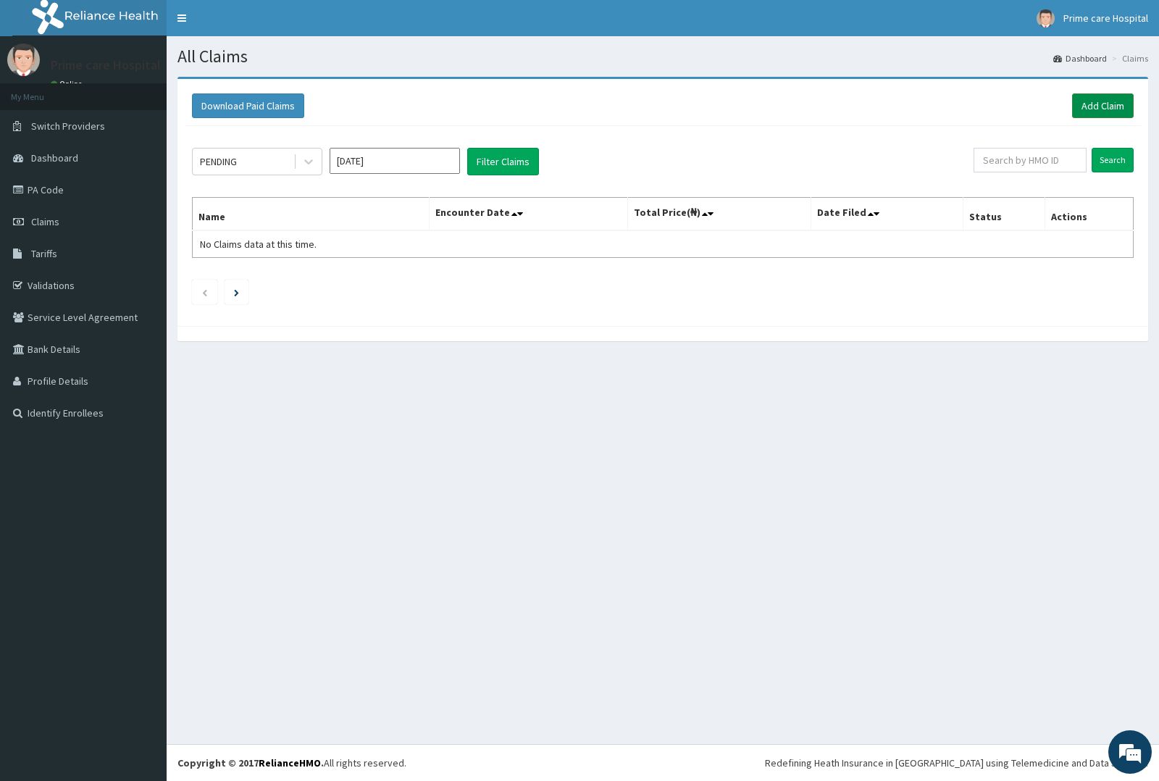
click at [1110, 106] on link "Add Claim" at bounding box center [1103, 105] width 62 height 25
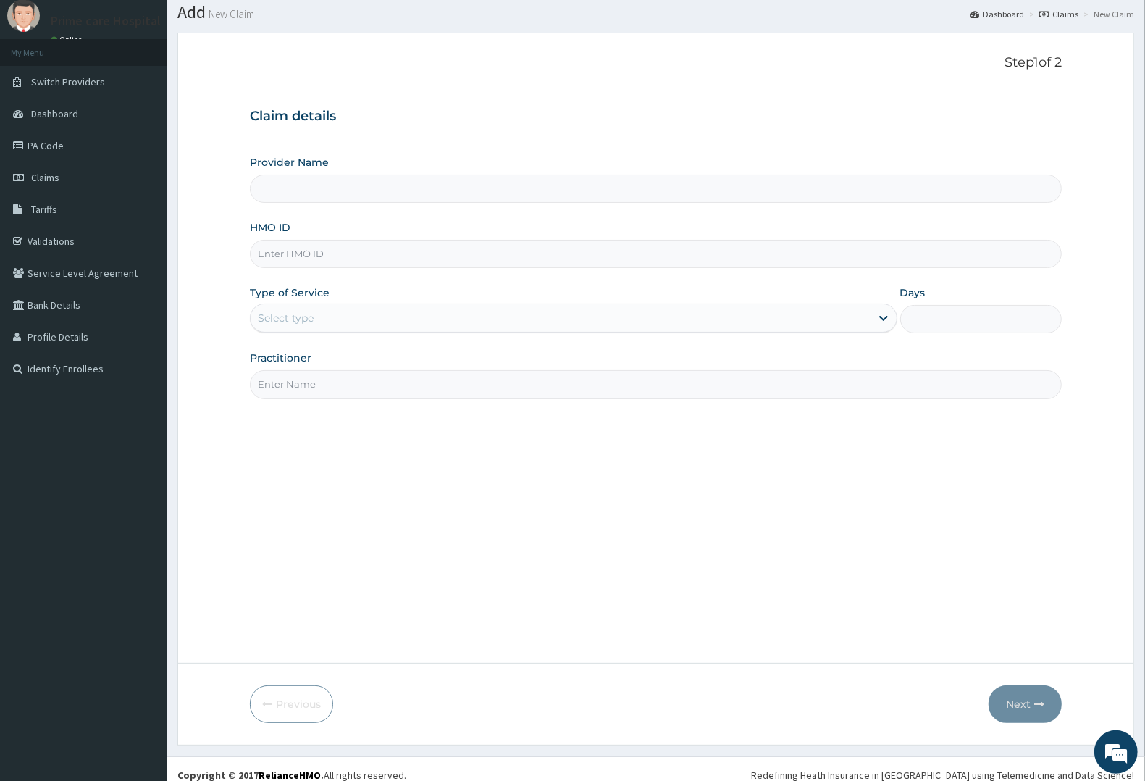
scroll to position [57, 0]
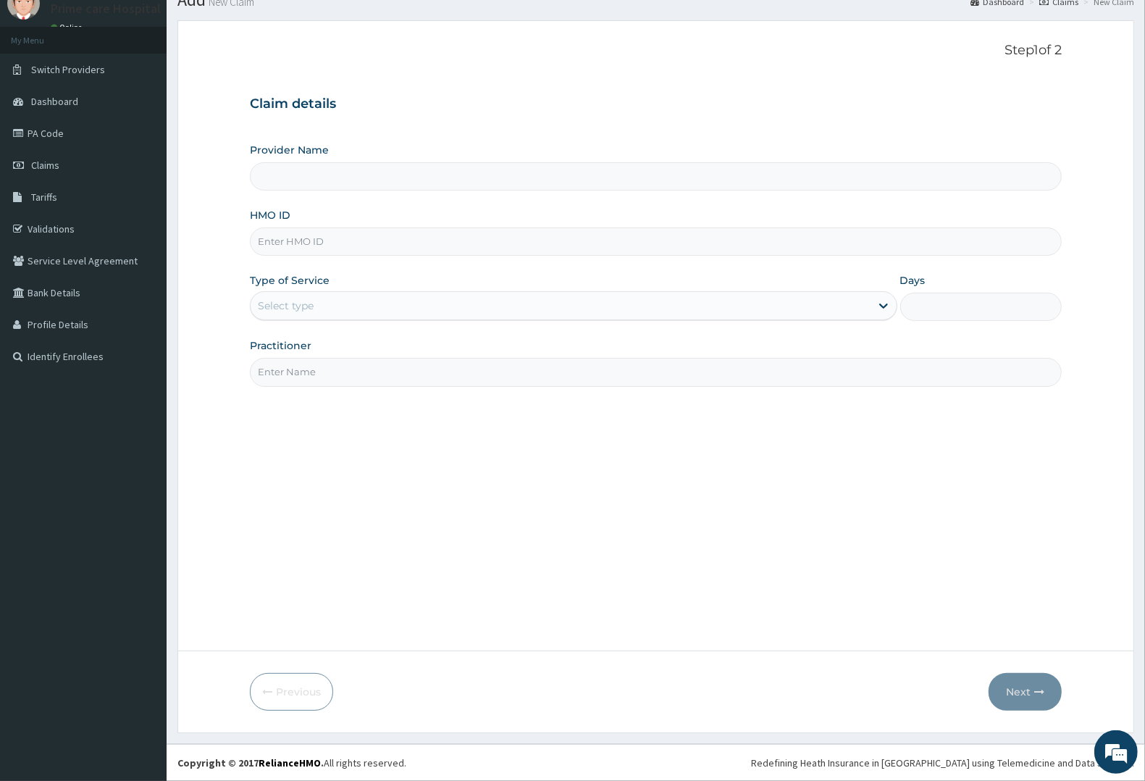
click at [321, 235] on input "HMO ID" at bounding box center [656, 241] width 812 height 28
type input "Prime care hospital"
type input "[PERSON_NAME]/10025/A"
click at [353, 290] on div "Type of Service Select type" at bounding box center [574, 297] width 648 height 48
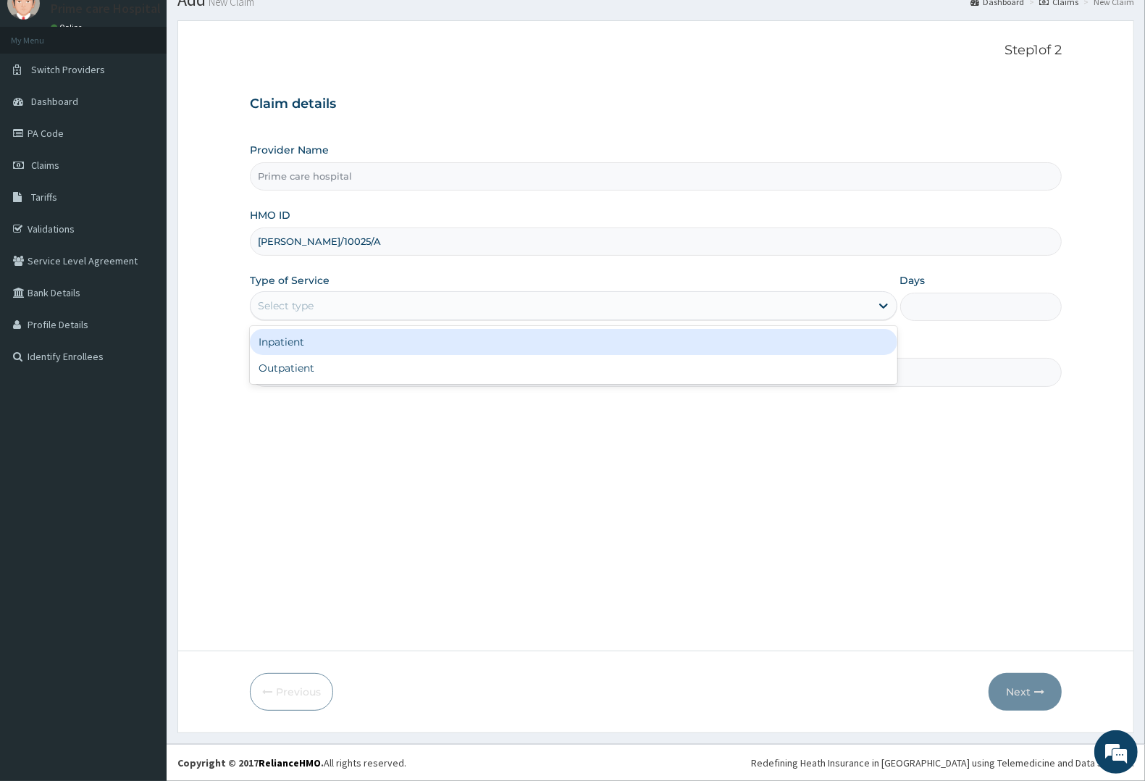
click at [326, 306] on div "Select type" at bounding box center [561, 305] width 620 height 23
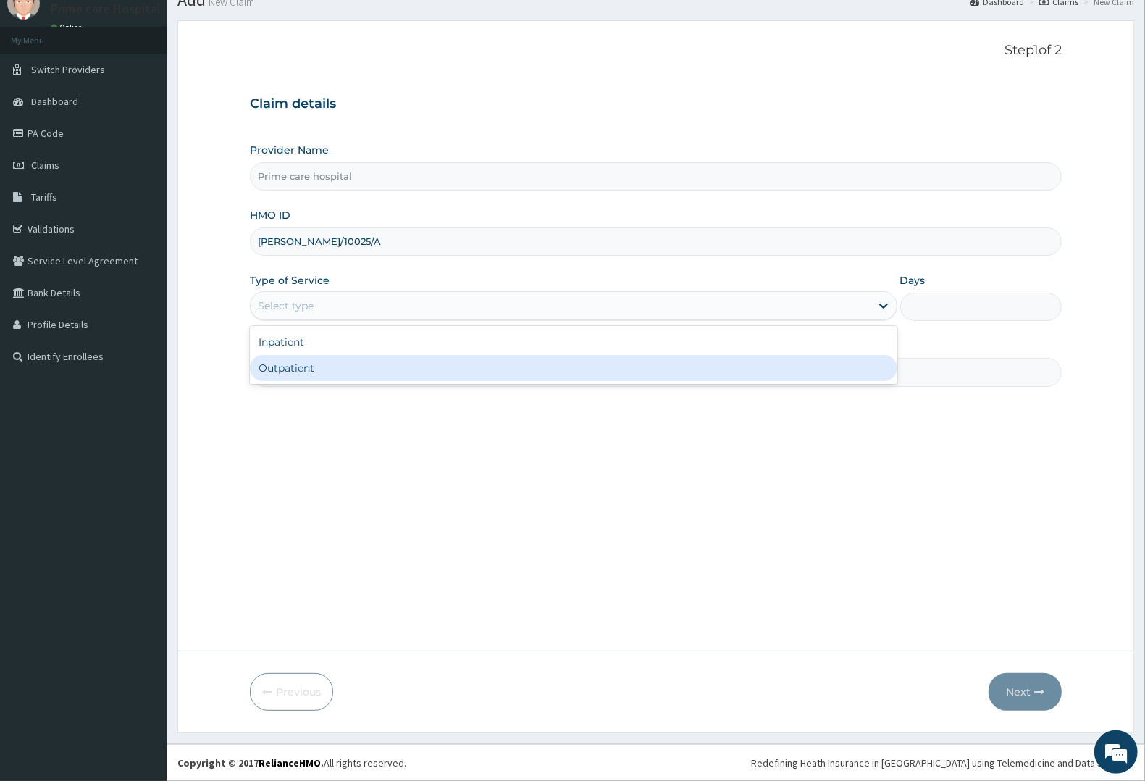
click at [290, 367] on div "Outpatient" at bounding box center [574, 368] width 648 height 26
type input "1"
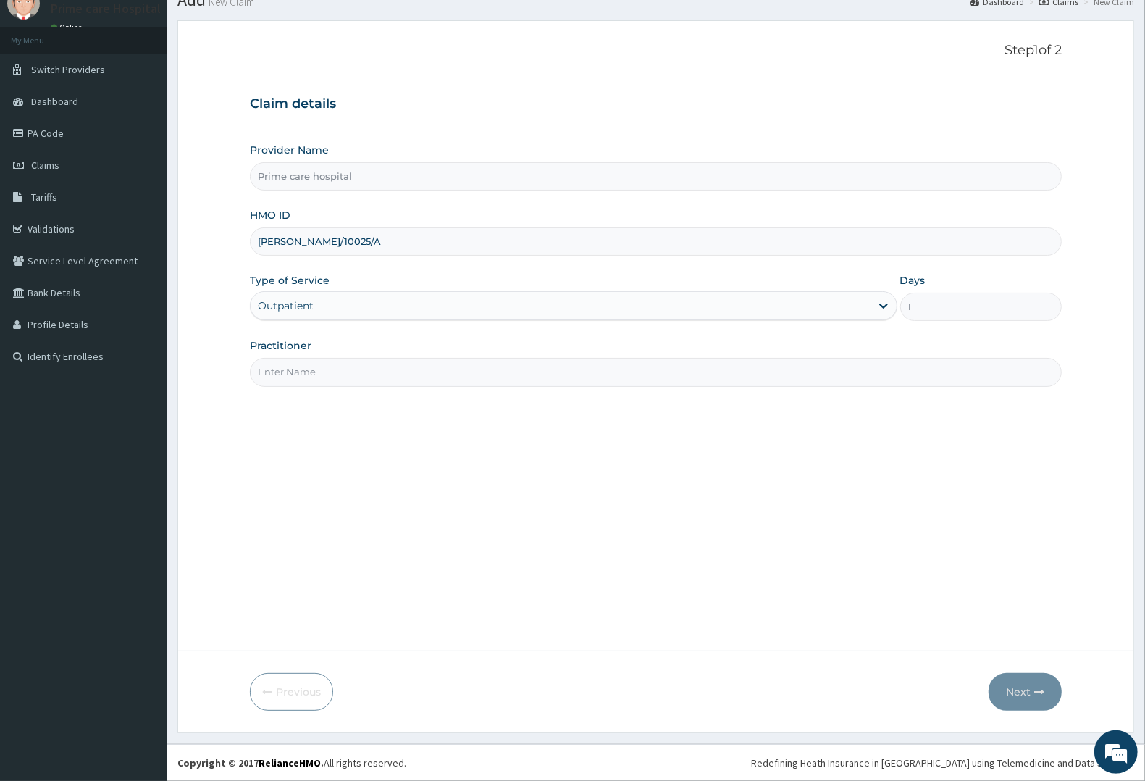
click at [291, 369] on input "Practitioner" at bounding box center [656, 372] width 812 height 28
type input "[PERSON_NAME]"
click at [1016, 690] on button "Next" at bounding box center [1025, 692] width 73 height 38
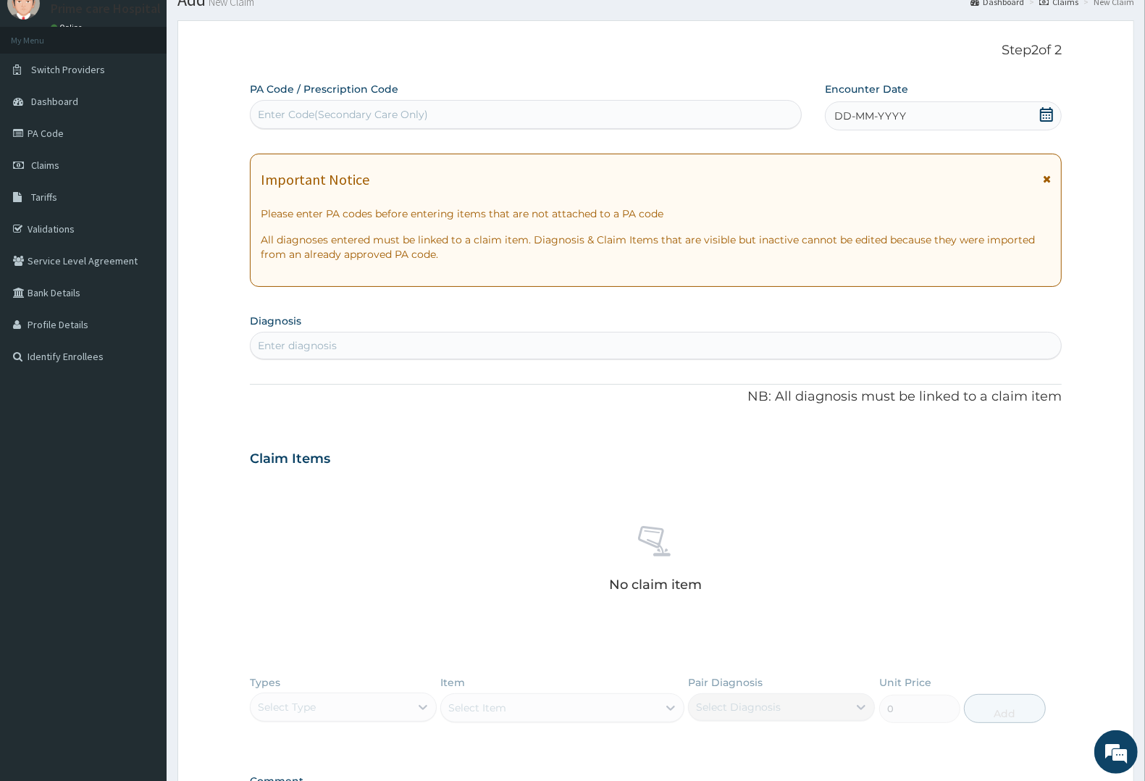
click at [417, 112] on div "Enter Code(Secondary Care Only)" at bounding box center [343, 114] width 170 height 14
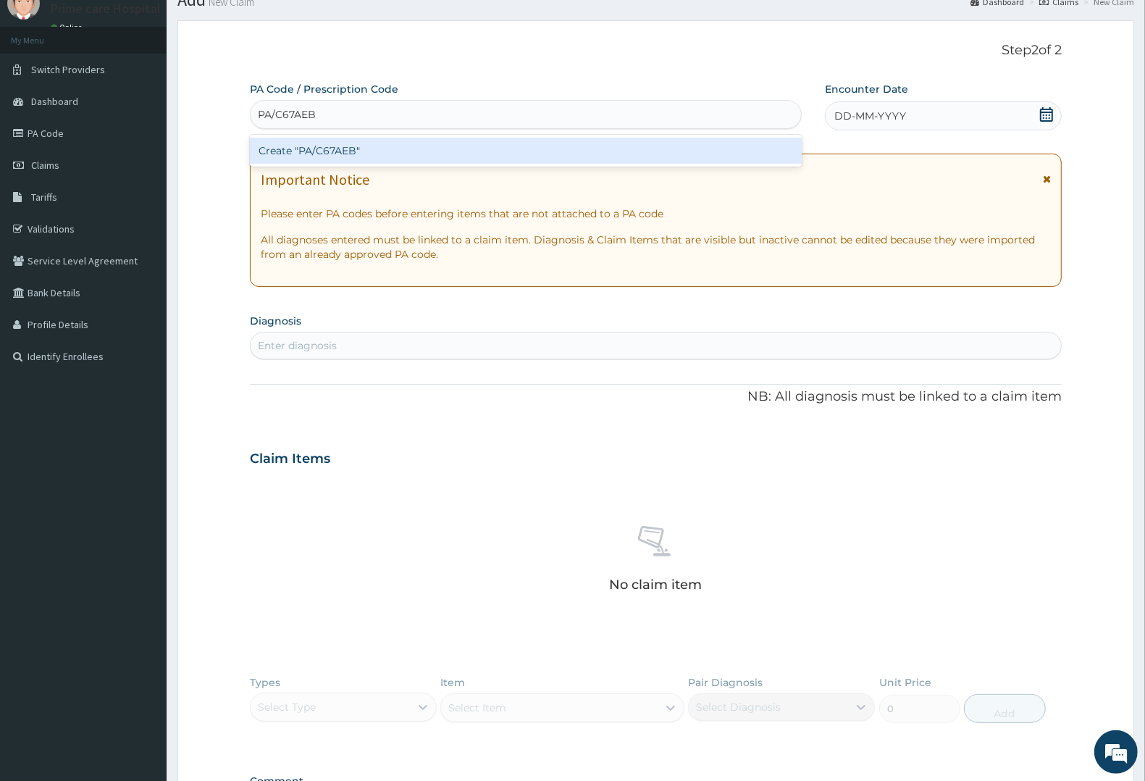
type input "PA/C67AEB"
click at [858, 116] on div "PA Code / Prescription Code option Create "PA/C67AEB" focused, 1 of 1. 1 result…" at bounding box center [656, 457] width 812 height 750
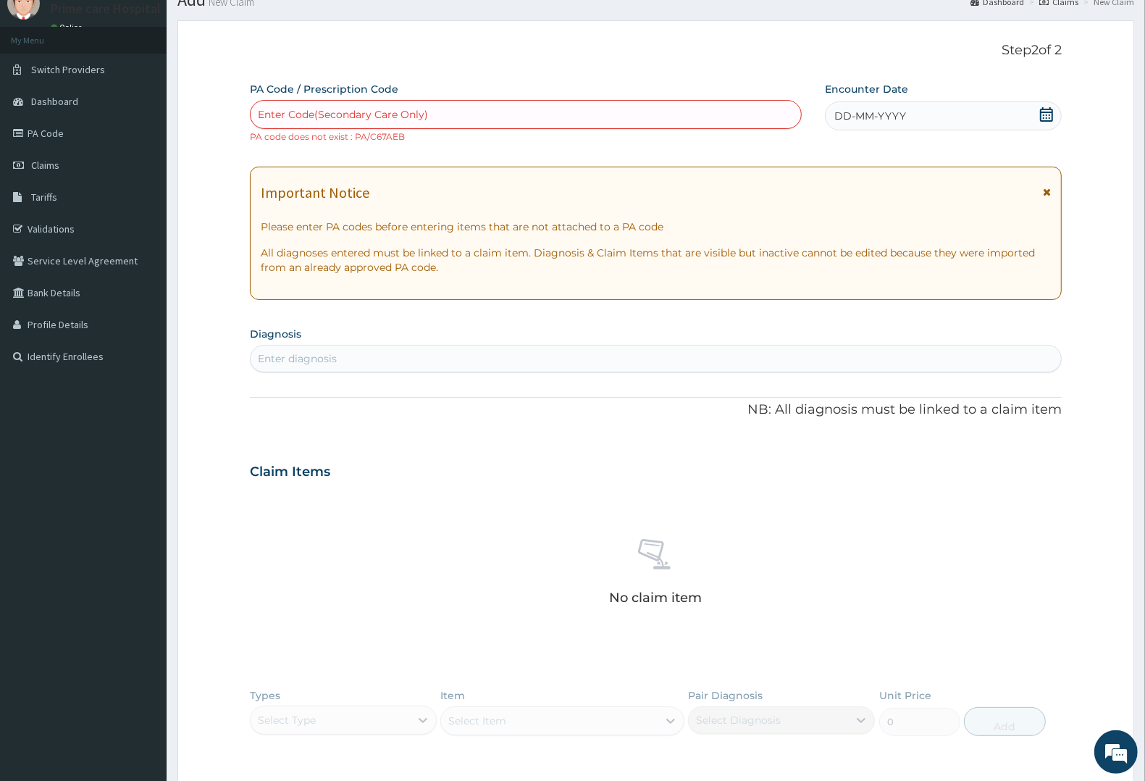
click at [435, 103] on div "Enter Code(Secondary Care Only)" at bounding box center [526, 114] width 551 height 23
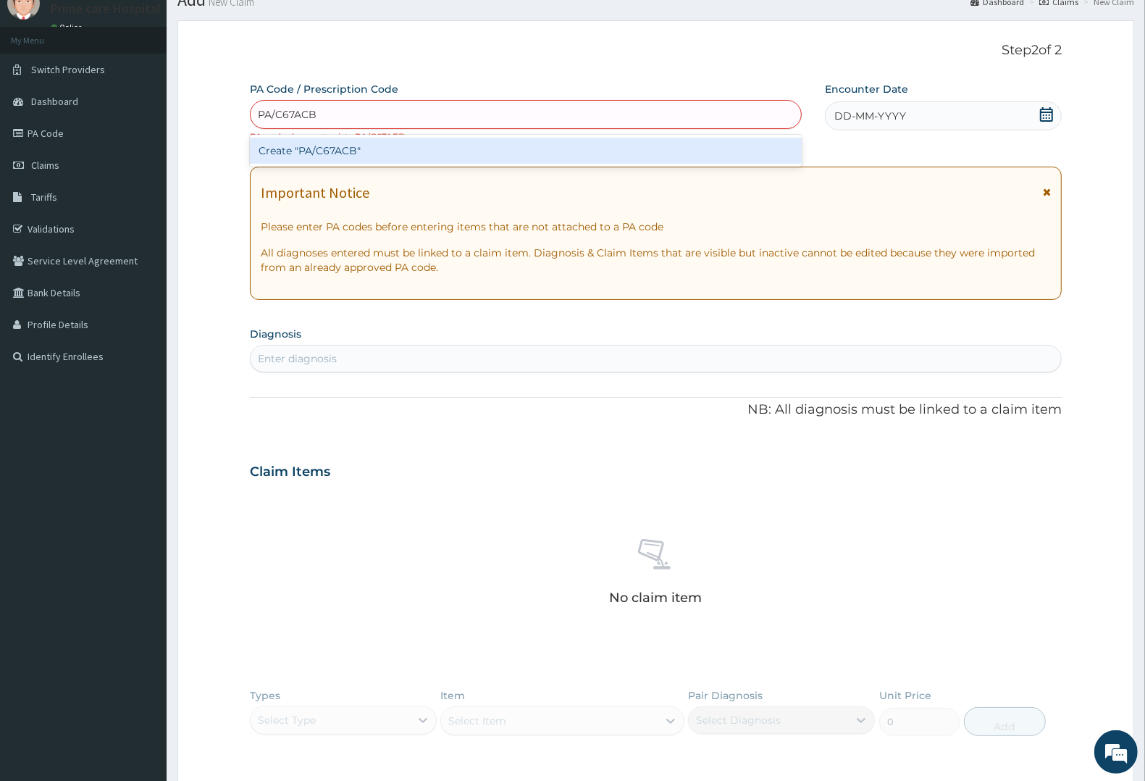
type input "PA/C67ACB"
click at [881, 109] on div "PA Code / Prescription Code option Create "PA/C67ACB" focused, 1 of 1. 1 result…" at bounding box center [656, 463] width 812 height 763
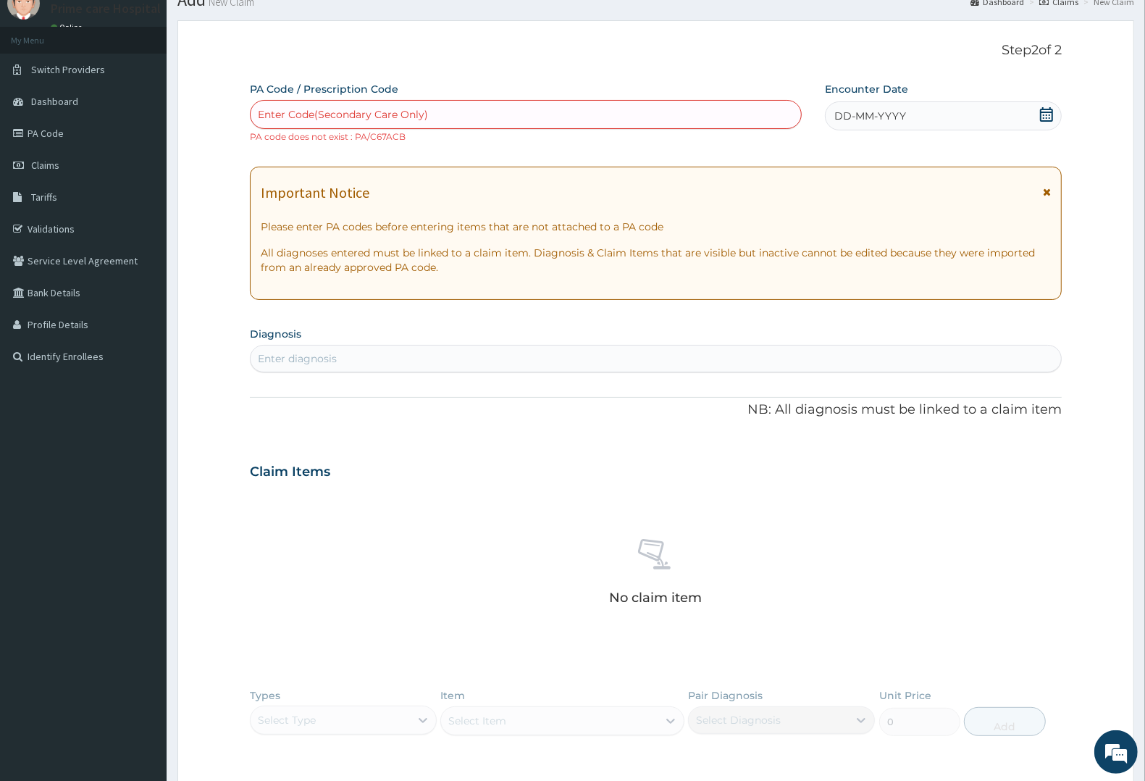
click at [1050, 114] on icon at bounding box center [1046, 114] width 14 height 14
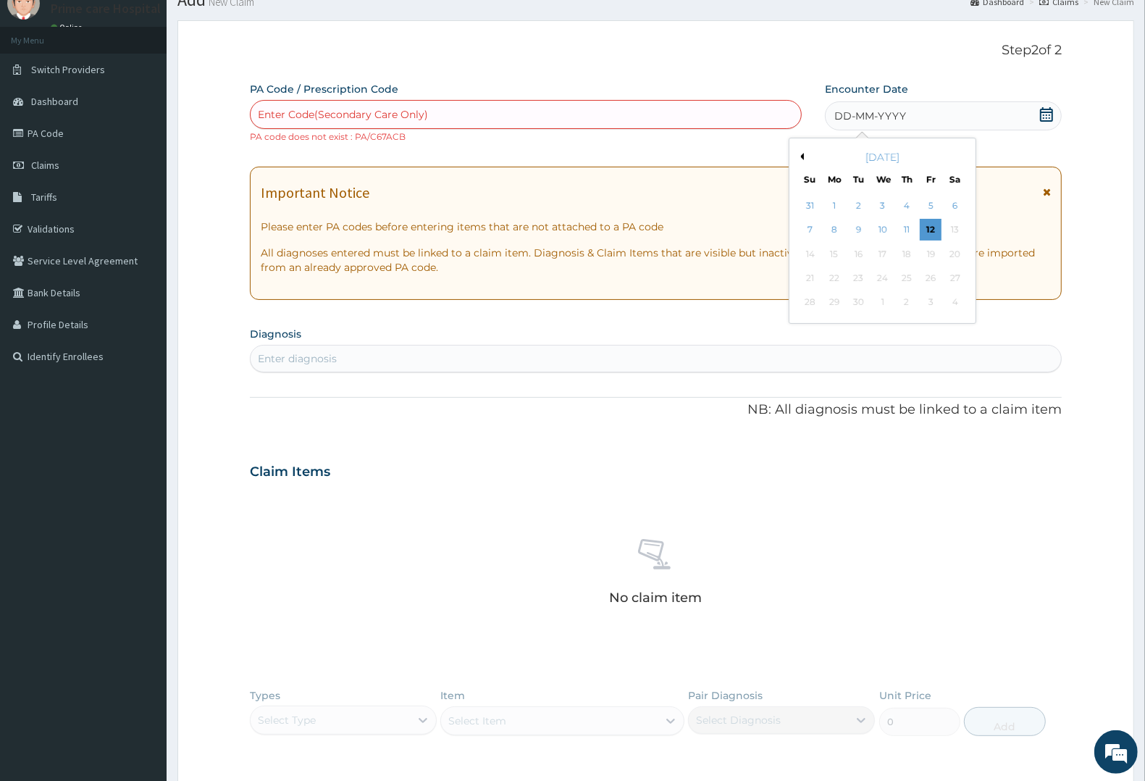
click at [804, 156] on button "Previous Month" at bounding box center [800, 156] width 7 height 7
click at [860, 274] on div "19" at bounding box center [859, 278] width 22 height 22
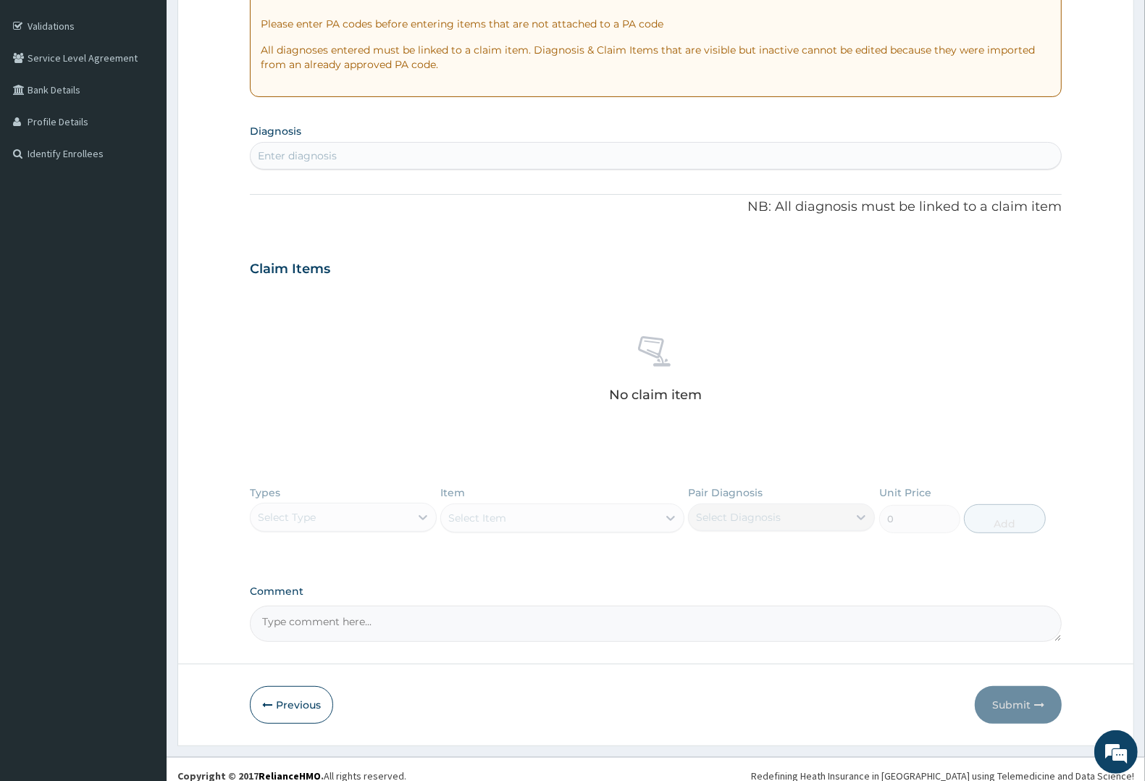
scroll to position [273, 0]
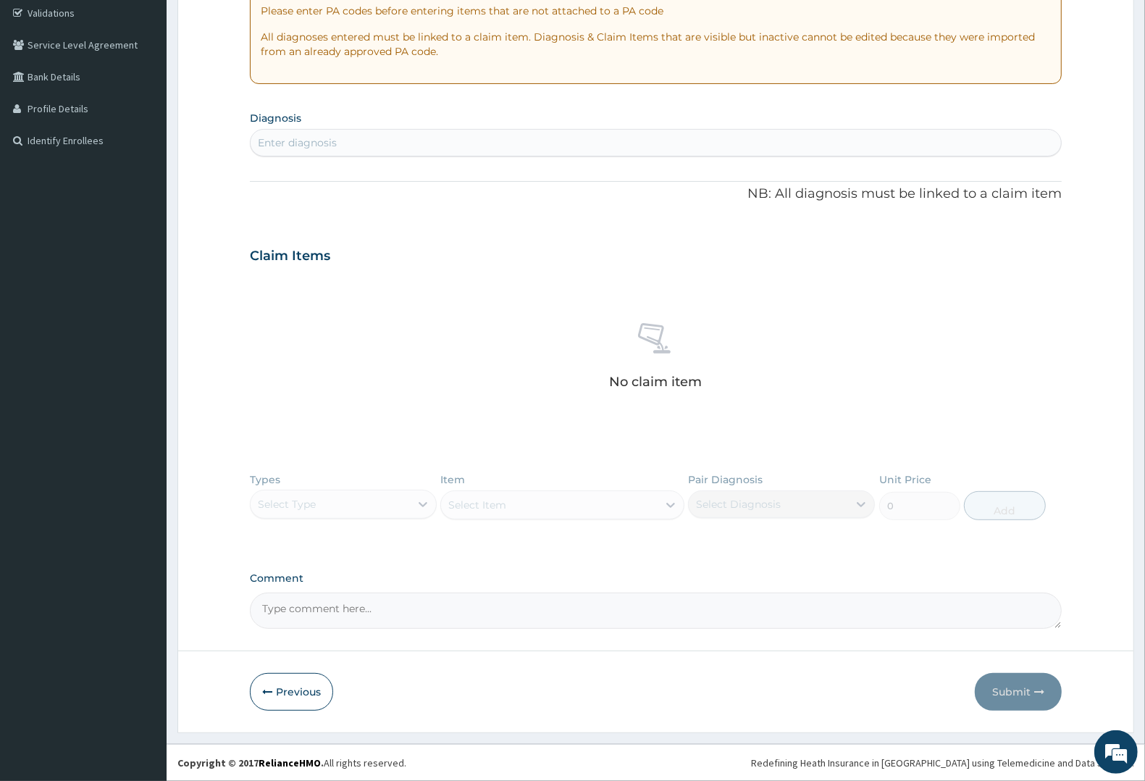
click at [381, 140] on div "Enter diagnosis" at bounding box center [656, 142] width 811 height 23
type input "MALA"
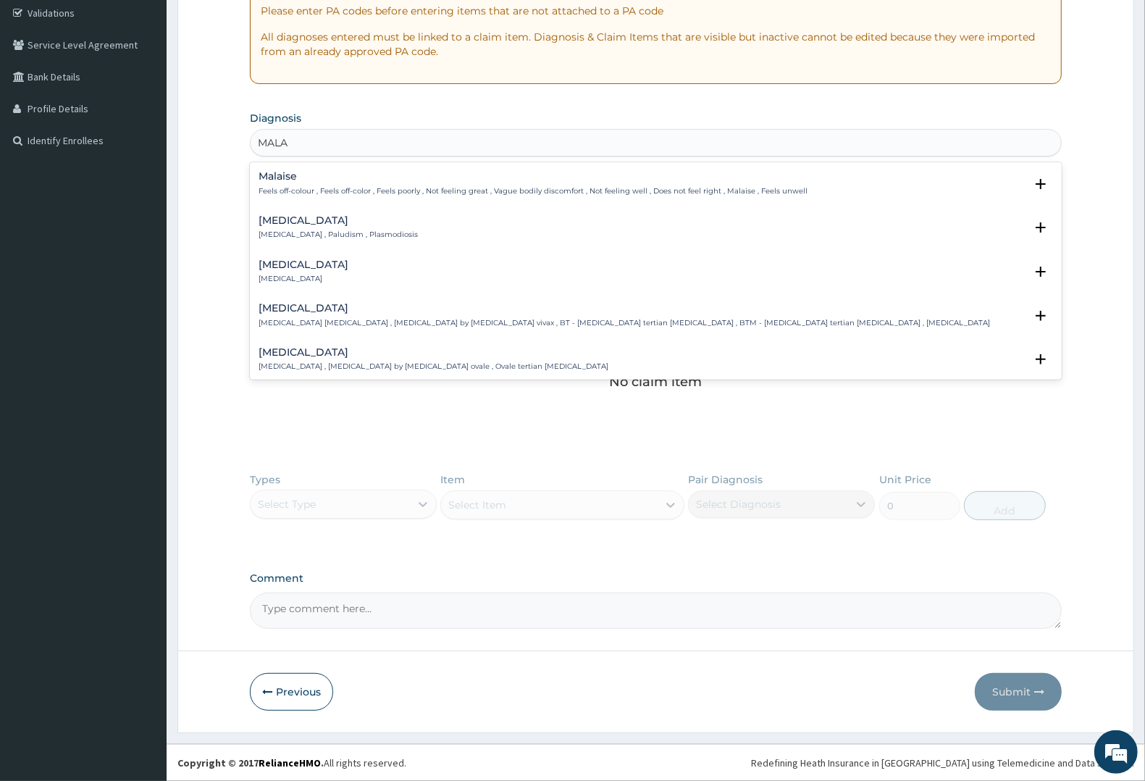
click at [269, 223] on h4 "[MEDICAL_DATA]" at bounding box center [338, 220] width 159 height 11
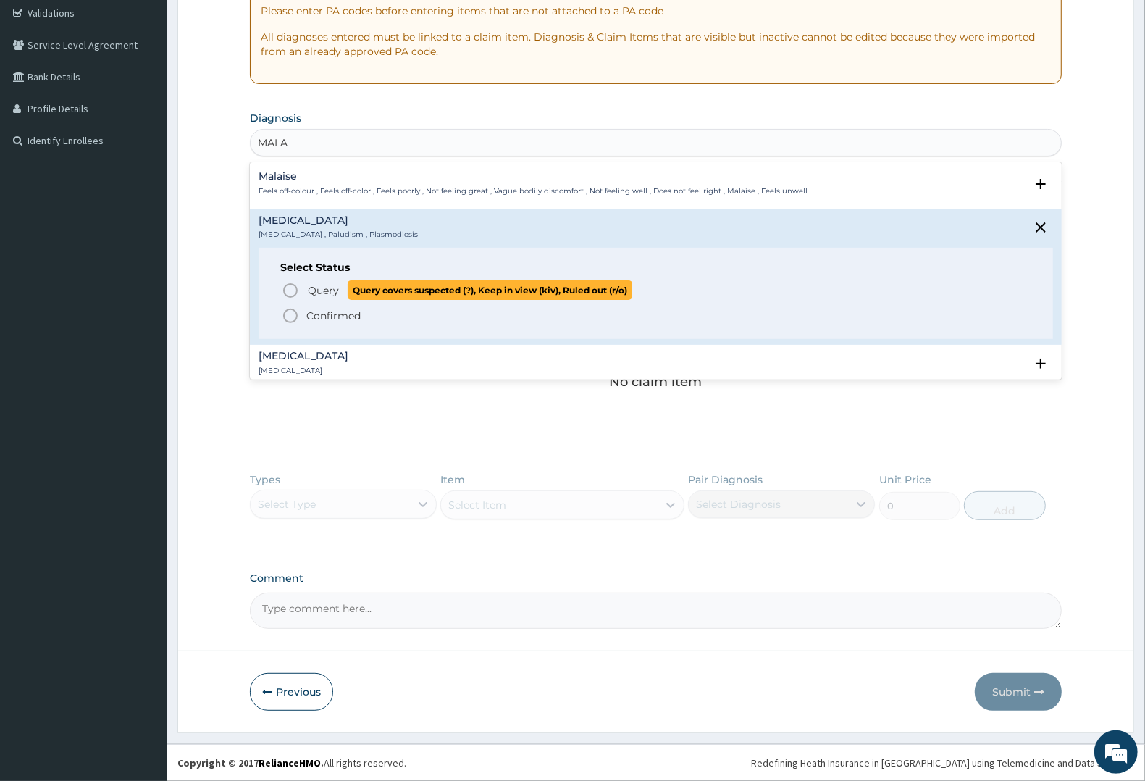
click at [330, 290] on span "Query" at bounding box center [323, 290] width 31 height 14
